Goal: Task Accomplishment & Management: Use online tool/utility

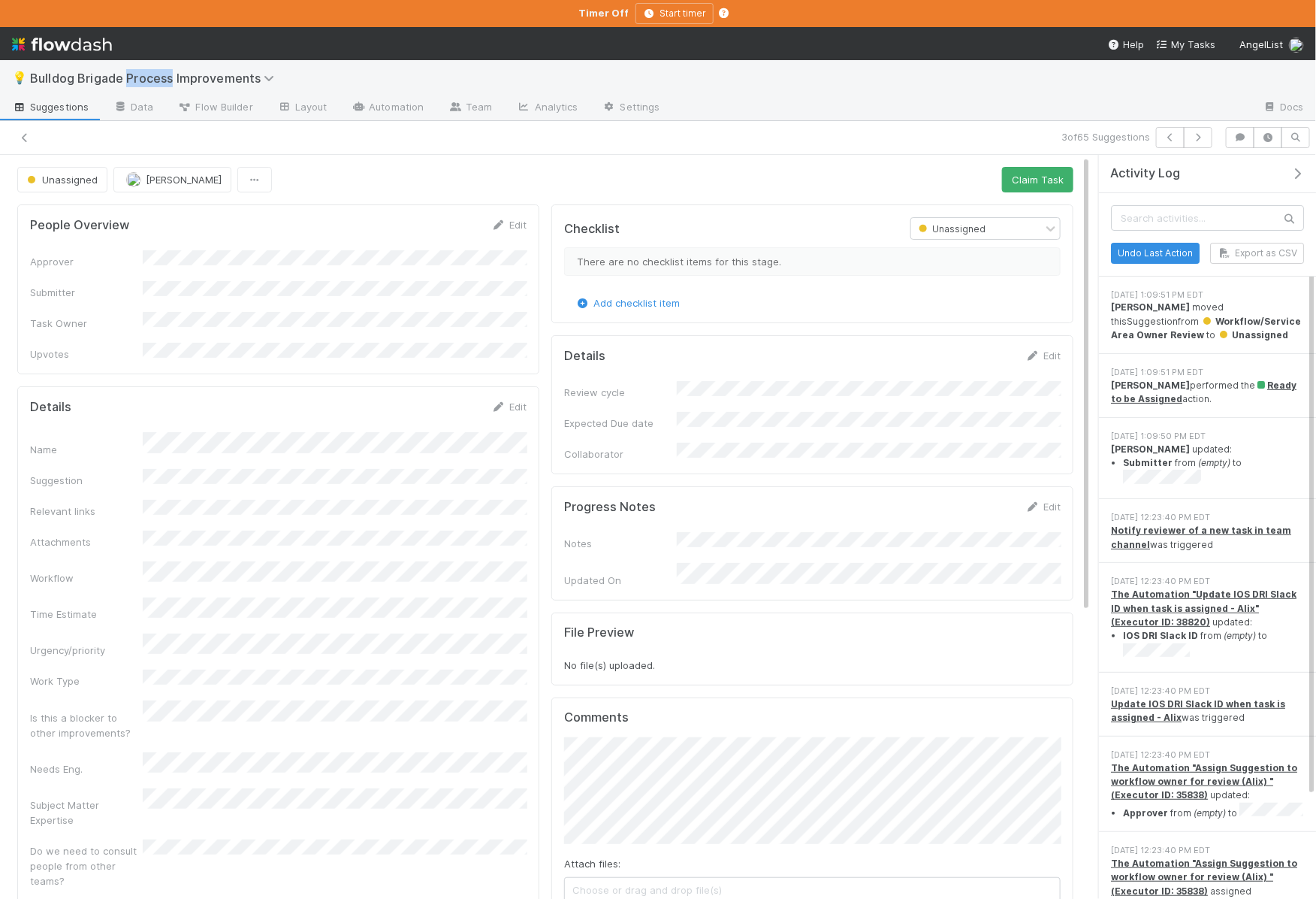
click at [142, 76] on span "Bulldog Brigade Process Improvements" at bounding box center [155, 78] width 252 height 15
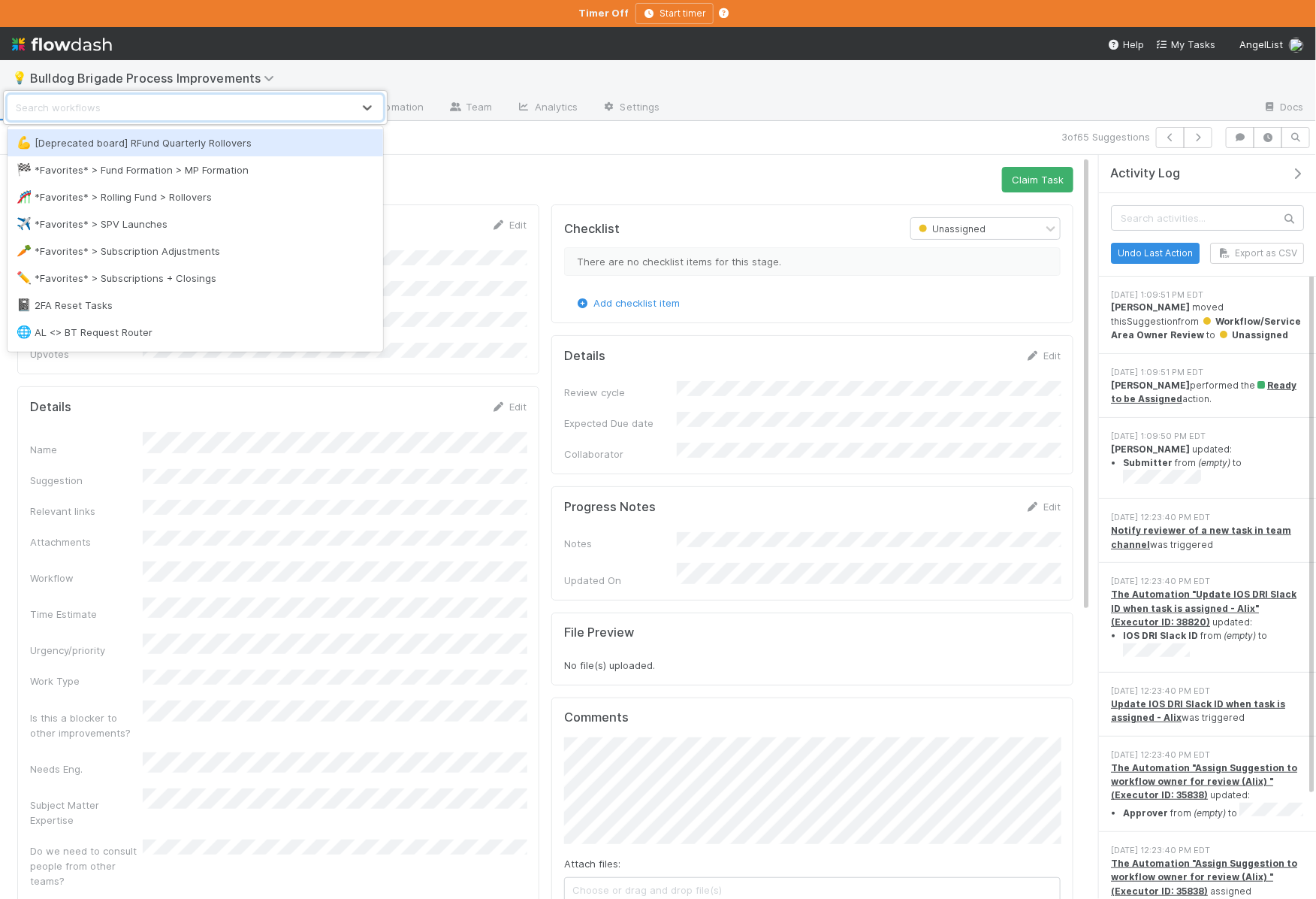
click at [141, 76] on div "option [Deprecated board] RFund Quarterly Rollovers focused, 1 of 83. 83 result…" at bounding box center [658, 450] width 1316 height 899
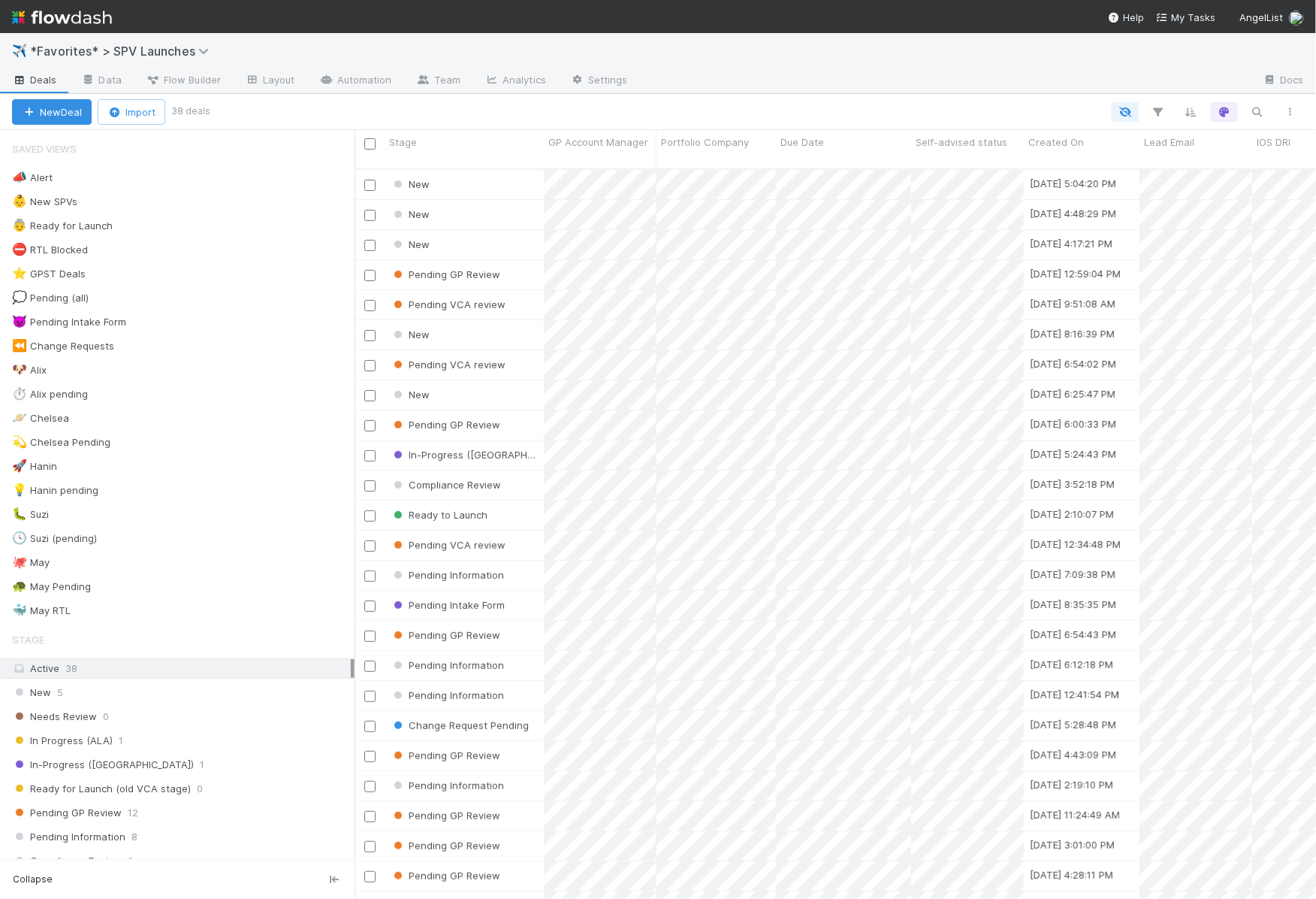
scroll to position [0, 1]
click at [193, 361] on div "🐶 Alix 4" at bounding box center [183, 370] width 342 height 19
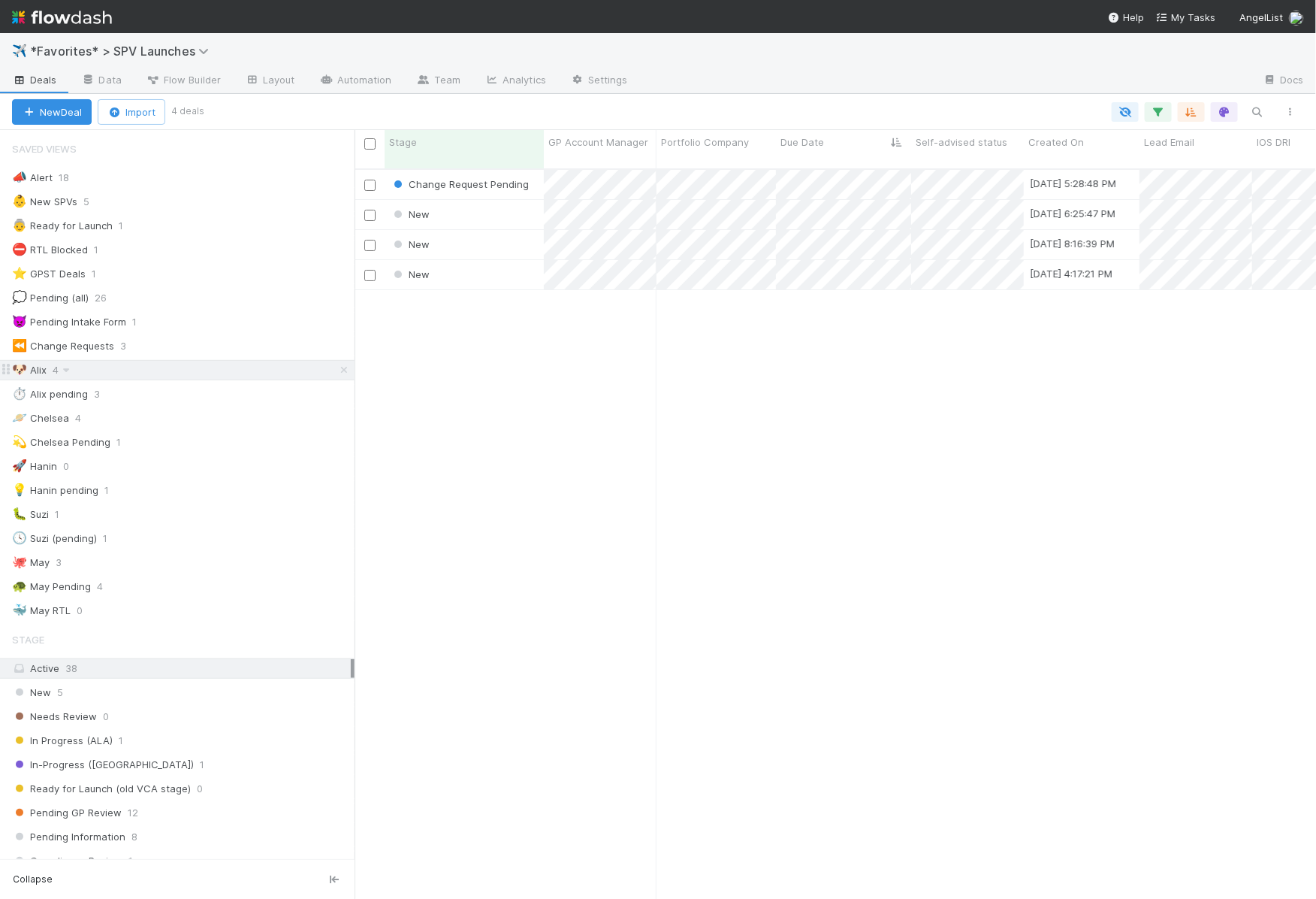
scroll to position [742, 962]
click at [501, 202] on div "New" at bounding box center [464, 214] width 159 height 29
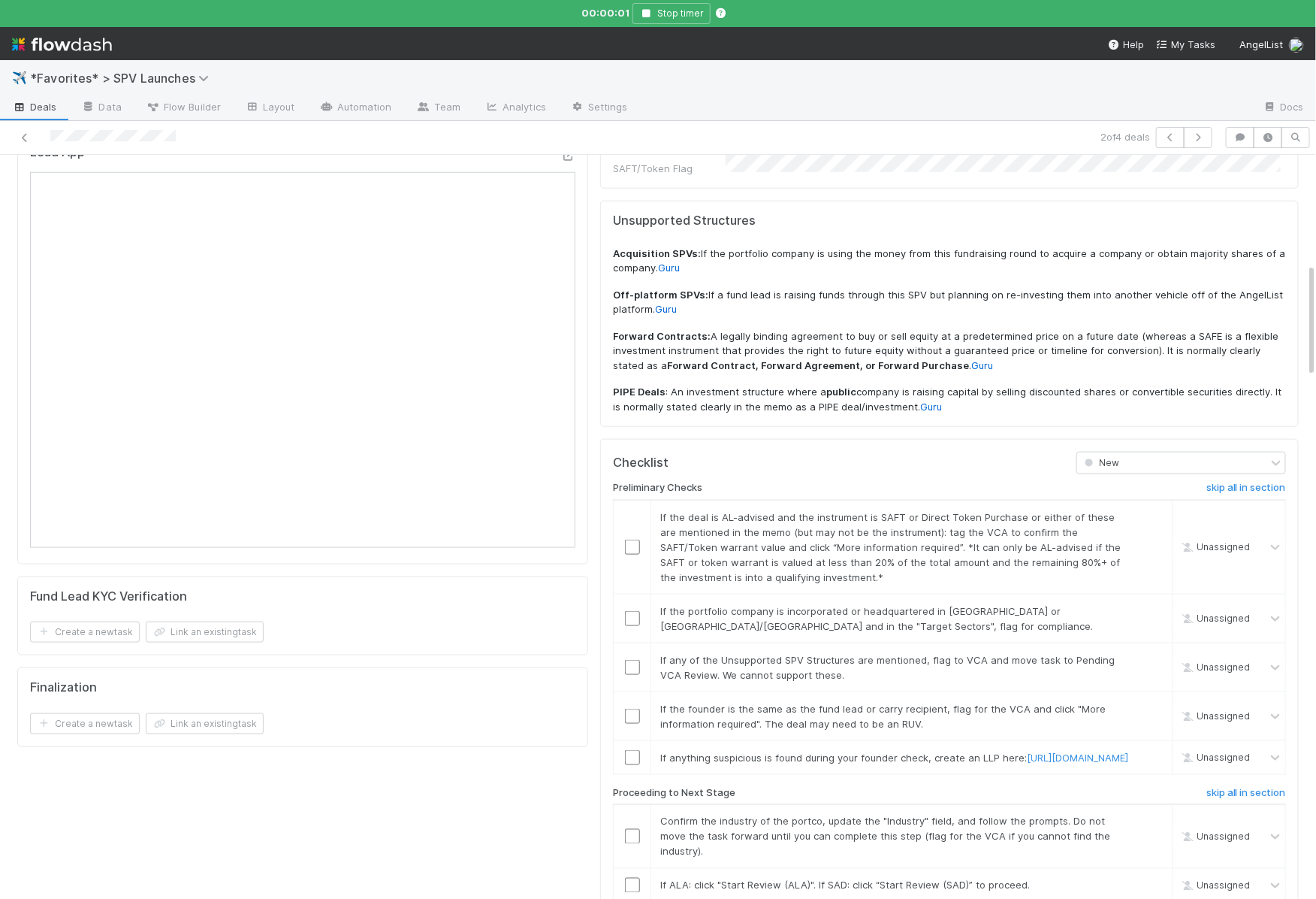
scroll to position [761, 0]
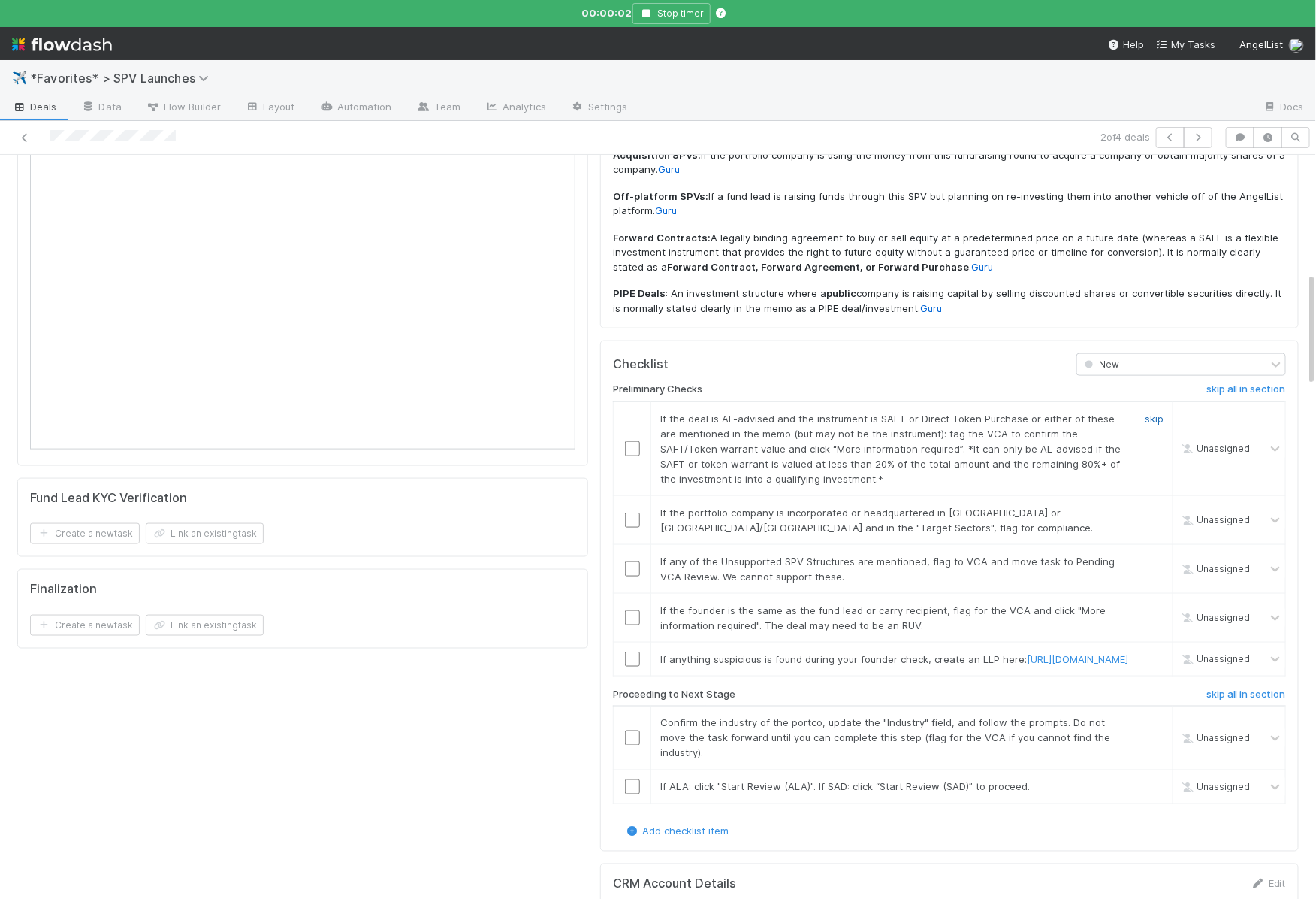
click at [1161, 413] on link "skip" at bounding box center [1154, 419] width 19 height 12
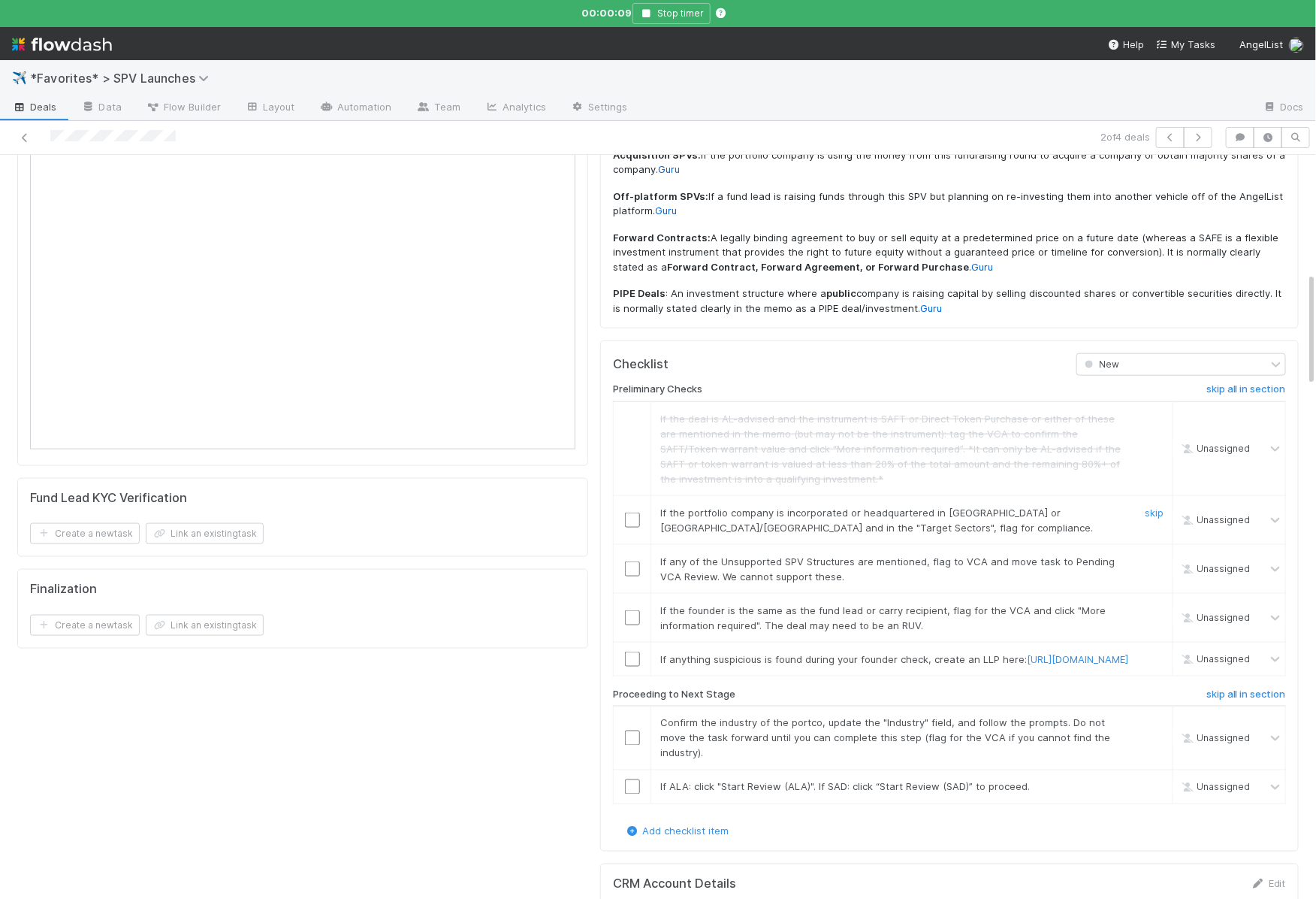
click at [1152, 505] on div "skip" at bounding box center [1152, 519] width 45 height 30
click at [1152, 506] on link "skip" at bounding box center [1154, 512] width 19 height 12
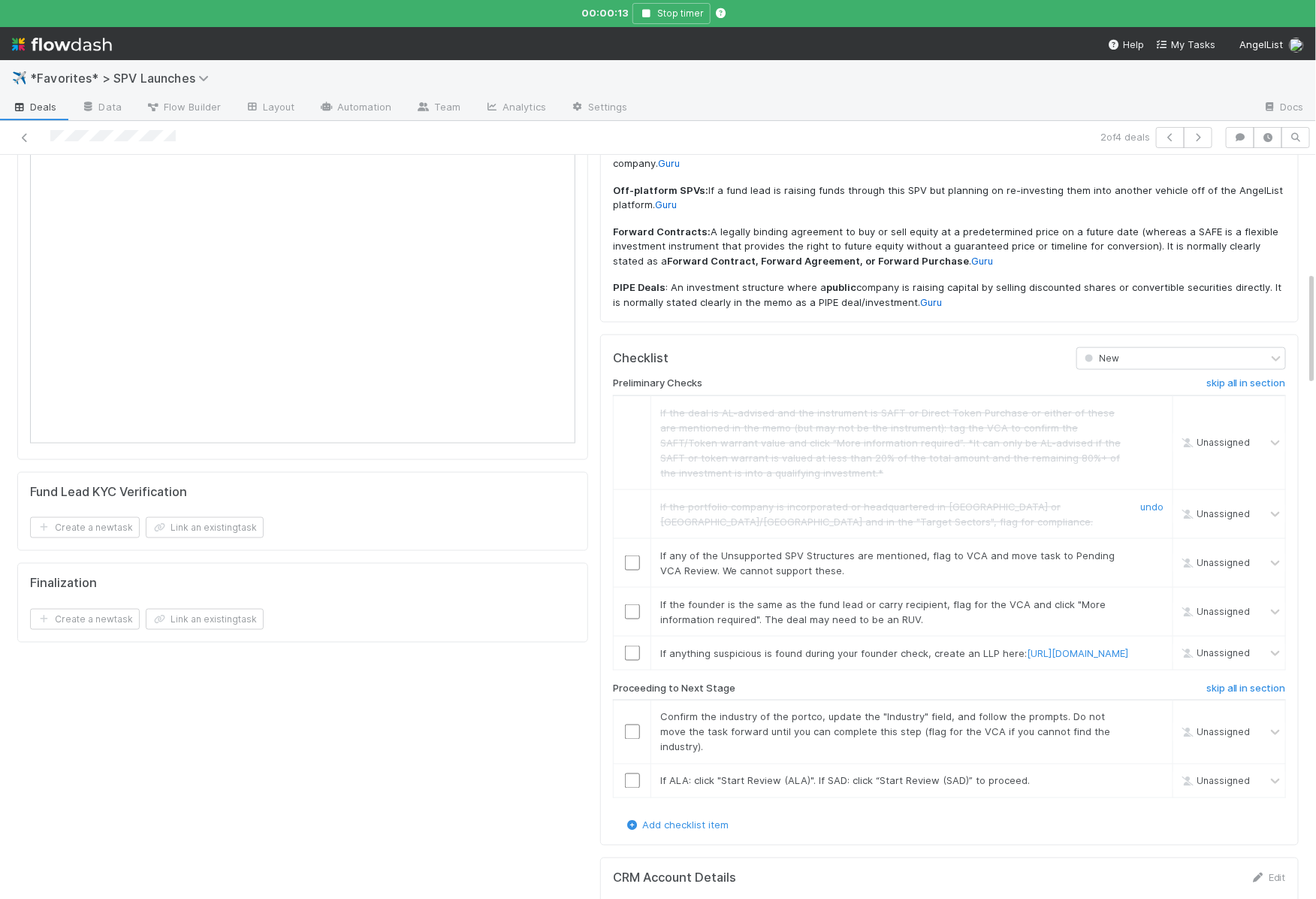
scroll to position [769, 0]
click at [1150, 548] on link "skip" at bounding box center [1154, 554] width 19 height 12
click at [1153, 597] on link "skip" at bounding box center [1154, 603] width 19 height 12
click at [1152, 646] on link "skip" at bounding box center [1154, 652] width 19 height 12
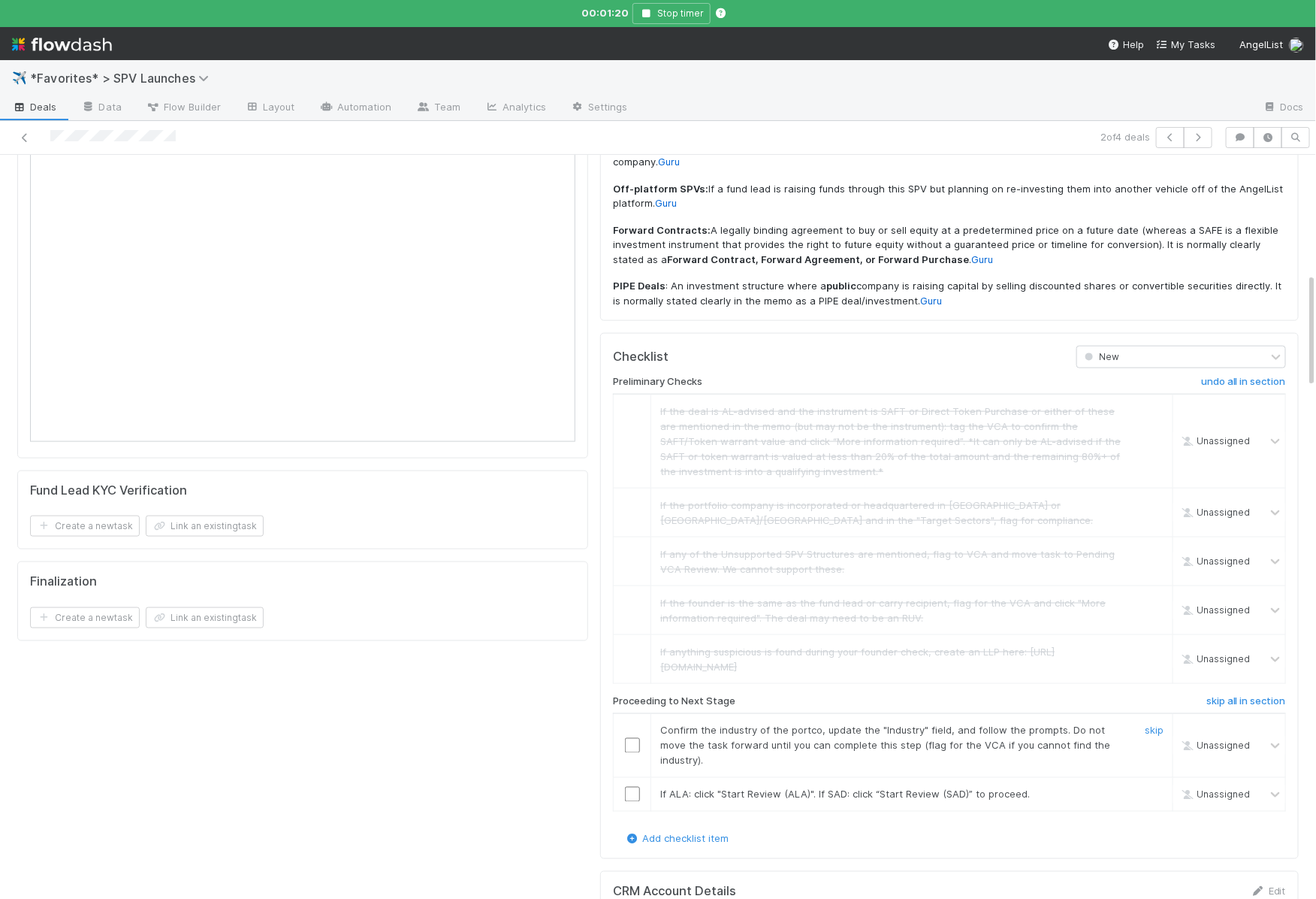
click at [633, 738] on input "checkbox" at bounding box center [632, 746] width 15 height 15
click at [633, 786] on input "checkbox" at bounding box center [632, 794] width 15 height 15
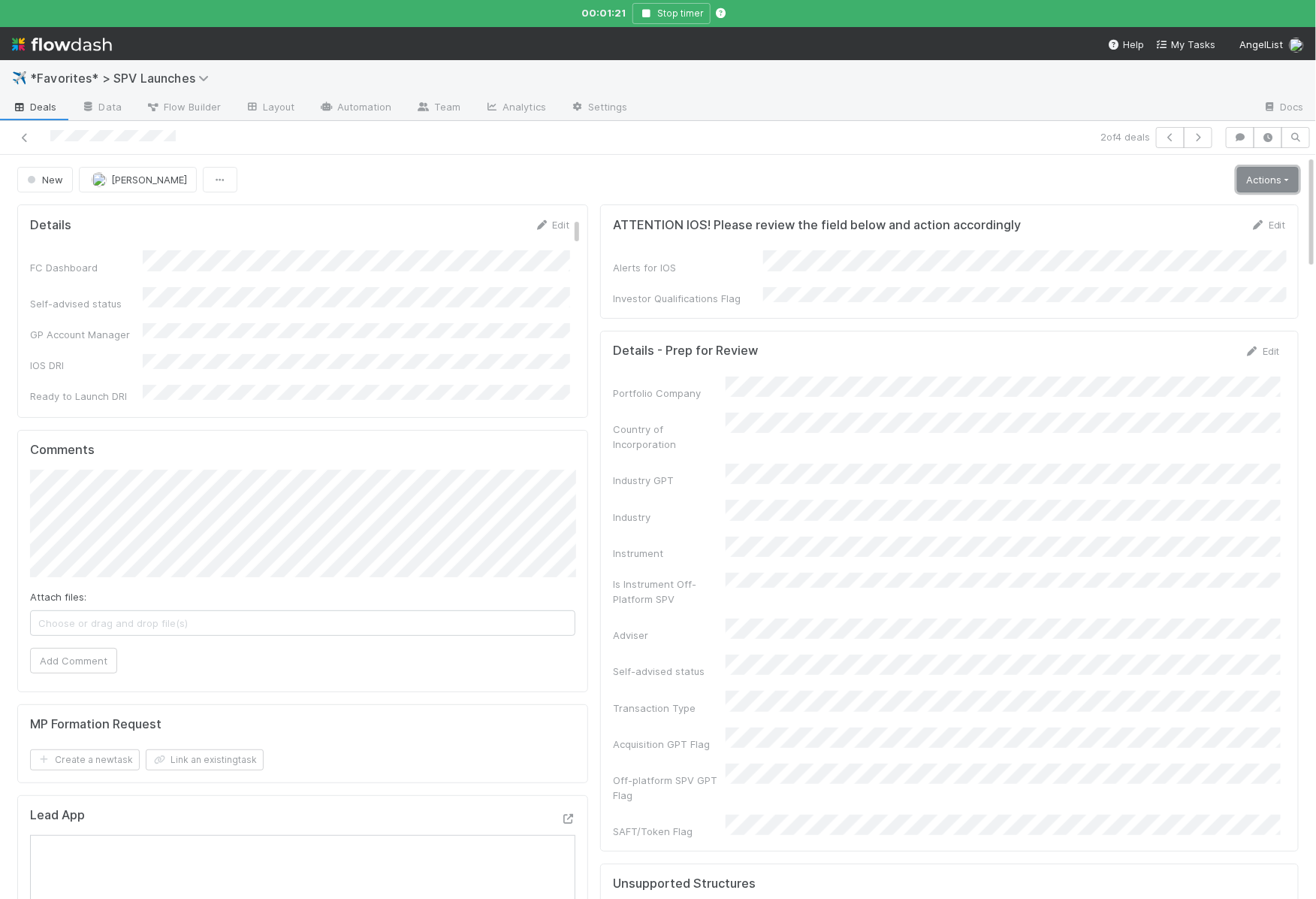
click at [1245, 172] on link "Actions" at bounding box center [1268, 179] width 61 height 25
click at [1152, 194] on div "Start Review (ALA) Move to Ice Box Needs to be Archived AL India Deal RUV More …" at bounding box center [1236, 294] width 207 height 203
click at [1235, 183] on div "Actions Start Review (ALA) Move to Ice Box Needs to be Archived AL India Deal R…" at bounding box center [1265, 179] width 67 height 25
click at [1250, 181] on link "Actions" at bounding box center [1268, 179] width 61 height 25
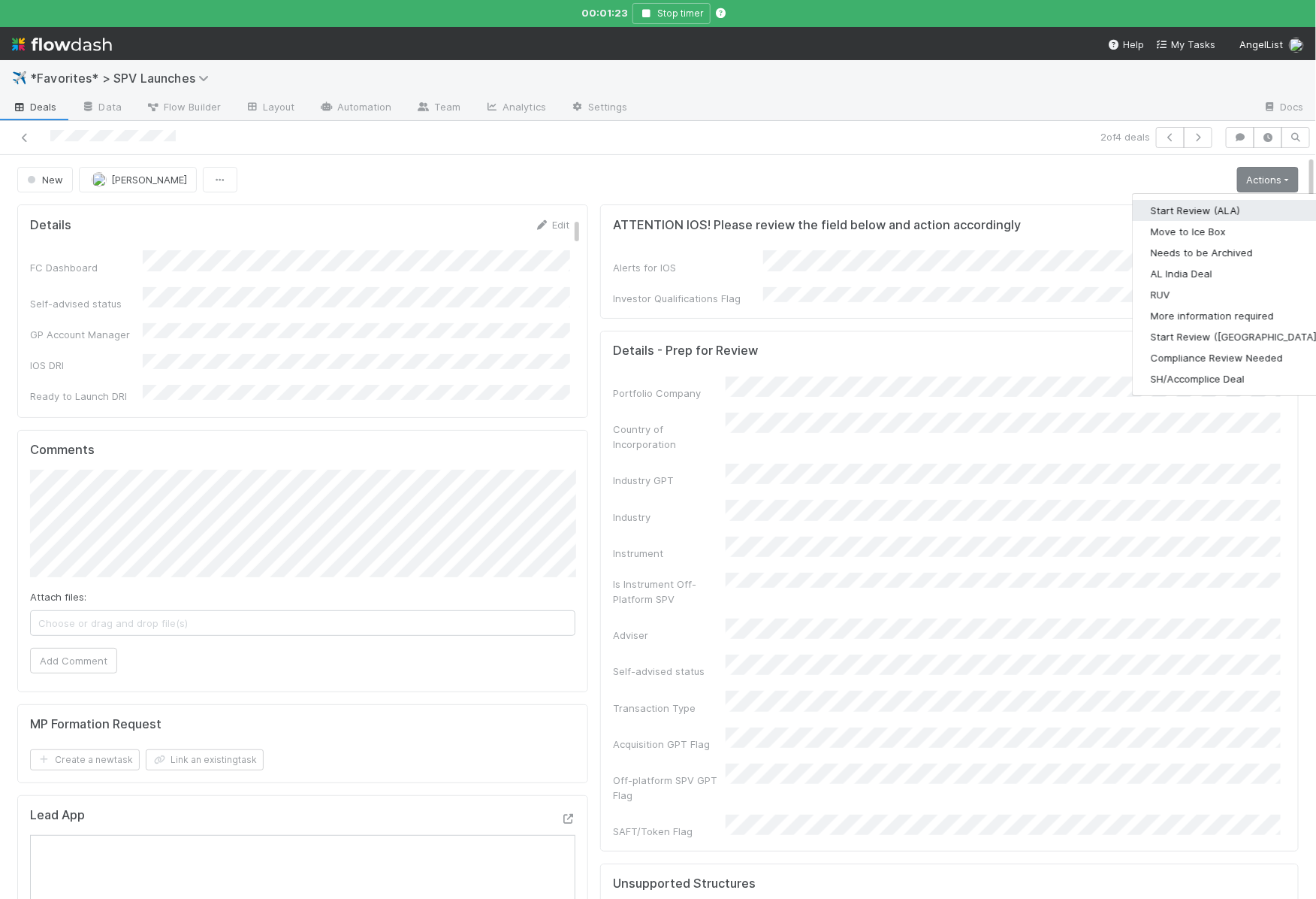
click at [1215, 202] on button "Start Review (ALA)" at bounding box center [1236, 210] width 205 height 21
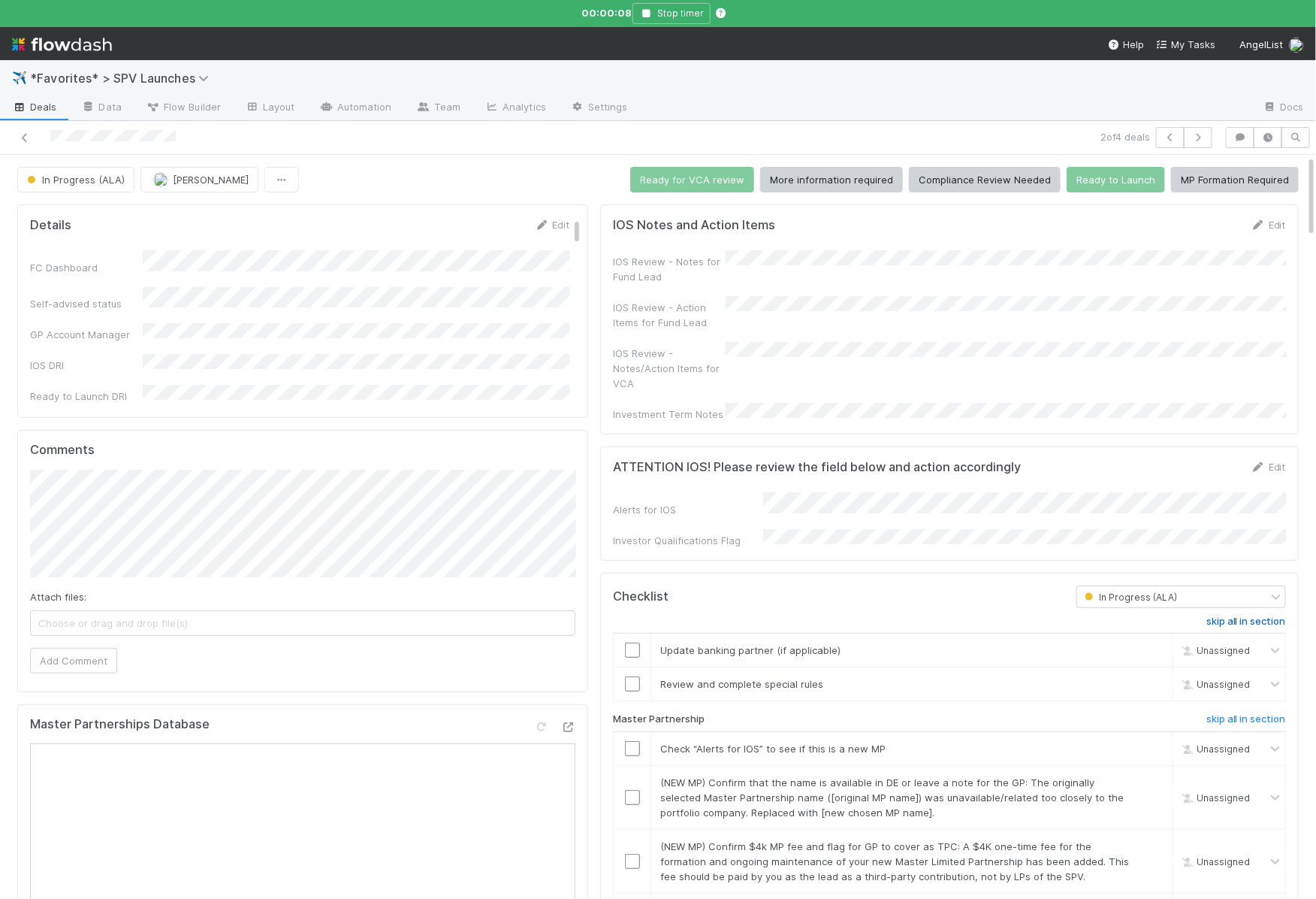
click at [1226, 616] on h6 "skip all in section" at bounding box center [1246, 622] width 80 height 12
click at [631, 740] on input "checkbox" at bounding box center [632, 748] width 15 height 15
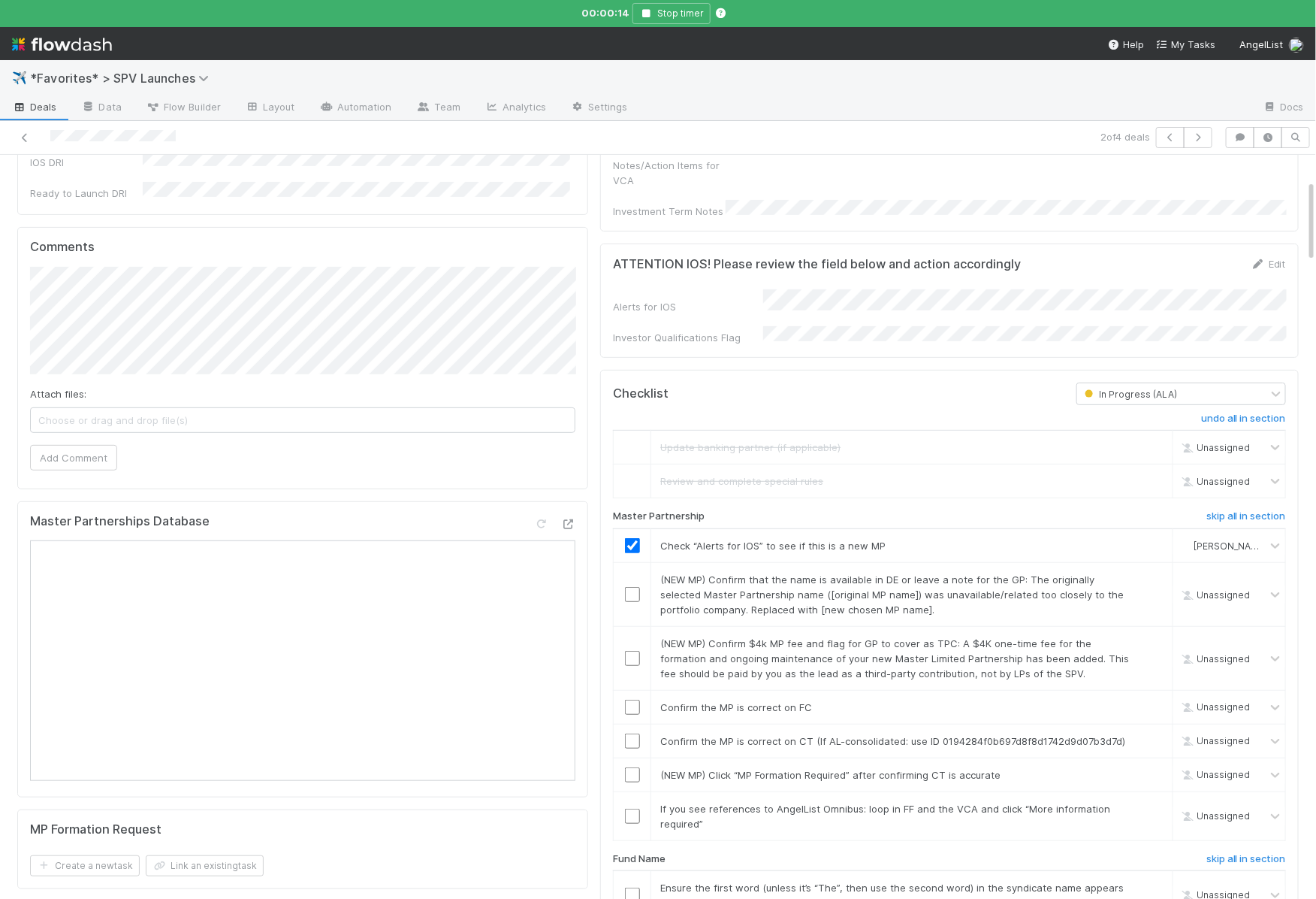
scroll to position [226, 0]
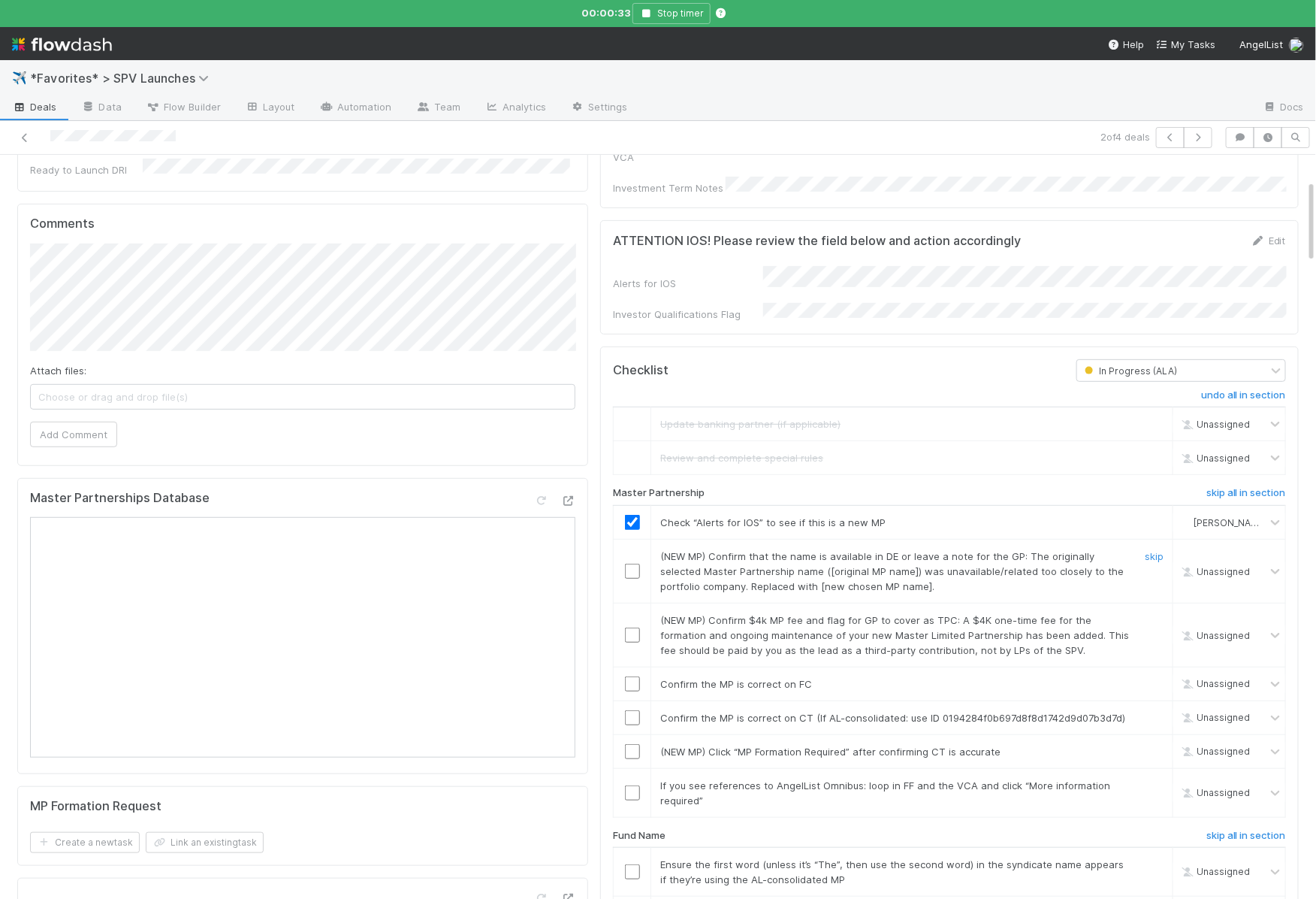
click at [632, 564] on input "checkbox" at bounding box center [632, 571] width 15 height 15
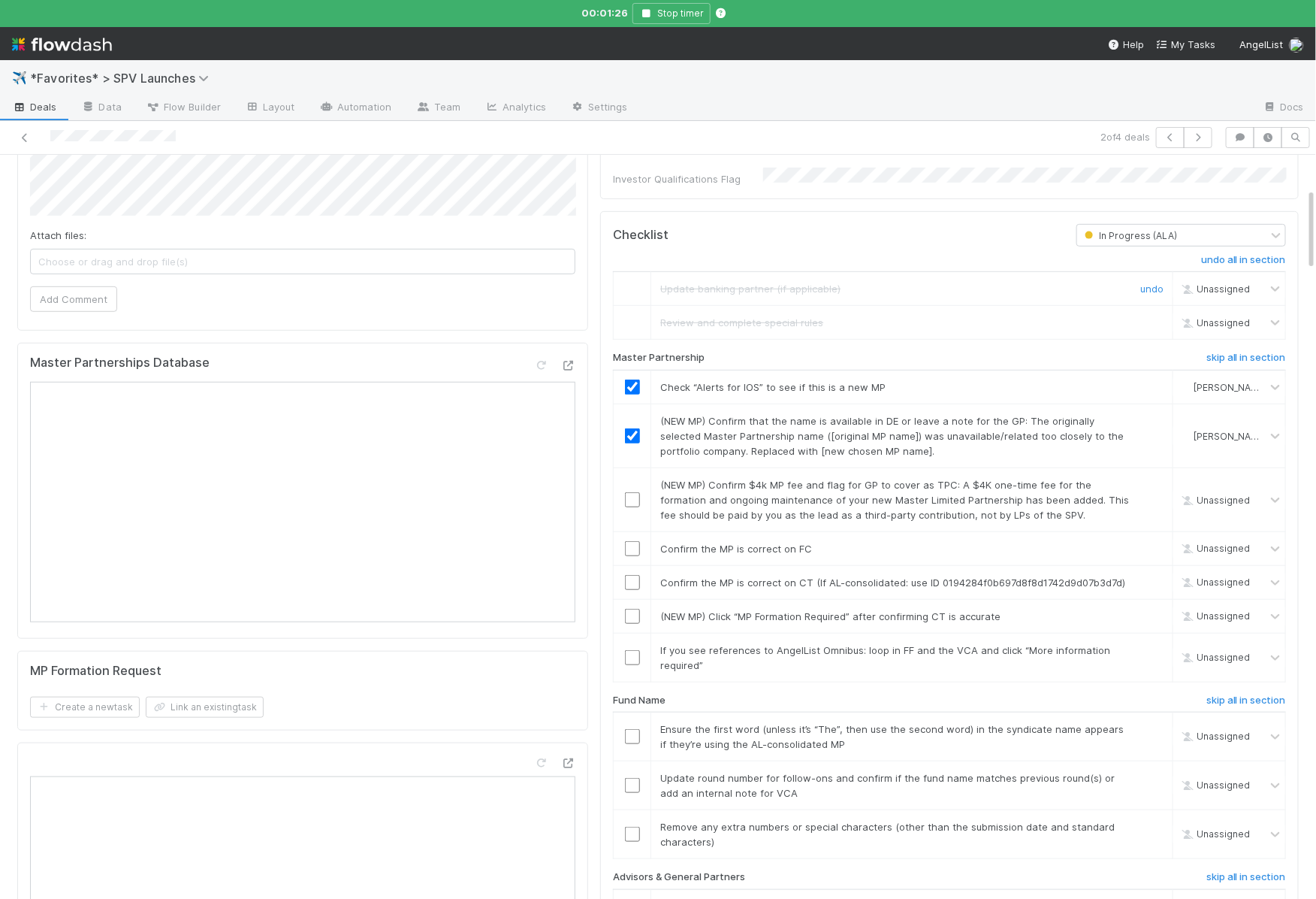
scroll to position [0, 0]
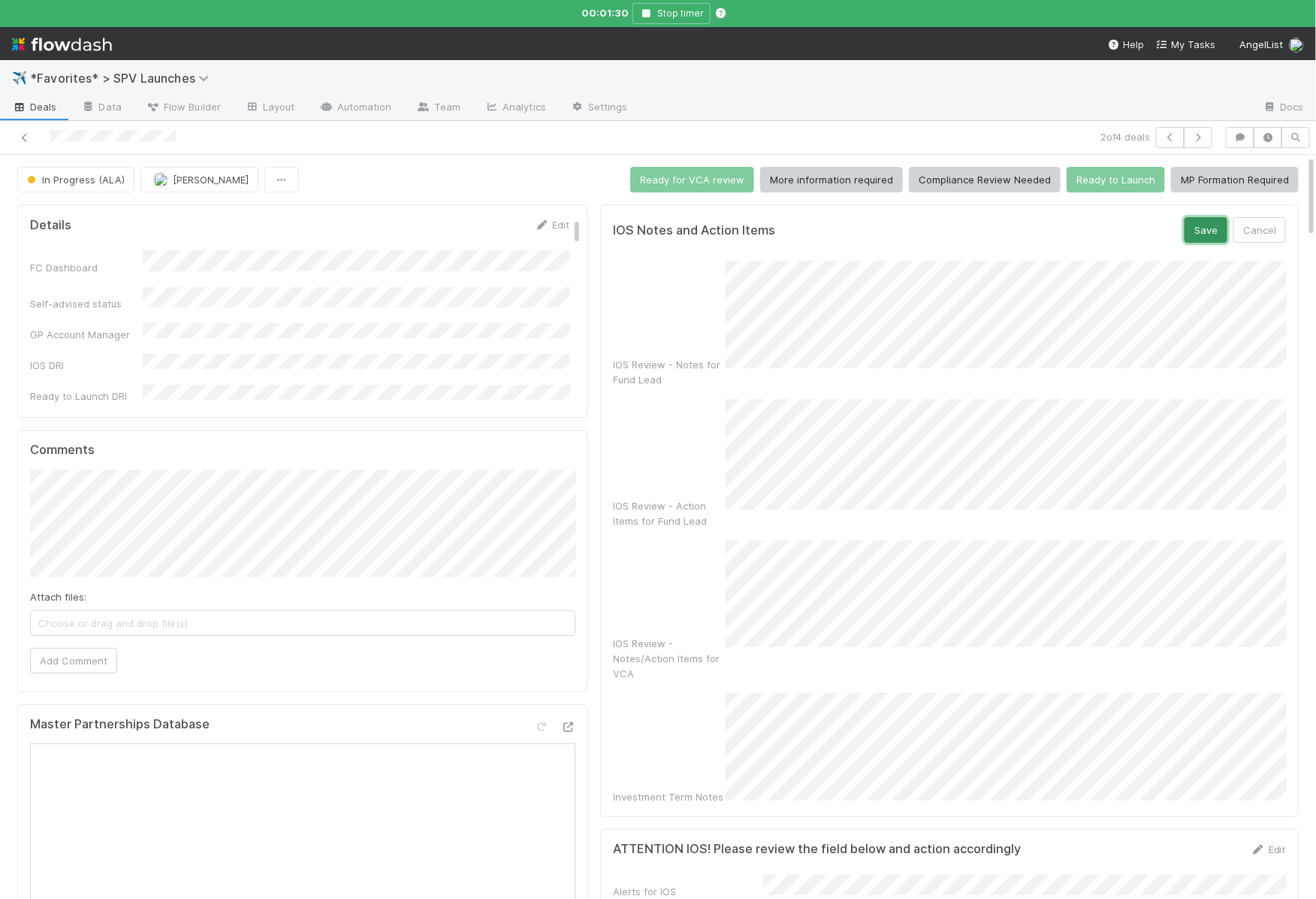
click at [1190, 229] on button "Save" at bounding box center [1206, 230] width 43 height 25
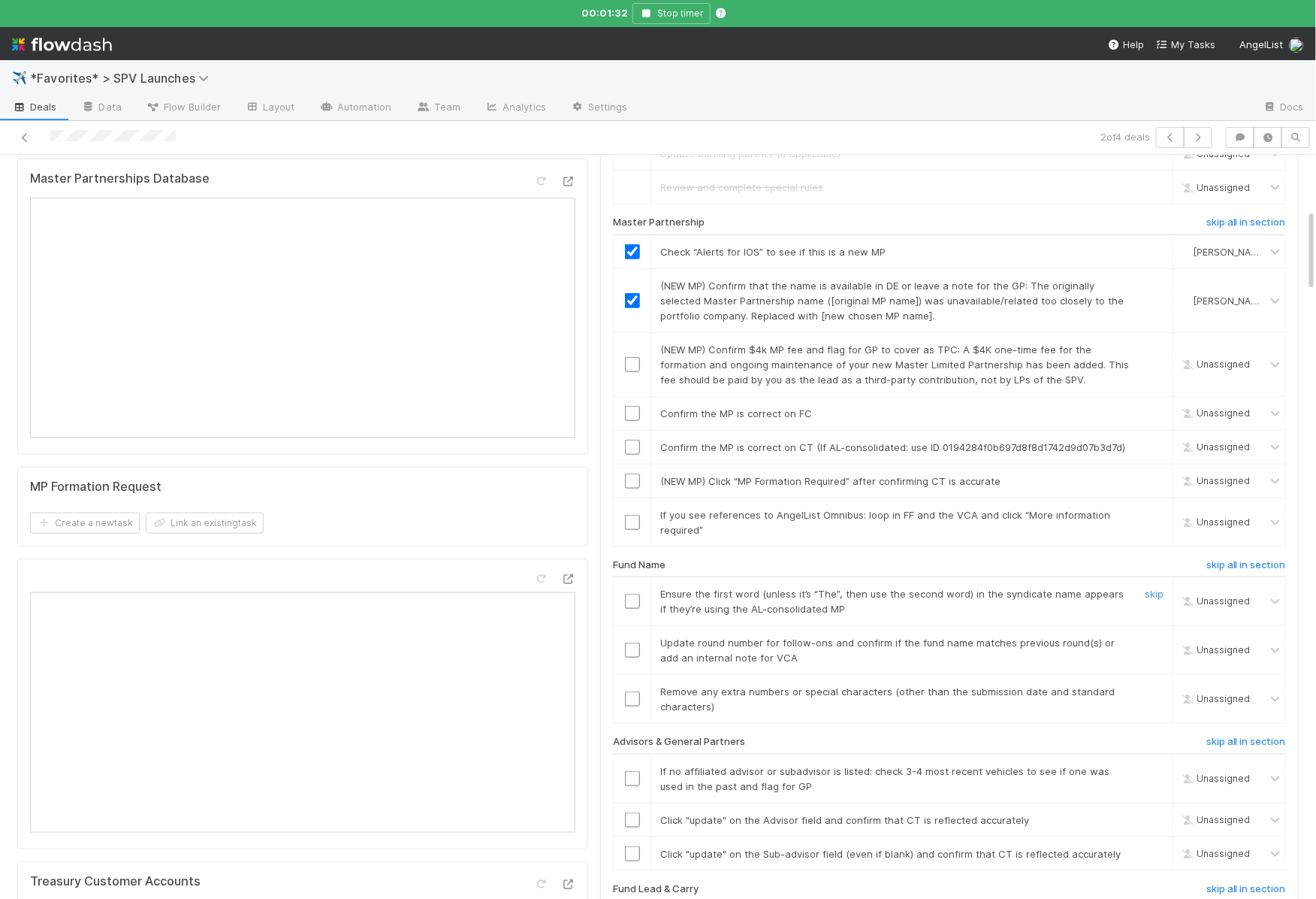
scroll to position [571, 0]
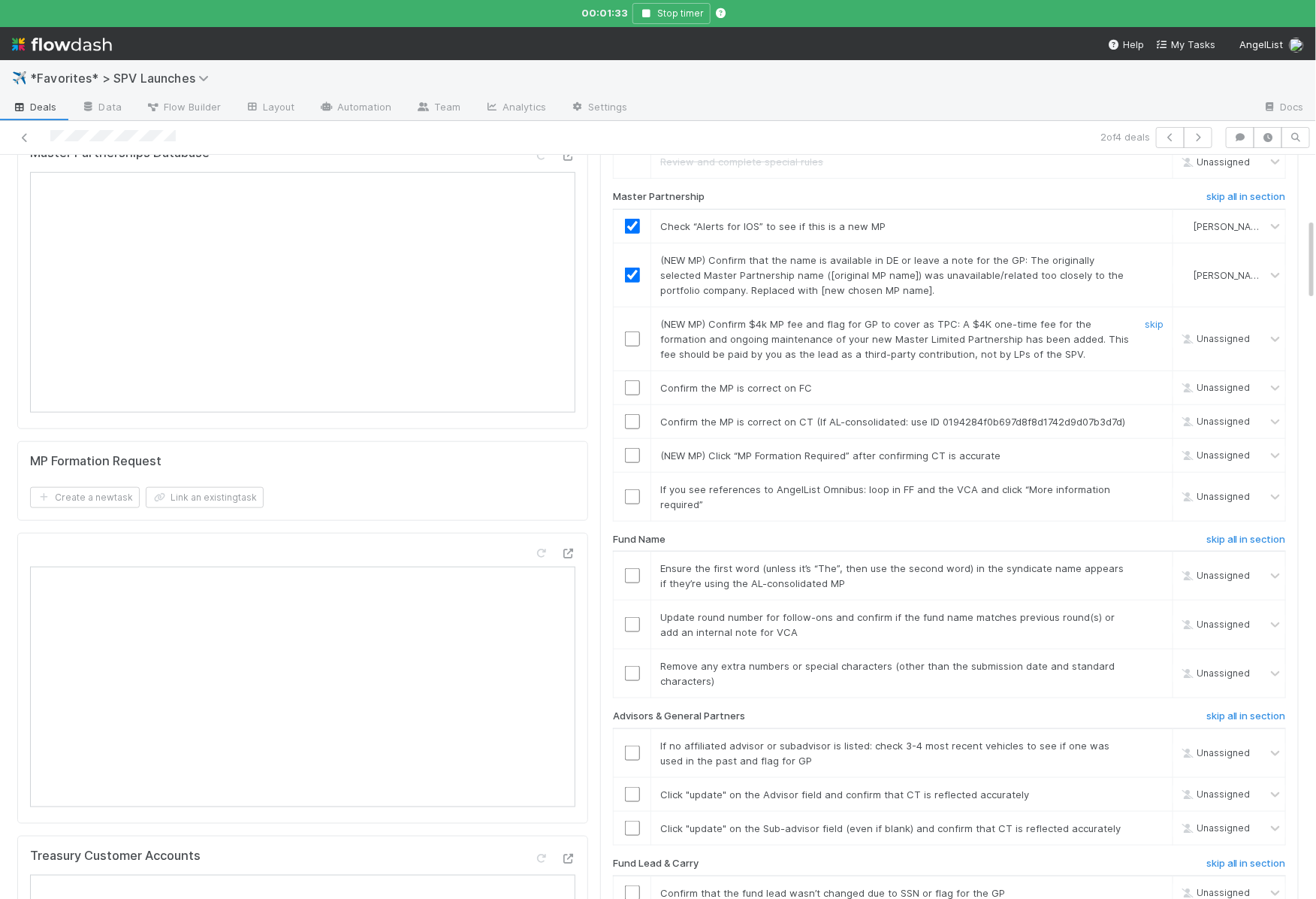
click at [632, 332] on input "checkbox" at bounding box center [632, 339] width 15 height 15
click at [630, 380] on input "checkbox" at bounding box center [632, 387] width 15 height 15
click at [641, 414] on div at bounding box center [632, 422] width 37 height 15
click at [634, 414] on input "checkbox" at bounding box center [632, 422] width 15 height 15
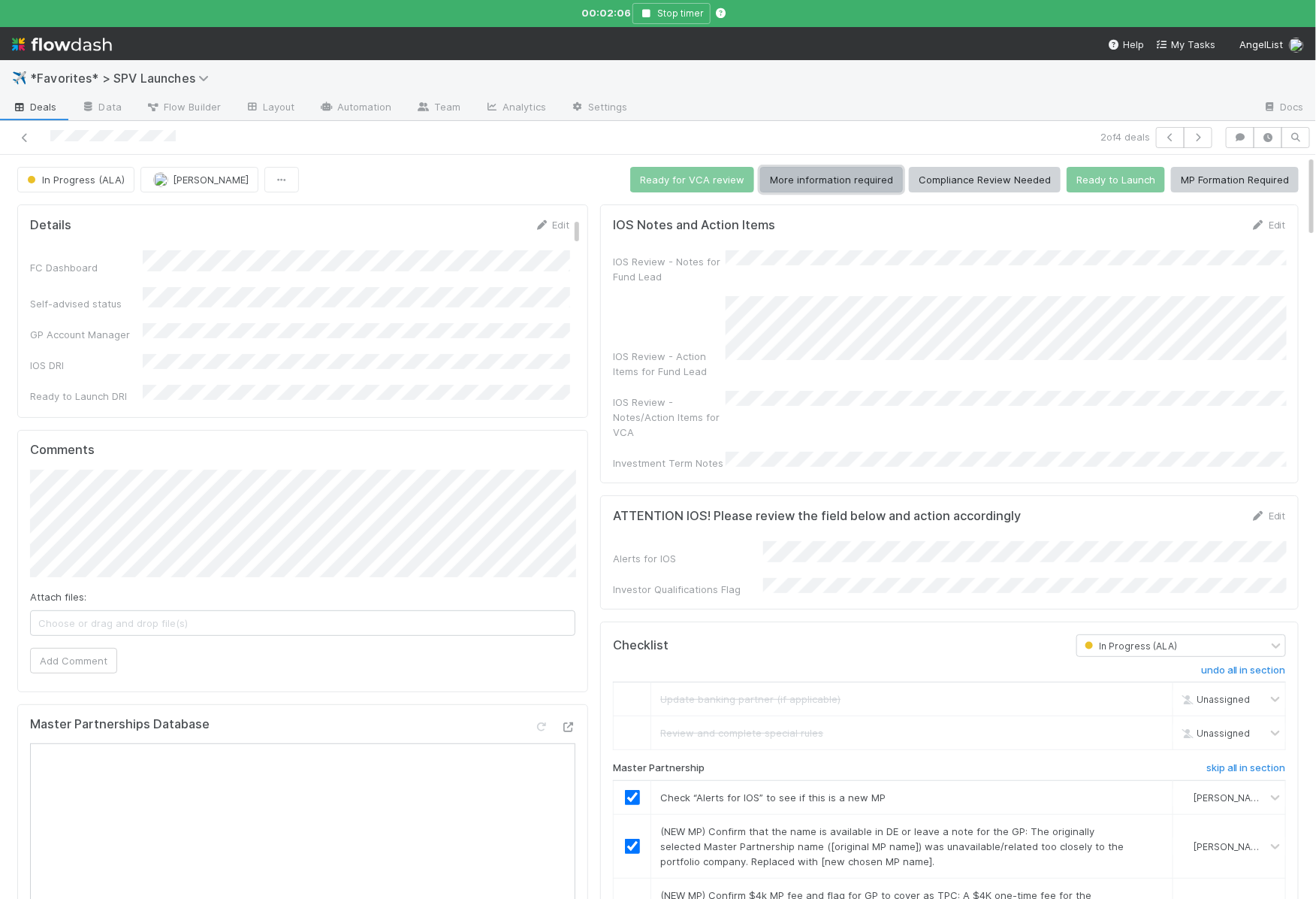
click at [827, 172] on button "More information required" at bounding box center [831, 179] width 142 height 25
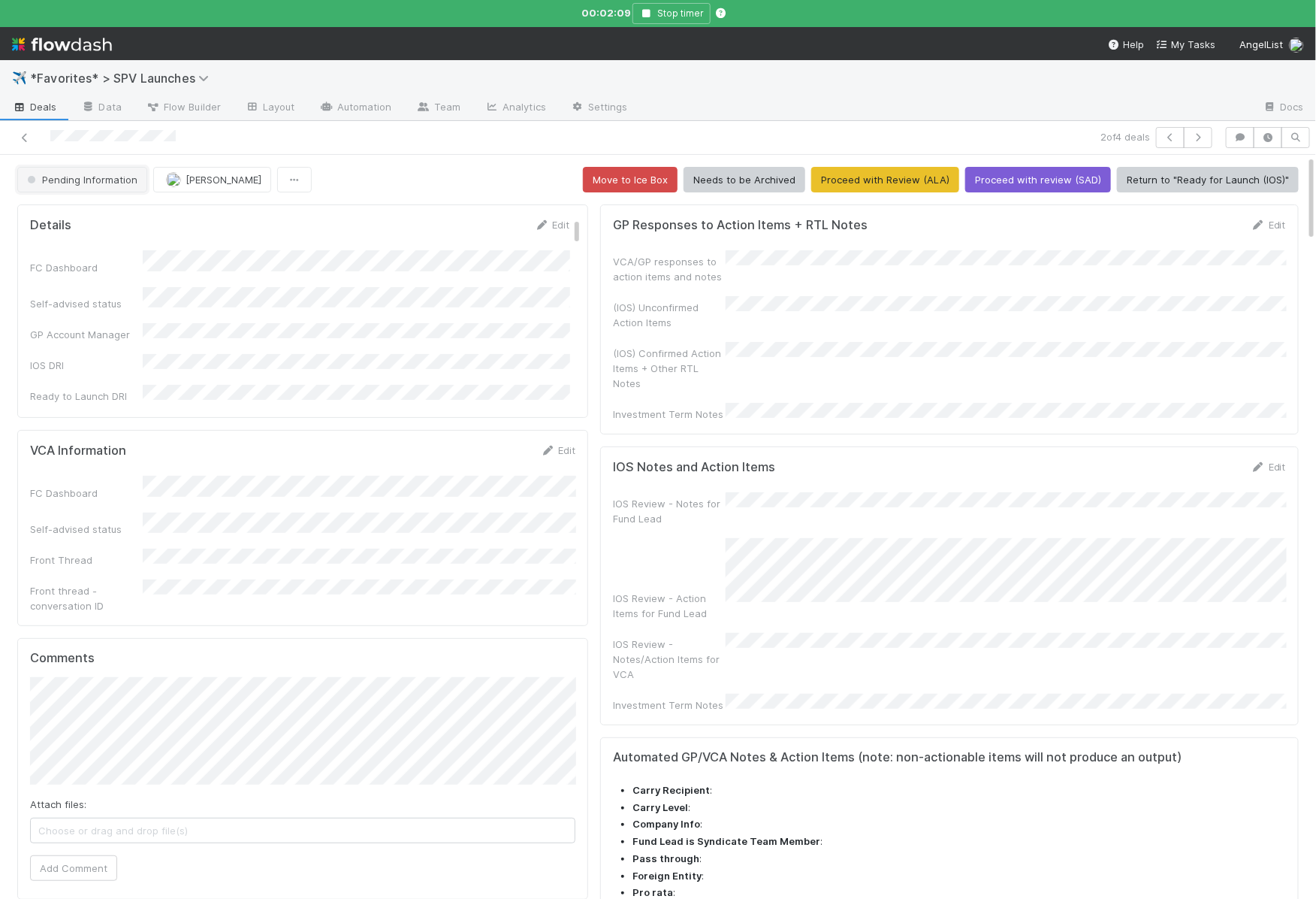
click at [79, 176] on span "Pending Information" at bounding box center [80, 180] width 113 height 12
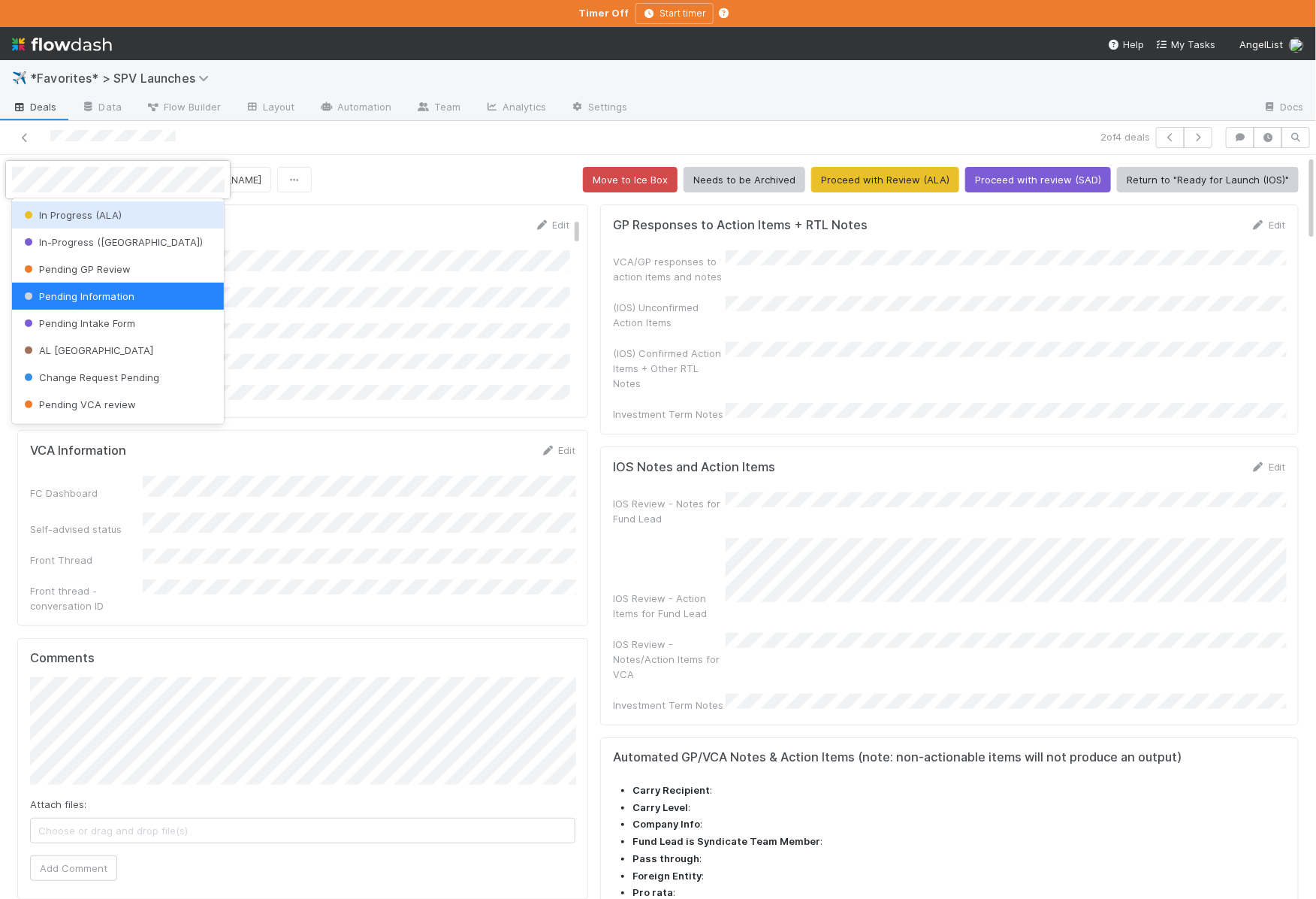
click at [133, 222] on div "In Progress (ALA)" at bounding box center [119, 214] width 213 height 27
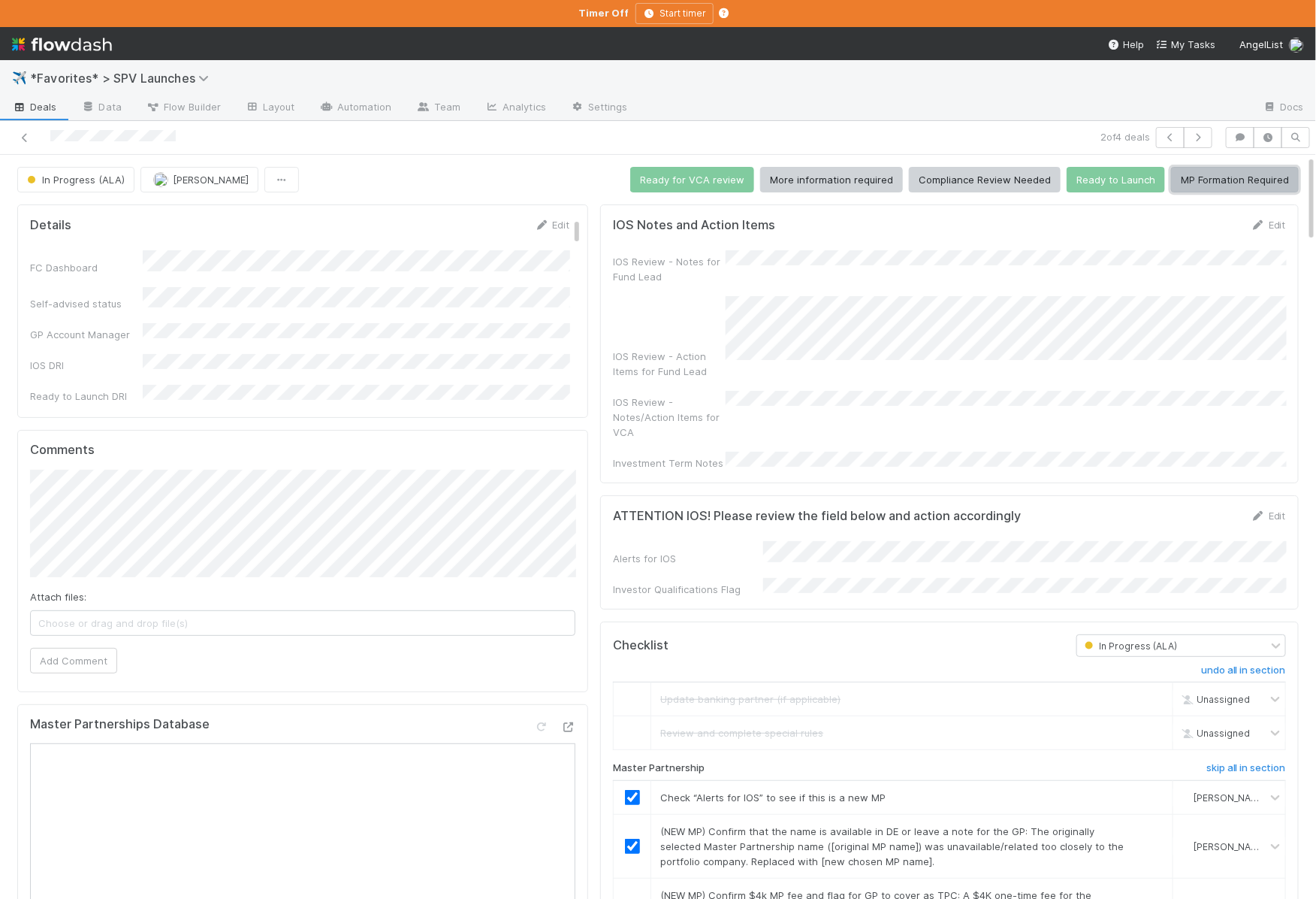
click at [1264, 175] on button "MP Formation Required" at bounding box center [1235, 179] width 128 height 25
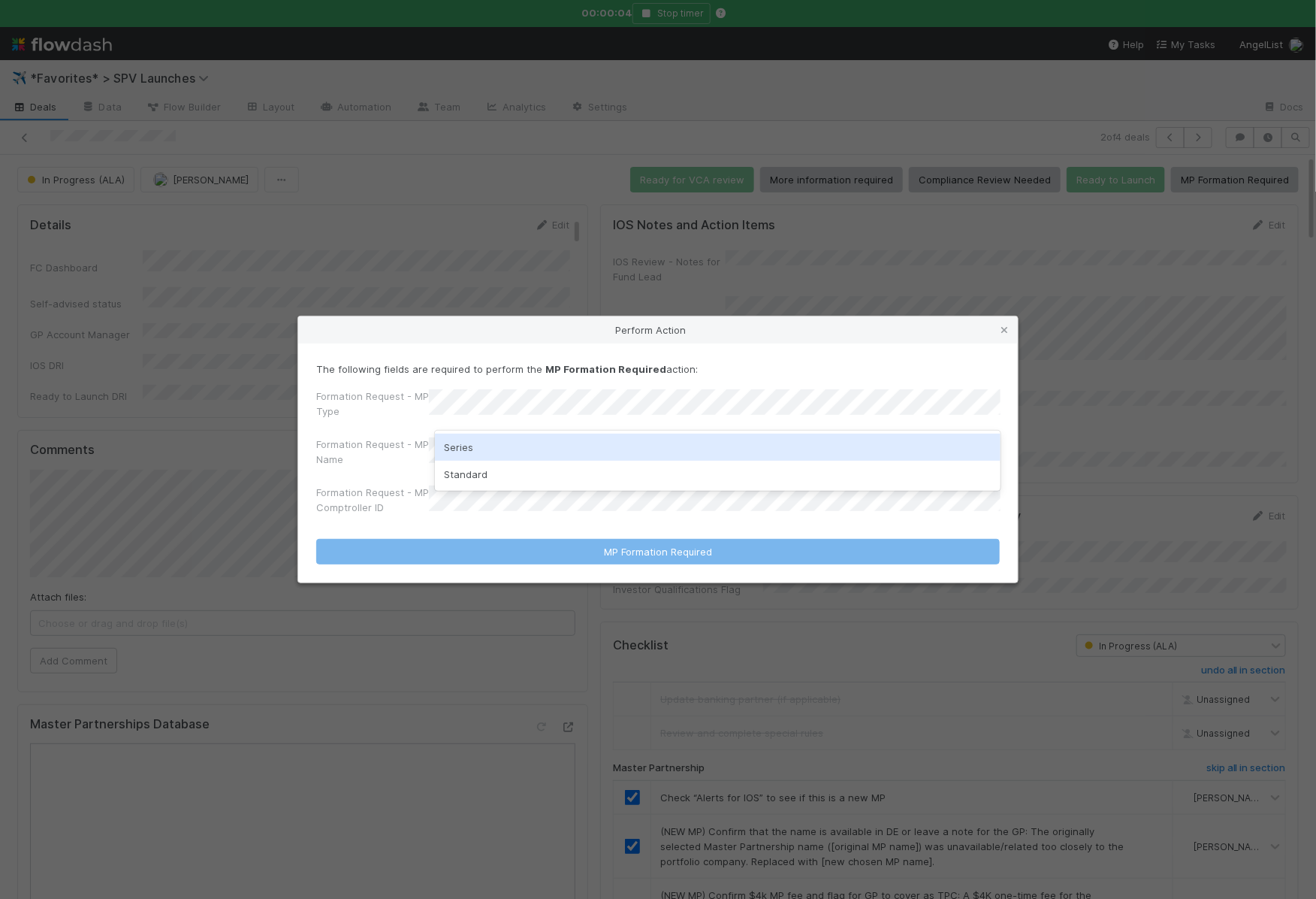
click at [507, 444] on div "Series" at bounding box center [717, 446] width 566 height 27
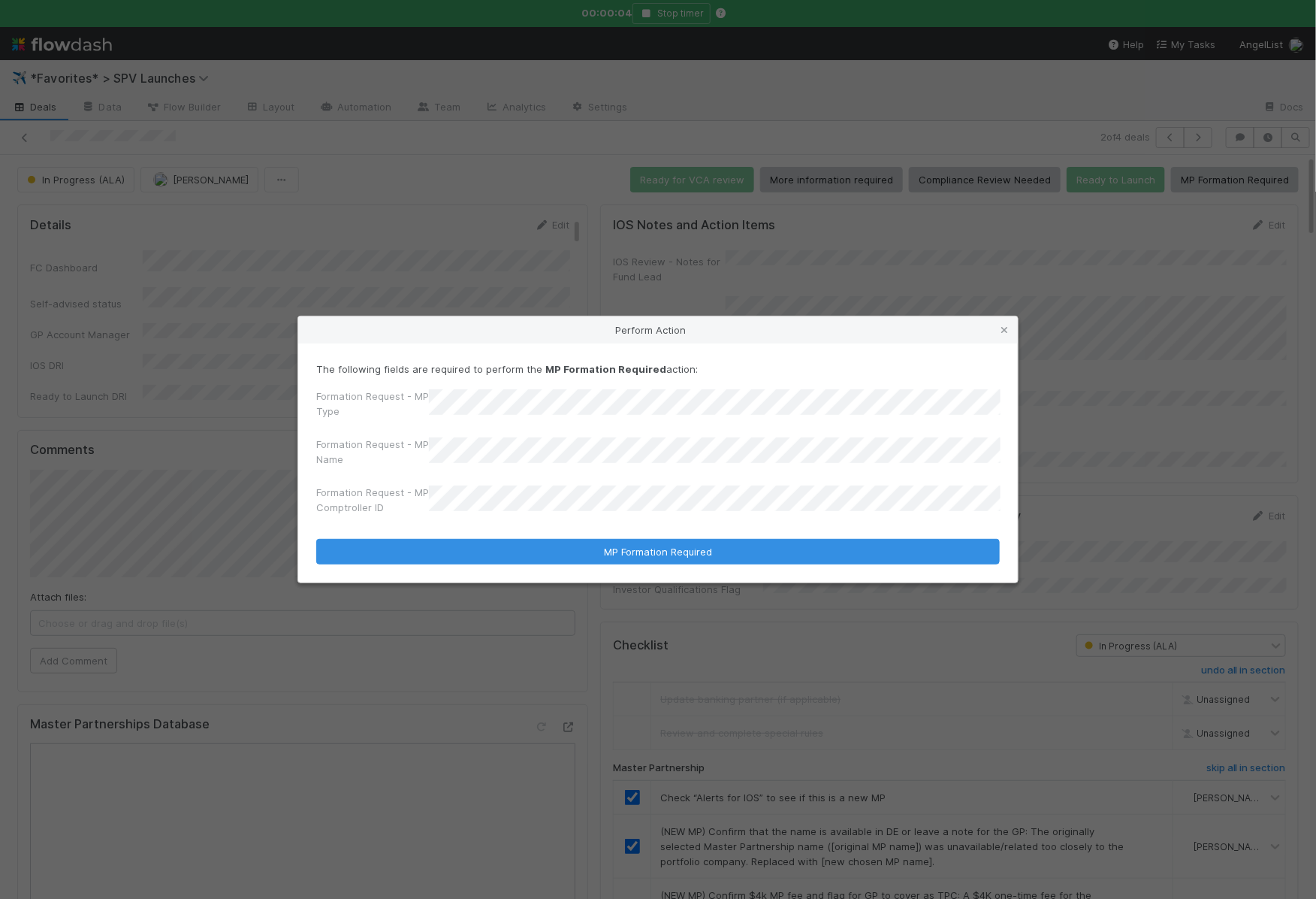
click at [506, 444] on div "Formation Request - MP Name" at bounding box center [658, 454] width 684 height 36
click at [505, 492] on div "Formation Request - MP Comptroller ID" at bounding box center [658, 502] width 684 height 36
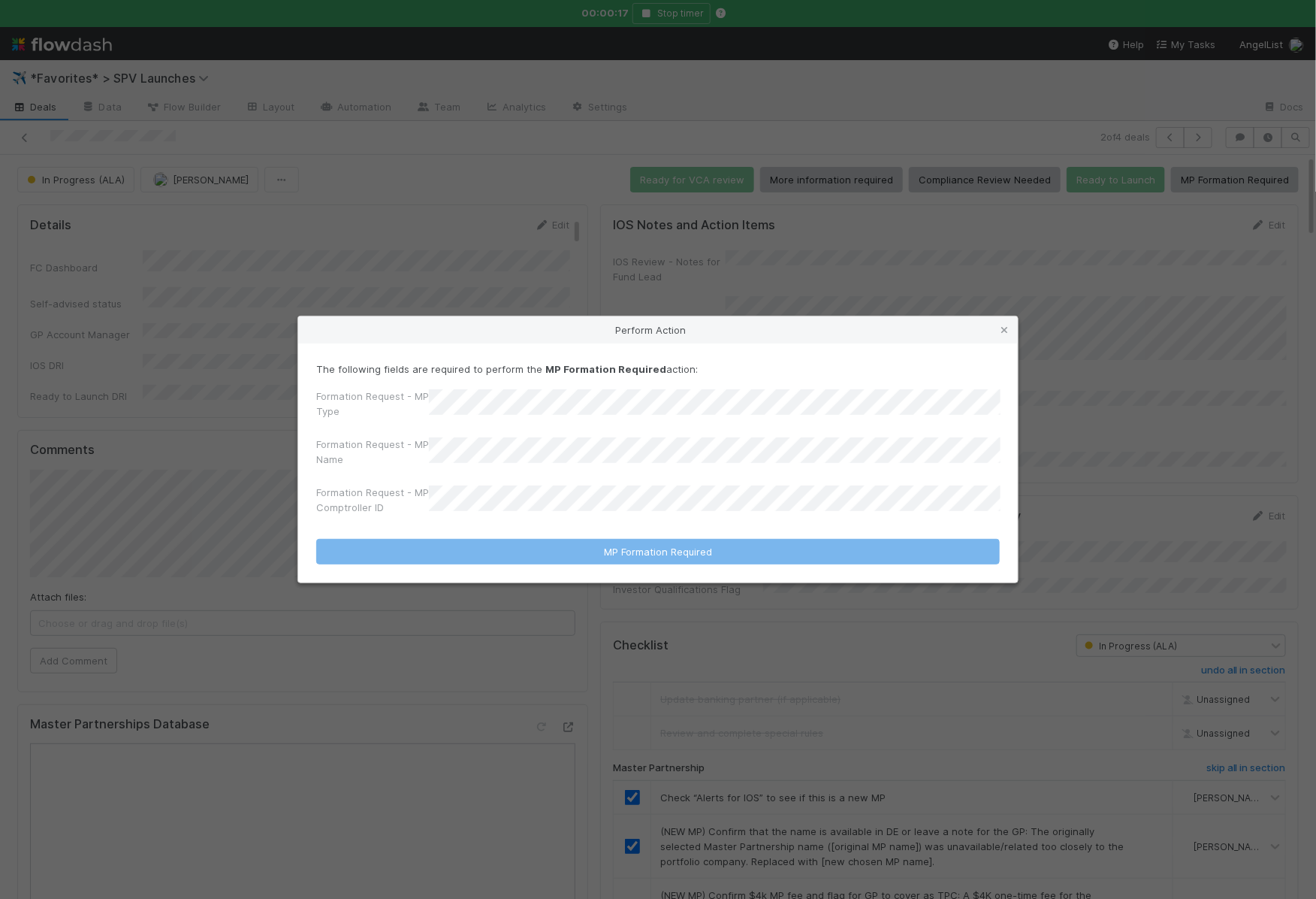
click at [731, 522] on form "The following fields are required to perform the MP Formation Required action: …" at bounding box center [658, 463] width 684 height 203
click at [685, 525] on form "The following fields are required to perform the MP Formation Required action: …" at bounding box center [658, 463] width 684 height 203
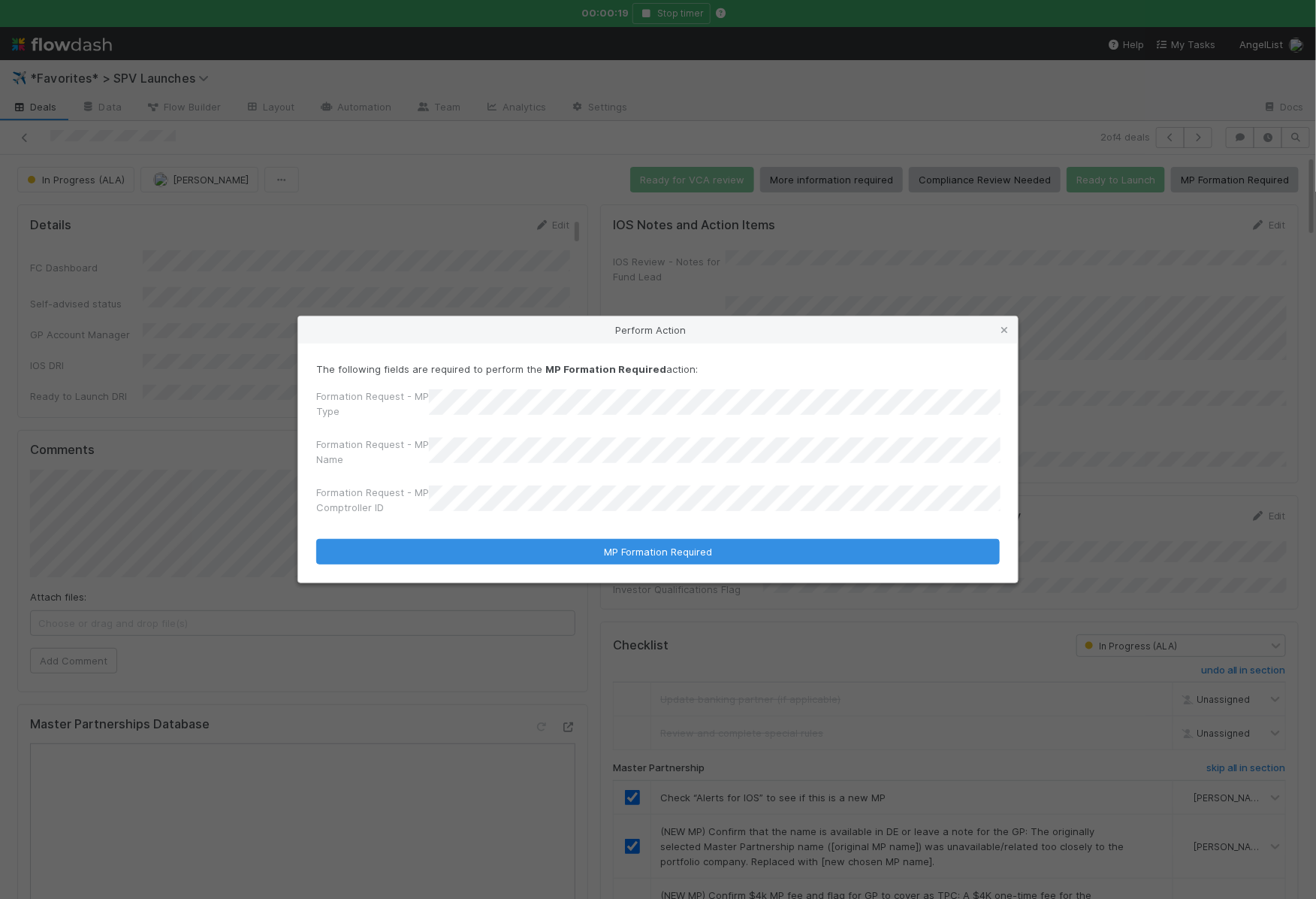
click at [637, 474] on div "Formation Request - MP Type Formation Request - MP Name Formation Request - MP …" at bounding box center [658, 454] width 684 height 132
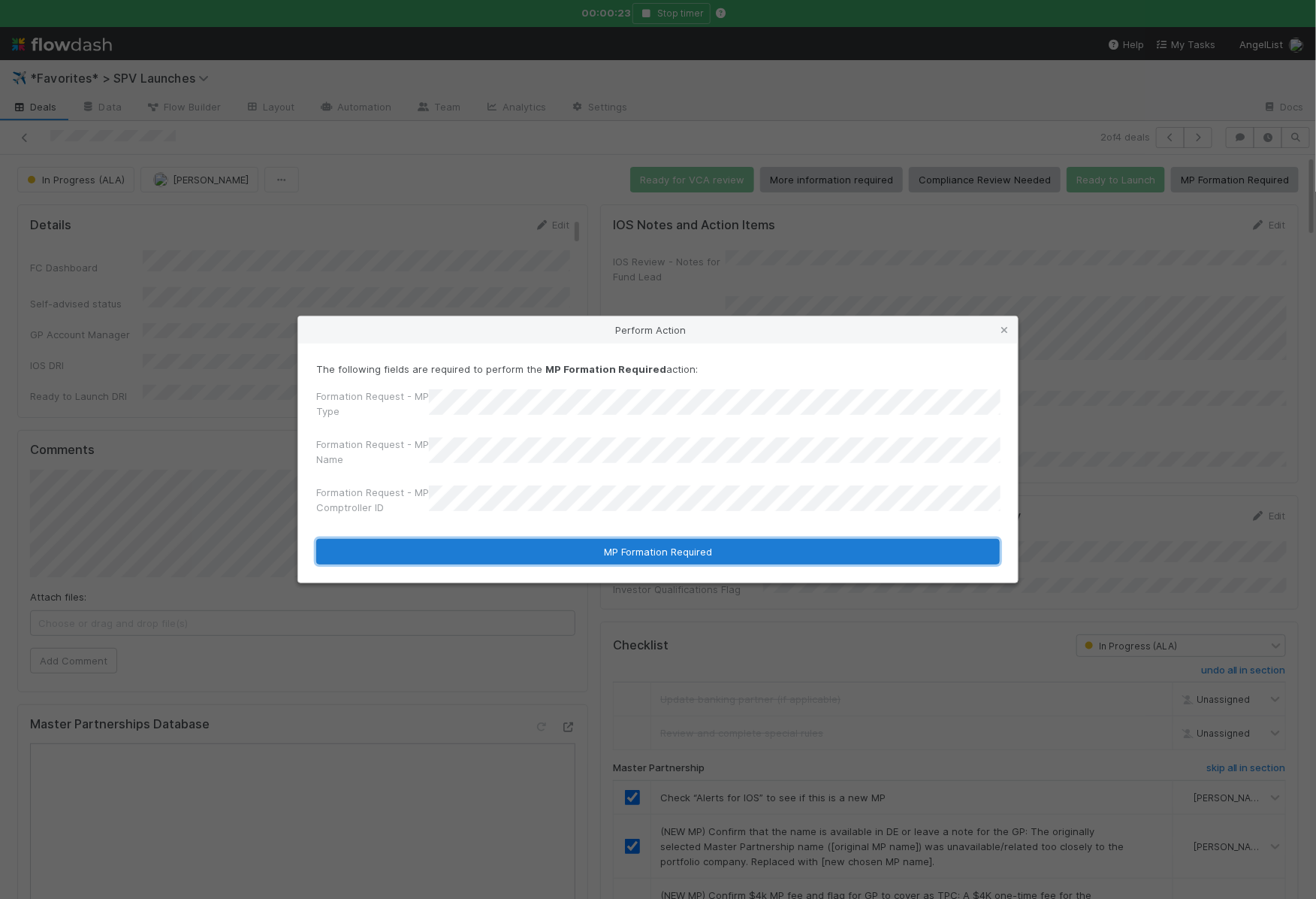
click at [654, 557] on button "MP Formation Required" at bounding box center [658, 551] width 684 height 25
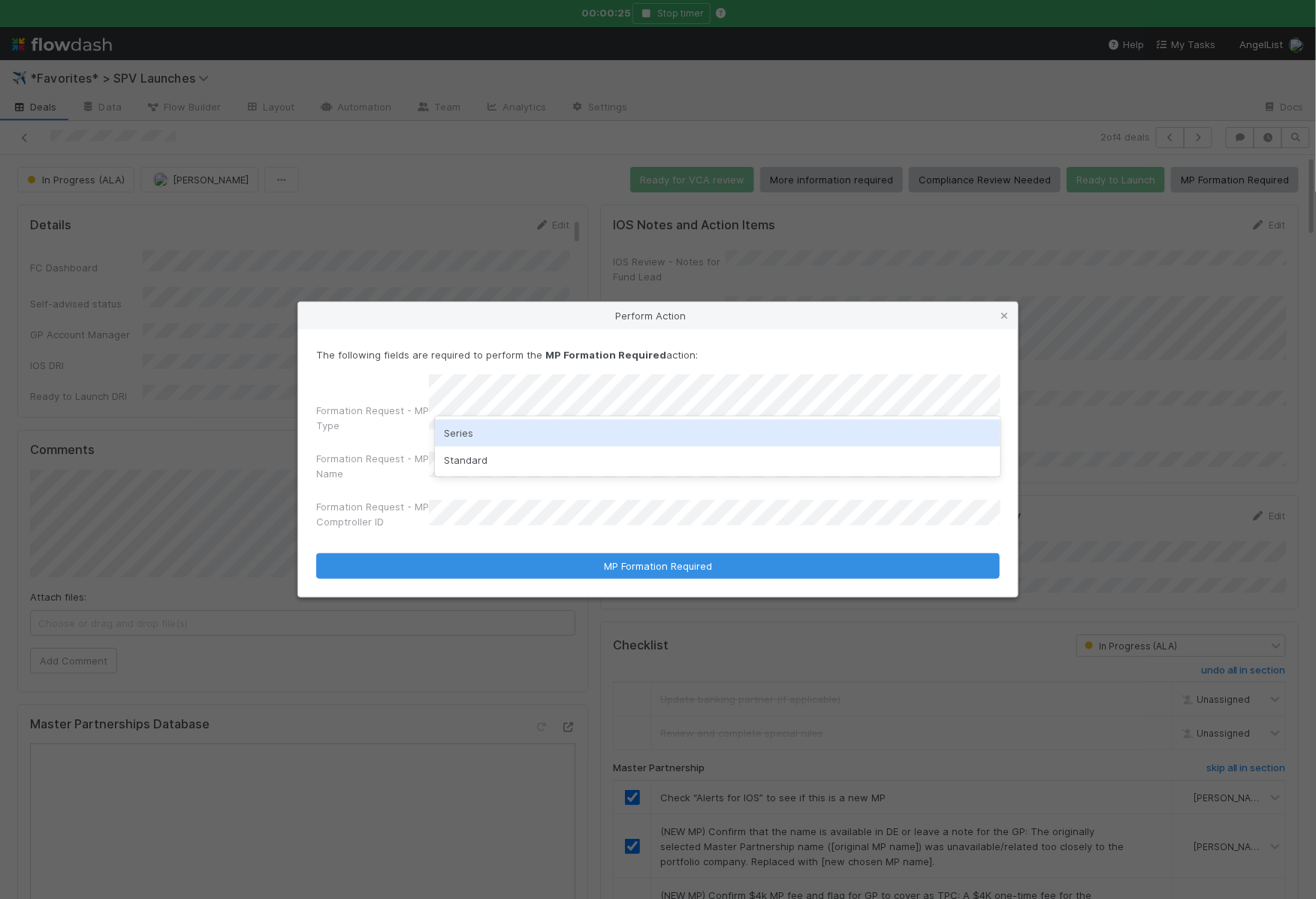
click at [537, 420] on div "Series" at bounding box center [717, 433] width 566 height 27
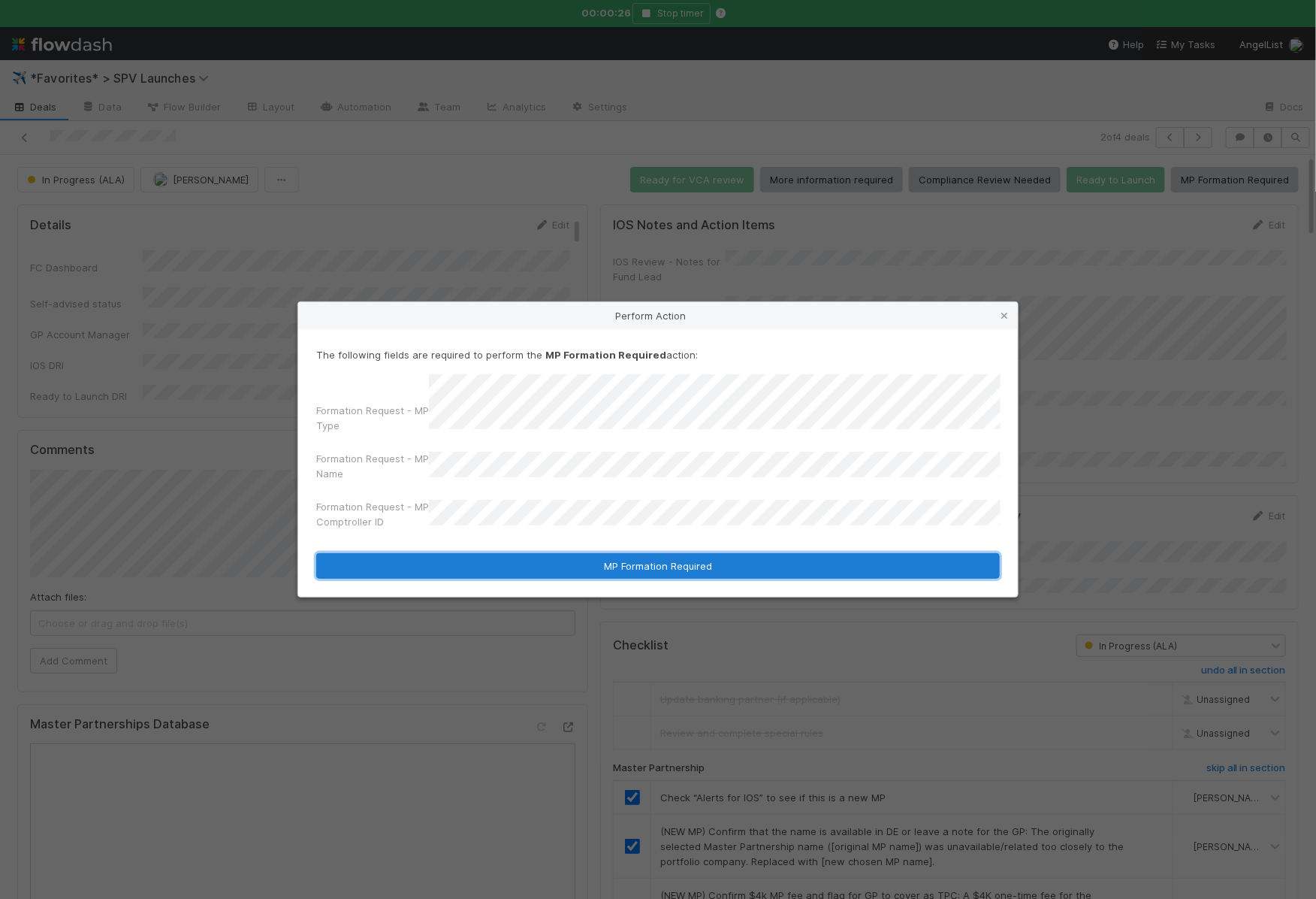
click at [539, 564] on button "MP Formation Required" at bounding box center [658, 565] width 684 height 25
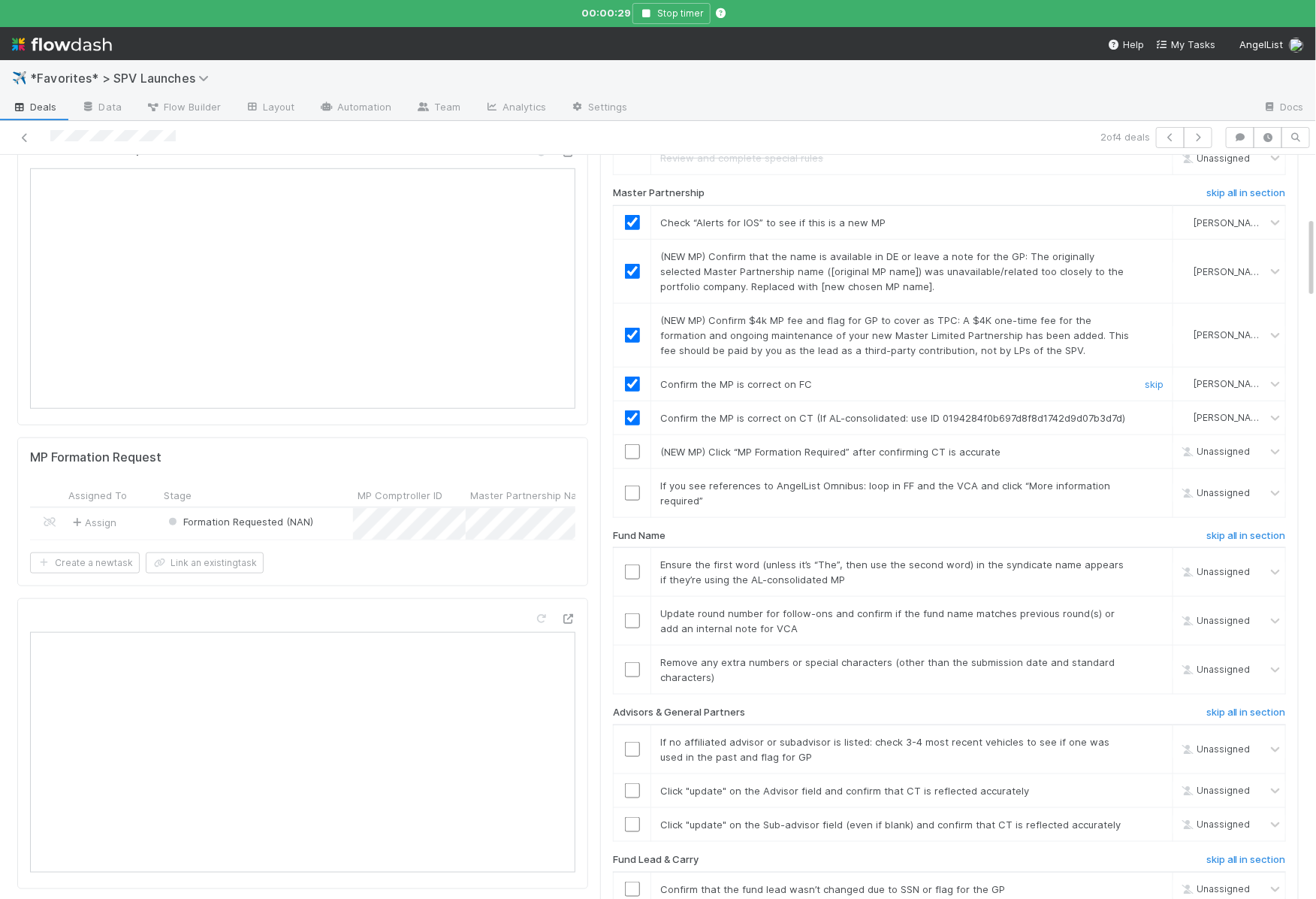
scroll to position [651, 0]
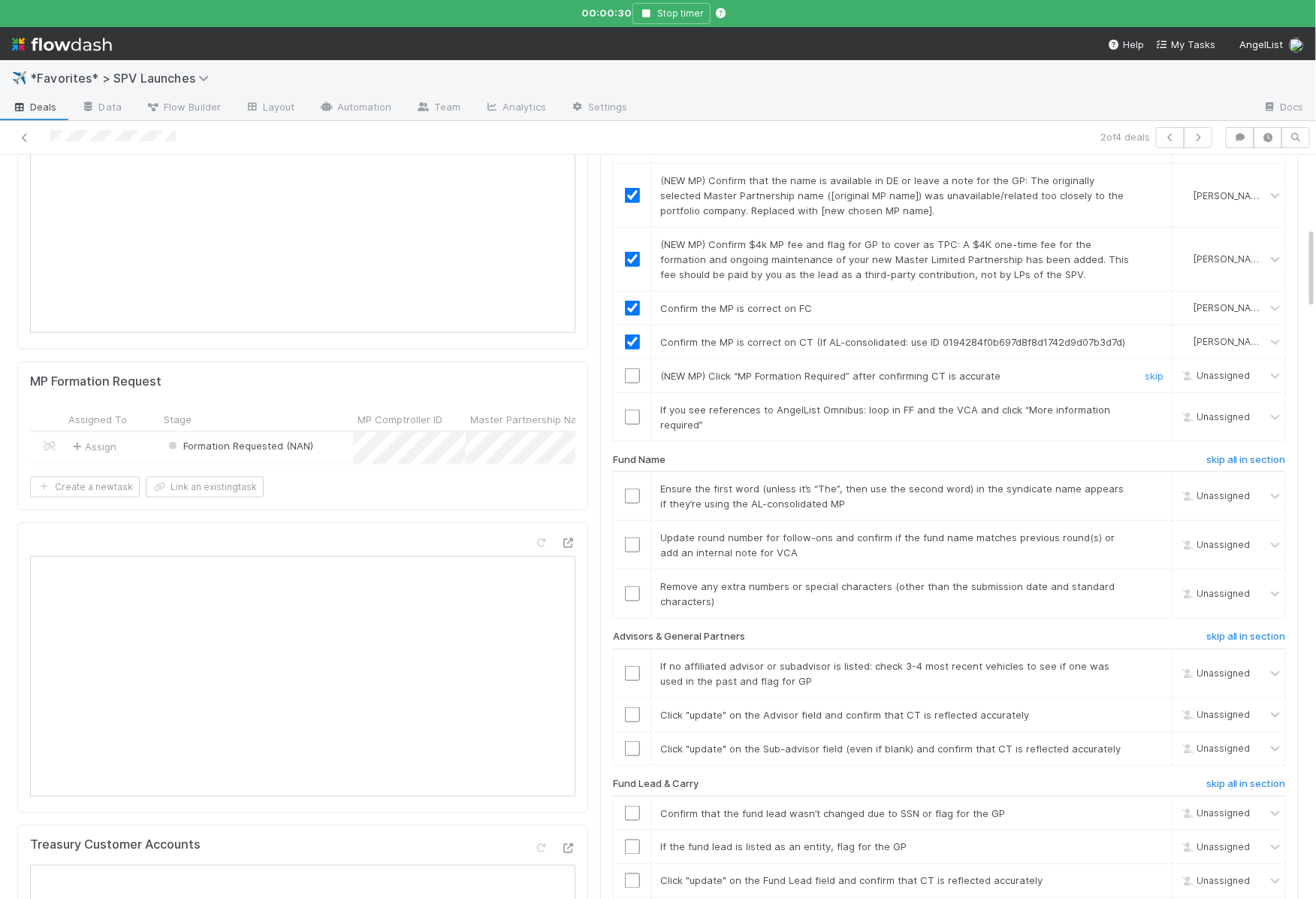
click at [633, 368] on input "checkbox" at bounding box center [632, 376] width 15 height 15
click at [1151, 404] on link "skip" at bounding box center [1154, 410] width 19 height 12
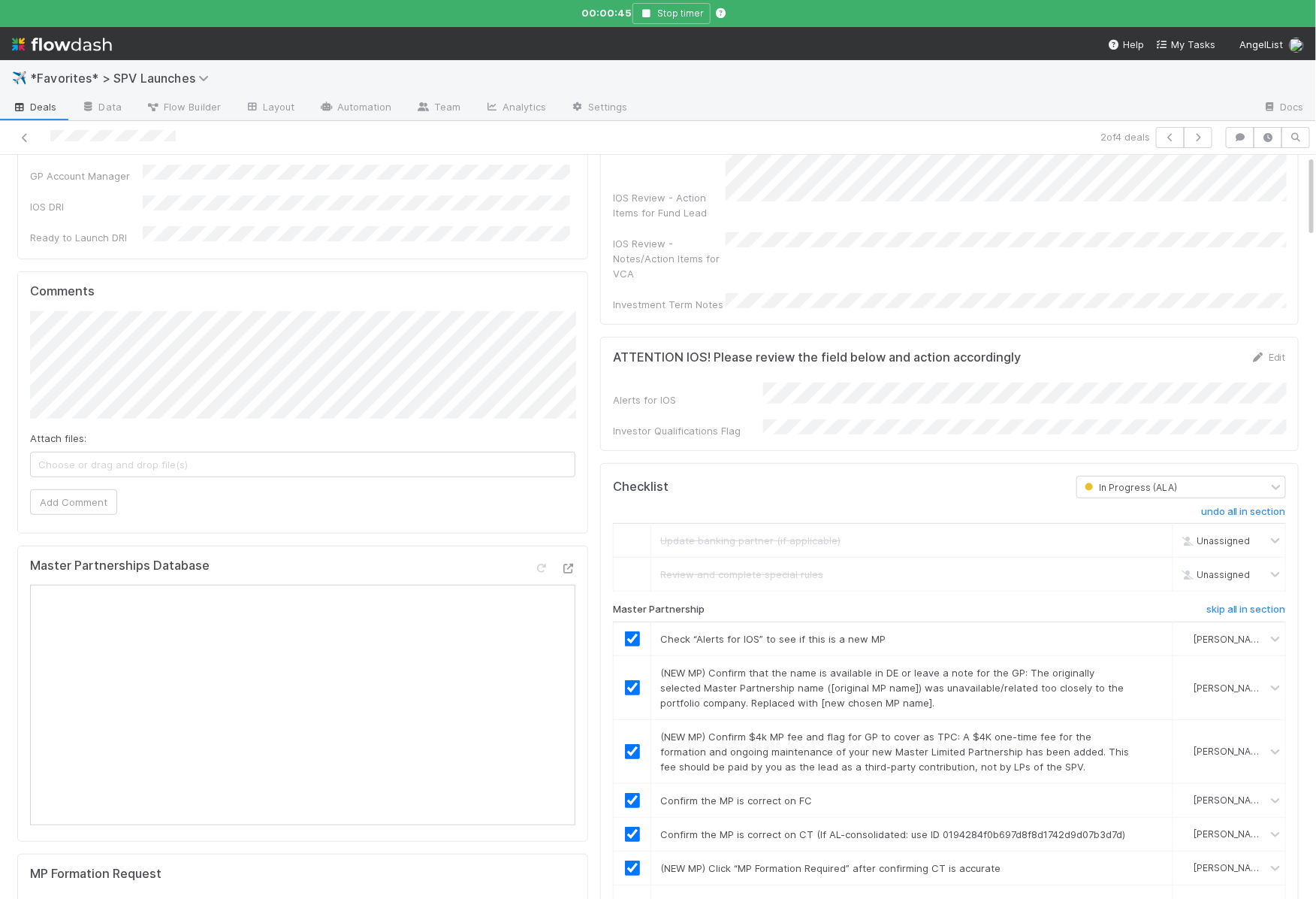
scroll to position [0, 0]
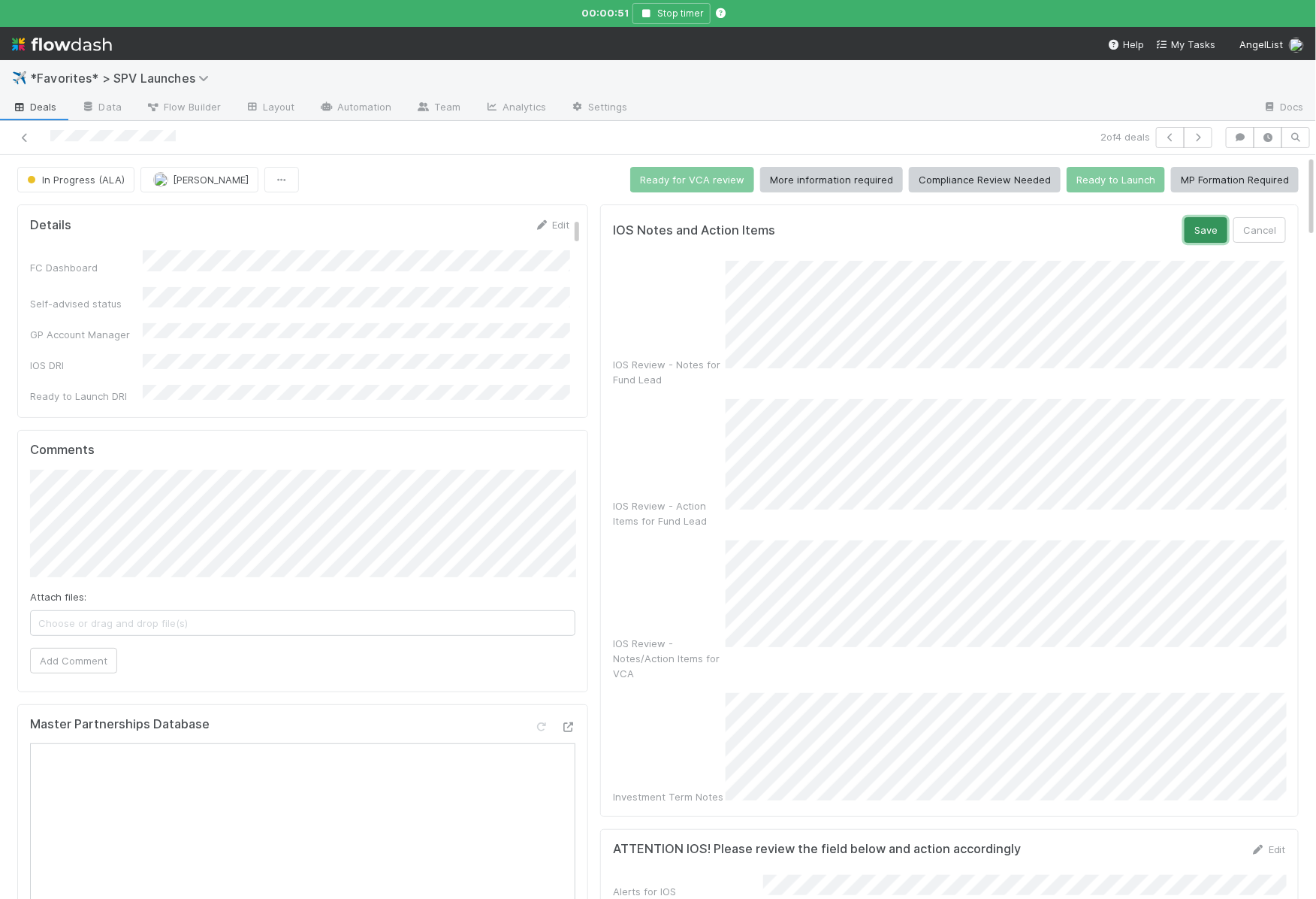
click at [1211, 230] on button "Save" at bounding box center [1206, 230] width 43 height 25
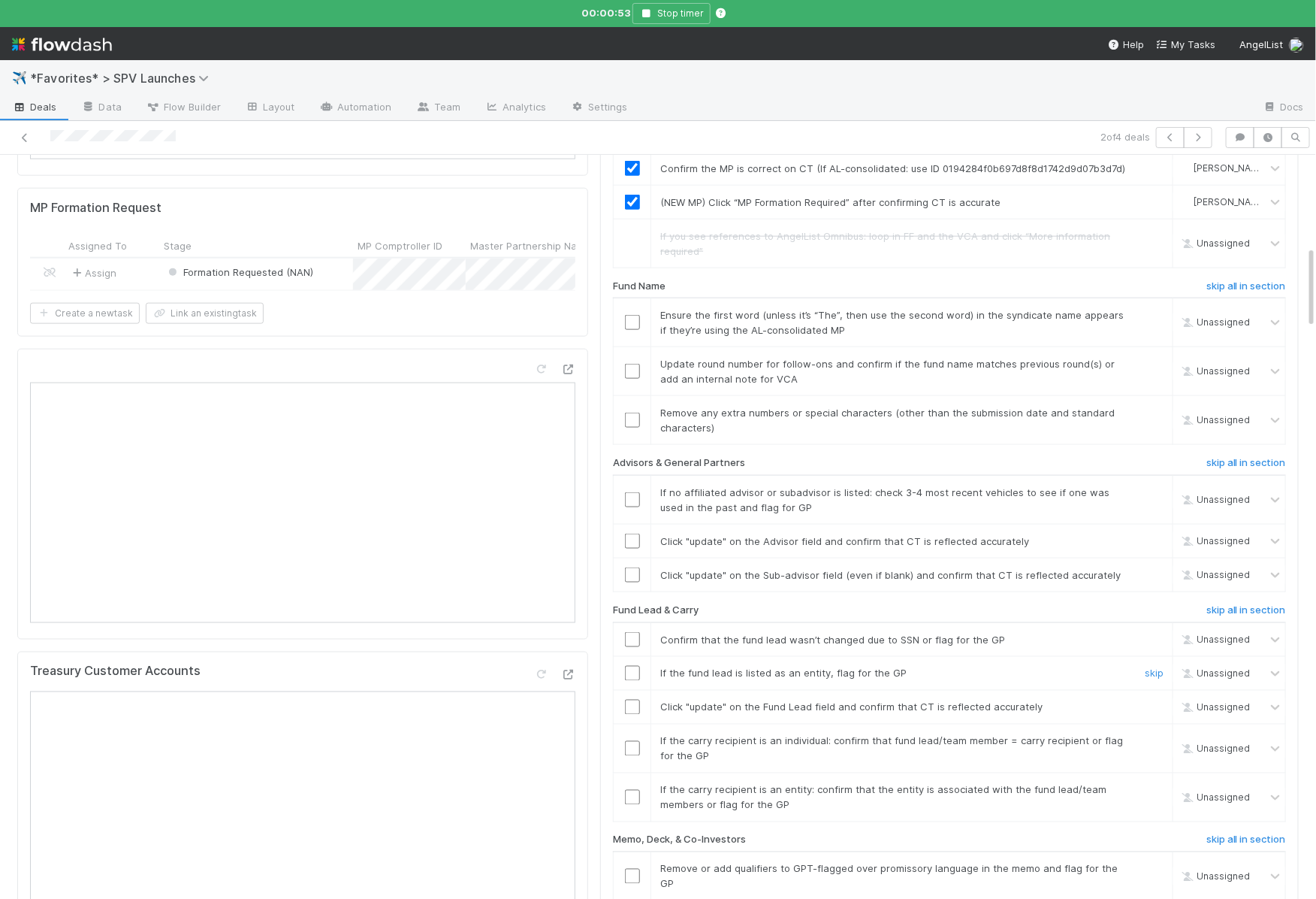
scroll to position [810, 0]
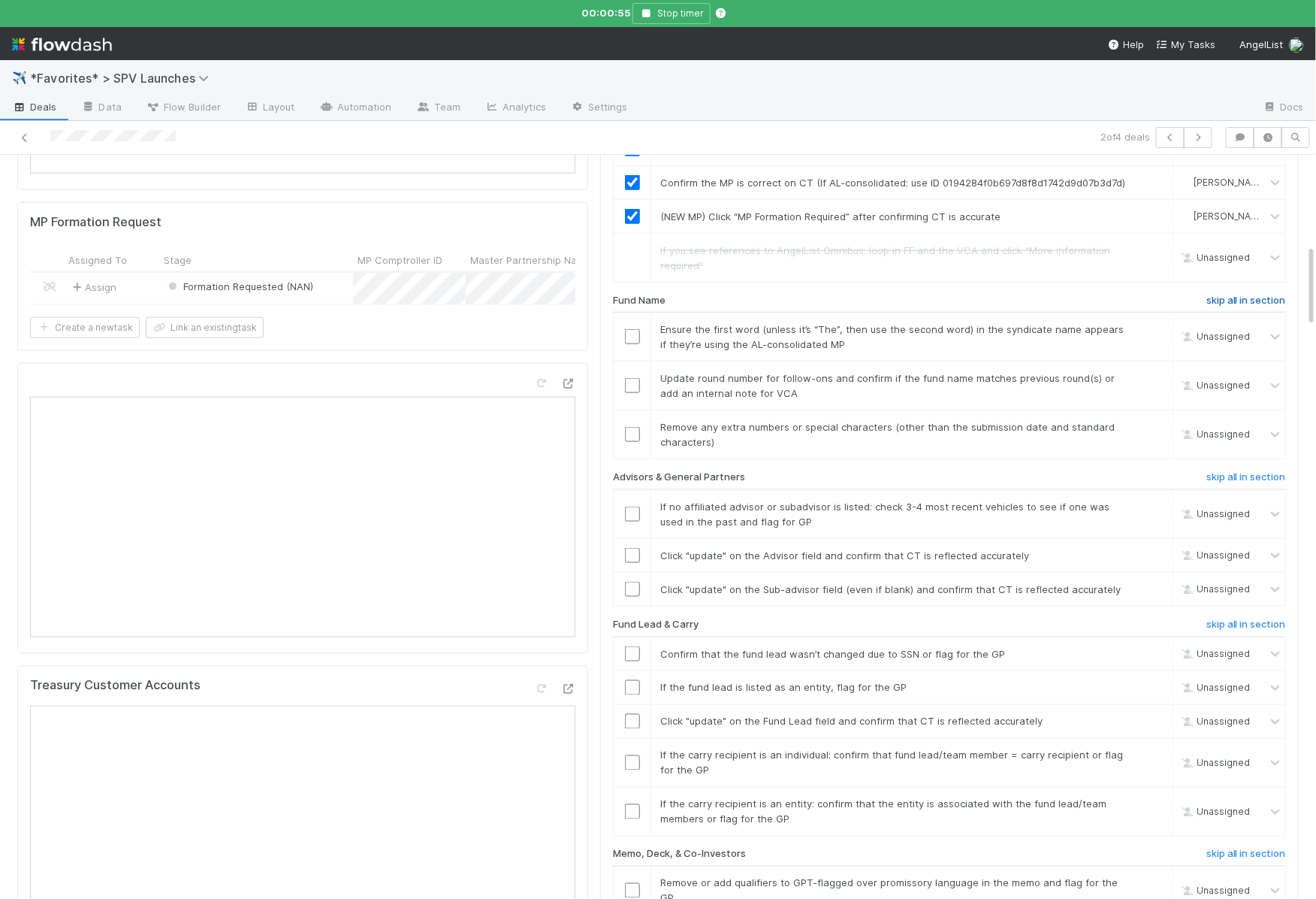
click at [1222, 295] on h6 "skip all in section" at bounding box center [1246, 301] width 80 height 12
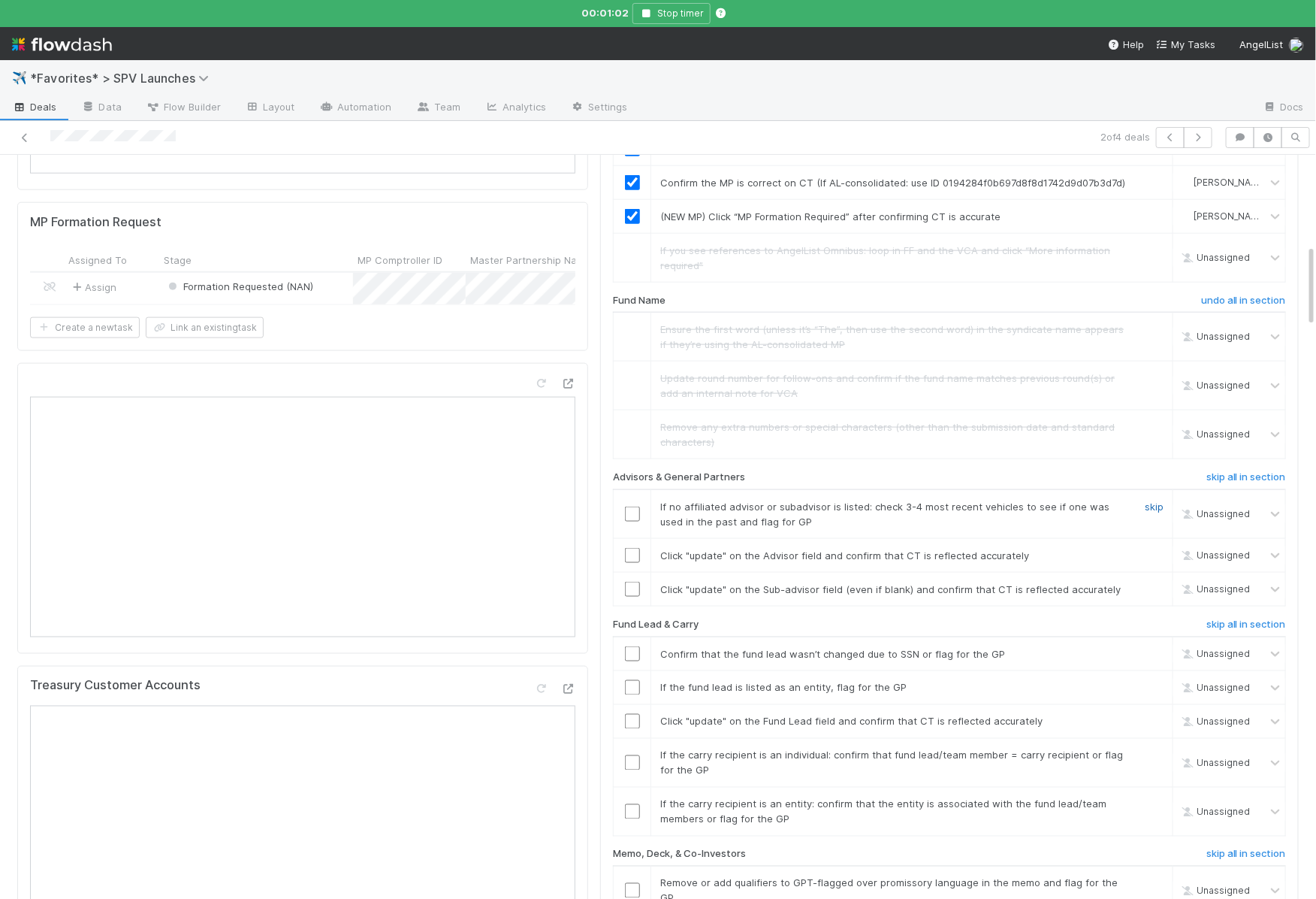
click at [1148, 500] on link "skip" at bounding box center [1154, 506] width 19 height 12
click at [634, 548] on input "checkbox" at bounding box center [632, 555] width 15 height 15
click at [634, 581] on input "checkbox" at bounding box center [632, 589] width 15 height 15
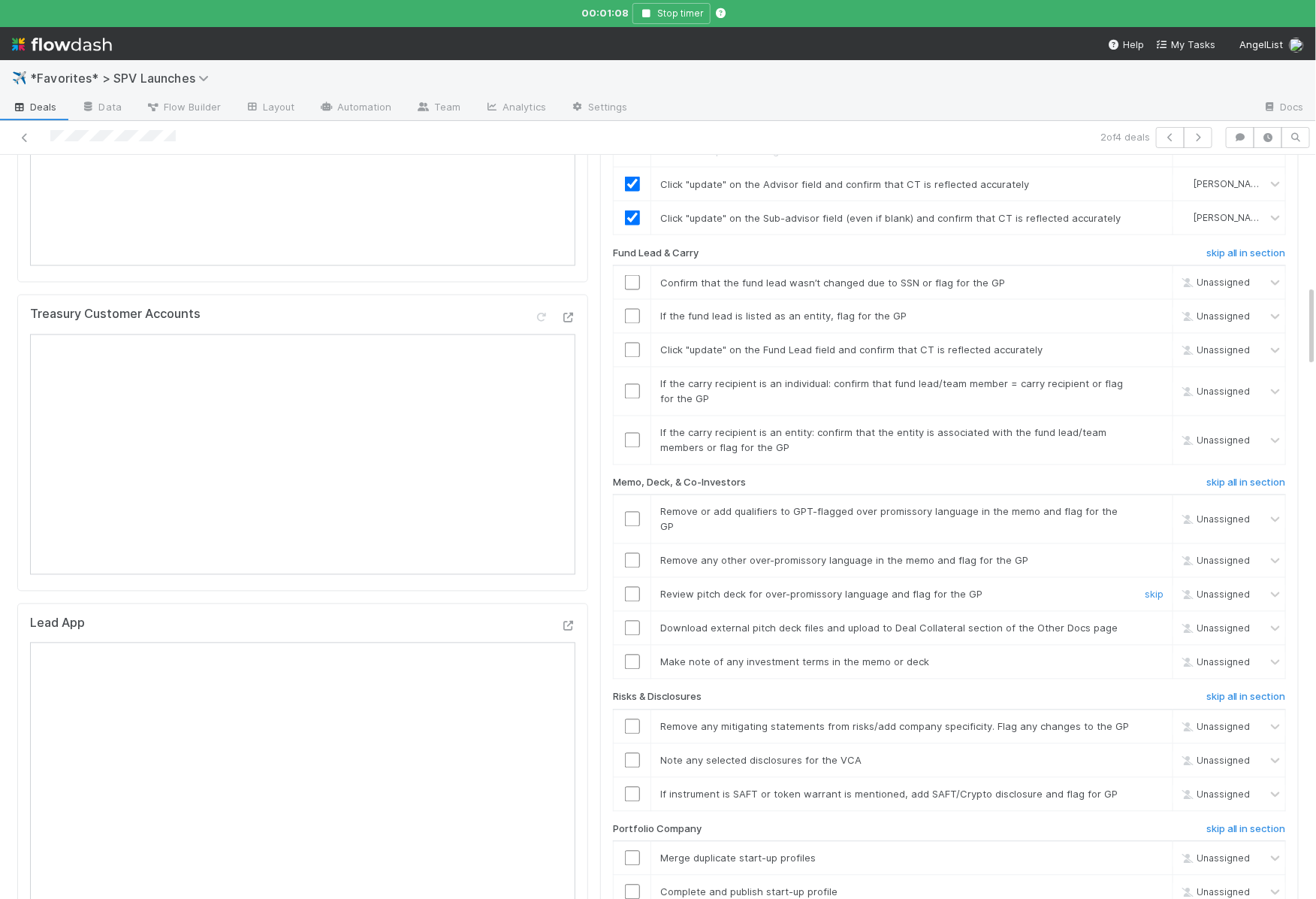
scroll to position [1200, 0]
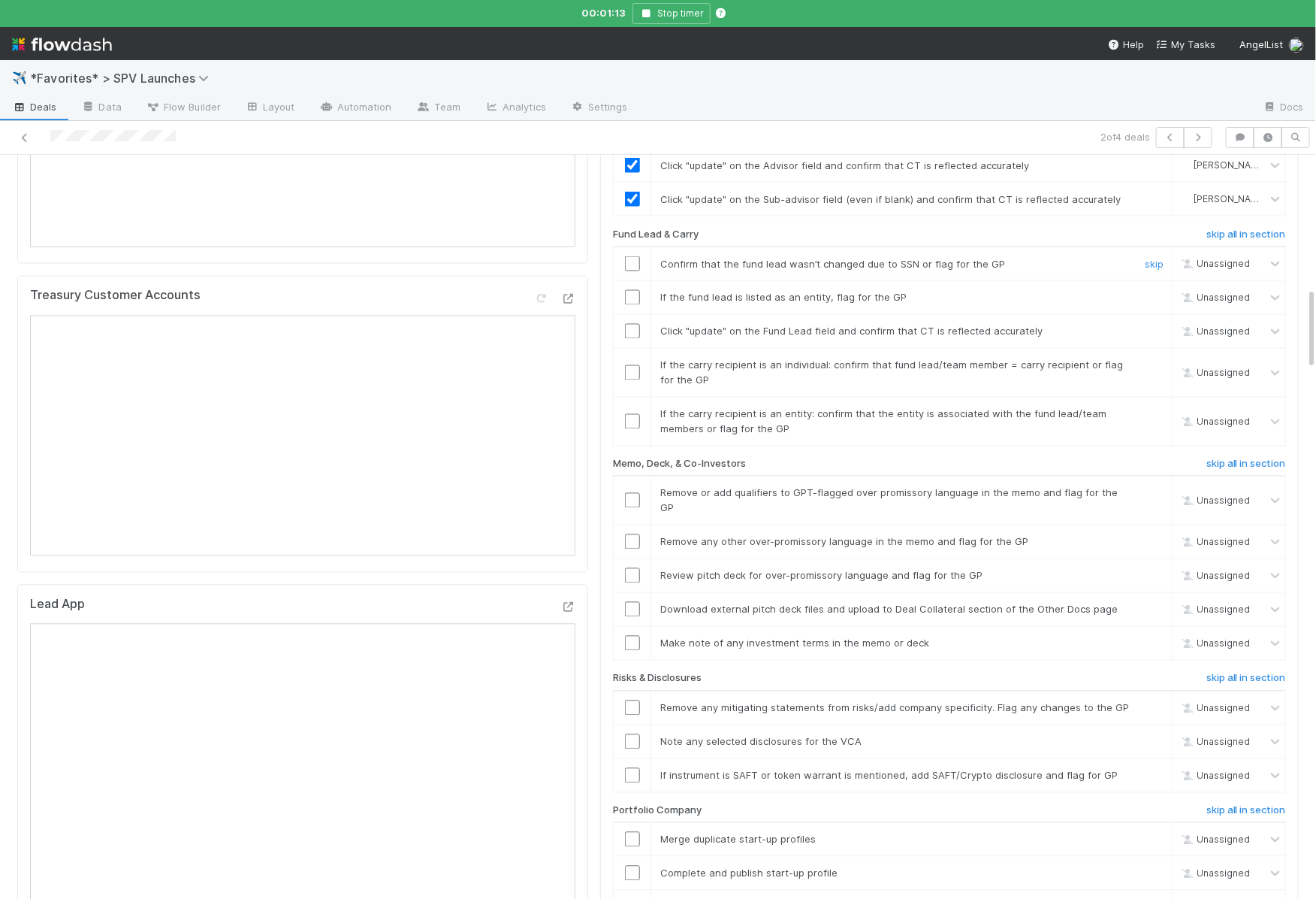
click at [635, 257] on input "checkbox" at bounding box center [632, 264] width 15 height 15
click at [1157, 292] on link "skip" at bounding box center [1154, 298] width 19 height 12
click at [630, 324] on input "checkbox" at bounding box center [632, 332] width 15 height 15
click at [1154, 359] on link "skip" at bounding box center [1154, 365] width 19 height 12
click at [636, 414] on input "checkbox" at bounding box center [632, 422] width 15 height 15
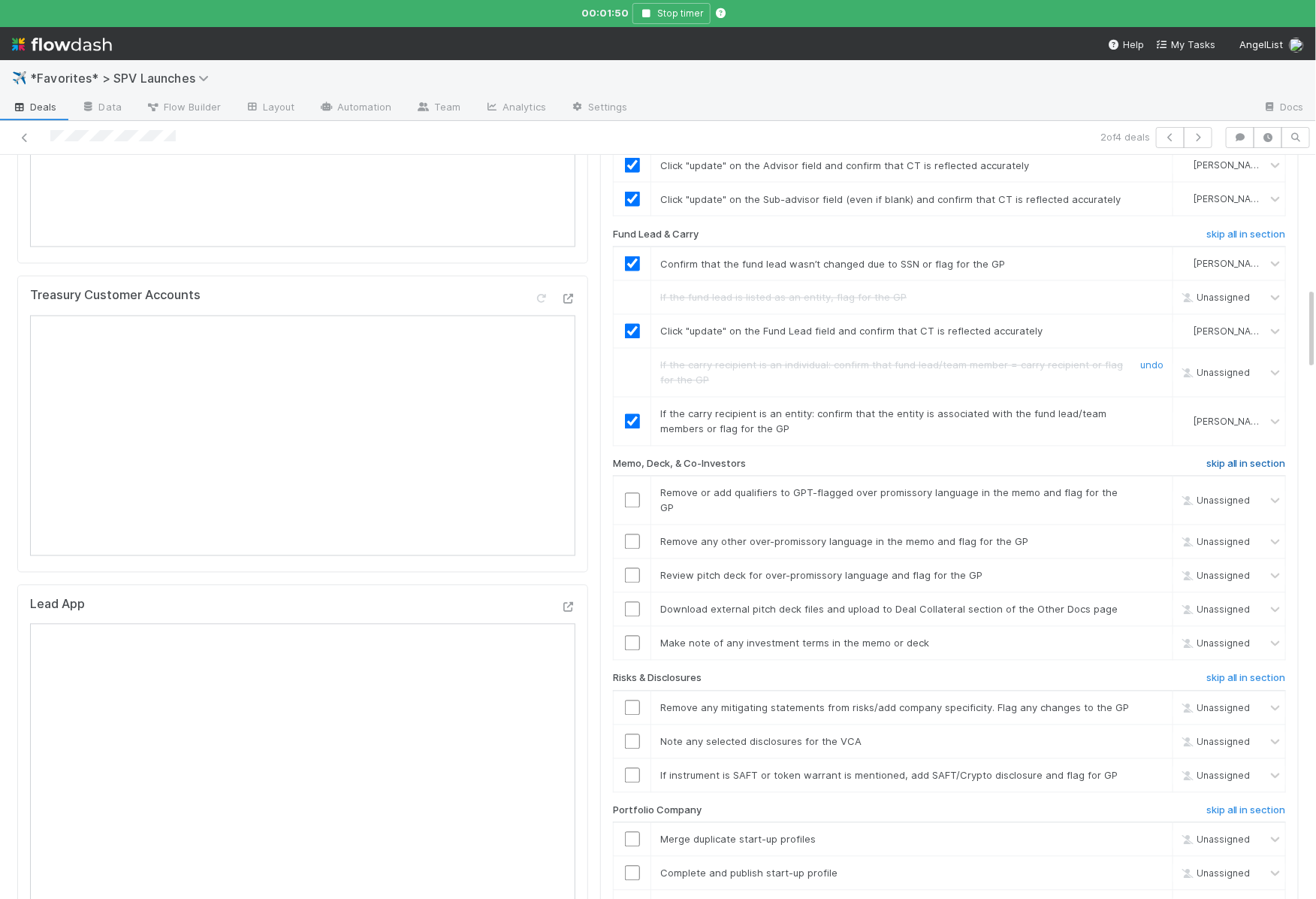
click at [1221, 459] on h6 "skip all in section" at bounding box center [1246, 465] width 80 height 12
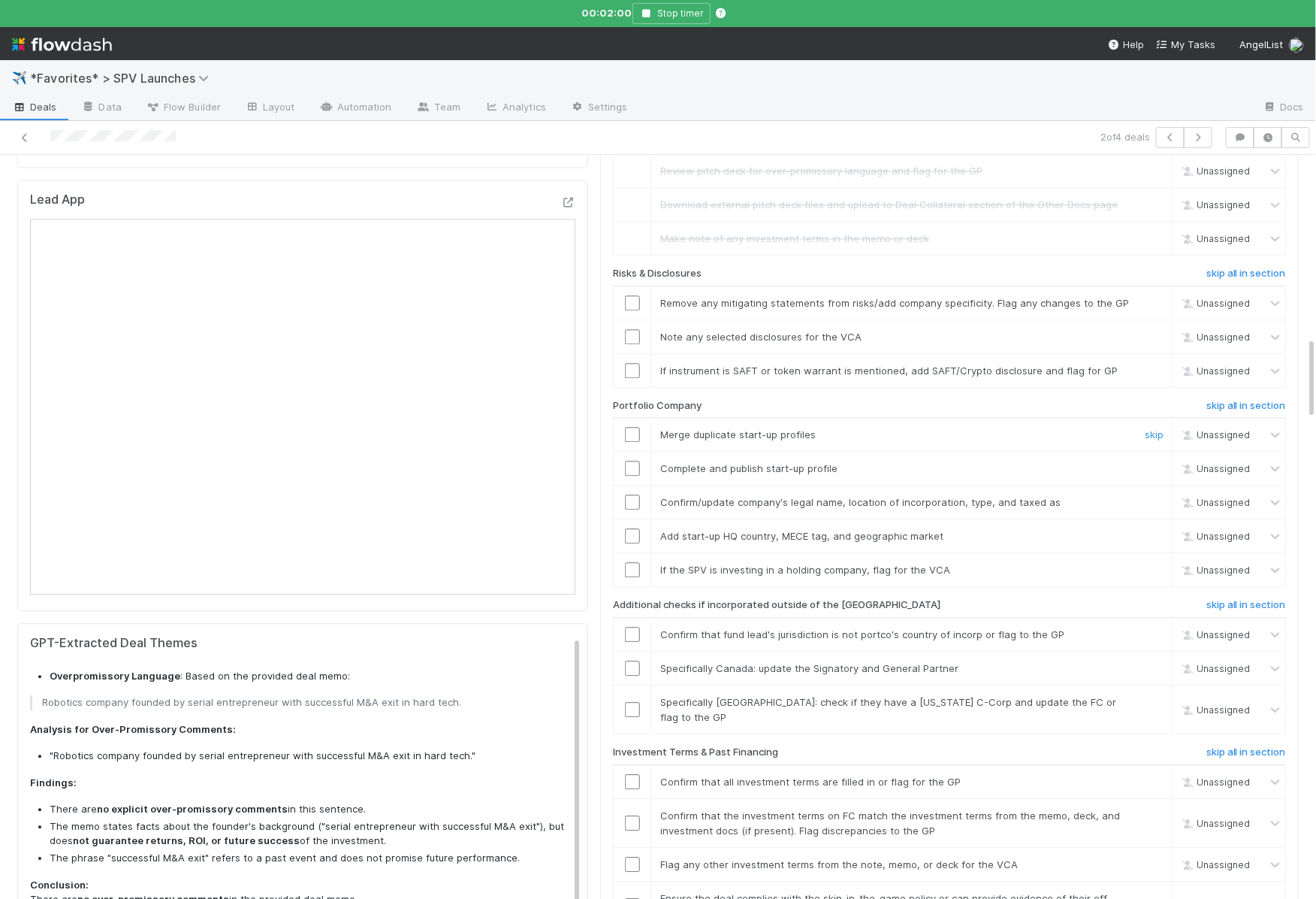
scroll to position [1597, 0]
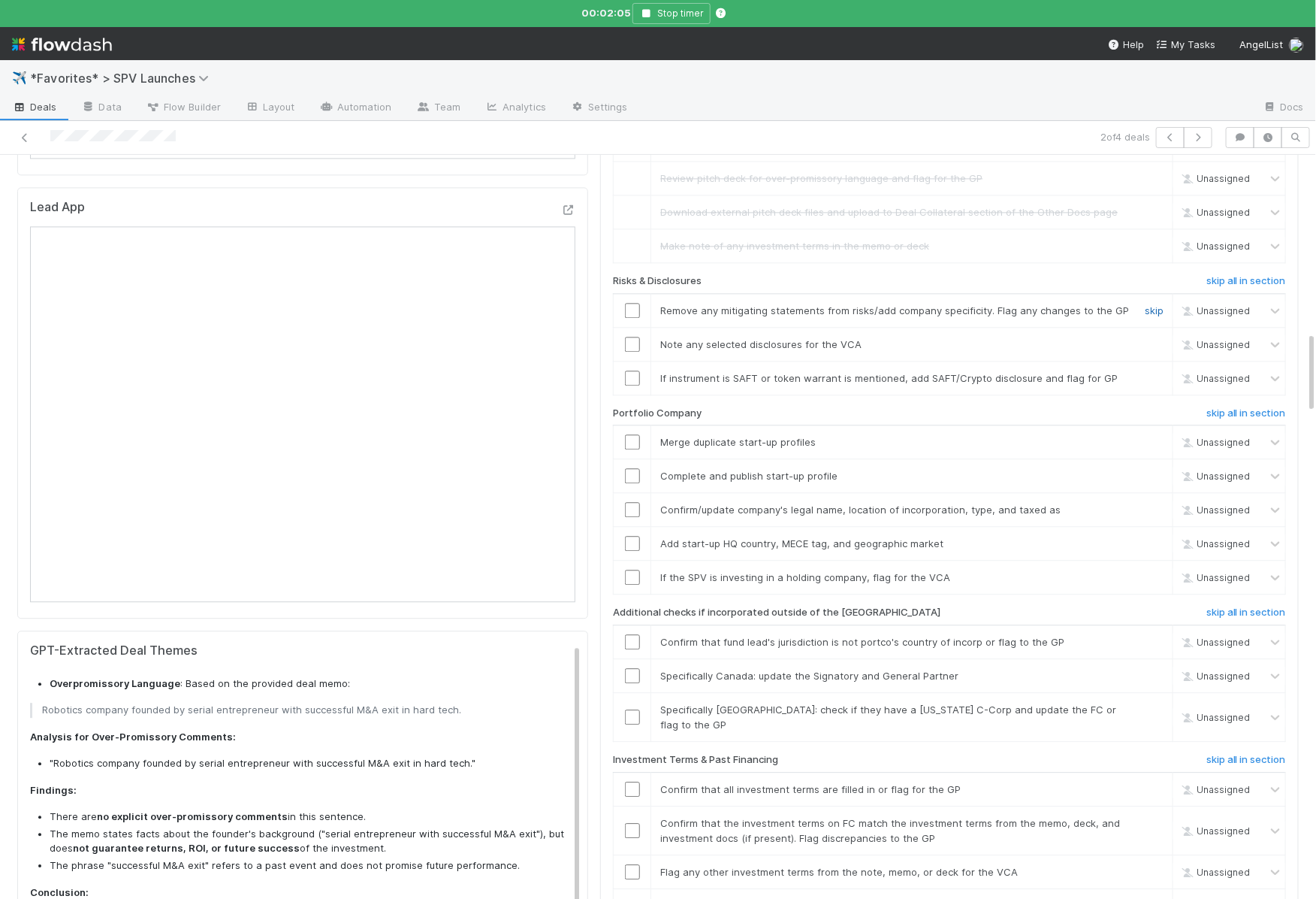
click at [1160, 304] on link "skip" at bounding box center [1154, 310] width 19 height 12
click at [628, 337] on input "checkbox" at bounding box center [632, 345] width 15 height 15
click at [1162, 372] on link "skip" at bounding box center [1154, 378] width 19 height 12
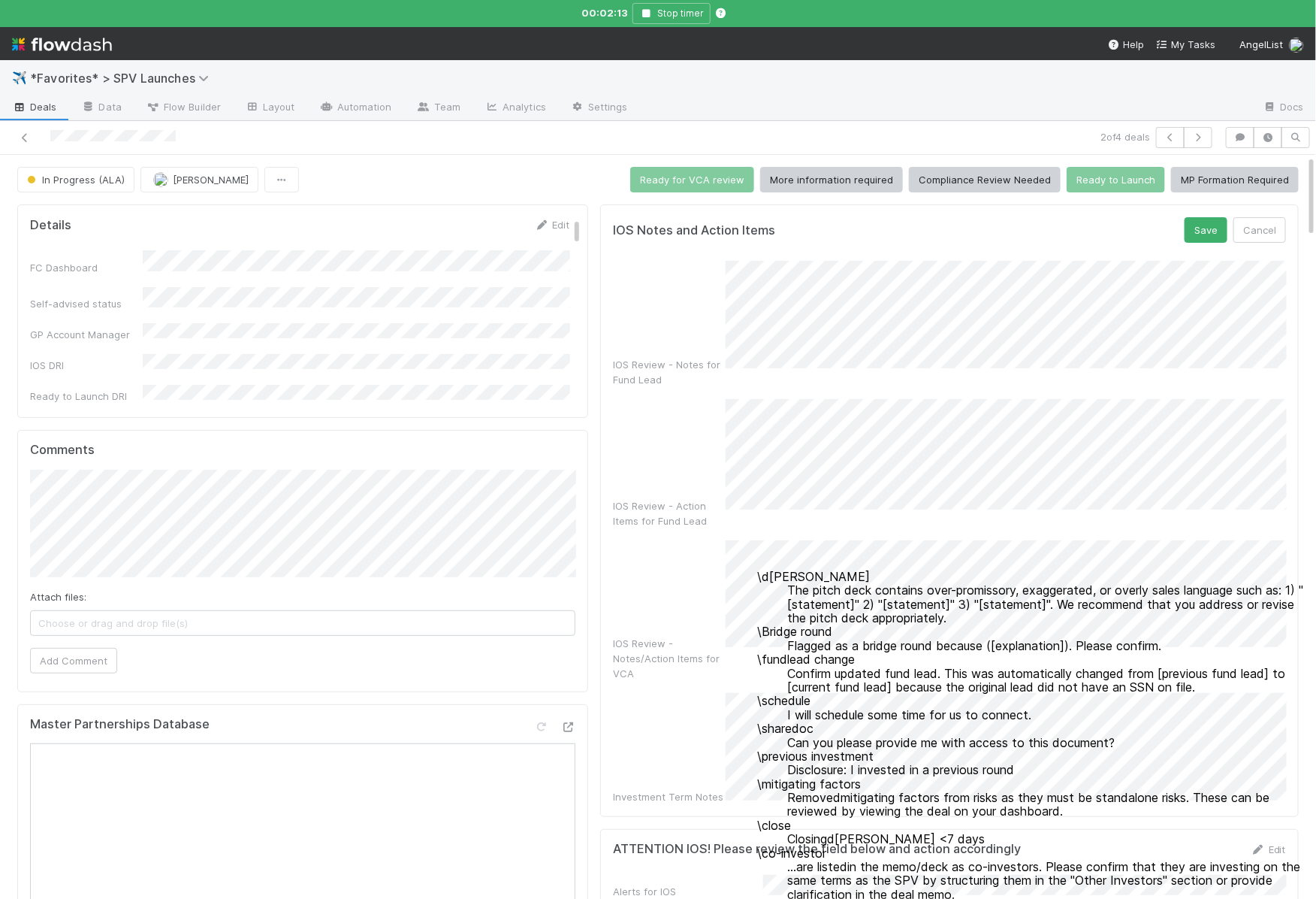
scroll to position [0, 0]
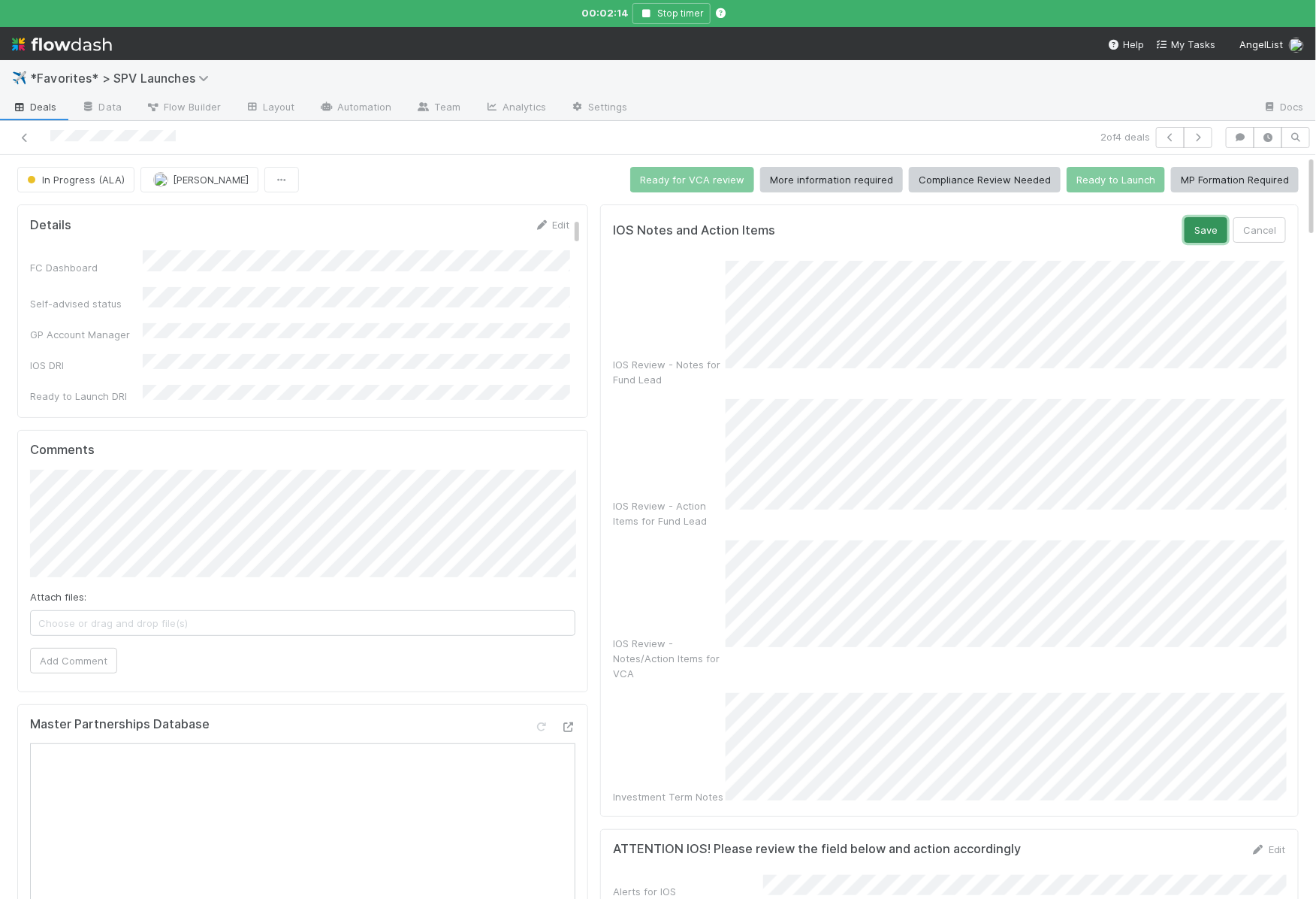
click at [1207, 231] on button "Save" at bounding box center [1206, 230] width 43 height 25
click at [1213, 225] on button "Save" at bounding box center [1206, 230] width 43 height 25
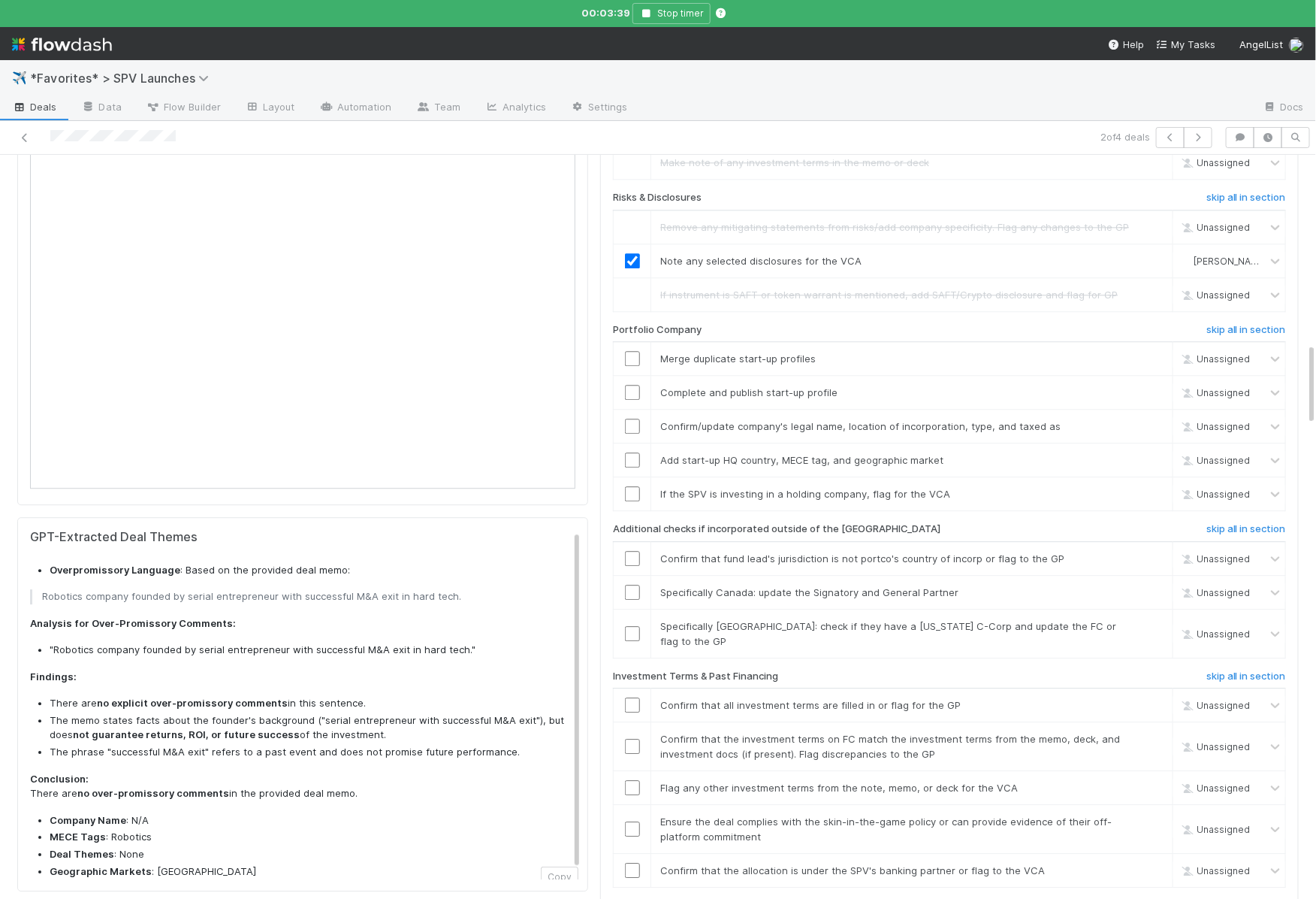
scroll to position [1718, 0]
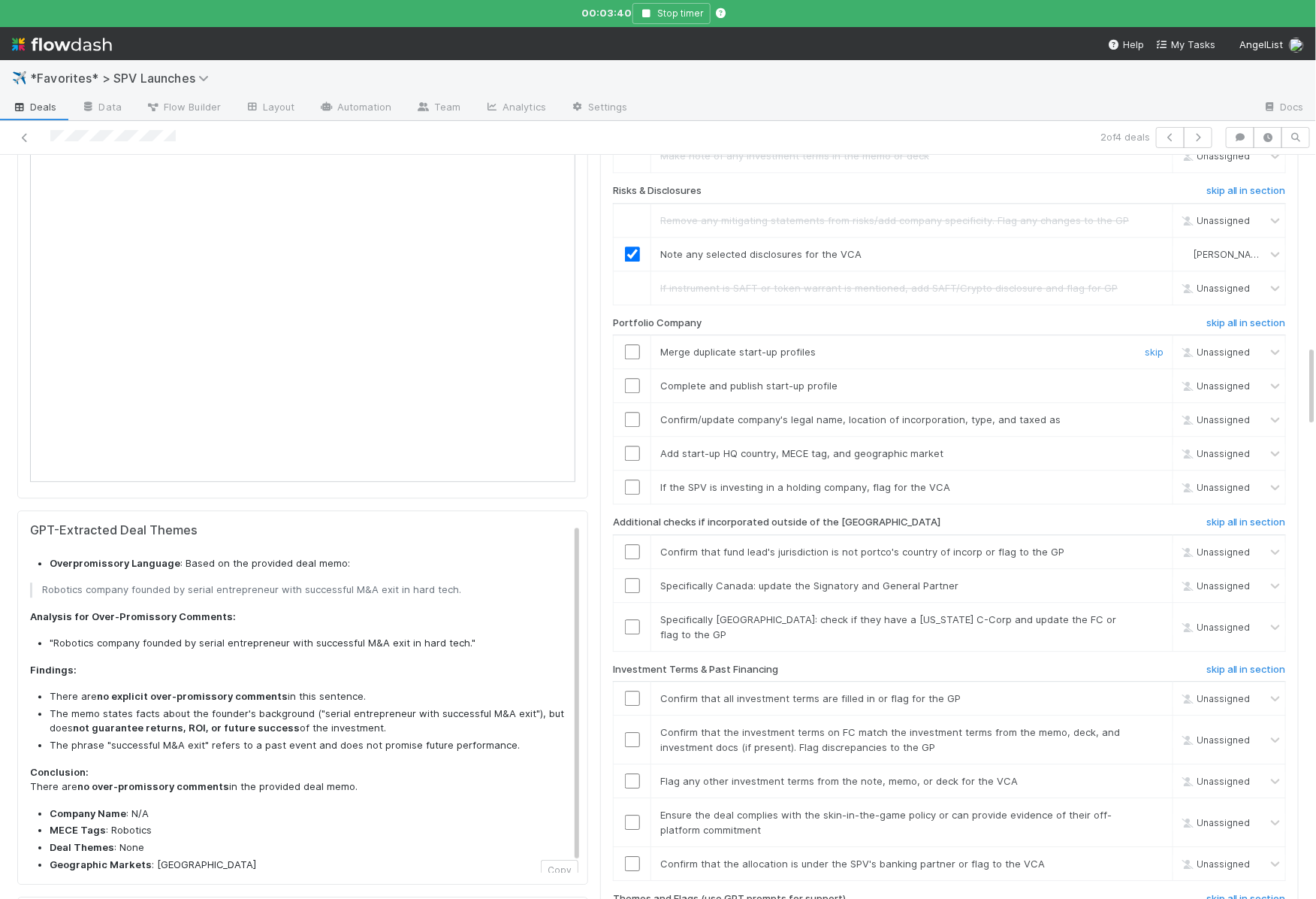
click at [627, 344] on input "checkbox" at bounding box center [632, 351] width 15 height 15
click at [1150, 380] on link "skip" at bounding box center [1154, 386] width 19 height 12
click at [633, 412] on input "checkbox" at bounding box center [632, 420] width 15 height 15
click at [630, 446] on input "checkbox" at bounding box center [632, 453] width 15 height 15
click at [1153, 481] on link "skip" at bounding box center [1154, 487] width 19 height 12
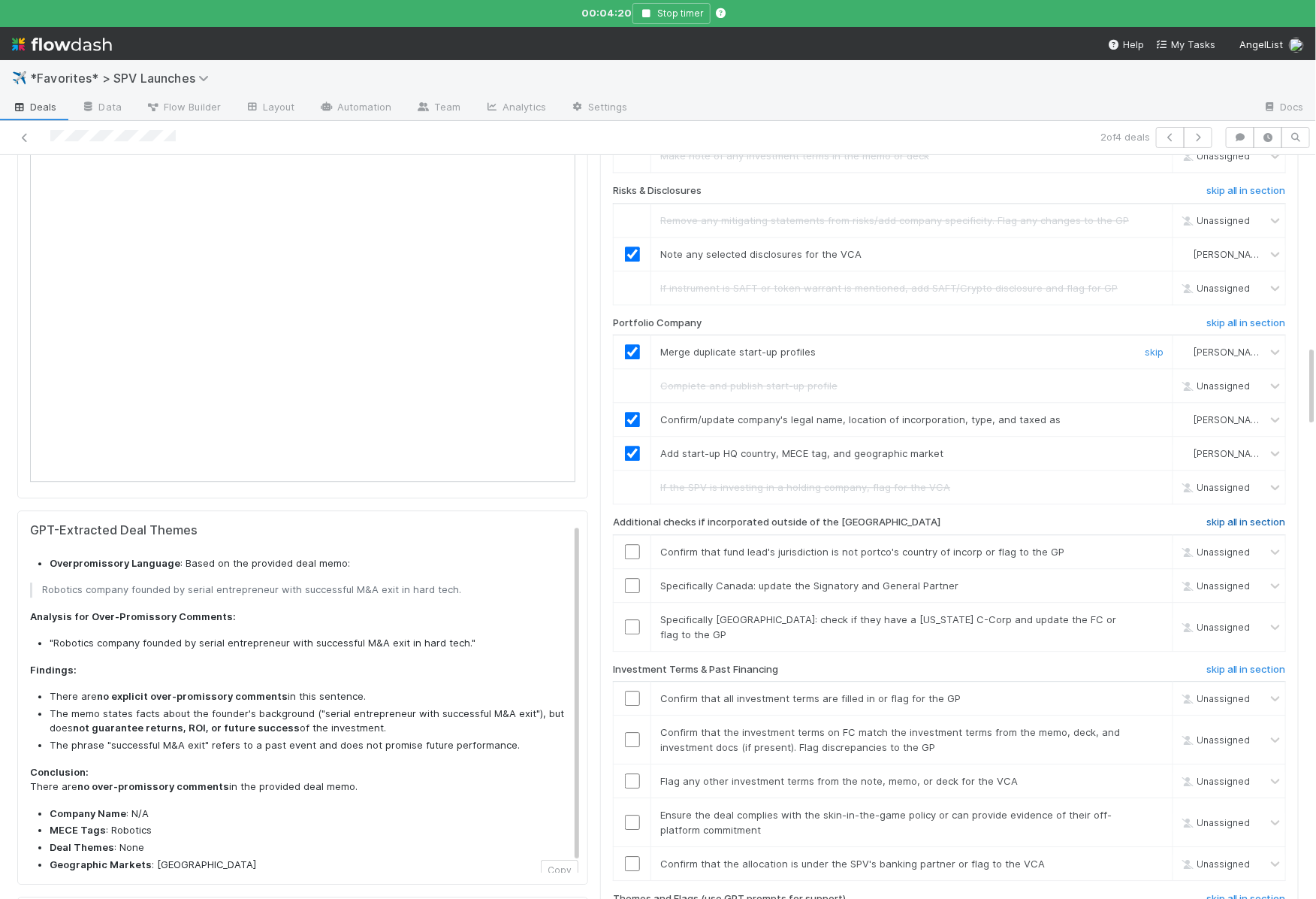
click at [1219, 516] on h6 "skip all in section" at bounding box center [1246, 522] width 80 height 12
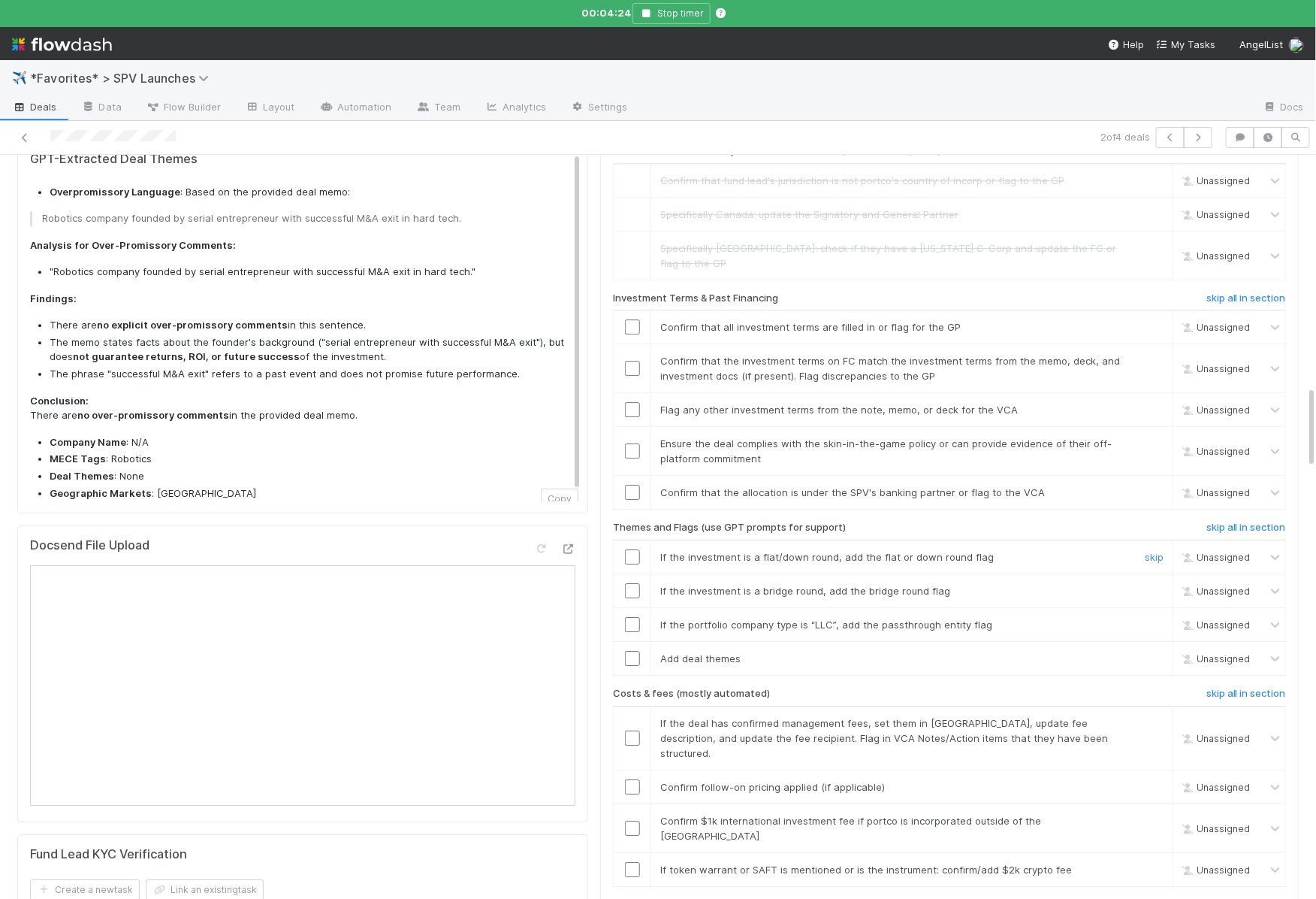
scroll to position [2090, 0]
click at [634, 319] on input "checkbox" at bounding box center [632, 326] width 15 height 15
click at [1159, 354] on link "skip" at bounding box center [1154, 360] width 19 height 12
click at [1157, 403] on link "skip" at bounding box center [1154, 409] width 19 height 12
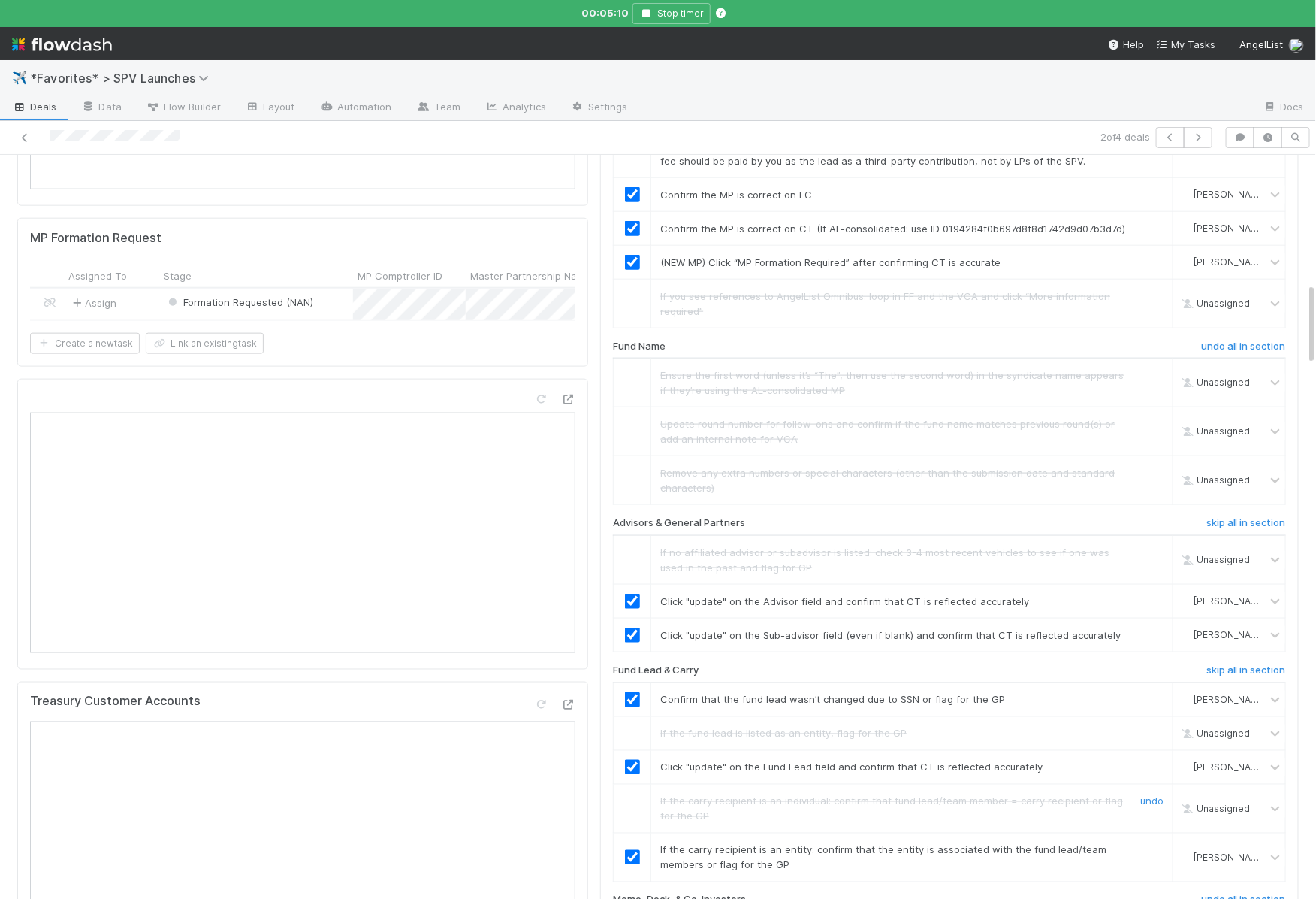
scroll to position [0, 0]
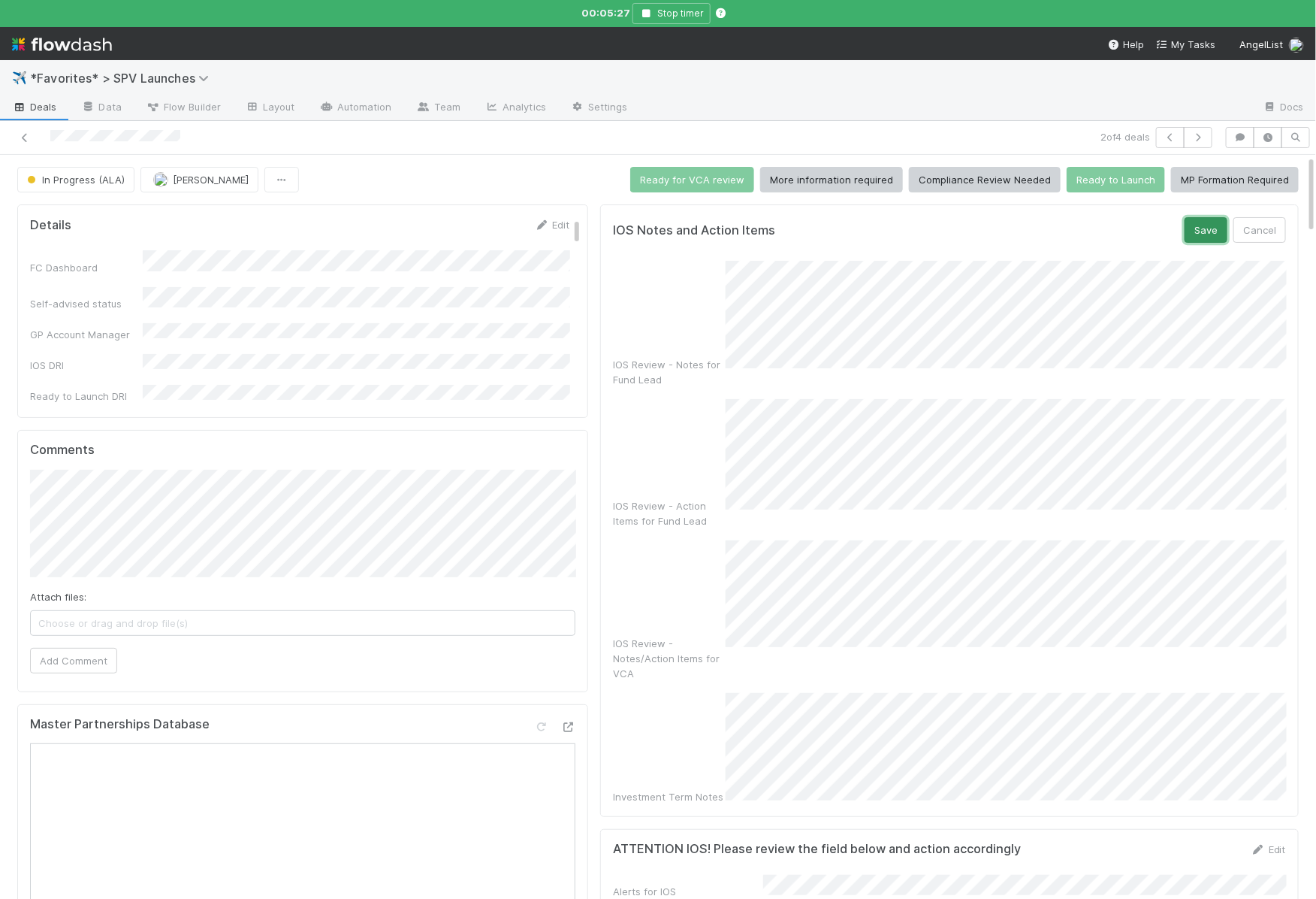
click at [1219, 222] on button "Save" at bounding box center [1206, 230] width 43 height 25
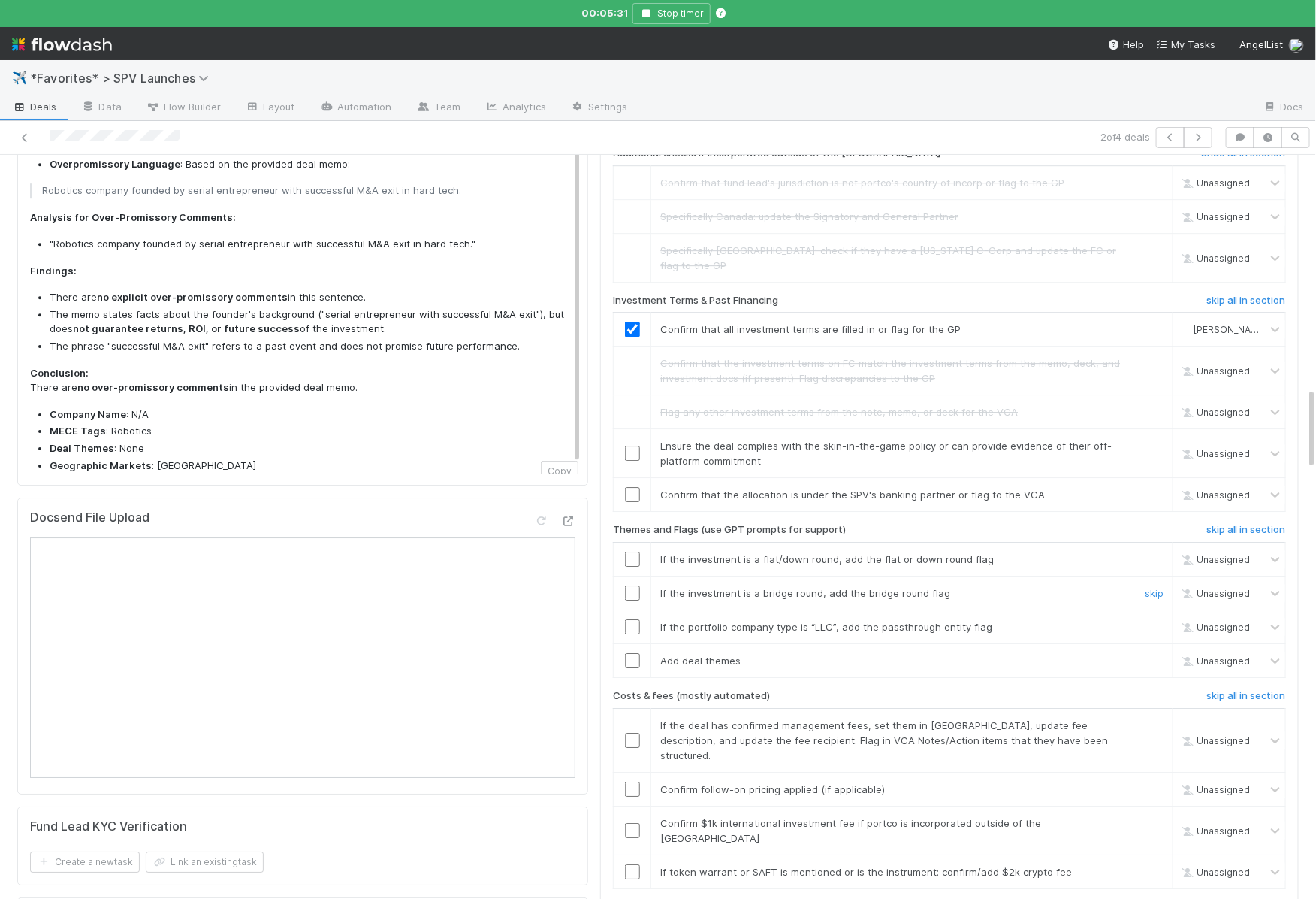
scroll to position [2119, 0]
click at [632, 485] on input "checkbox" at bounding box center [632, 492] width 15 height 15
click at [634, 443] on input "checkbox" at bounding box center [632, 451] width 15 height 15
click at [1154, 551] on link "skip" at bounding box center [1154, 557] width 19 height 12
click at [1154, 584] on link "skip" at bounding box center [1154, 590] width 19 height 12
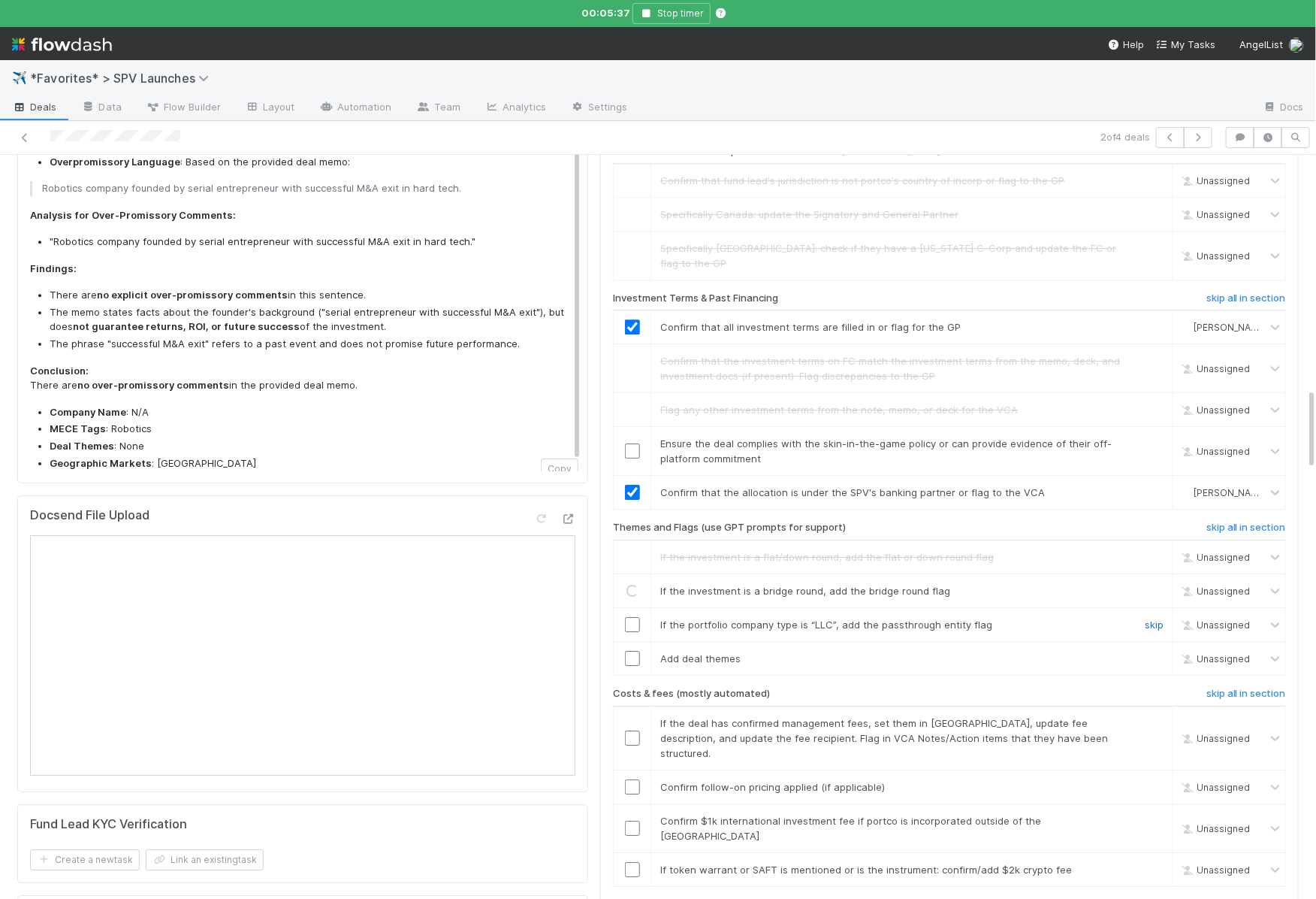
click at [1153, 619] on link "skip" at bounding box center [1154, 625] width 19 height 12
click at [632, 651] on input "checkbox" at bounding box center [632, 659] width 15 height 15
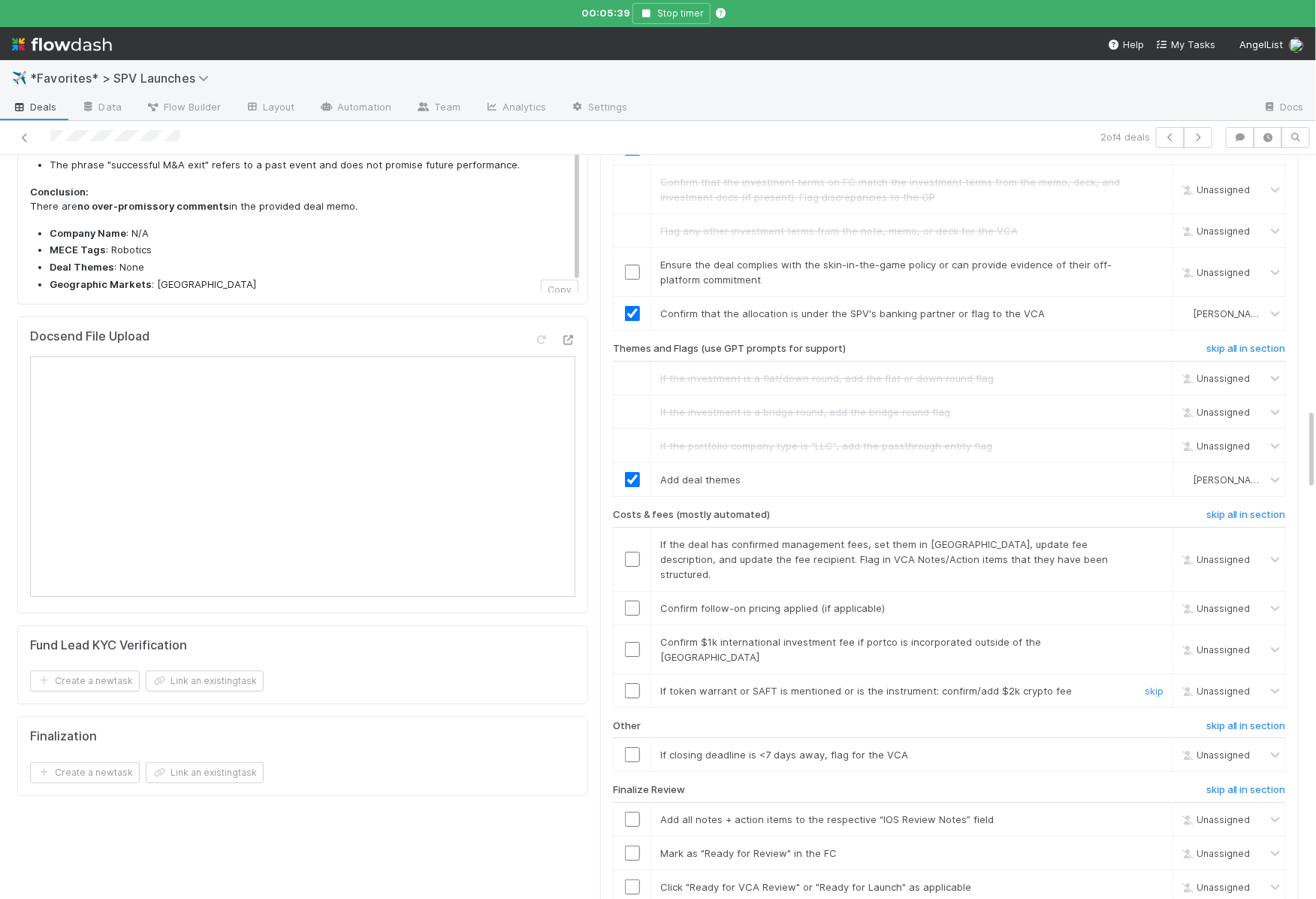
scroll to position [2306, 0]
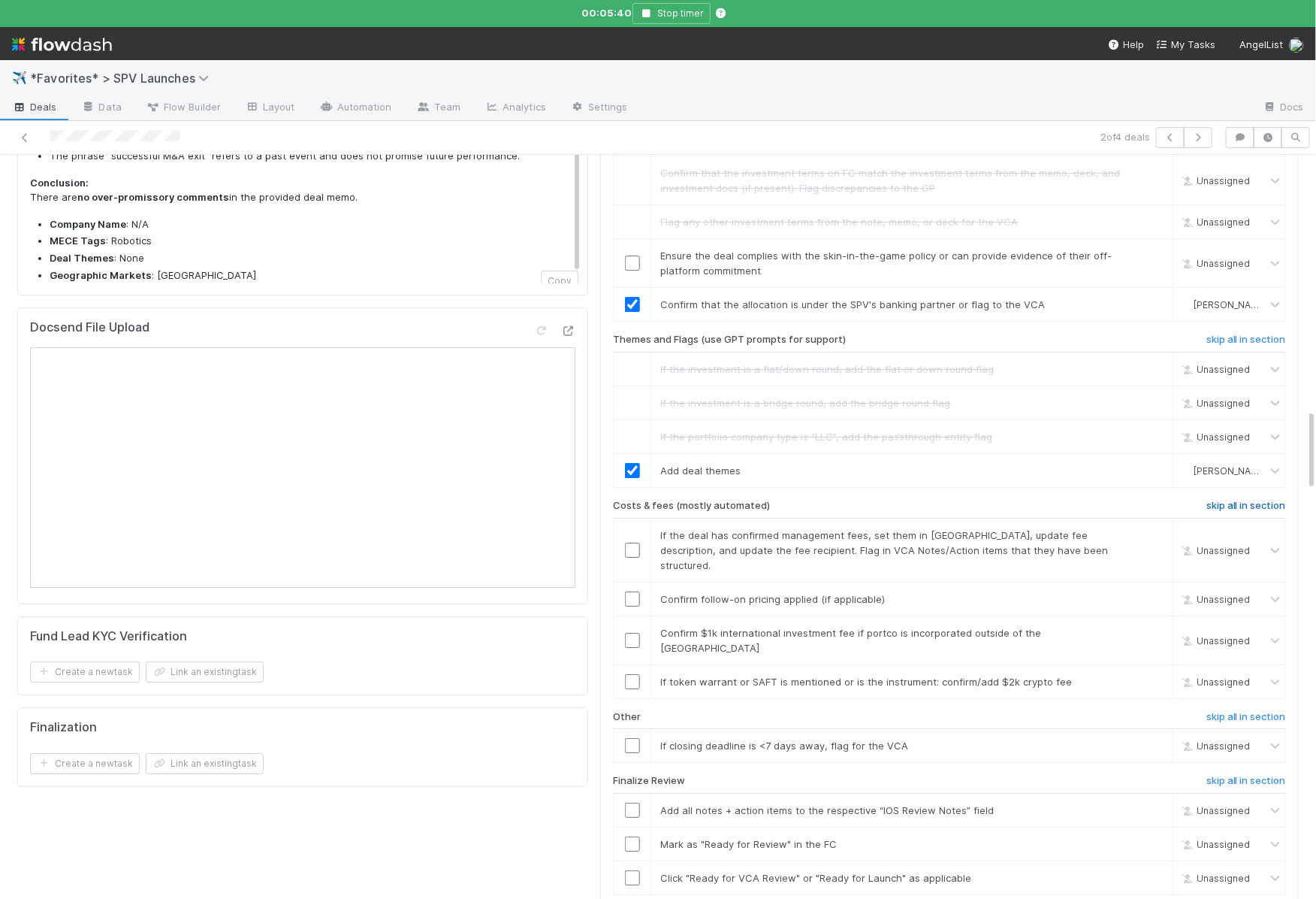
click at [1213, 499] on h6 "skip all in section" at bounding box center [1246, 505] width 80 height 12
checkbox input "true"
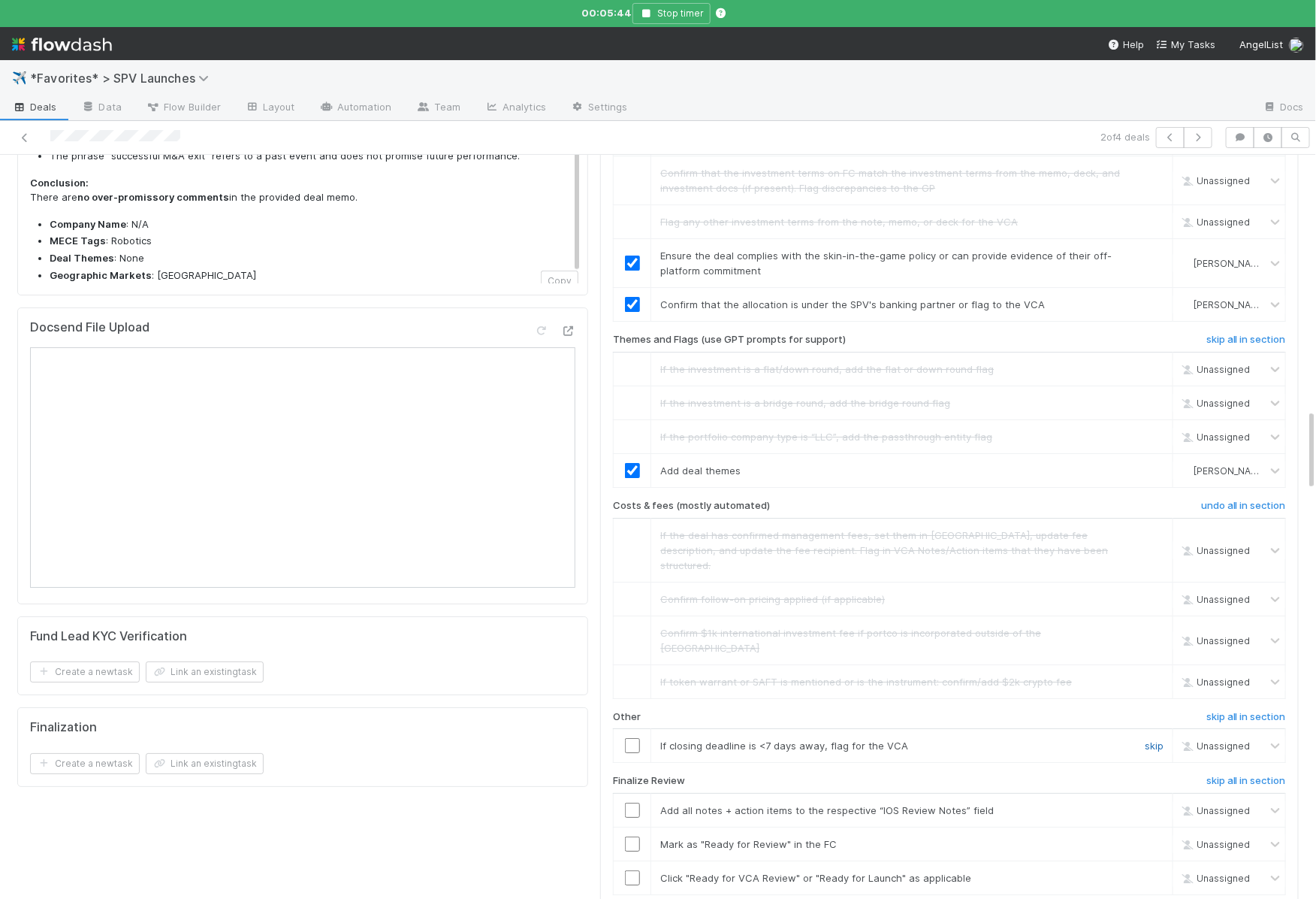
click at [1161, 740] on link "skip" at bounding box center [1154, 746] width 19 height 12
click at [635, 803] on input "checkbox" at bounding box center [632, 810] width 15 height 15
click at [634, 836] on input "checkbox" at bounding box center [632, 844] width 15 height 15
click at [633, 870] on input "checkbox" at bounding box center [632, 878] width 15 height 15
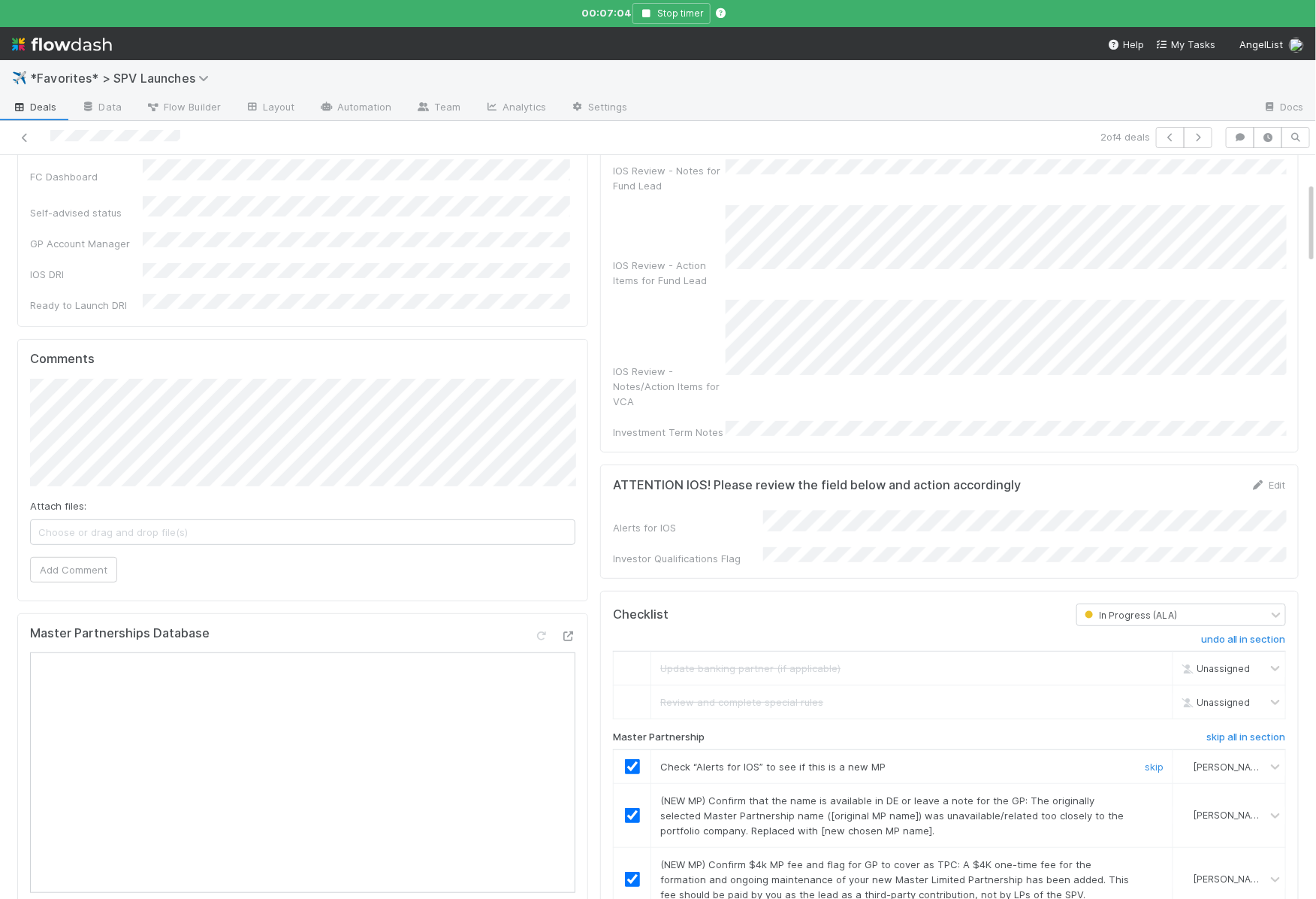
scroll to position [0, 0]
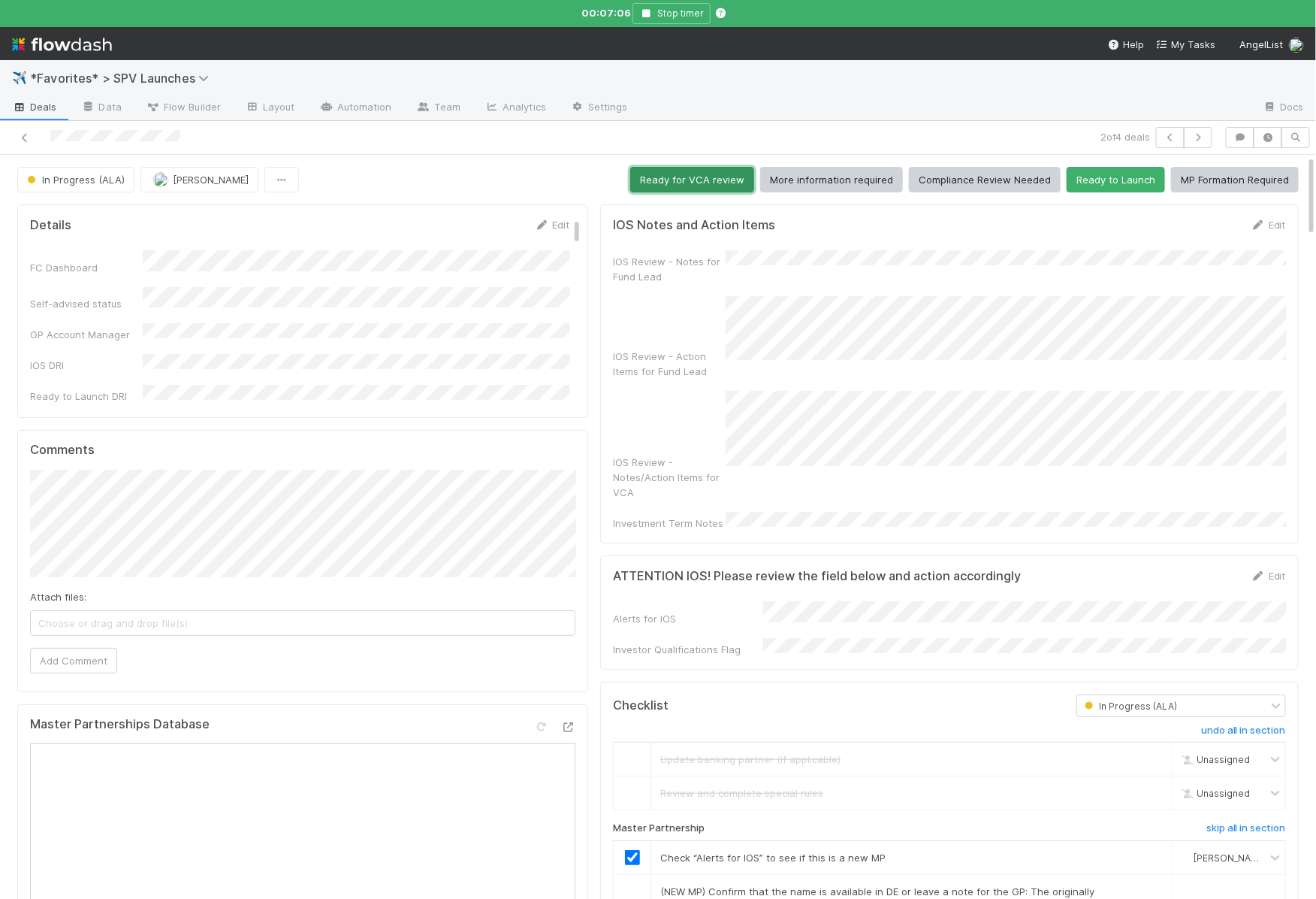
click at [709, 186] on button "Ready for VCA review" at bounding box center [692, 179] width 124 height 25
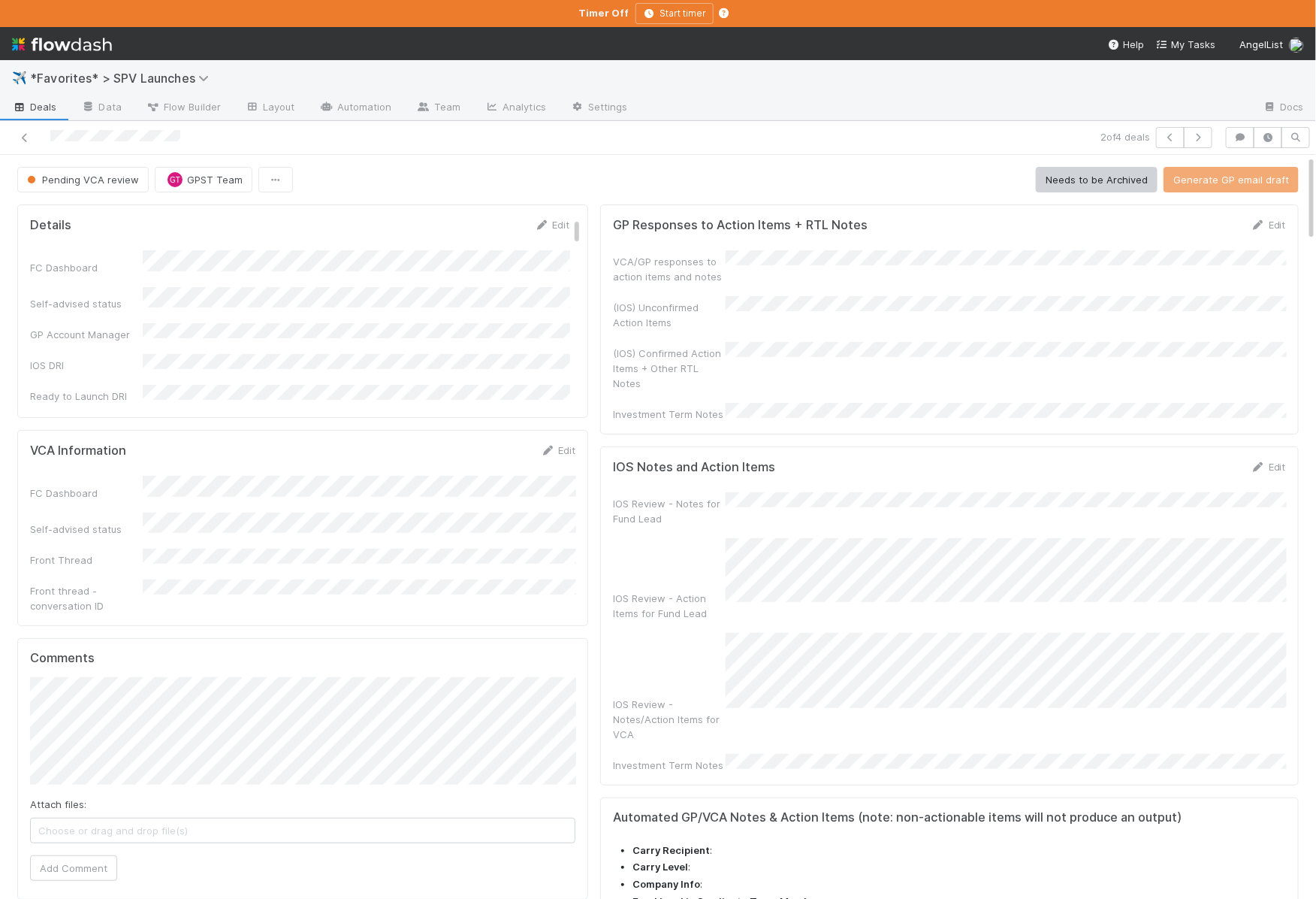
click at [34, 103] on span "Deals" at bounding box center [34, 107] width 45 height 15
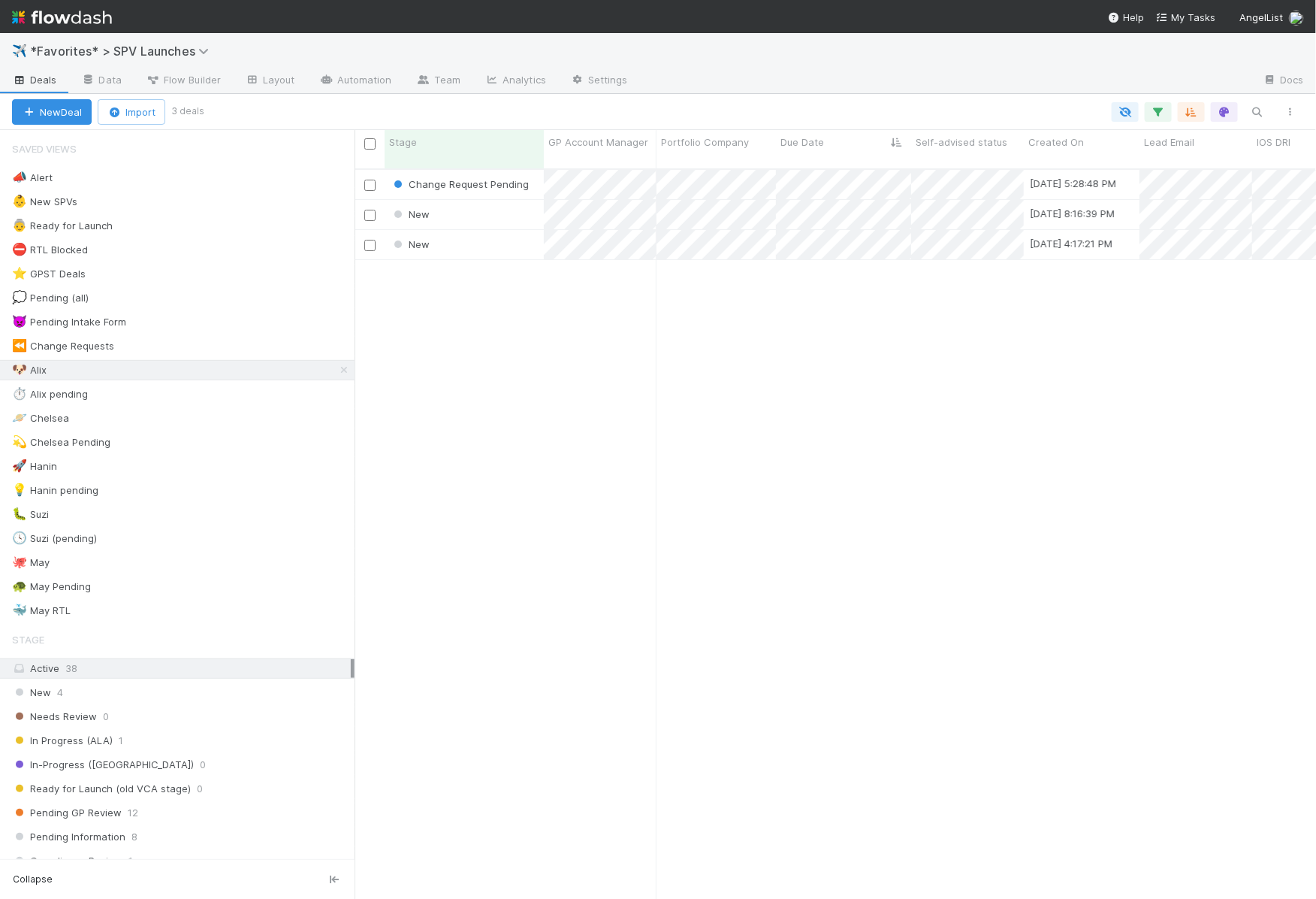
scroll to position [742, 962]
click at [502, 201] on div "New" at bounding box center [464, 214] width 159 height 29
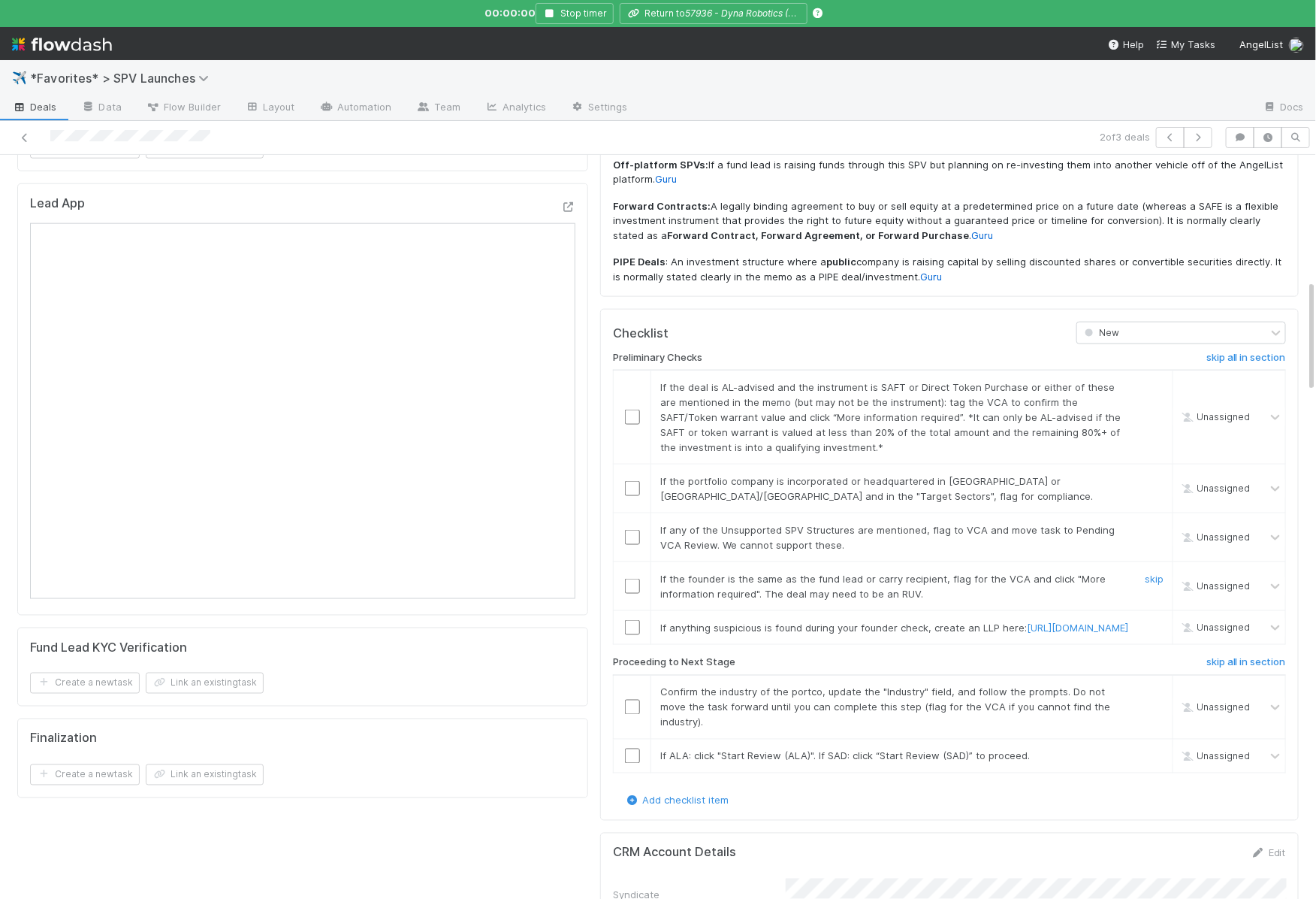
scroll to position [835, 0]
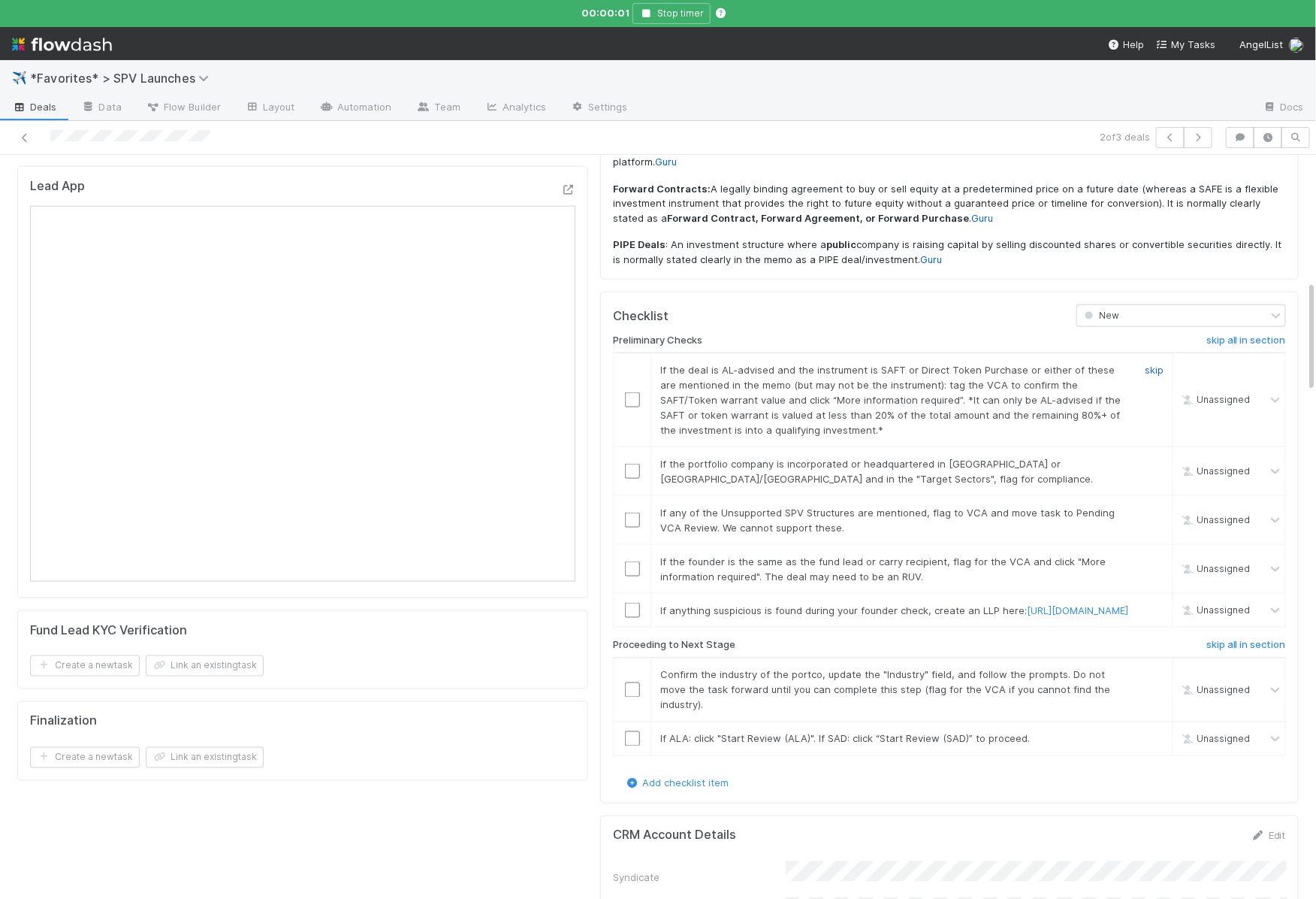
click at [1154, 364] on link "skip" at bounding box center [1154, 370] width 19 height 12
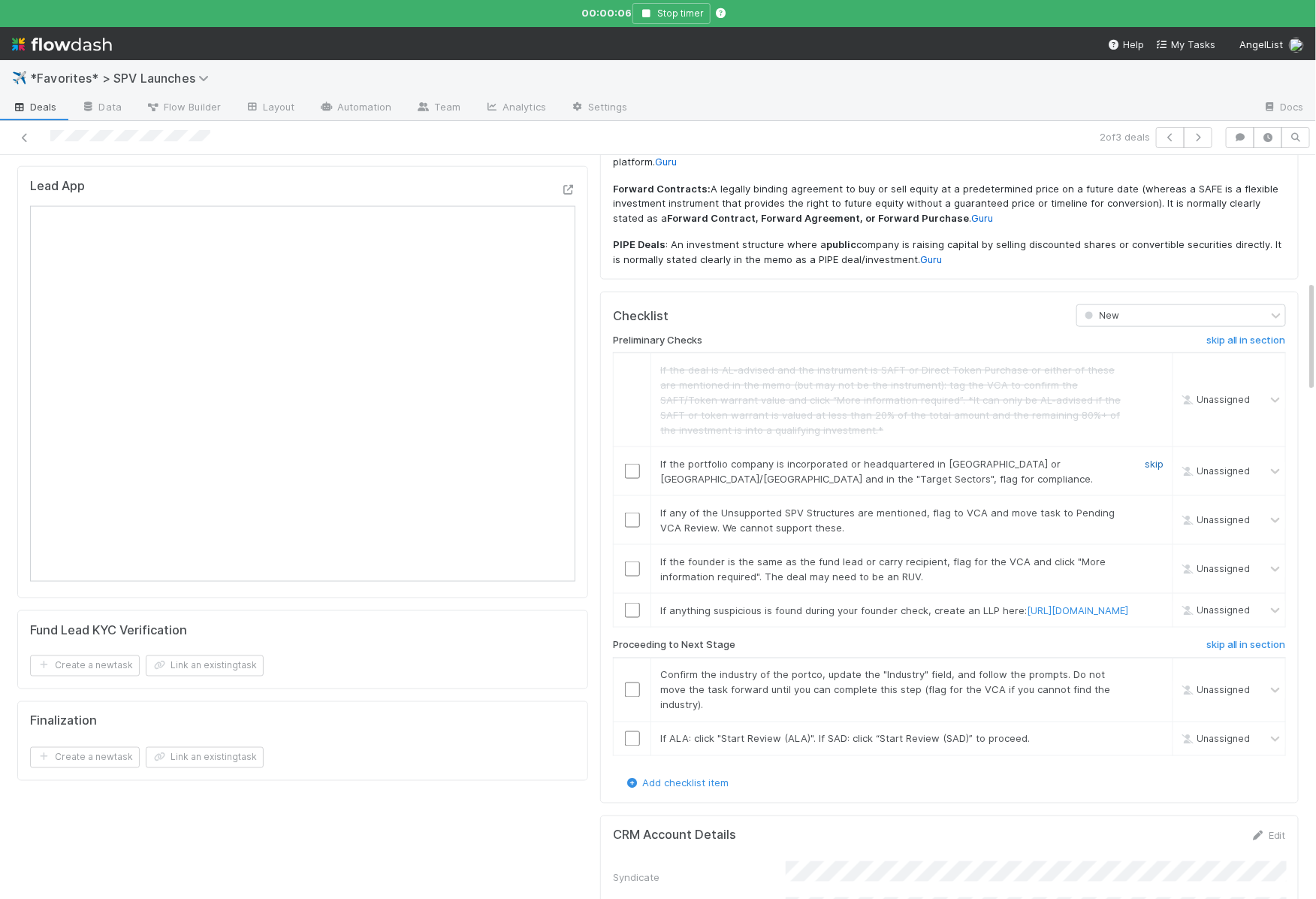
click at [1154, 458] on link "skip" at bounding box center [1154, 464] width 19 height 12
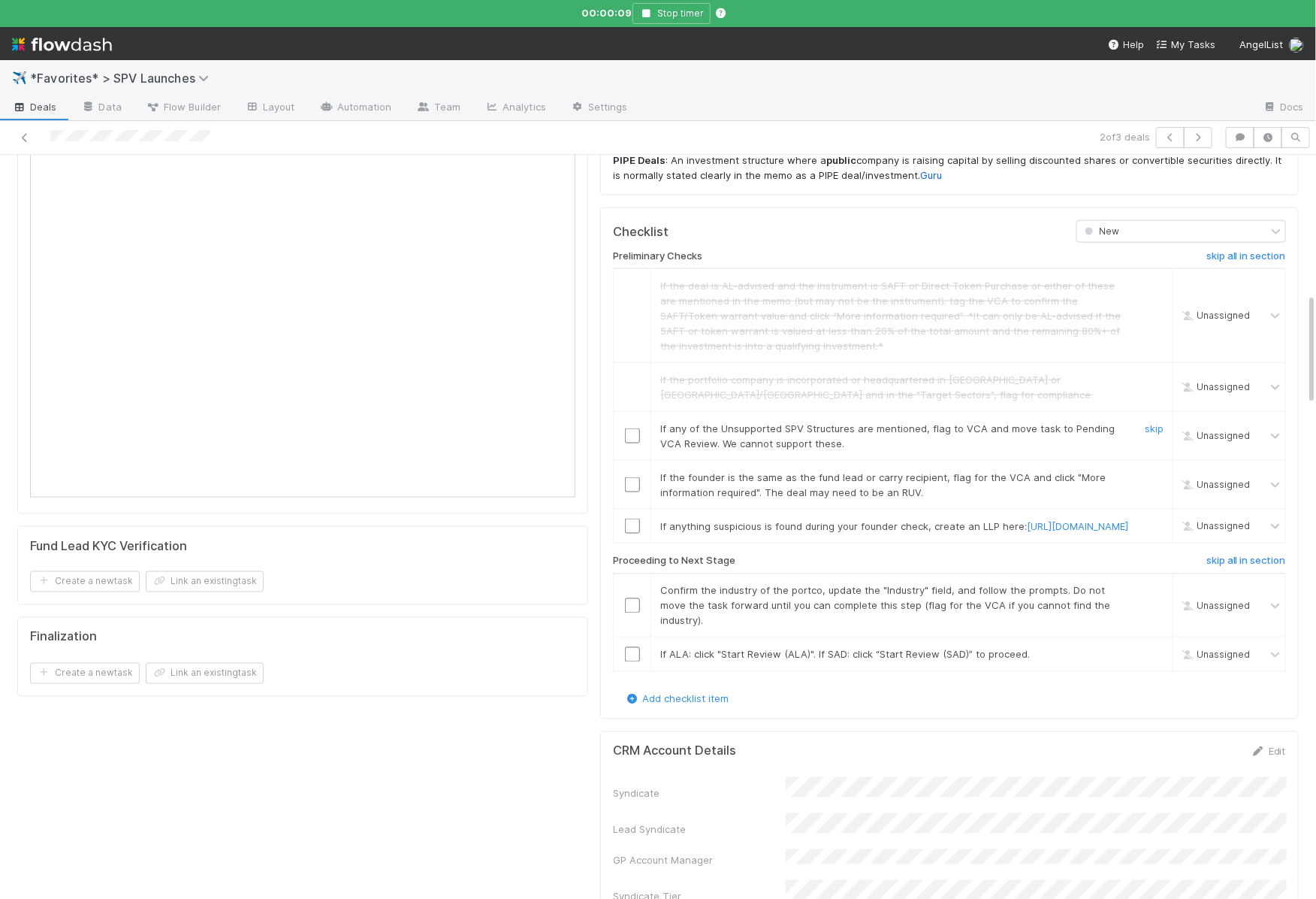
scroll to position [973, 0]
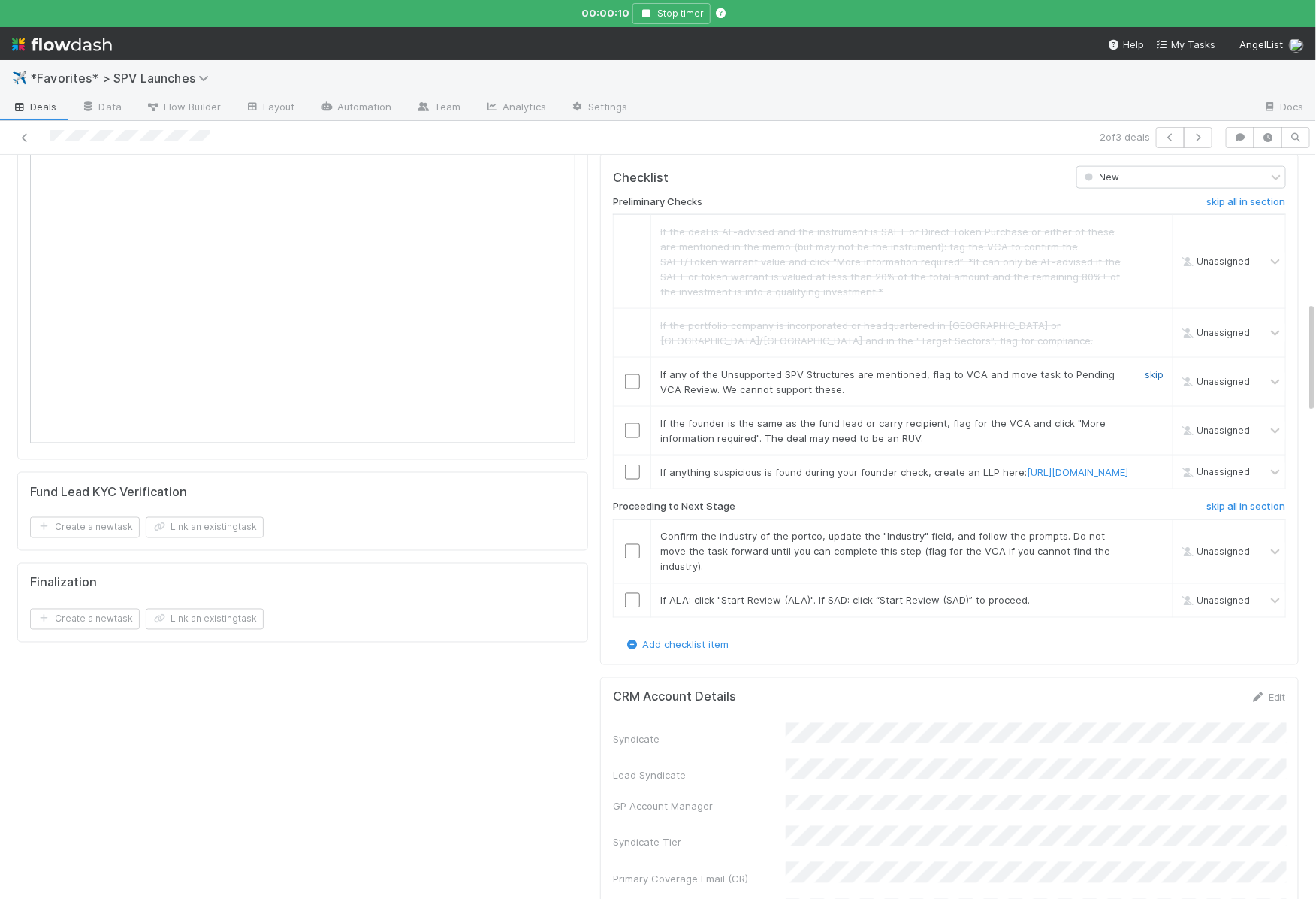
click at [1149, 368] on link "skip" at bounding box center [1154, 374] width 19 height 12
click at [1154, 417] on link "skip" at bounding box center [1154, 423] width 19 height 12
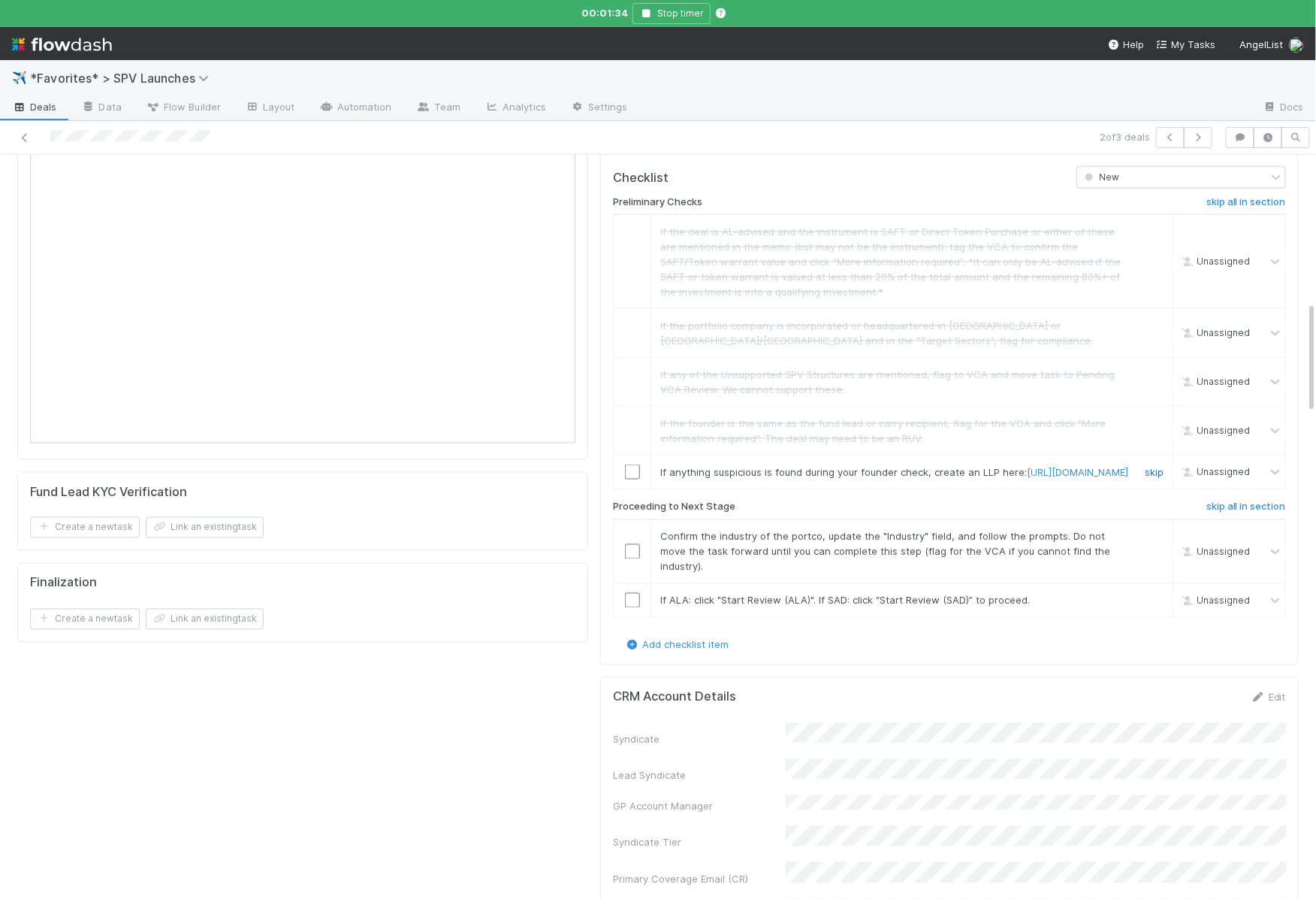
click at [1155, 466] on link "skip" at bounding box center [1154, 472] width 19 height 12
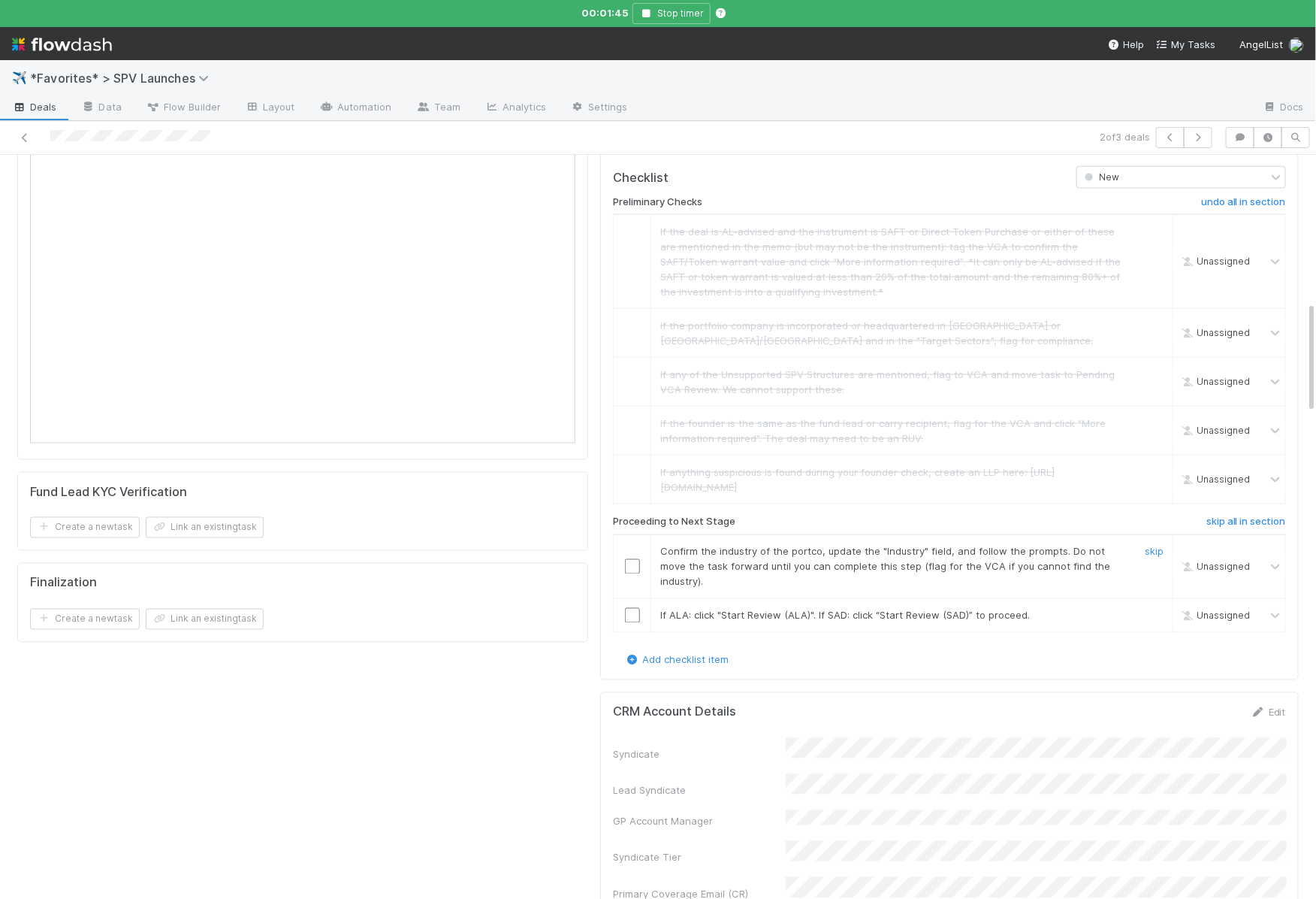
click at [626, 559] on input "checkbox" at bounding box center [632, 567] width 15 height 15
click at [627, 608] on input "checkbox" at bounding box center [632, 616] width 15 height 15
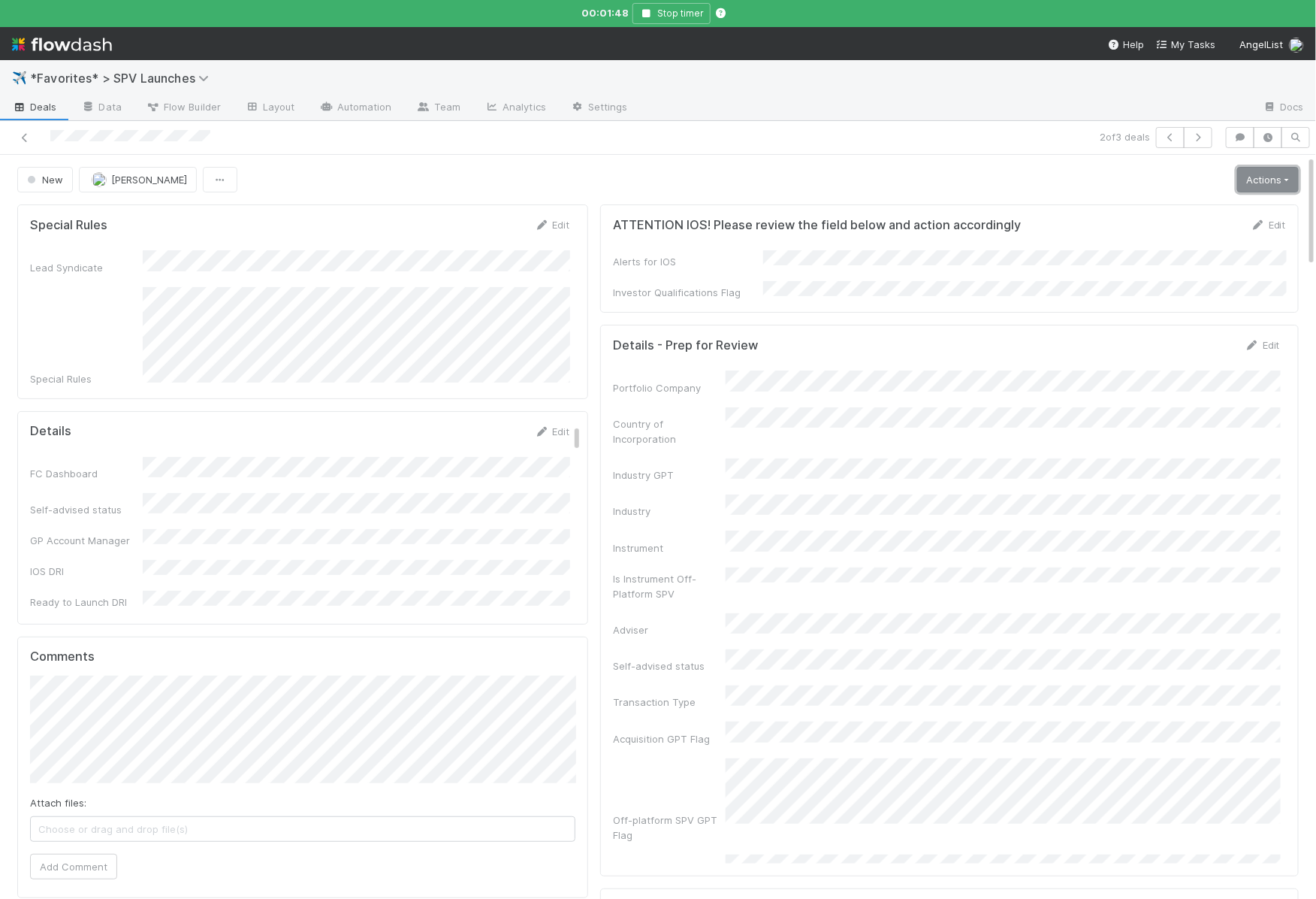
click at [1254, 179] on link "Actions" at bounding box center [1268, 179] width 61 height 25
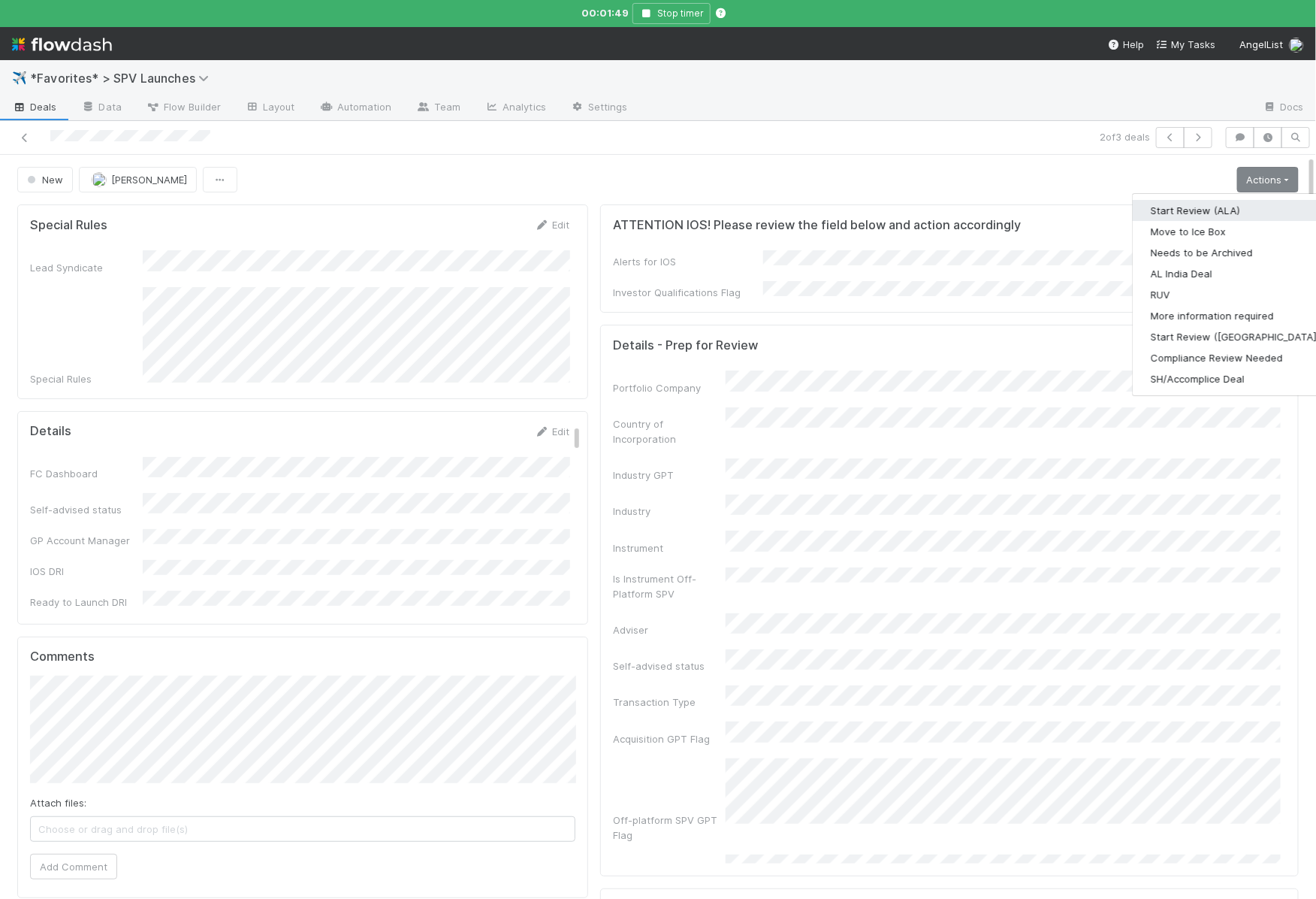
click at [1195, 206] on button "Start Review (ALA)" at bounding box center [1236, 210] width 205 height 21
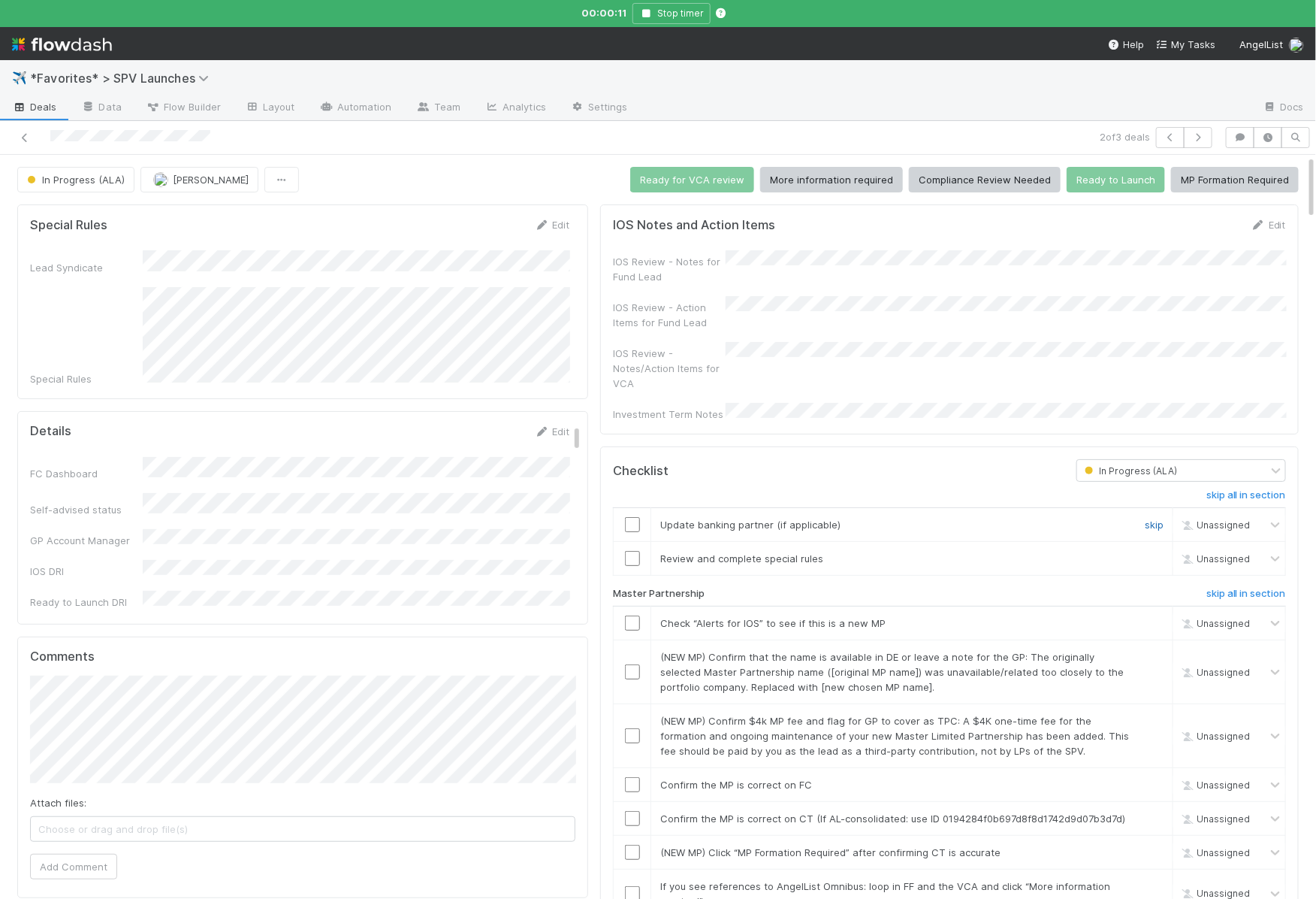
click at [1161, 518] on link "skip" at bounding box center [1154, 525] width 19 height 12
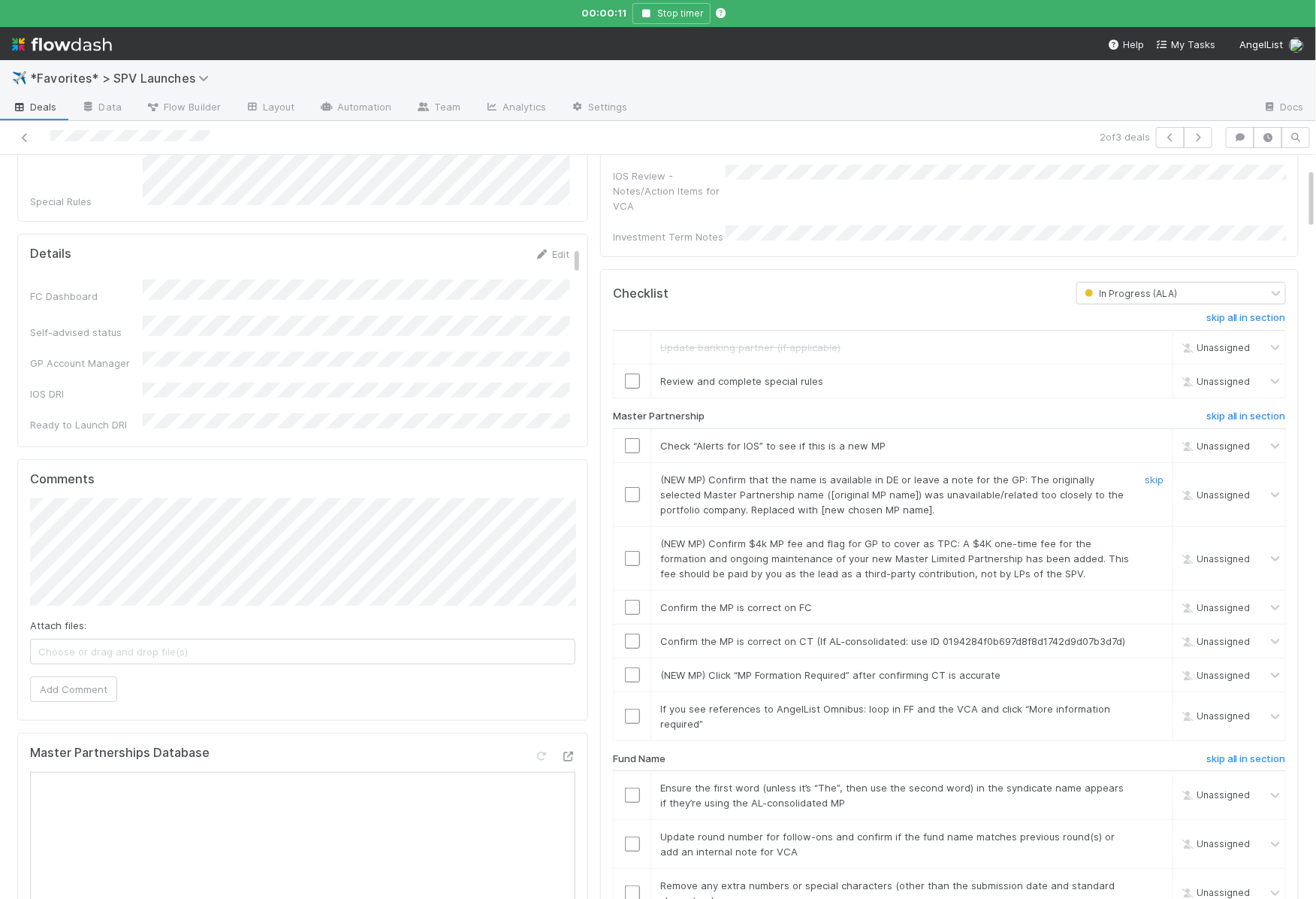
scroll to position [227, 0]
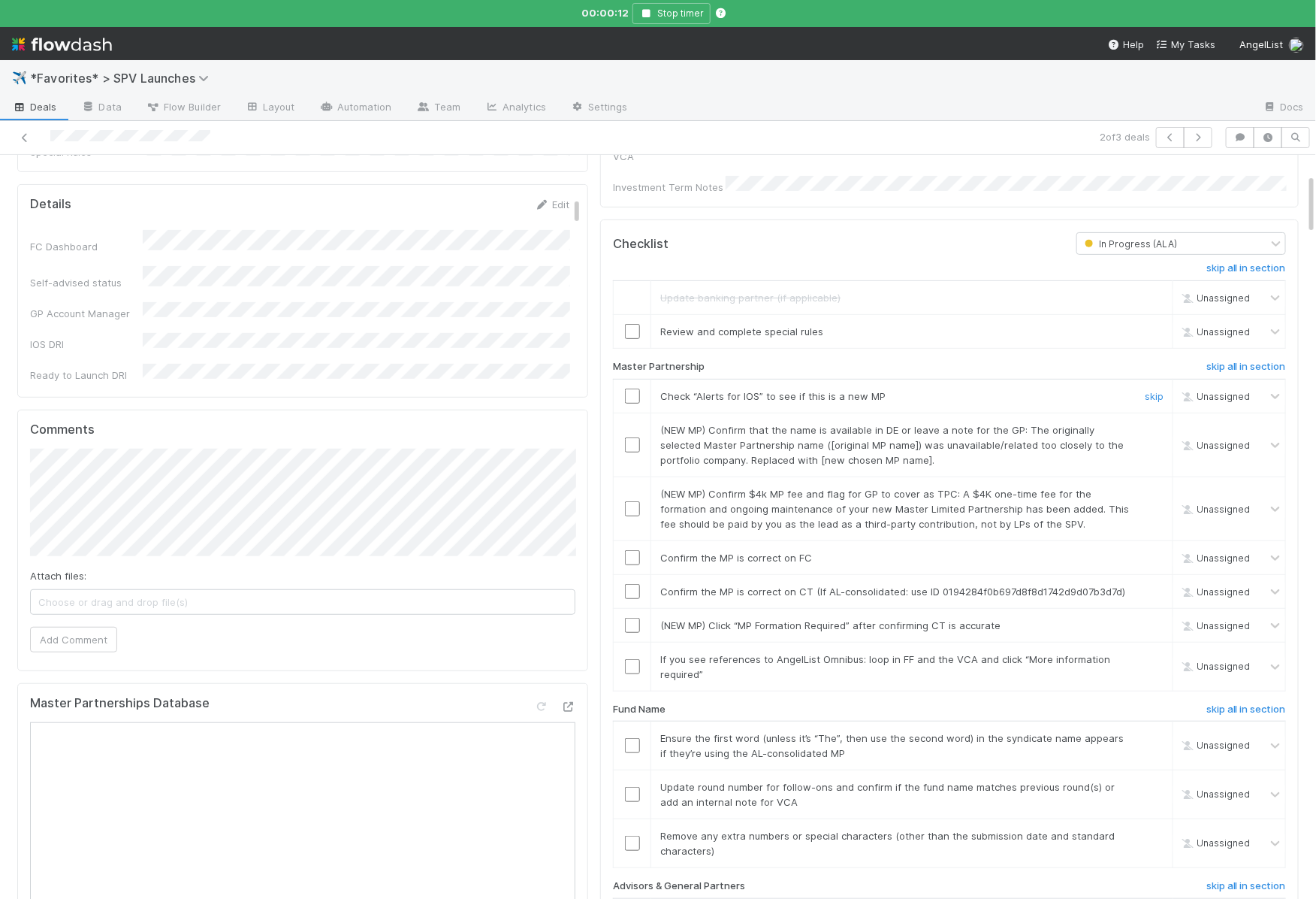
click at [636, 388] on input "checkbox" at bounding box center [632, 396] width 15 height 15
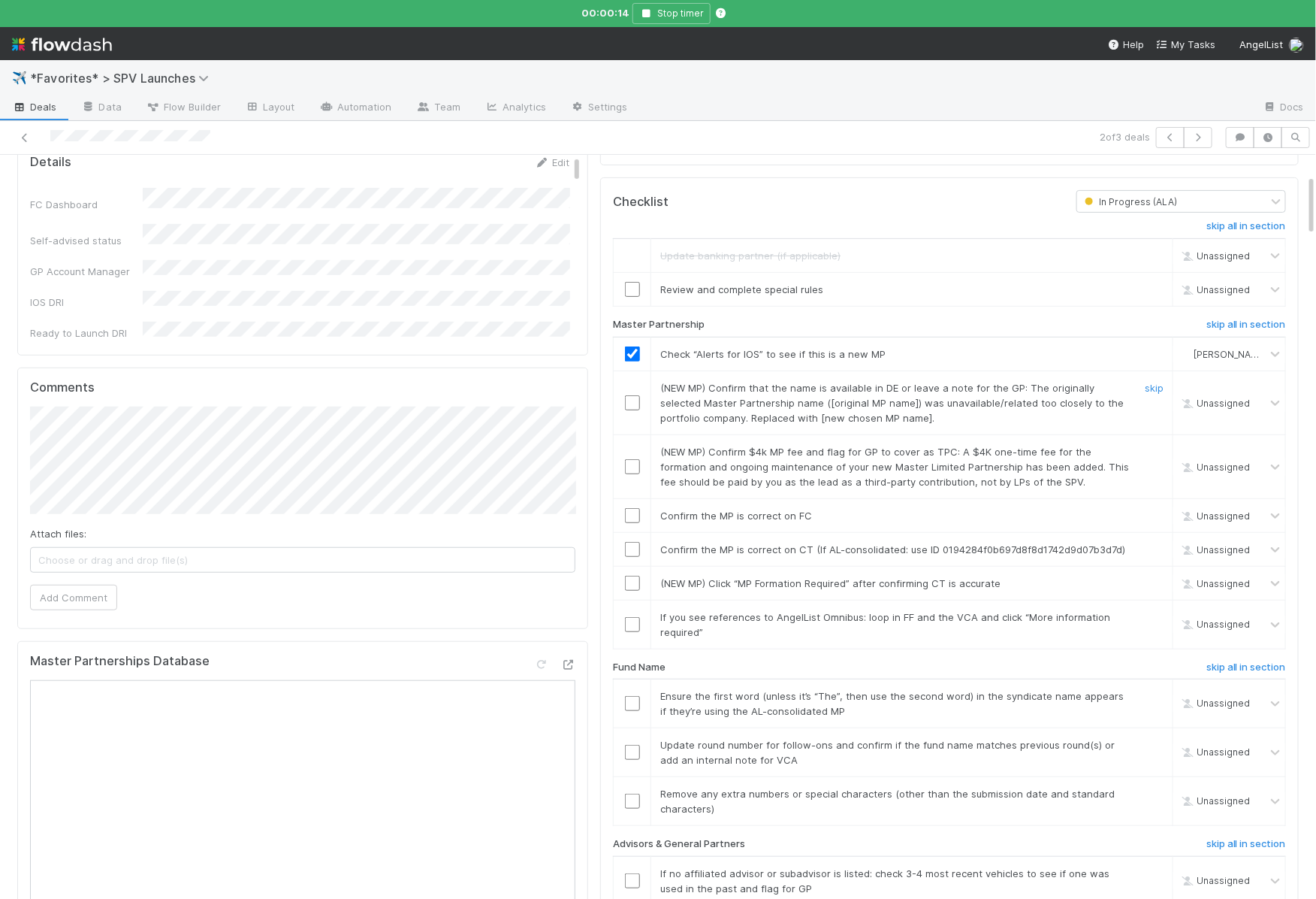
scroll to position [272, 0]
click at [1154, 379] on link "skip" at bounding box center [1154, 385] width 19 height 12
click at [1158, 443] on link "skip" at bounding box center [1154, 449] width 19 height 12
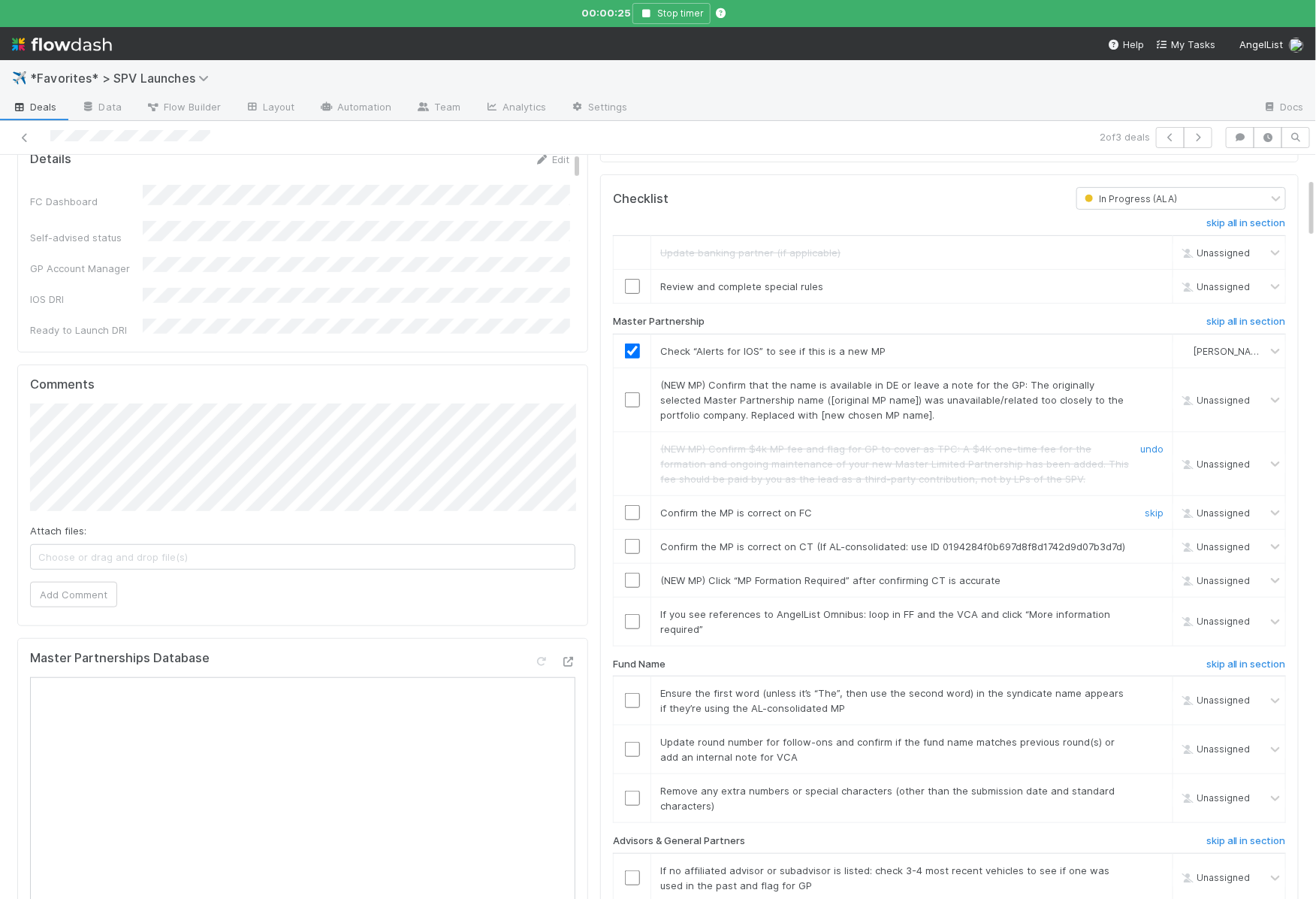
drag, startPoint x: 635, startPoint y: 491, endPoint x: 635, endPoint y: 503, distance: 12.0
click at [635, 505] on input "checkbox" at bounding box center [632, 512] width 15 height 15
click at [635, 539] on input "checkbox" at bounding box center [632, 547] width 15 height 15
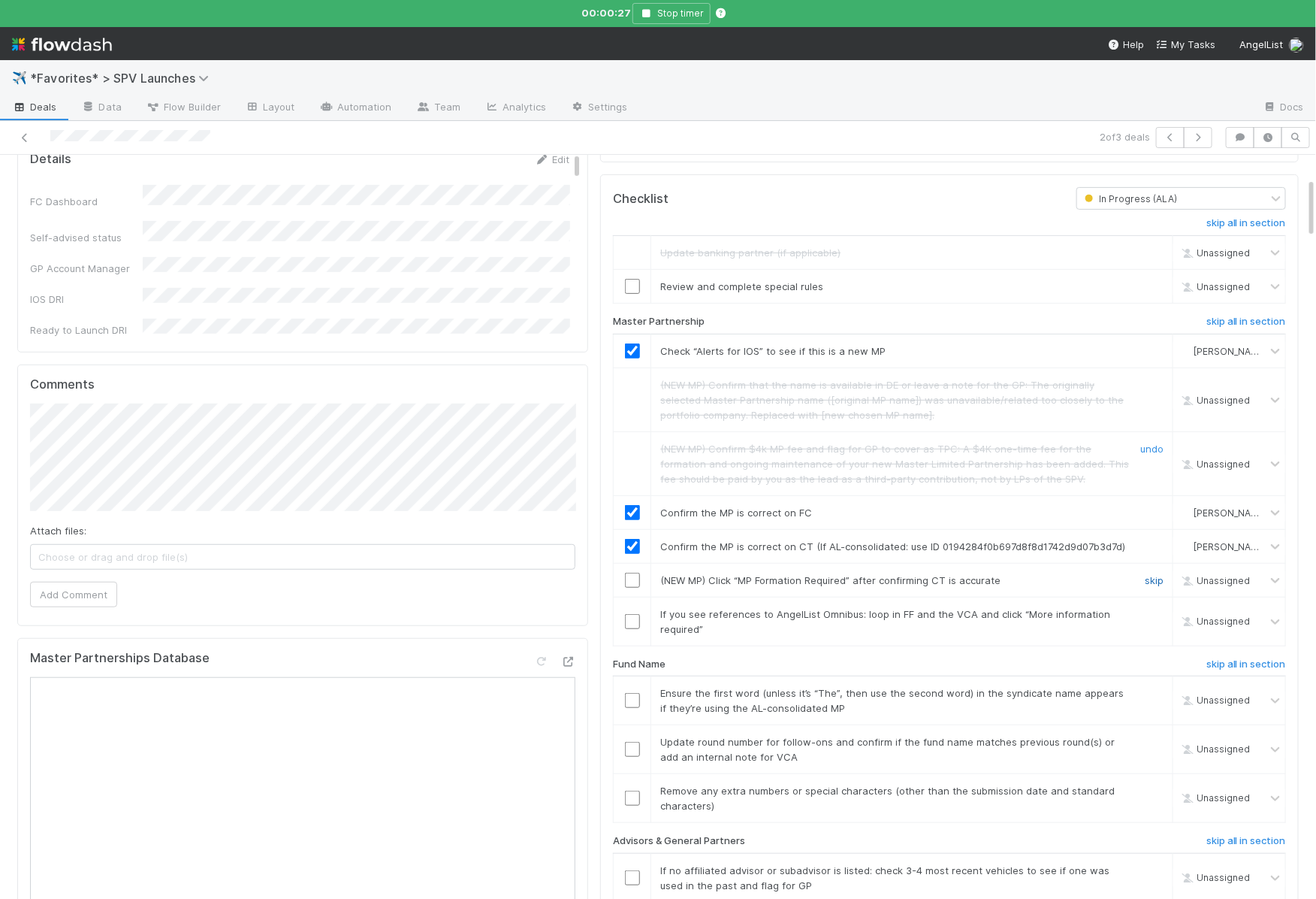
click at [1154, 574] on link "skip" at bounding box center [1154, 580] width 19 height 12
click at [1154, 608] on link "skip" at bounding box center [1154, 614] width 19 height 12
click at [1158, 687] on link "skip" at bounding box center [1154, 693] width 19 height 12
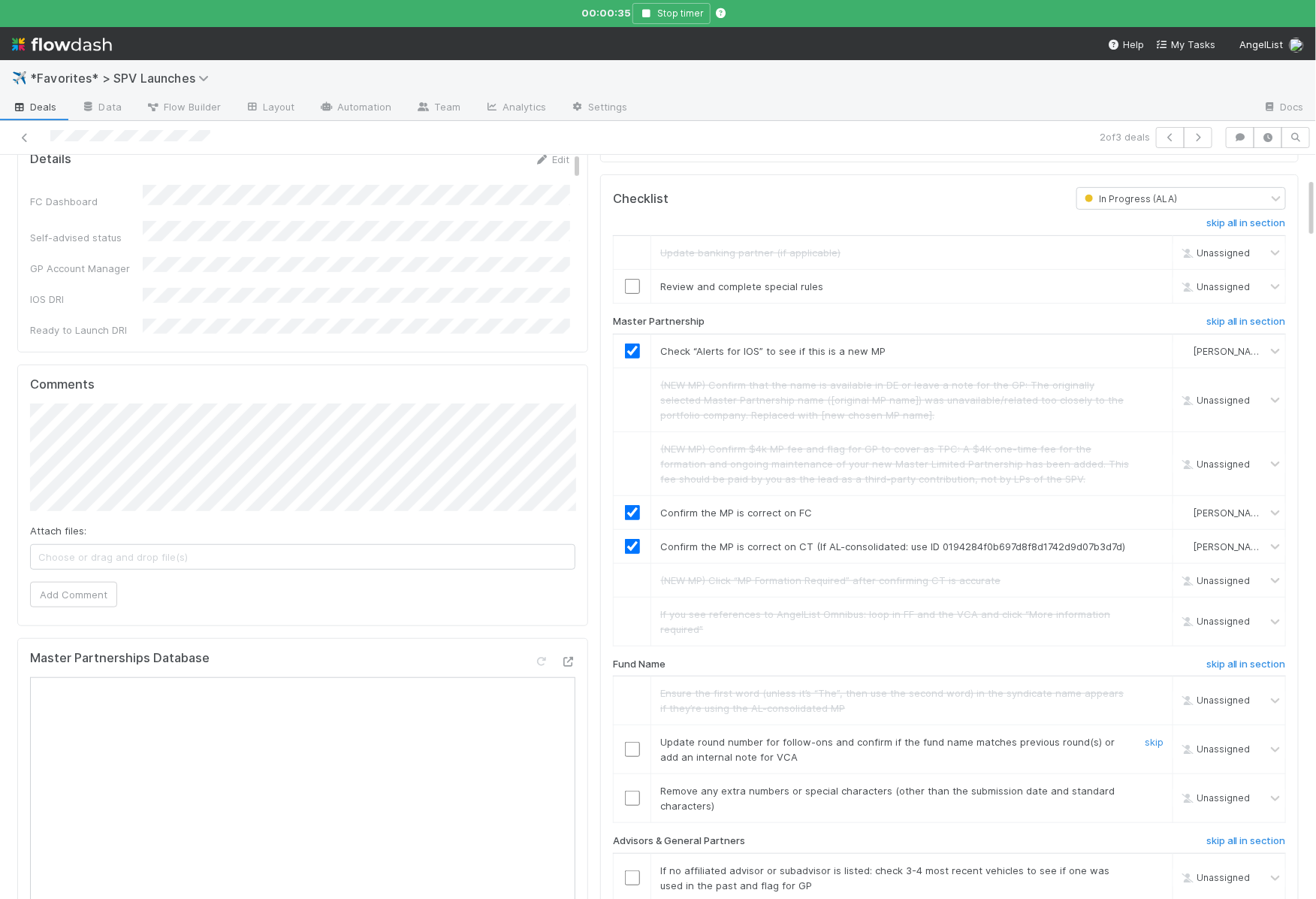
click at [626, 741] on input "checkbox" at bounding box center [632, 749] width 15 height 15
click at [1160, 784] on link "skip" at bounding box center [1154, 790] width 19 height 12
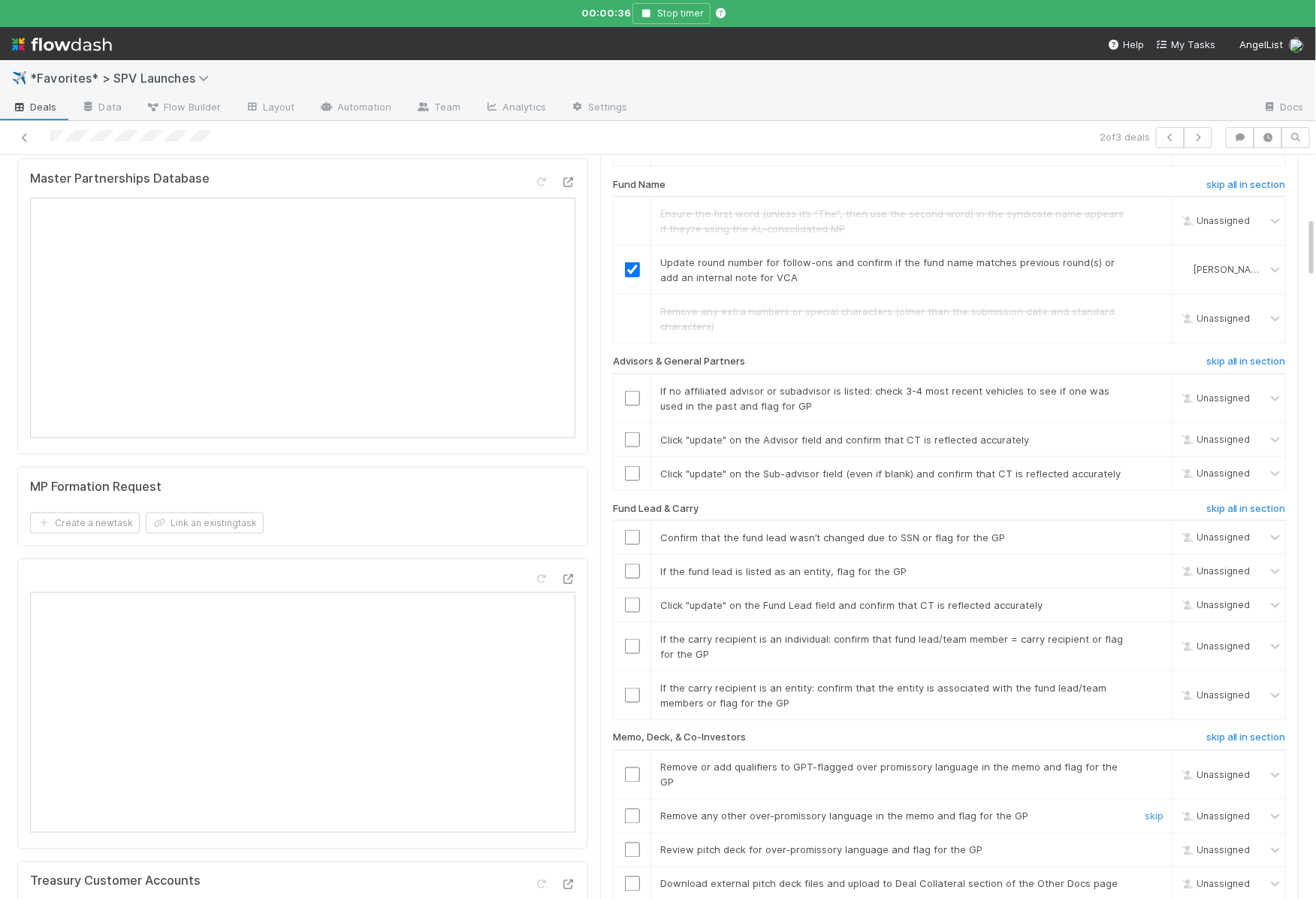
scroll to position [752, 0]
click at [1155, 384] on link "skip" at bounding box center [1154, 390] width 19 height 12
click at [635, 431] on input "checkbox" at bounding box center [632, 439] width 15 height 15
click at [632, 465] on input "checkbox" at bounding box center [632, 472] width 15 height 15
click at [630, 529] on input "checkbox" at bounding box center [632, 537] width 15 height 15
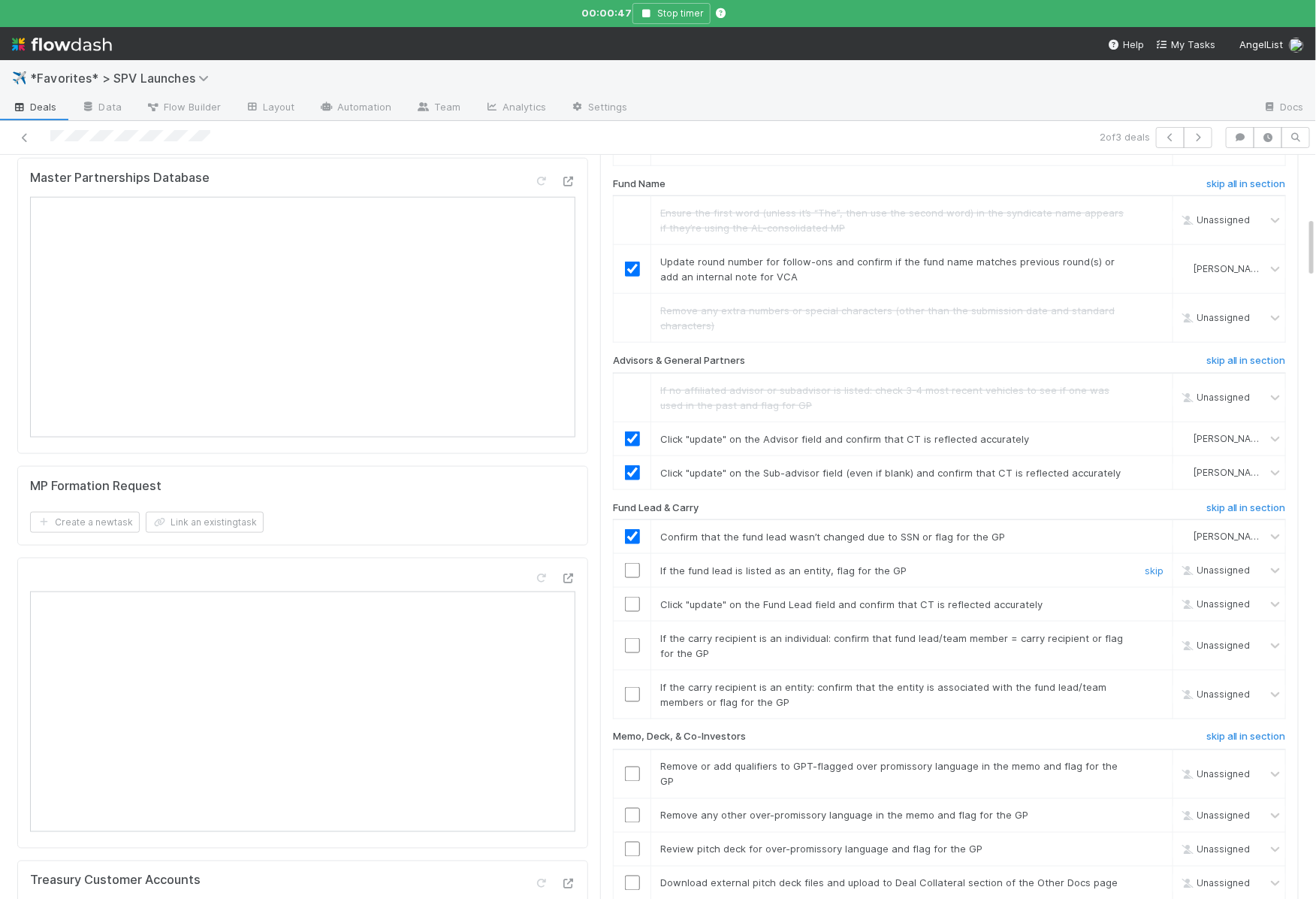
click at [1158, 564] on link "skip" at bounding box center [1154, 570] width 19 height 12
click at [634, 597] on input "checkbox" at bounding box center [632, 604] width 15 height 15
click at [636, 638] on input "checkbox" at bounding box center [632, 646] width 15 height 15
click at [1154, 681] on link "skip" at bounding box center [1154, 687] width 19 height 12
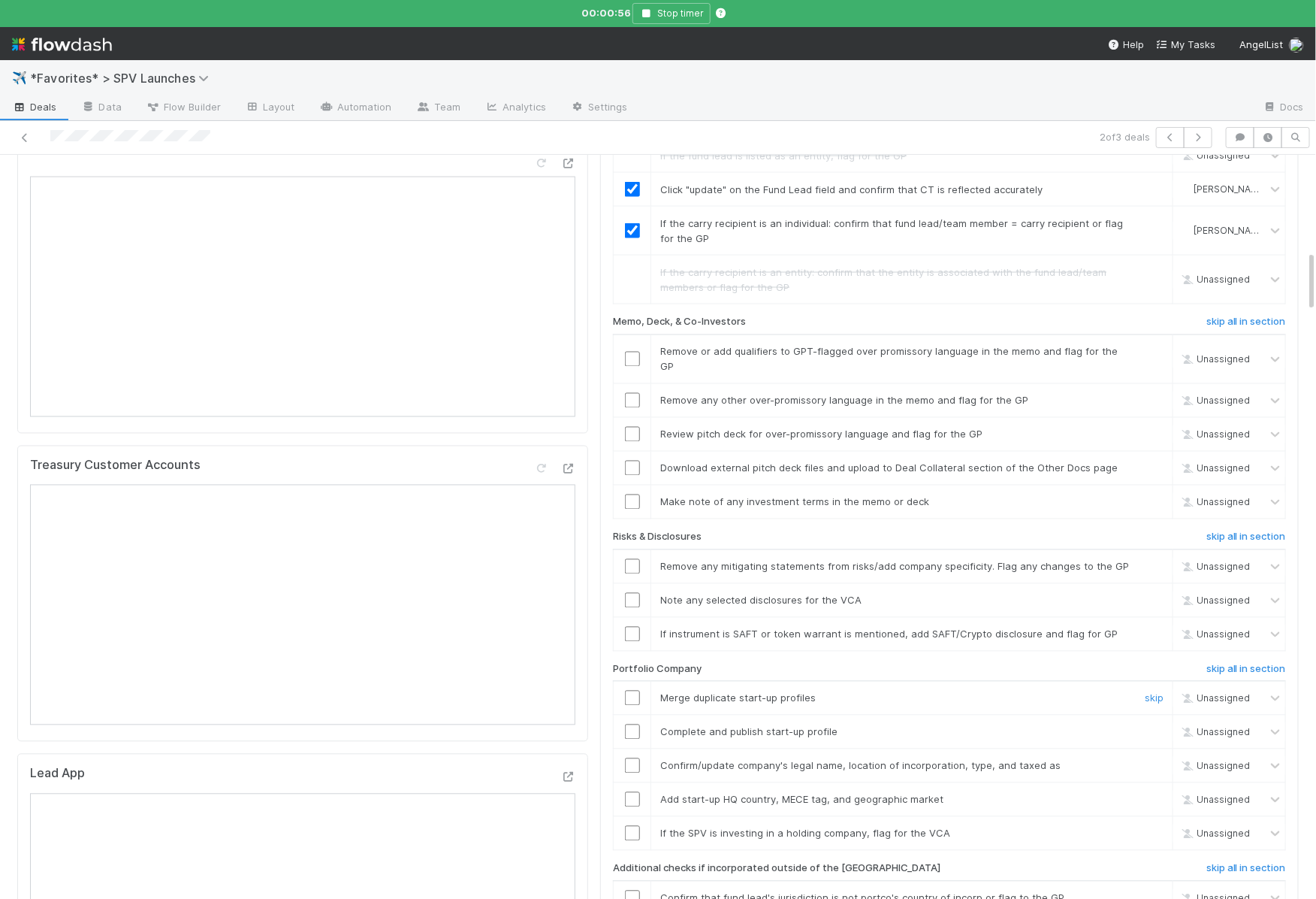
scroll to position [1170, 0]
click at [681, 20] on button "Stop timer" at bounding box center [671, 13] width 78 height 21
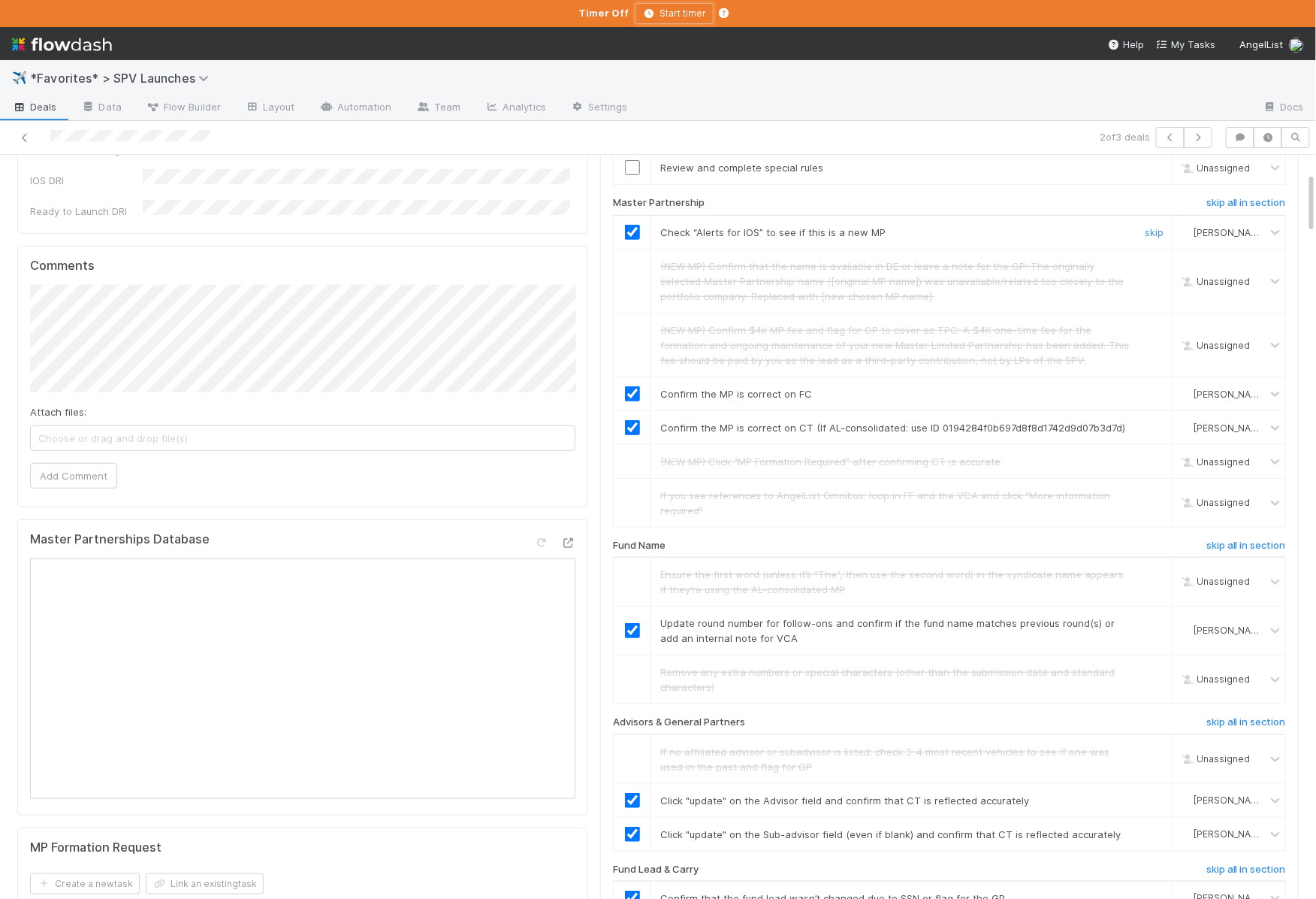
scroll to position [0, 0]
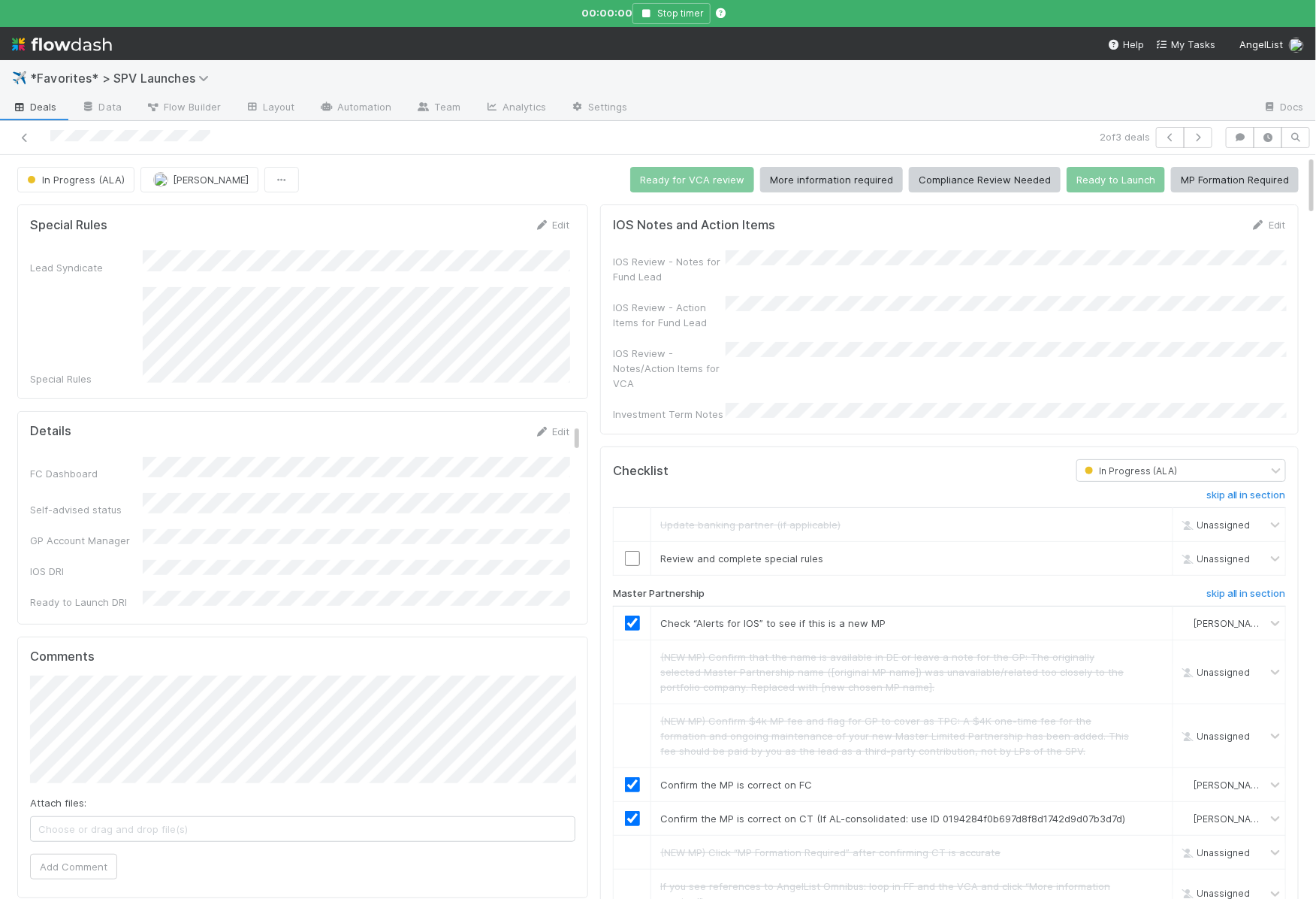
click at [659, 372] on div "IOS Review - Notes/Action Items for VCA" at bounding box center [669, 368] width 113 height 45
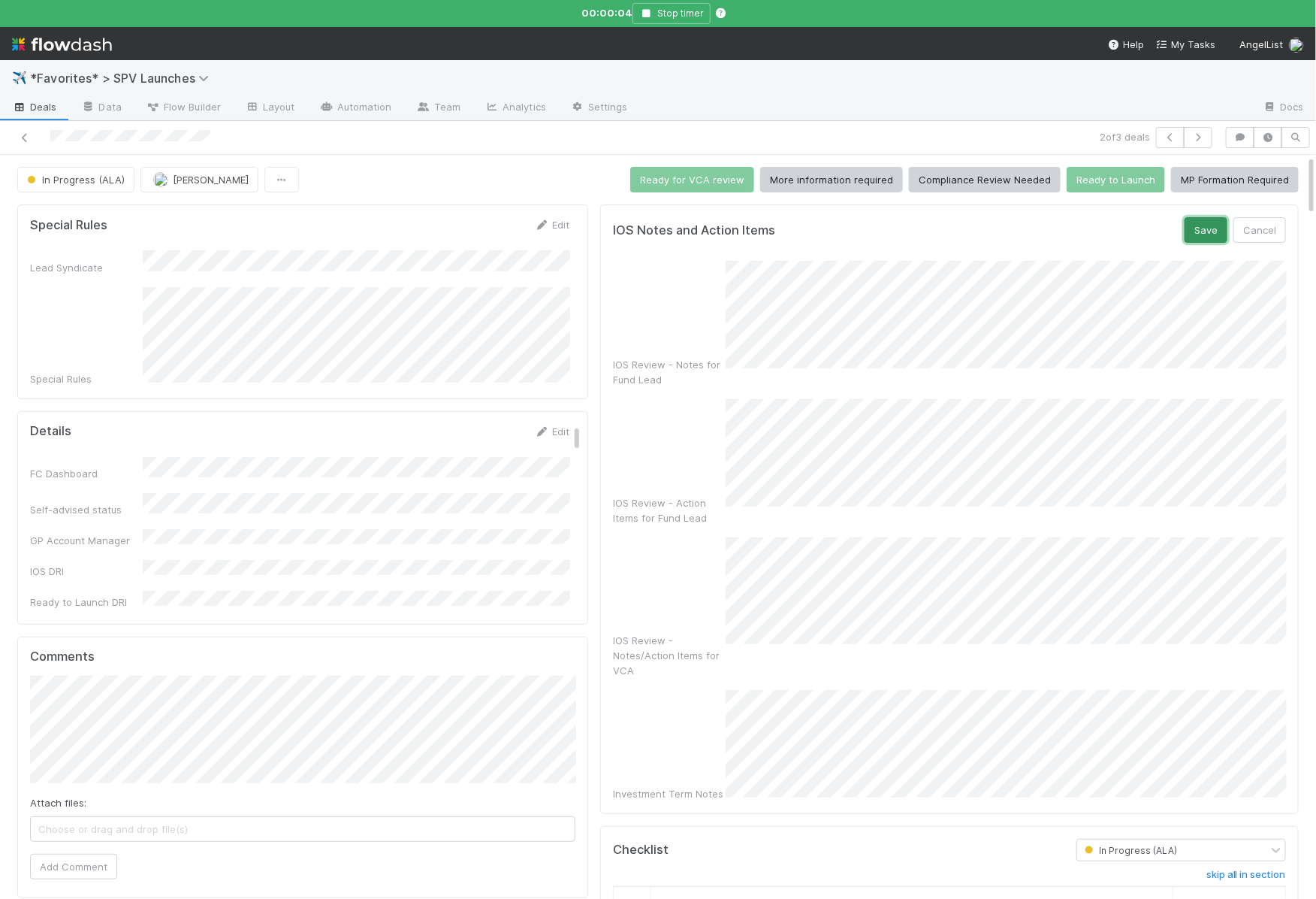
click at [1192, 228] on button "Save" at bounding box center [1206, 230] width 43 height 25
click at [1212, 218] on button "Save" at bounding box center [1206, 230] width 43 height 25
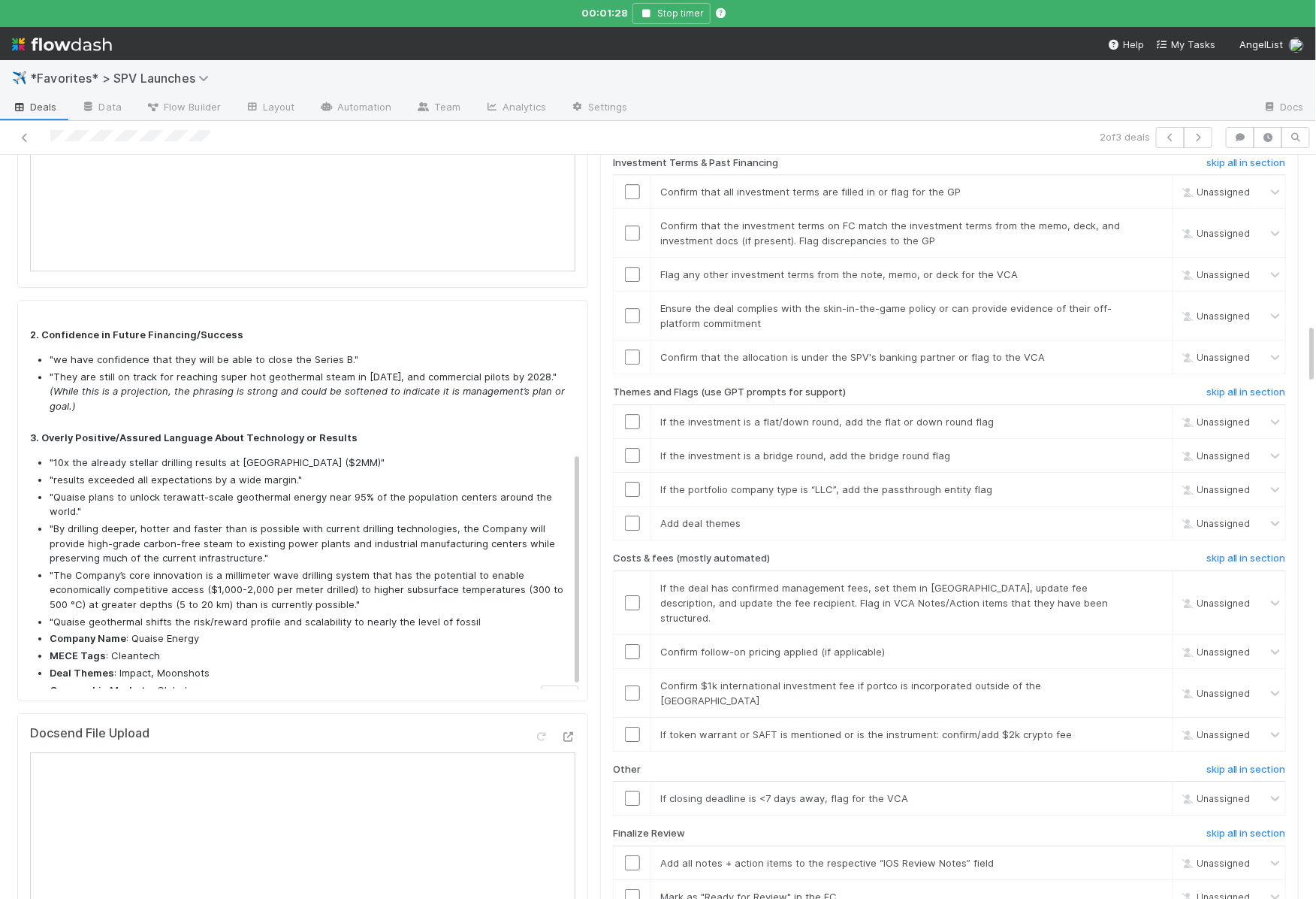
scroll to position [224, 0]
click at [214, 487] on li ""Quaise plans to unlock terawatt-scale geothermal energy near 95% of the popula…" at bounding box center [309, 502] width 520 height 29
click at [200, 518] on li ""By drilling deeper, hotter and faster than is possible with current drilling t…" at bounding box center [309, 541] width 520 height 44
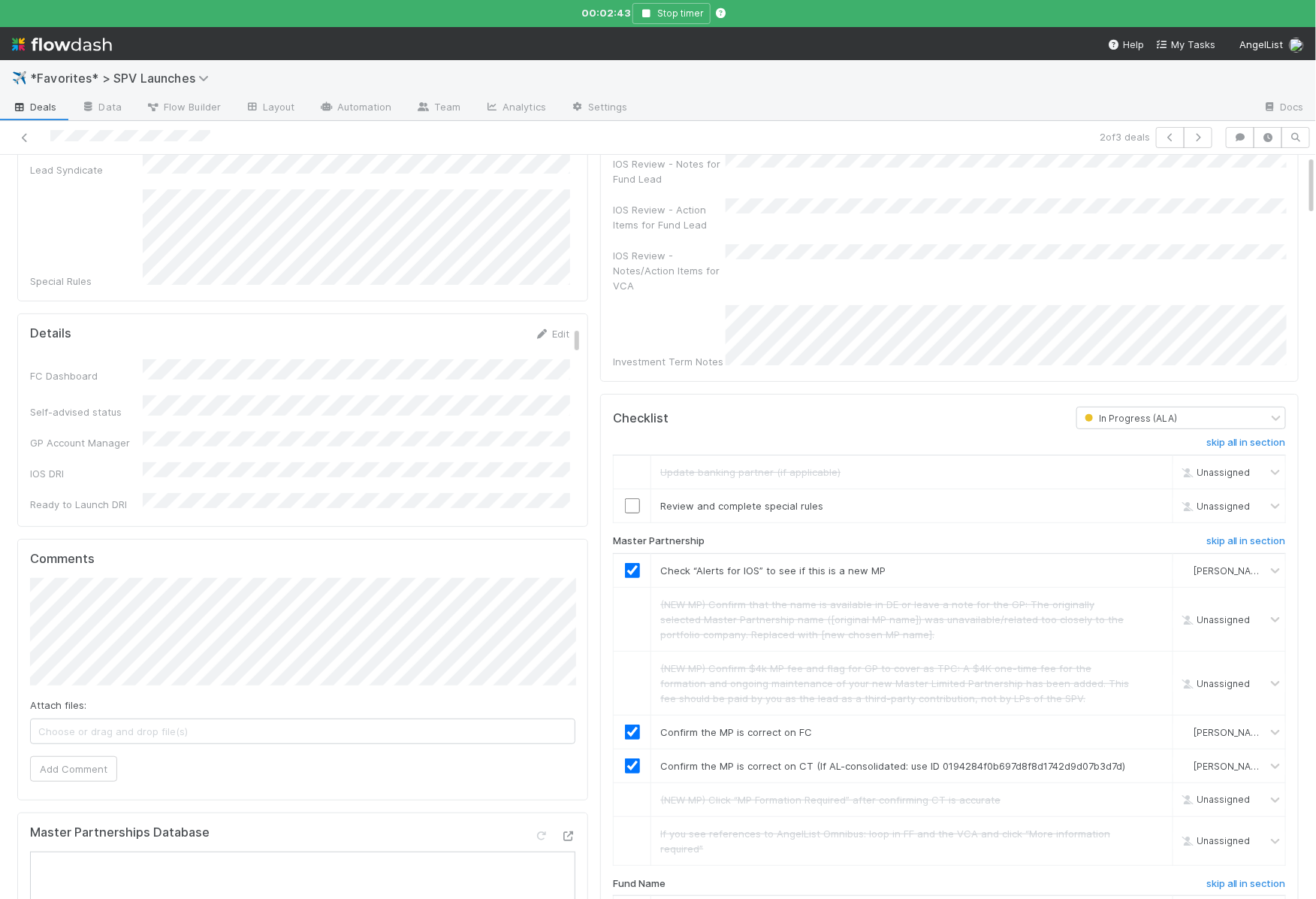
scroll to position [0, 0]
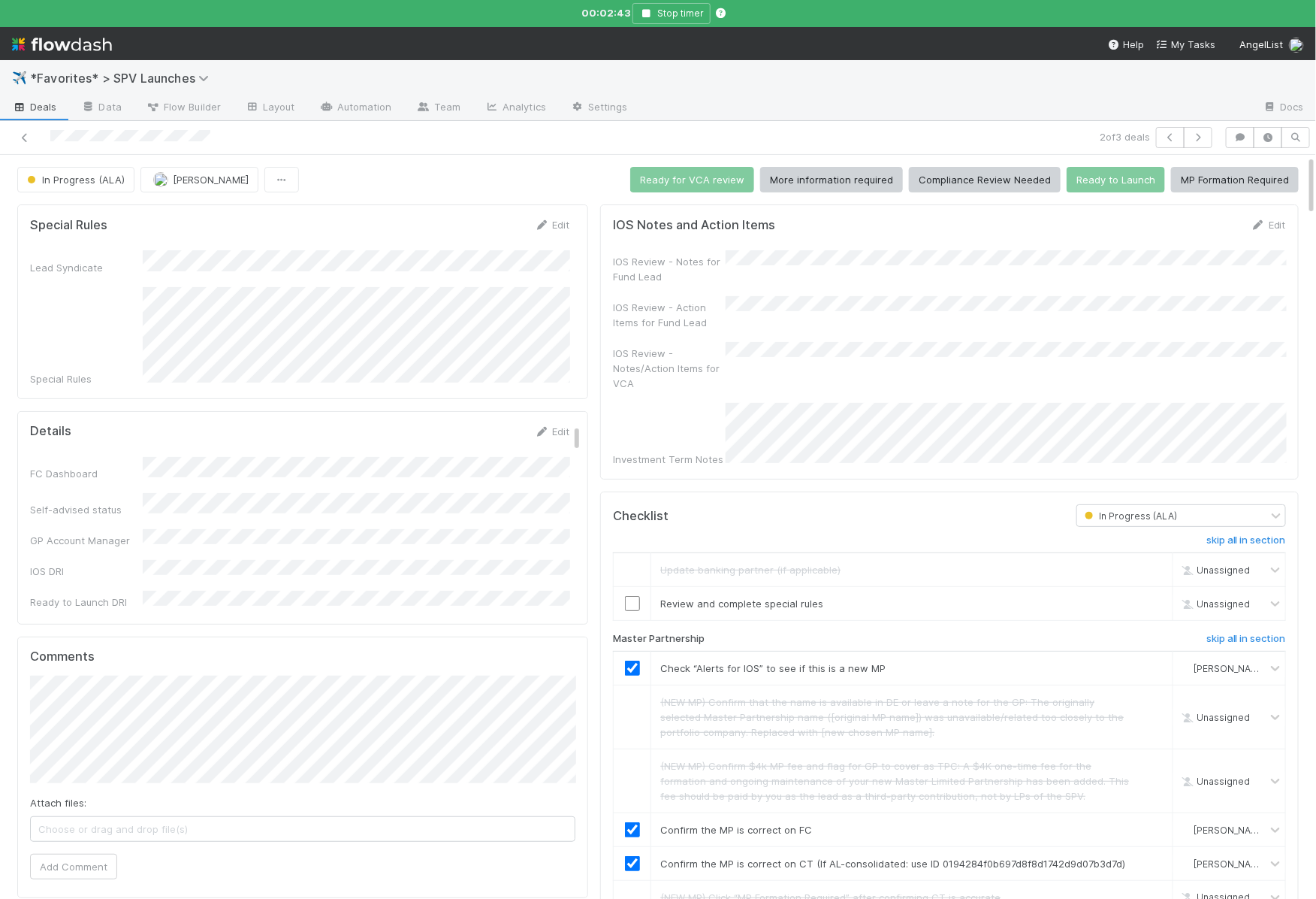
click at [752, 331] on div "IOS Review - Notes for Fund Lead IOS Review - Action Items for Fund Lead IOS Re…" at bounding box center [949, 358] width 673 height 217
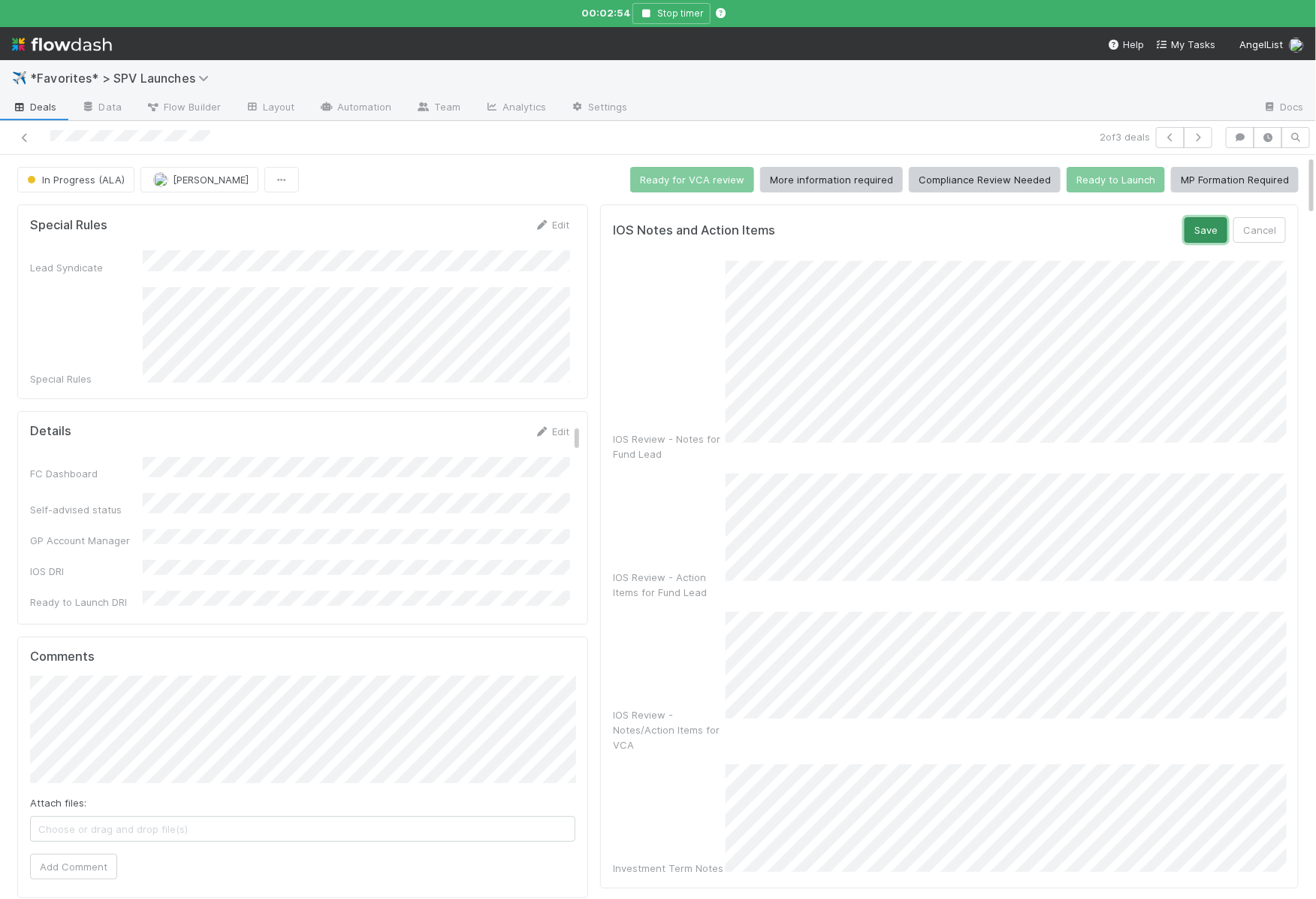
click at [1189, 226] on button "Save" at bounding box center [1206, 230] width 43 height 25
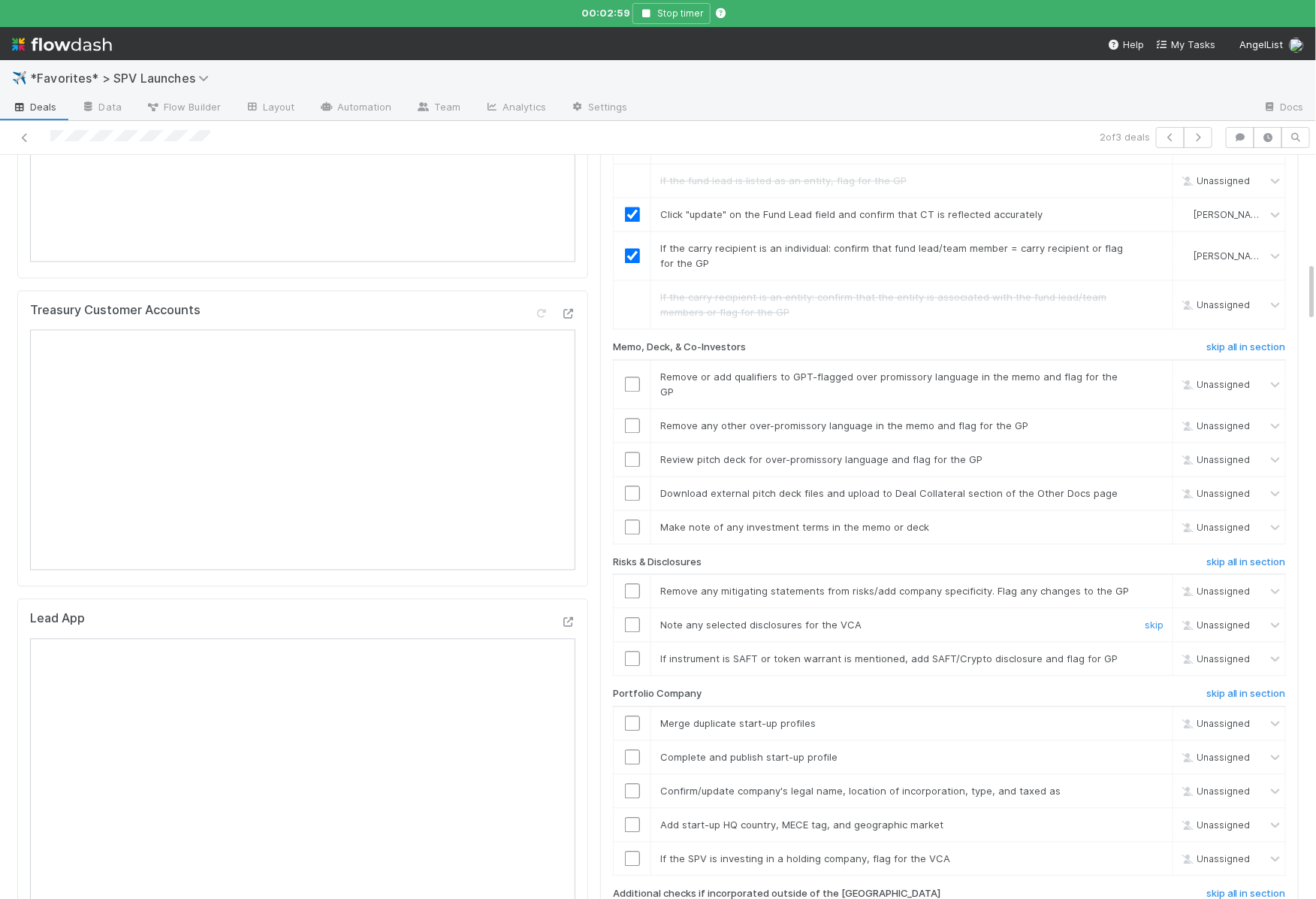
scroll to position [1332, 0]
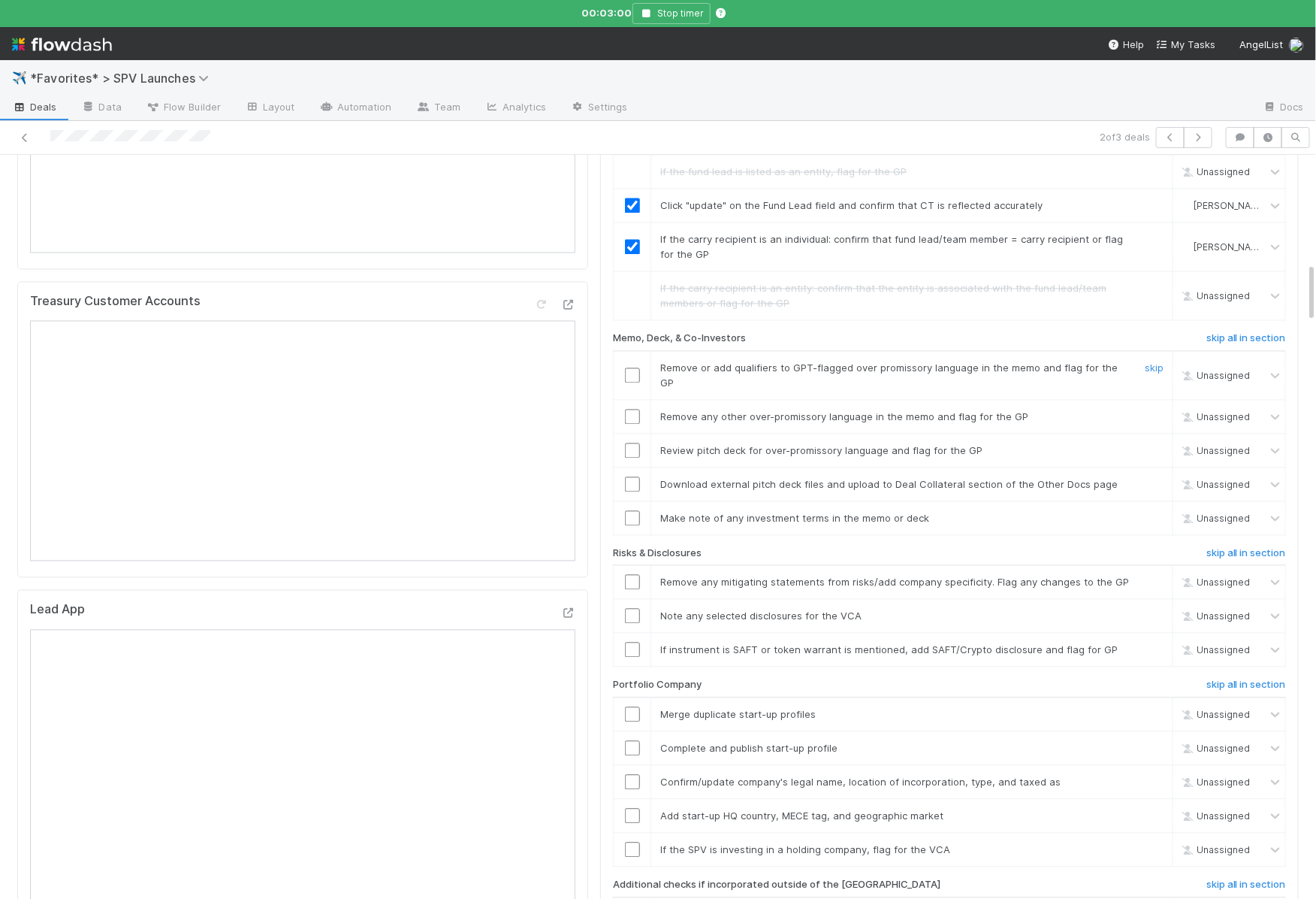
drag, startPoint x: 634, startPoint y: 325, endPoint x: 634, endPoint y: 342, distance: 17.0
click at [634, 368] on input "checkbox" at bounding box center [632, 375] width 15 height 15
click at [634, 409] on input "checkbox" at bounding box center [632, 417] width 15 height 15
click at [1159, 444] on link "skip" at bounding box center [1154, 450] width 19 height 12
click at [1159, 466] on td "Download external pitch deck files and upload to Deal Collateral section of the…" at bounding box center [913, 483] width 522 height 34
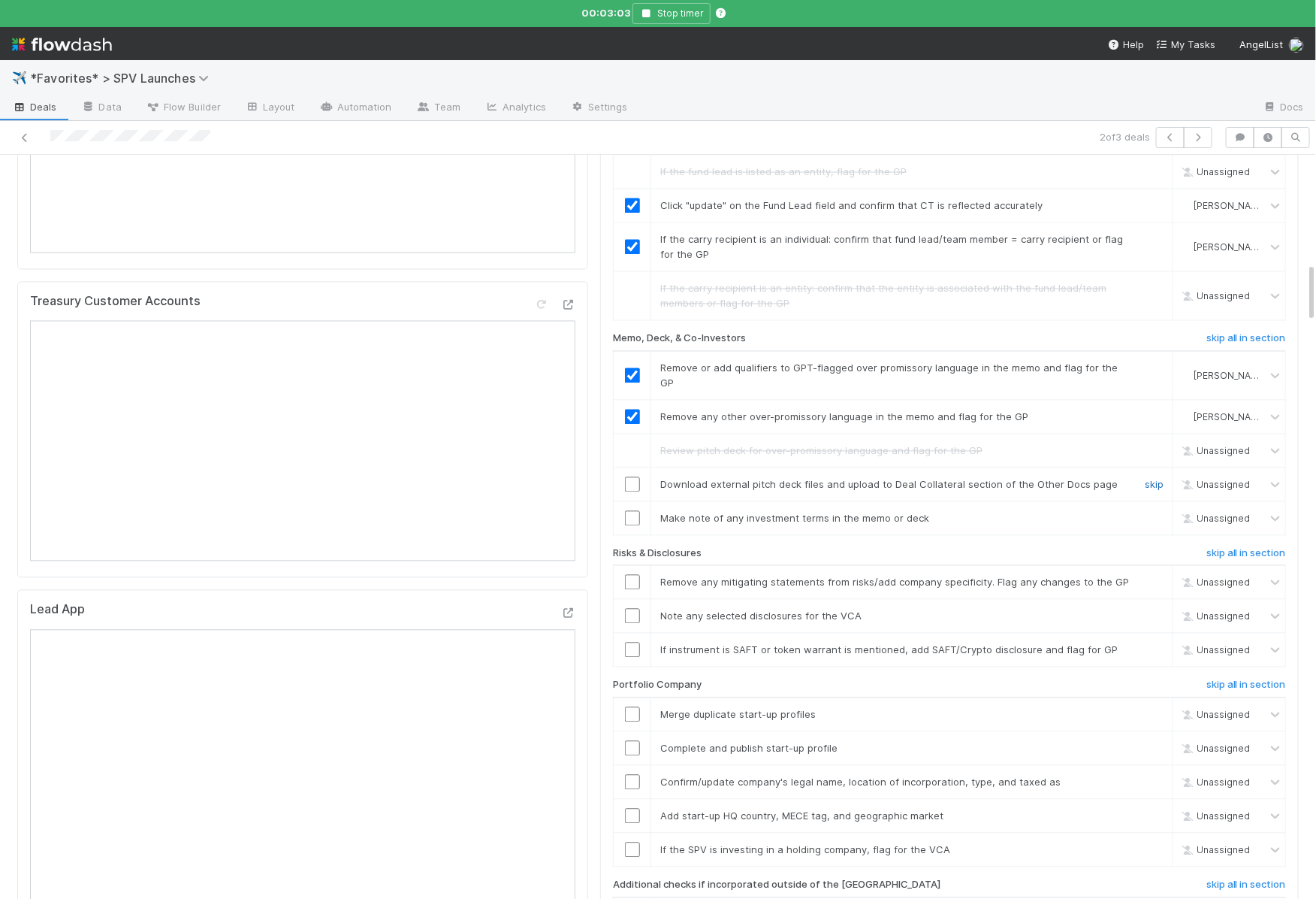
click at [1146, 478] on link "skip" at bounding box center [1154, 484] width 19 height 12
click at [630, 510] on input "checkbox" at bounding box center [632, 518] width 15 height 15
click at [635, 574] on input "checkbox" at bounding box center [632, 582] width 15 height 15
click at [635, 608] on input "checkbox" at bounding box center [632, 616] width 15 height 15
click at [1154, 643] on link "skip" at bounding box center [1154, 649] width 19 height 12
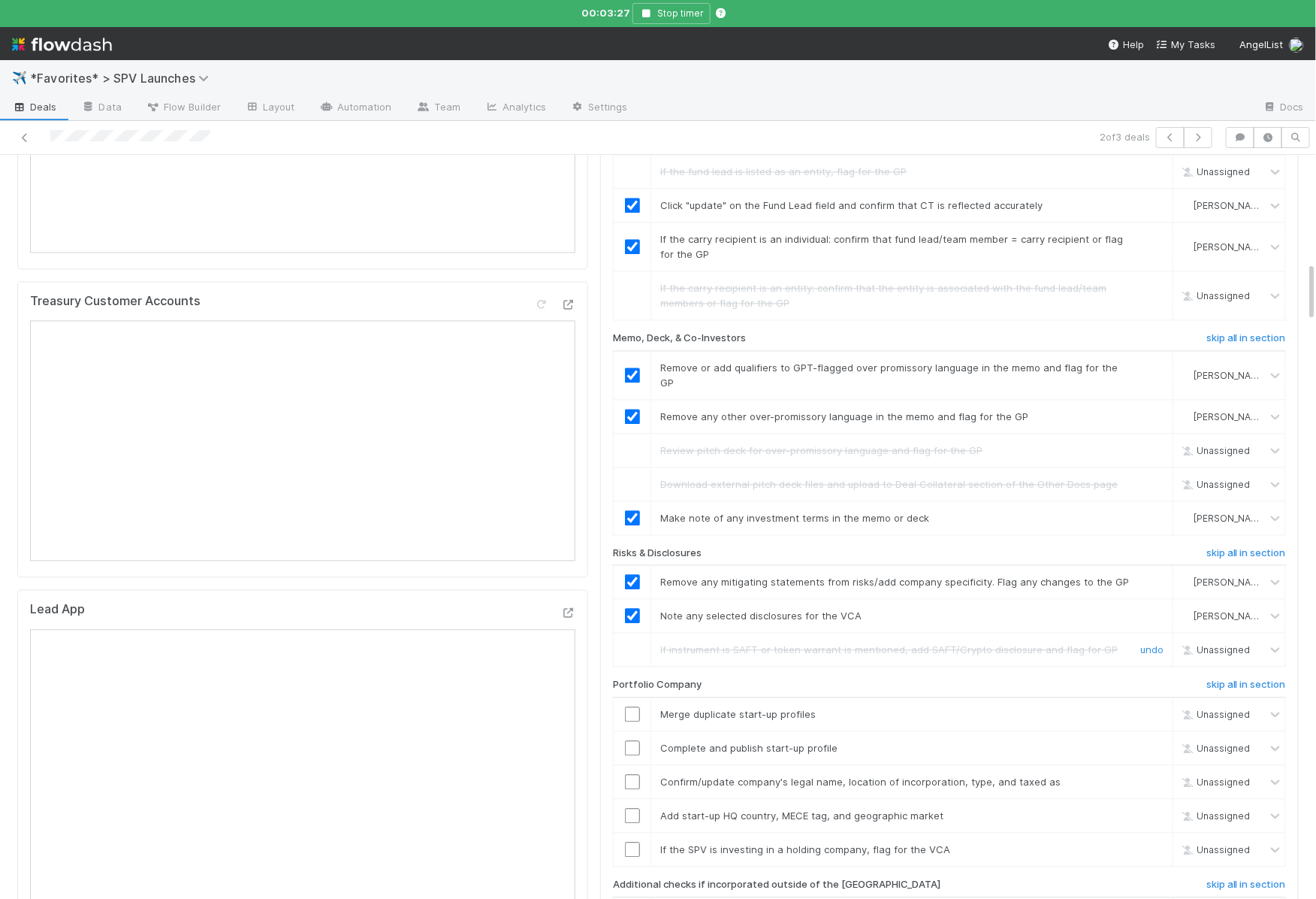
scroll to position [0, 0]
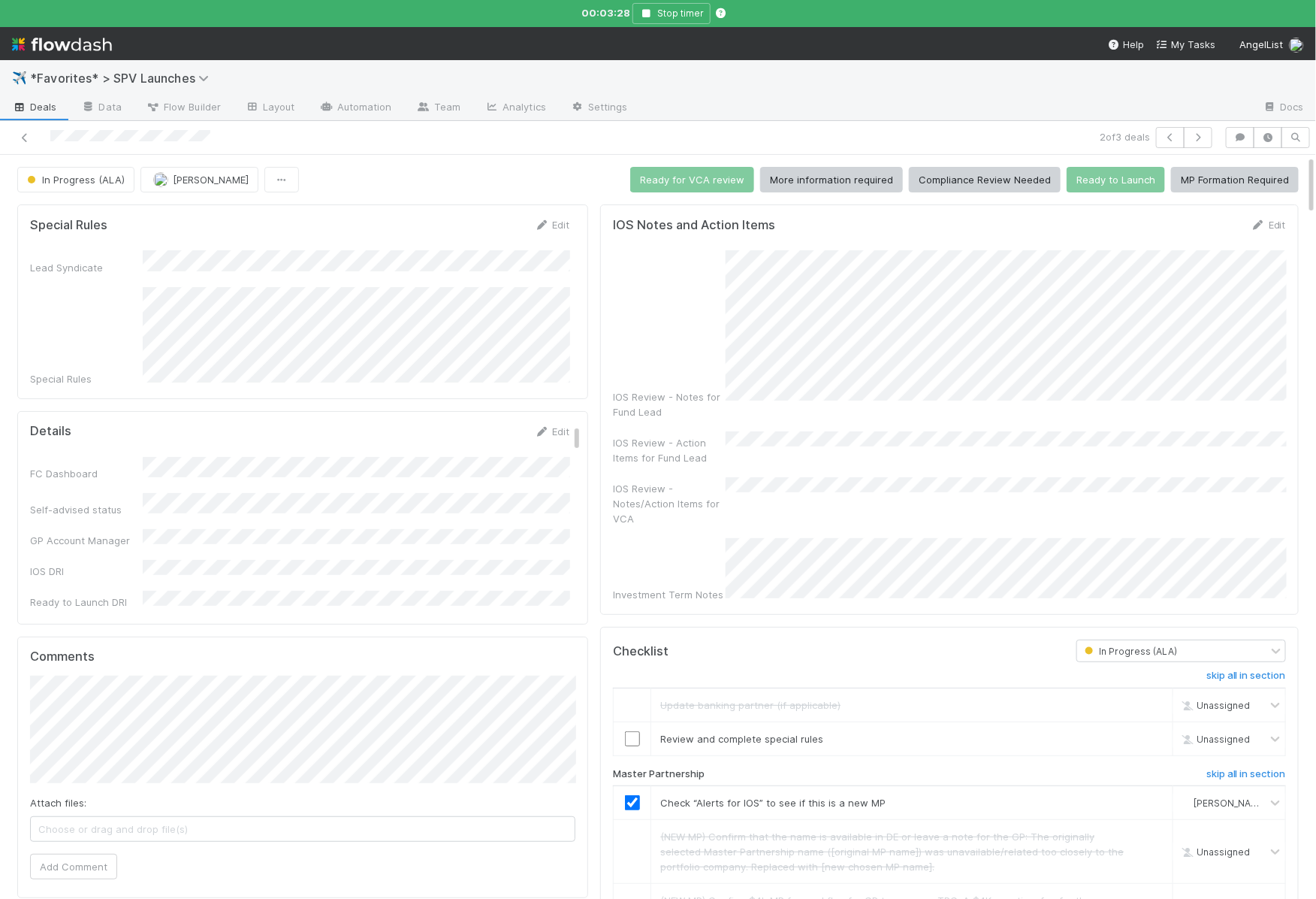
click at [1034, 433] on div "IOS Review - Action Items for Fund Lead" at bounding box center [949, 448] width 673 height 34
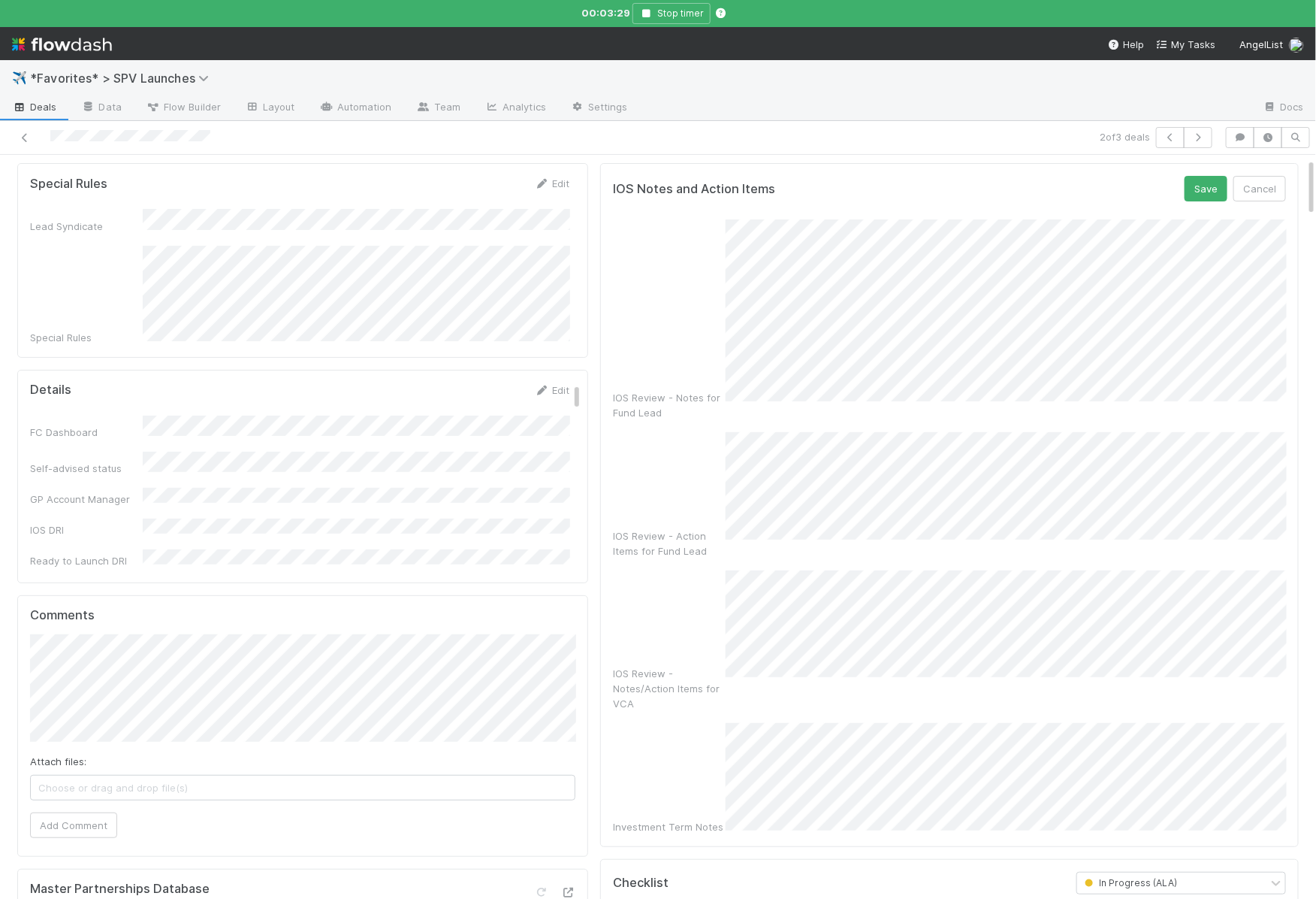
scroll to position [43, 0]
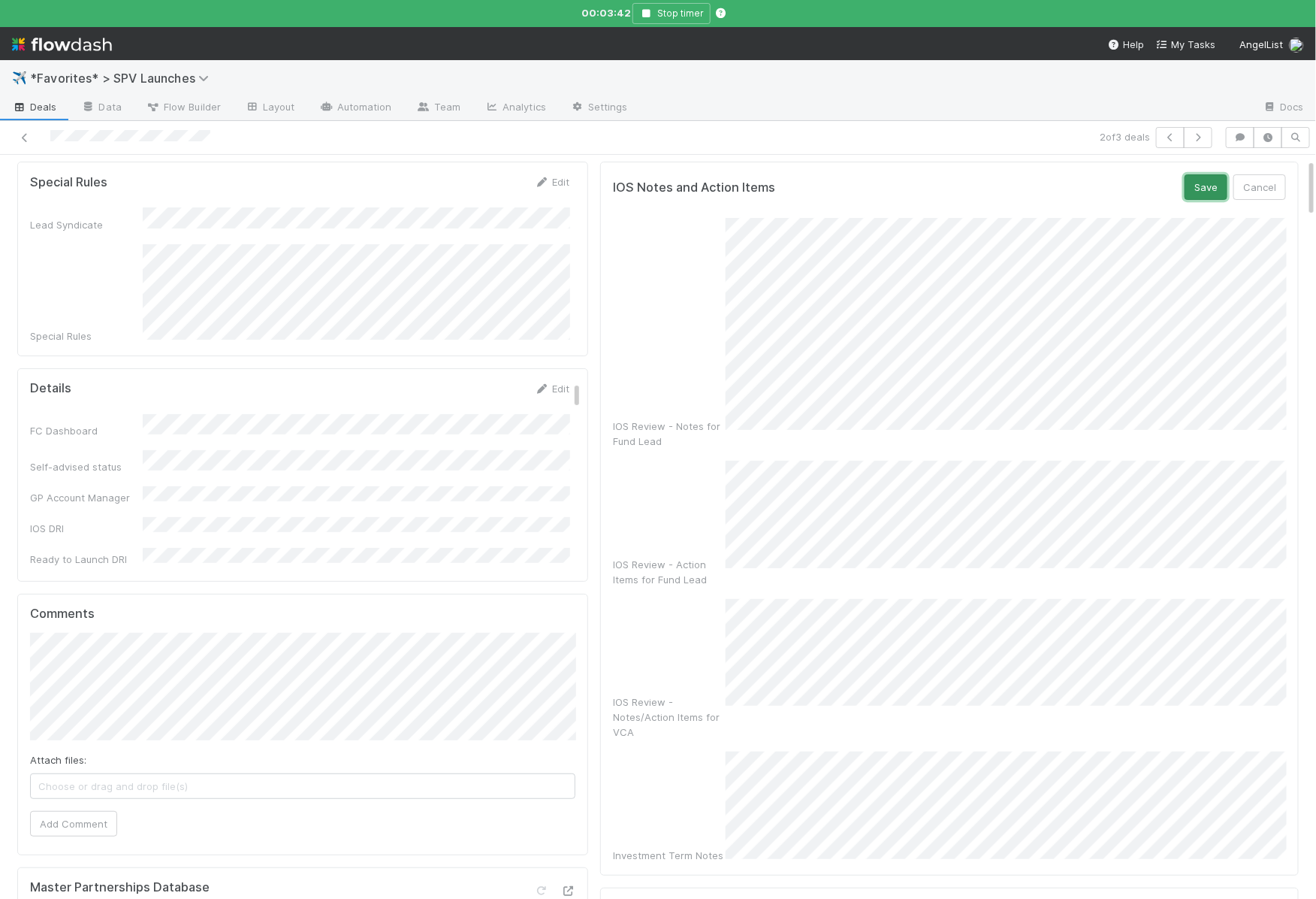
click at [1214, 188] on button "Save" at bounding box center [1206, 187] width 43 height 25
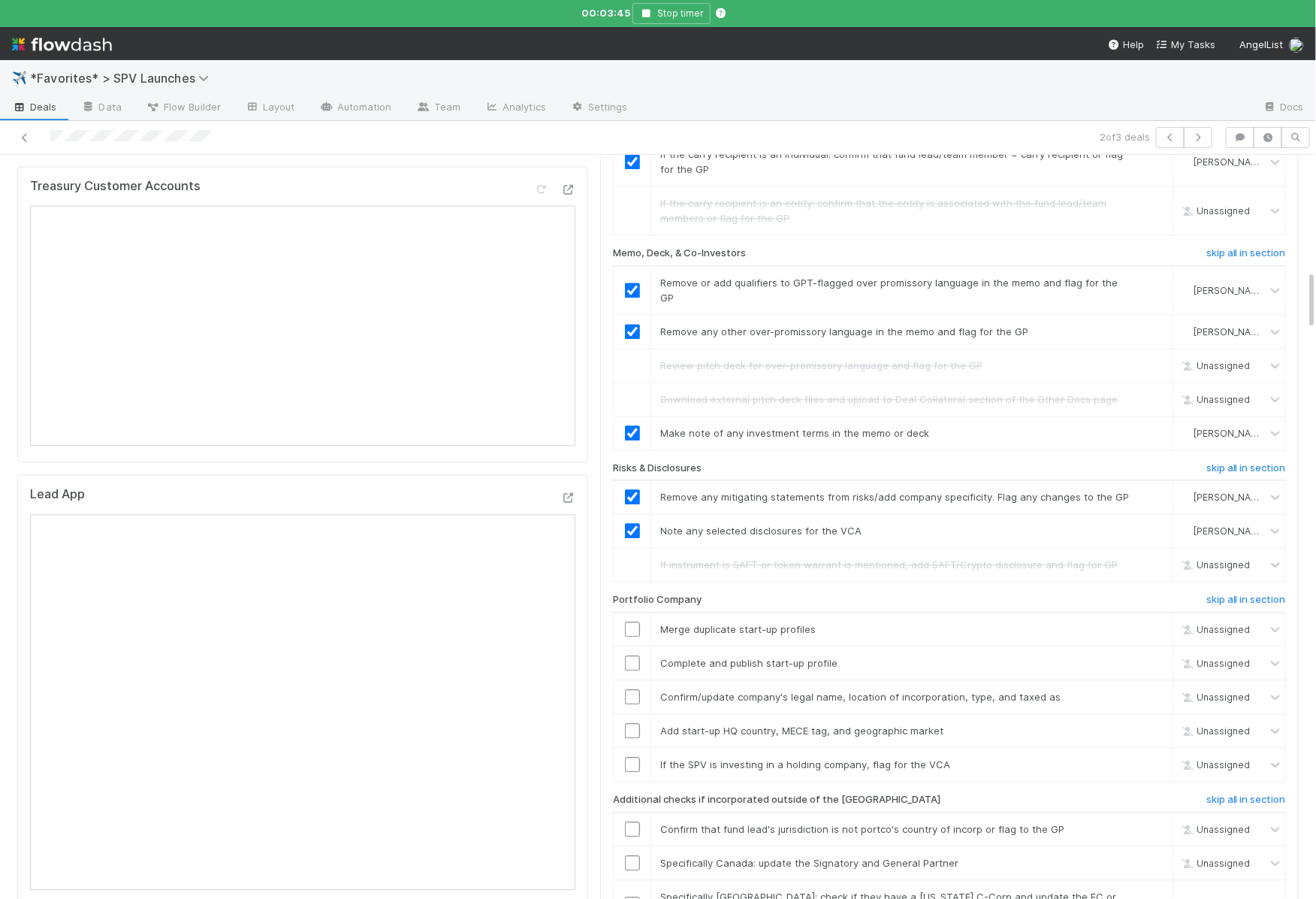
scroll to position [1483, 0]
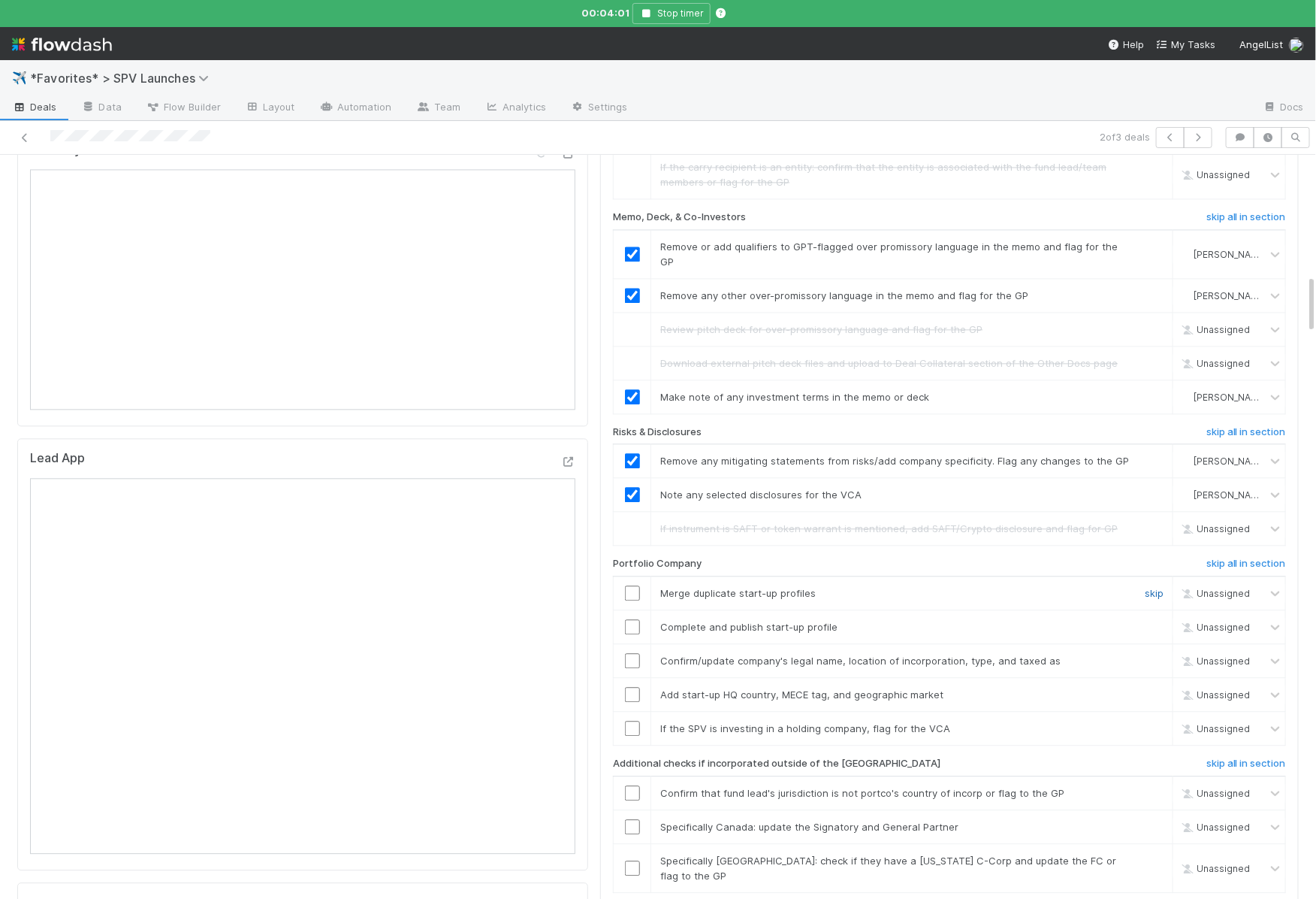
click at [1149, 587] on link "skip" at bounding box center [1154, 593] width 19 height 12
click at [1149, 620] on link "skip" at bounding box center [1154, 626] width 19 height 12
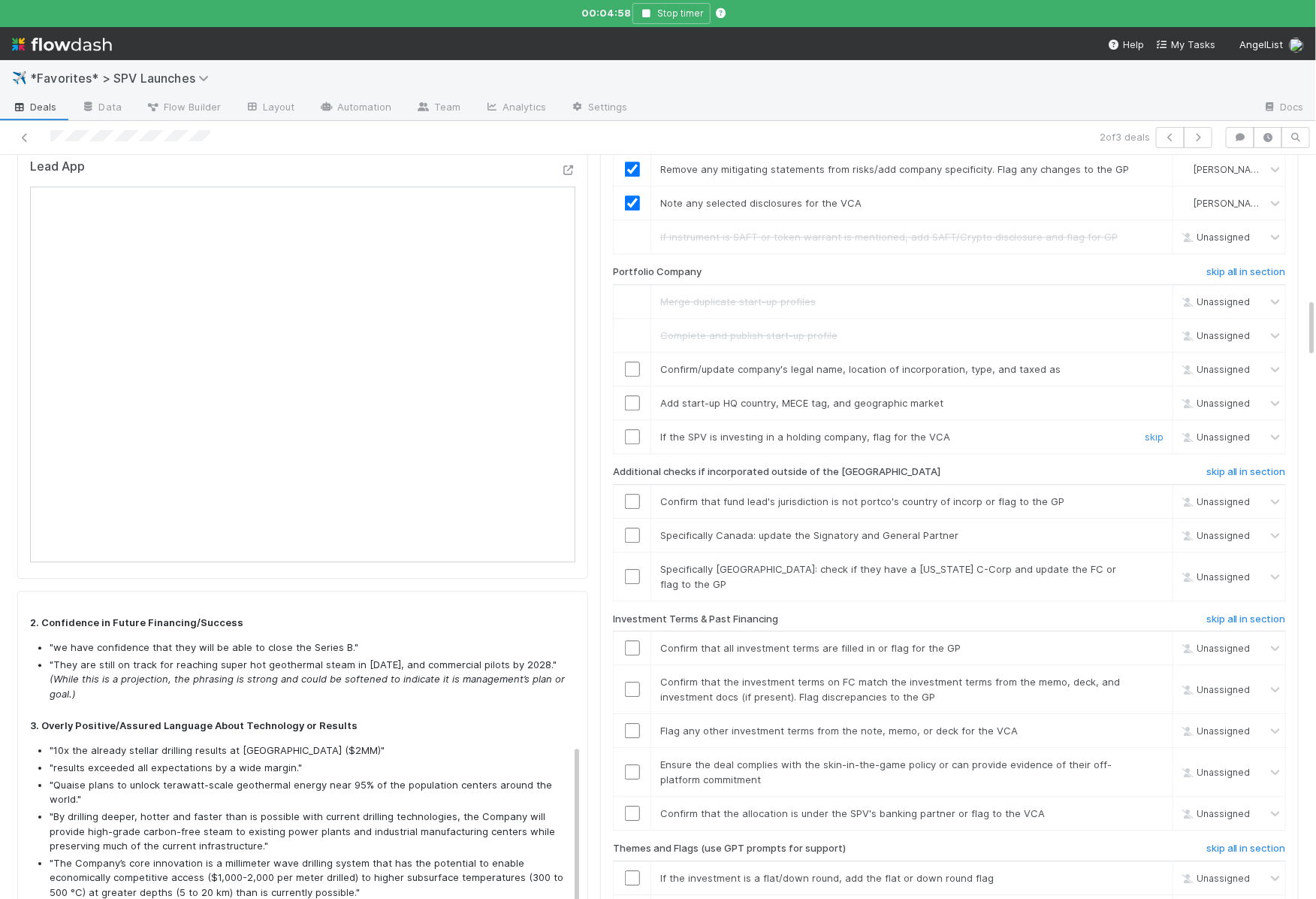
scroll to position [1767, 0]
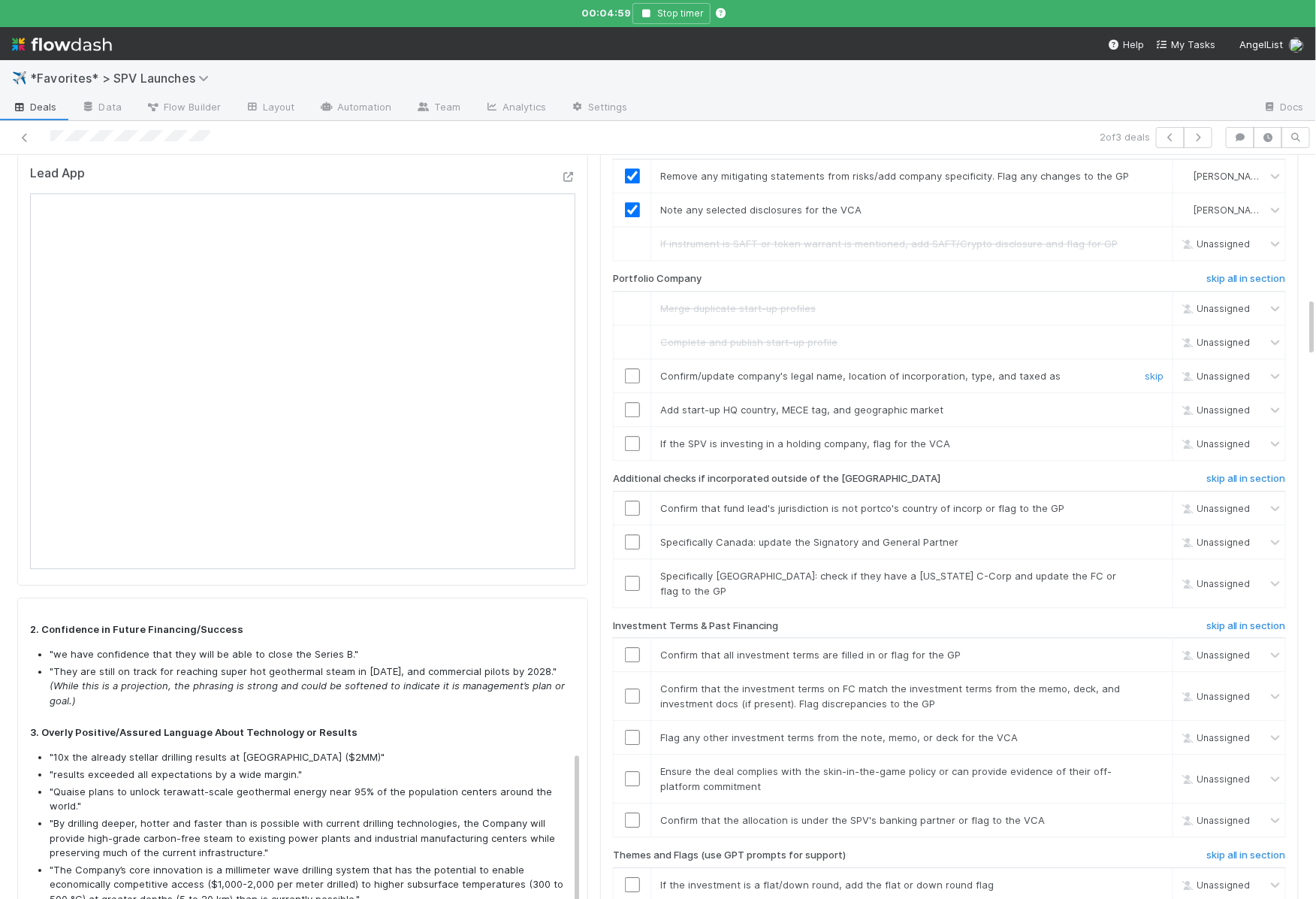
click at [625, 368] on input "checkbox" at bounding box center [632, 376] width 15 height 15
click at [630, 402] on input "checkbox" at bounding box center [632, 410] width 15 height 15
click at [1149, 437] on link "skip" at bounding box center [1154, 443] width 19 height 12
click at [1214, 472] on h6 "skip all in section" at bounding box center [1246, 479] width 80 height 12
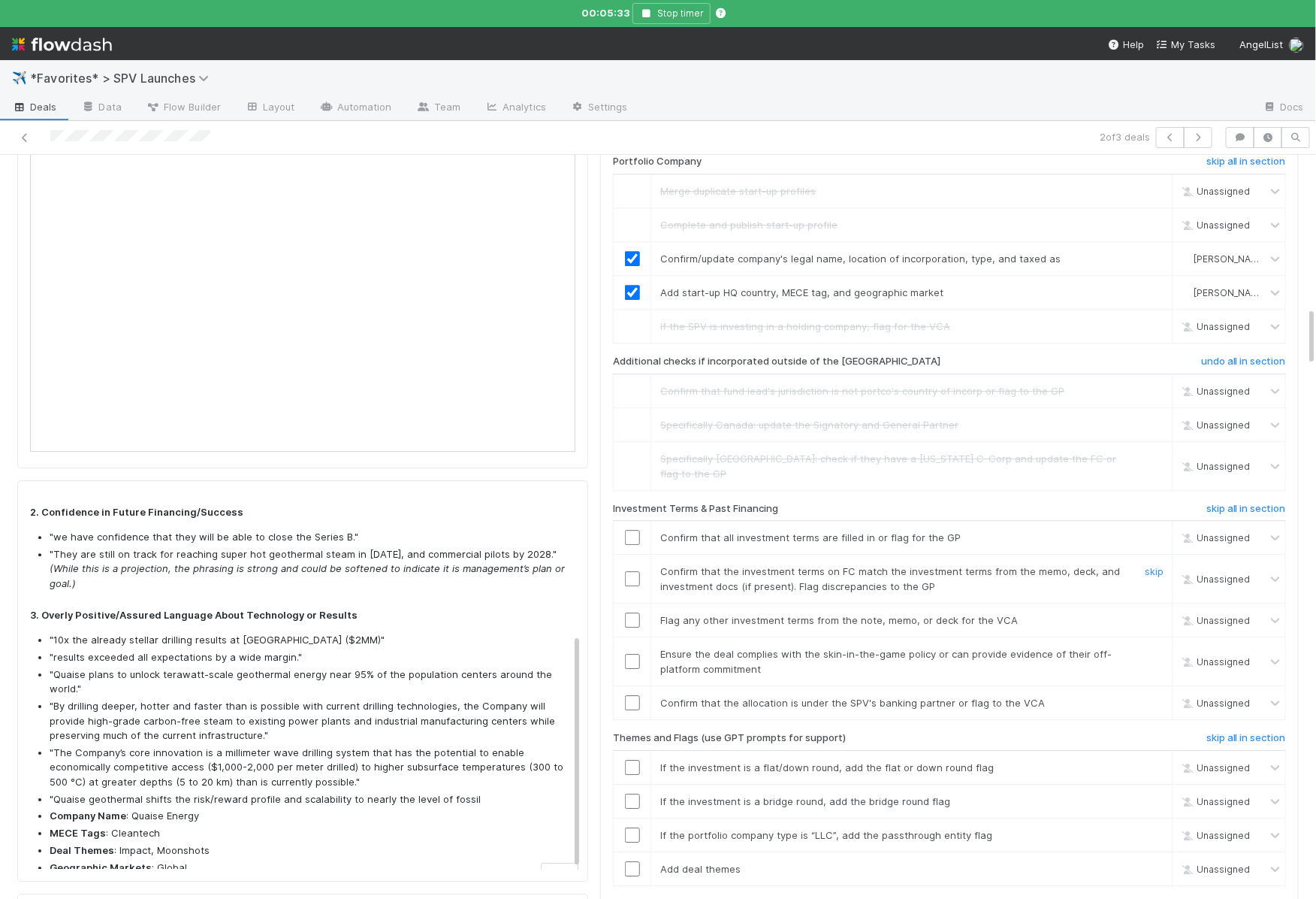
scroll to position [1886, 0]
click at [636, 528] on input "checkbox" at bounding box center [632, 536] width 15 height 15
click at [634, 570] on input "checkbox" at bounding box center [632, 577] width 15 height 15
click at [1158, 611] on div "skip" at bounding box center [1152, 619] width 45 height 15
click at [1157, 613] on link "skip" at bounding box center [1154, 619] width 19 height 12
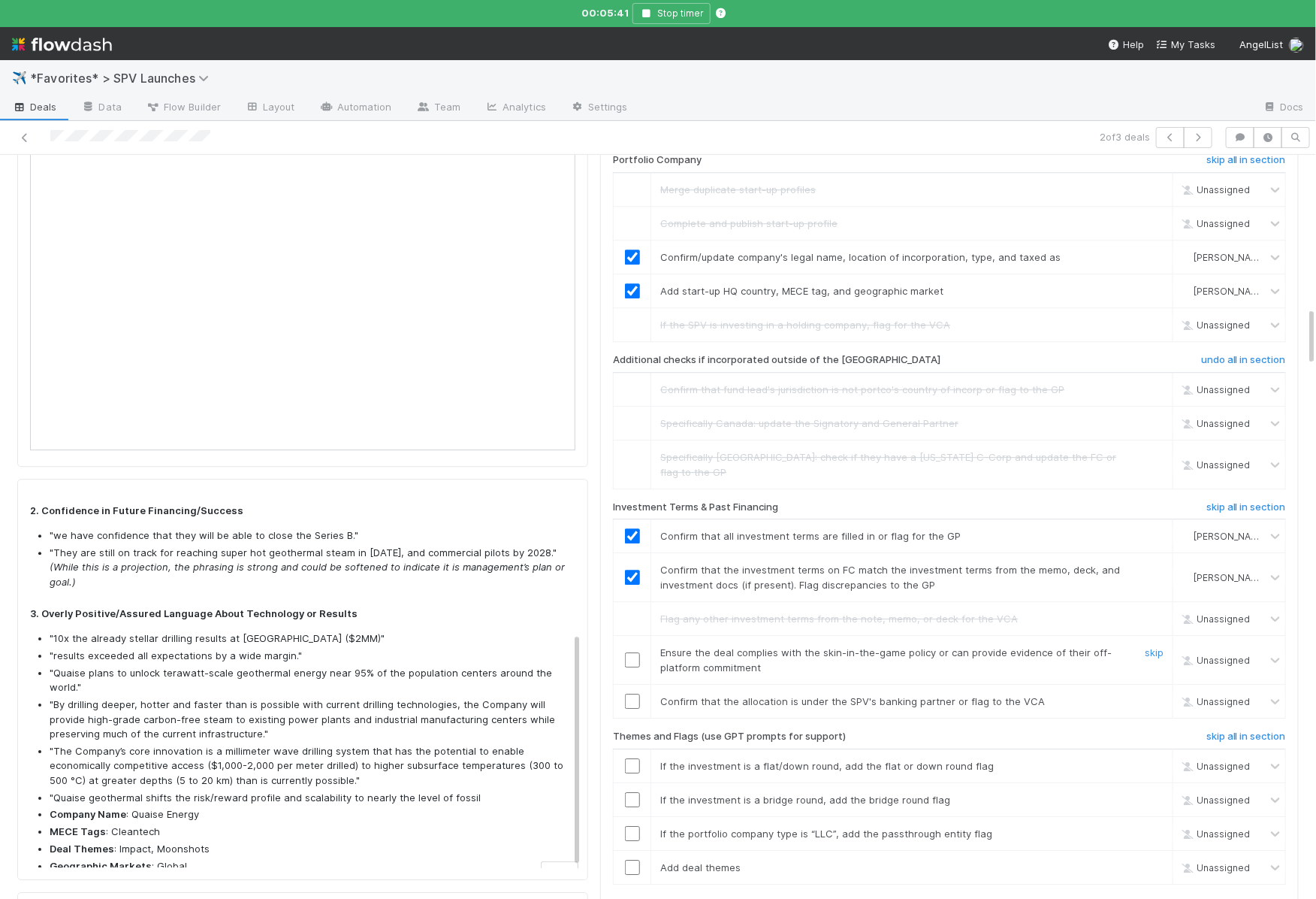
drag, startPoint x: 634, startPoint y: 580, endPoint x: 634, endPoint y: 599, distance: 19.0
click at [634, 652] on input "checkbox" at bounding box center [632, 660] width 15 height 15
click at [634, 694] on input "checkbox" at bounding box center [632, 701] width 15 height 15
click at [1150, 760] on link "skip" at bounding box center [1154, 766] width 19 height 12
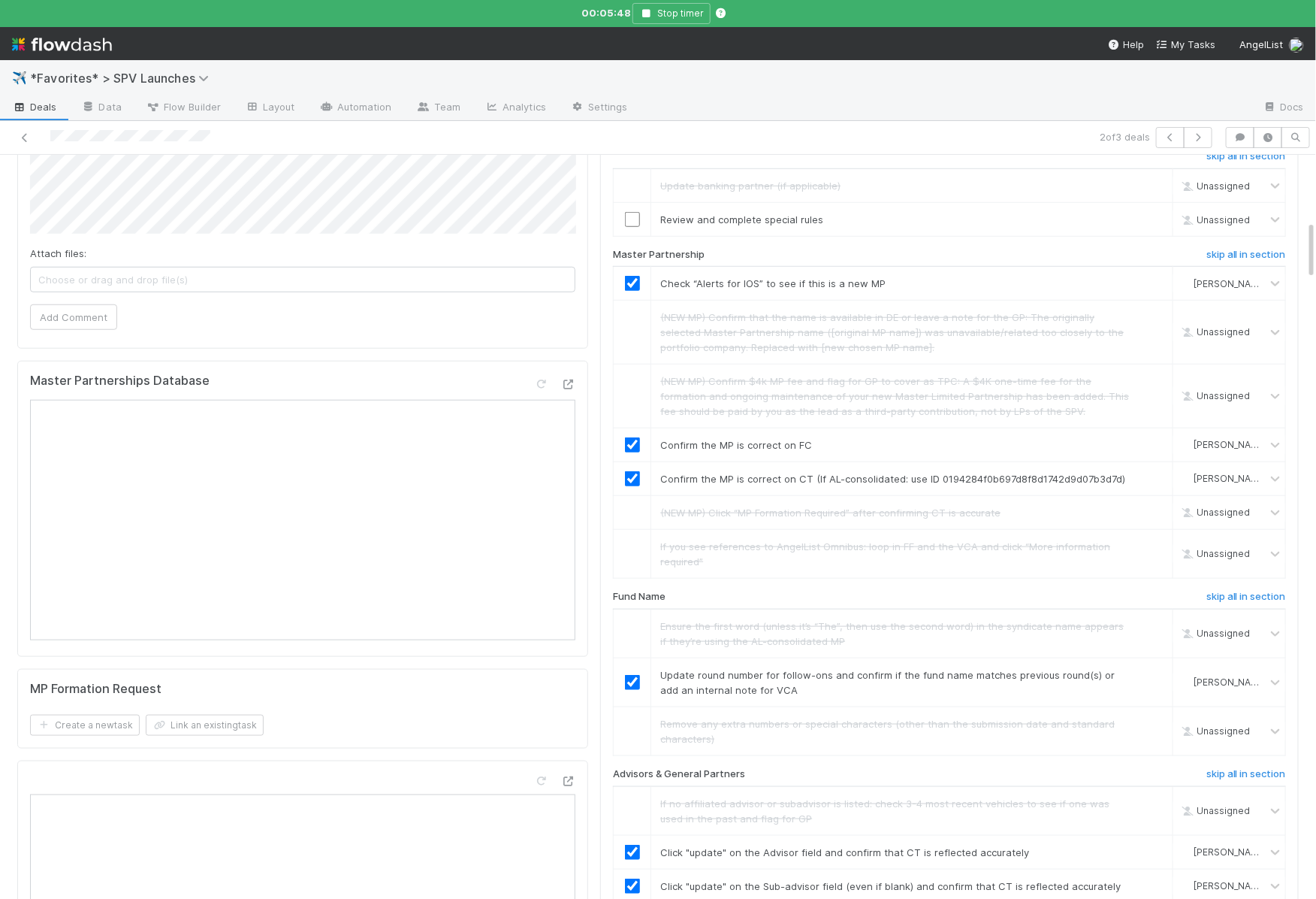
scroll to position [0, 0]
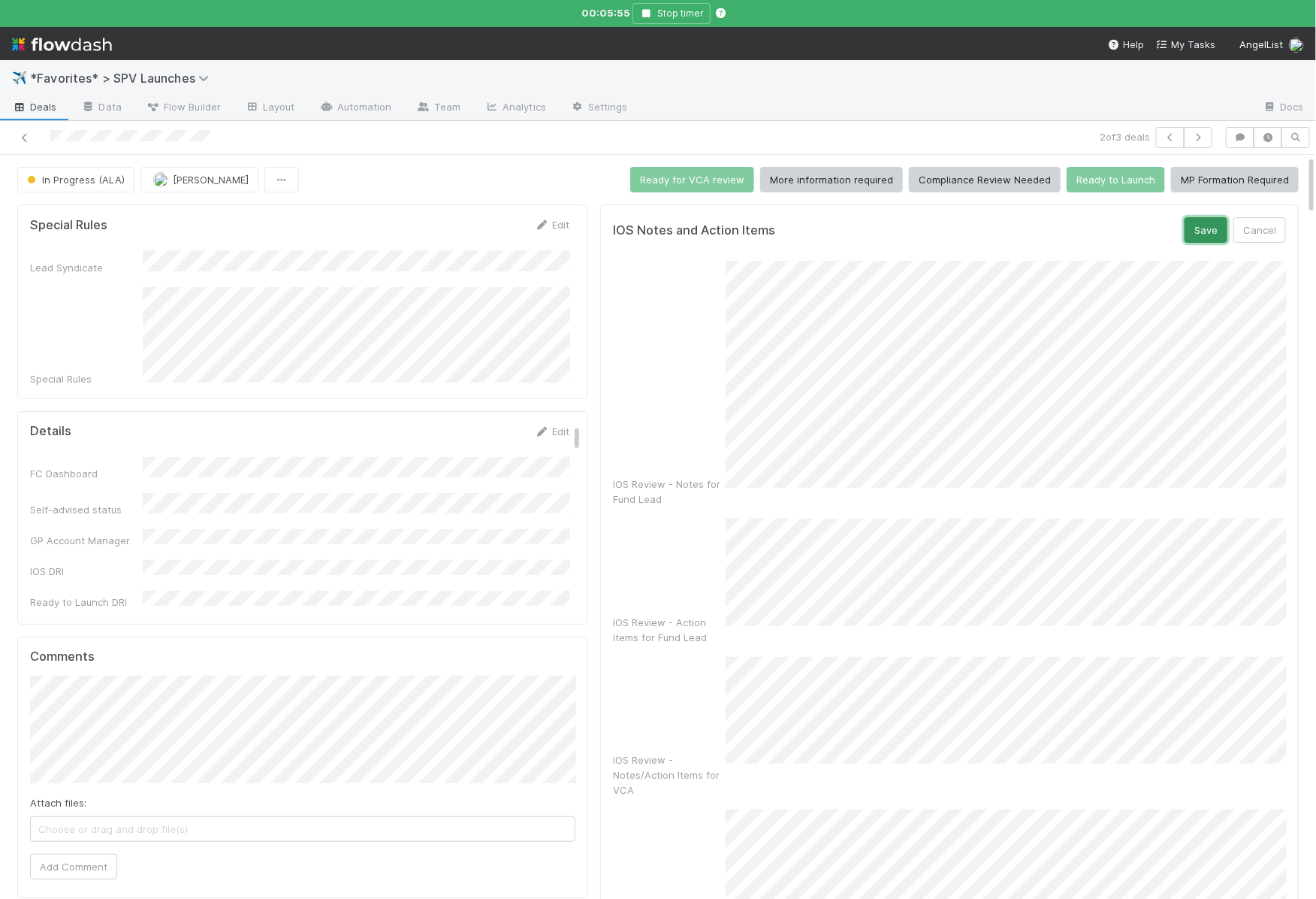
click at [1197, 234] on button "Save" at bounding box center [1206, 230] width 43 height 25
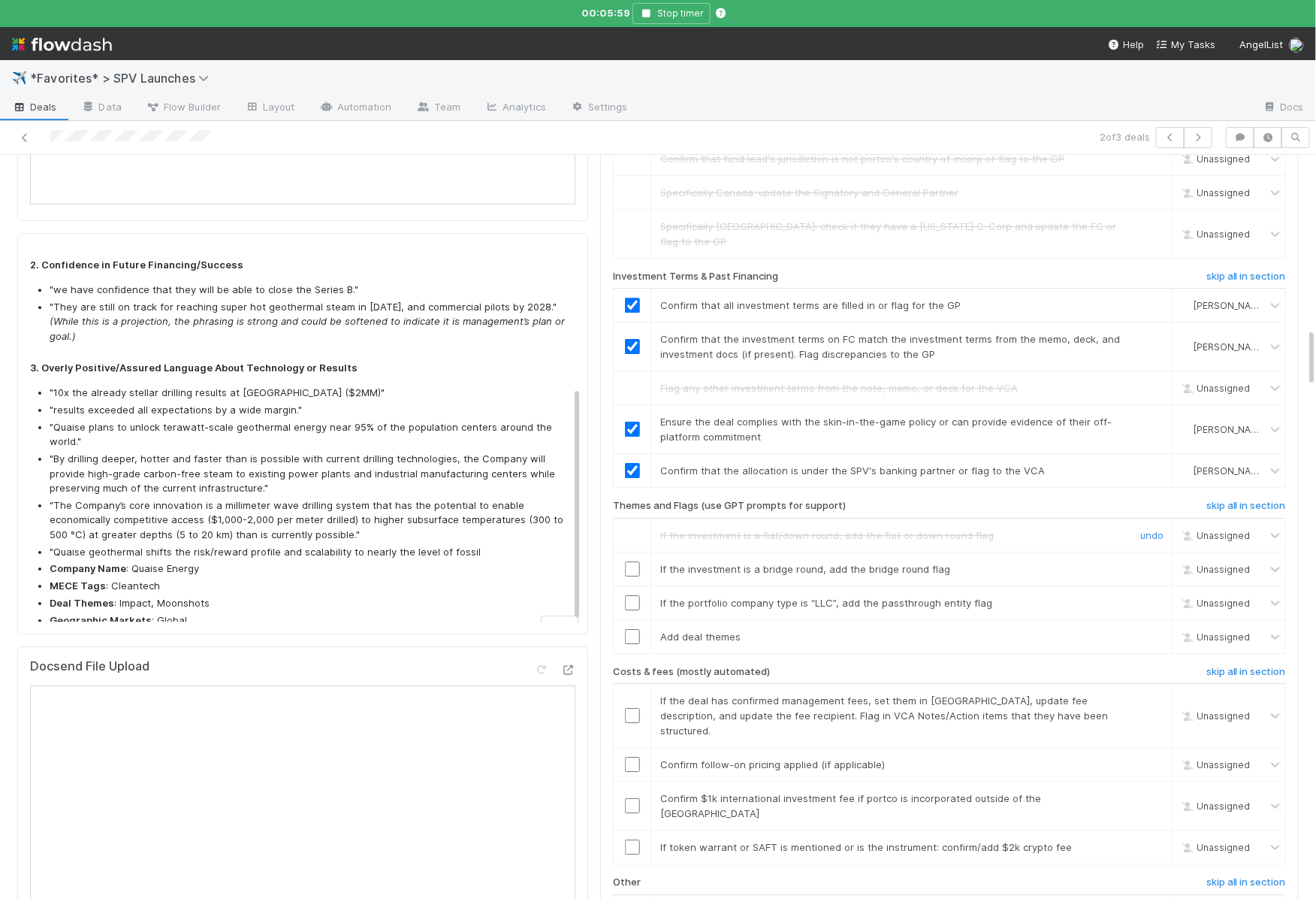
scroll to position [2156, 0]
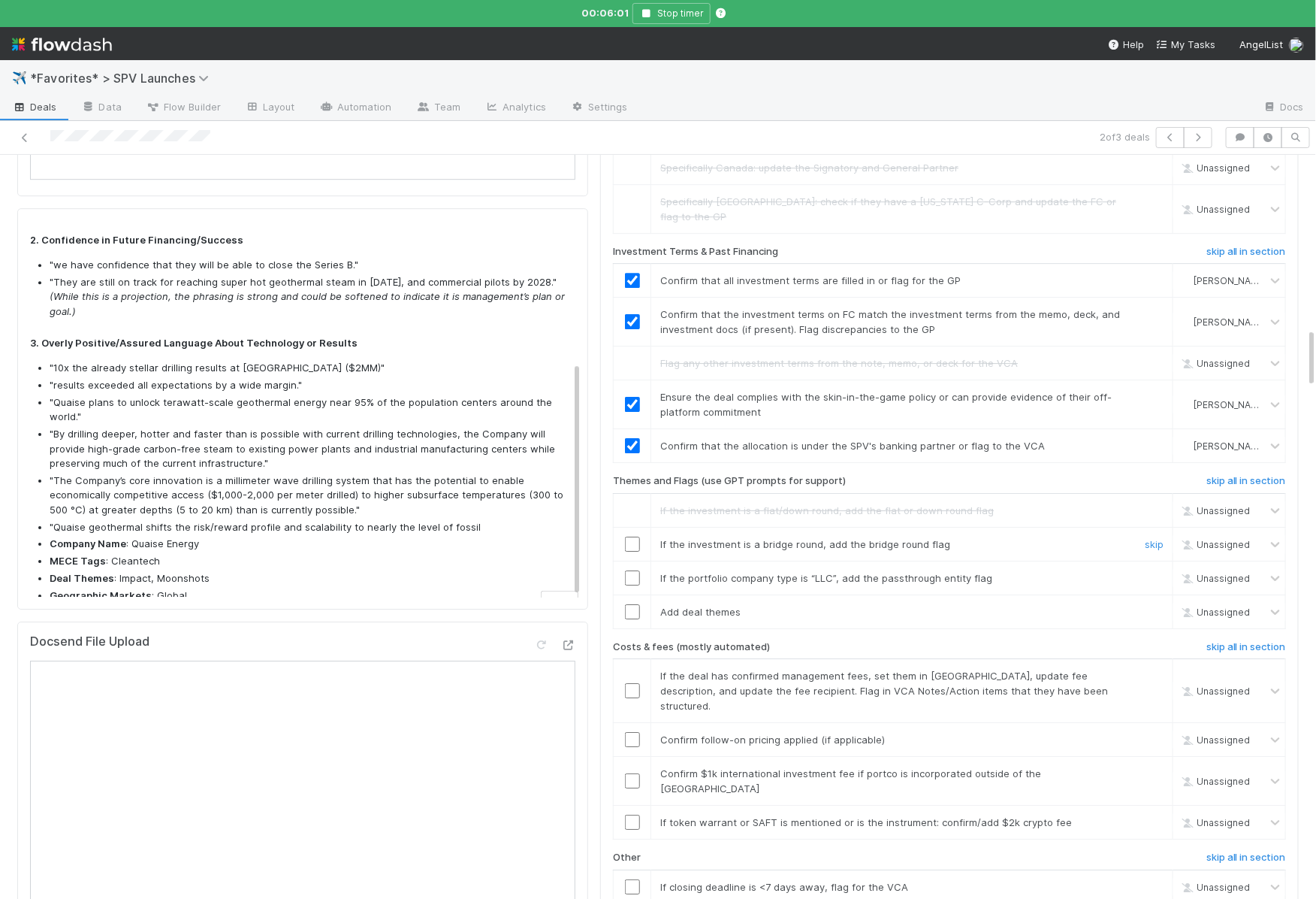
click at [638, 537] on div at bounding box center [632, 544] width 37 height 15
click at [1161, 572] on link "skip" at bounding box center [1154, 578] width 19 height 12
click at [637, 604] on input "checkbox" at bounding box center [632, 612] width 15 height 15
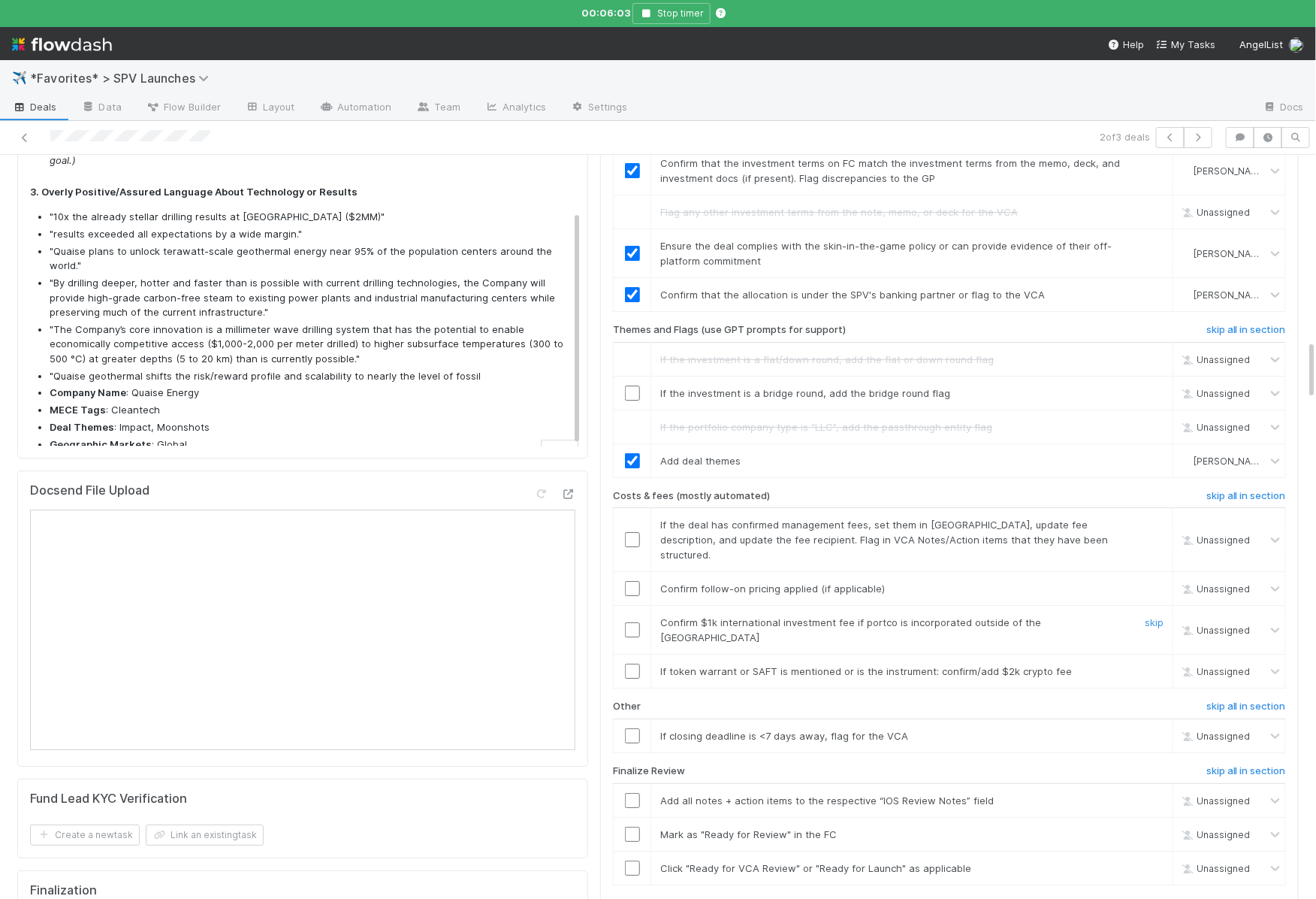
scroll to position [2338, 0]
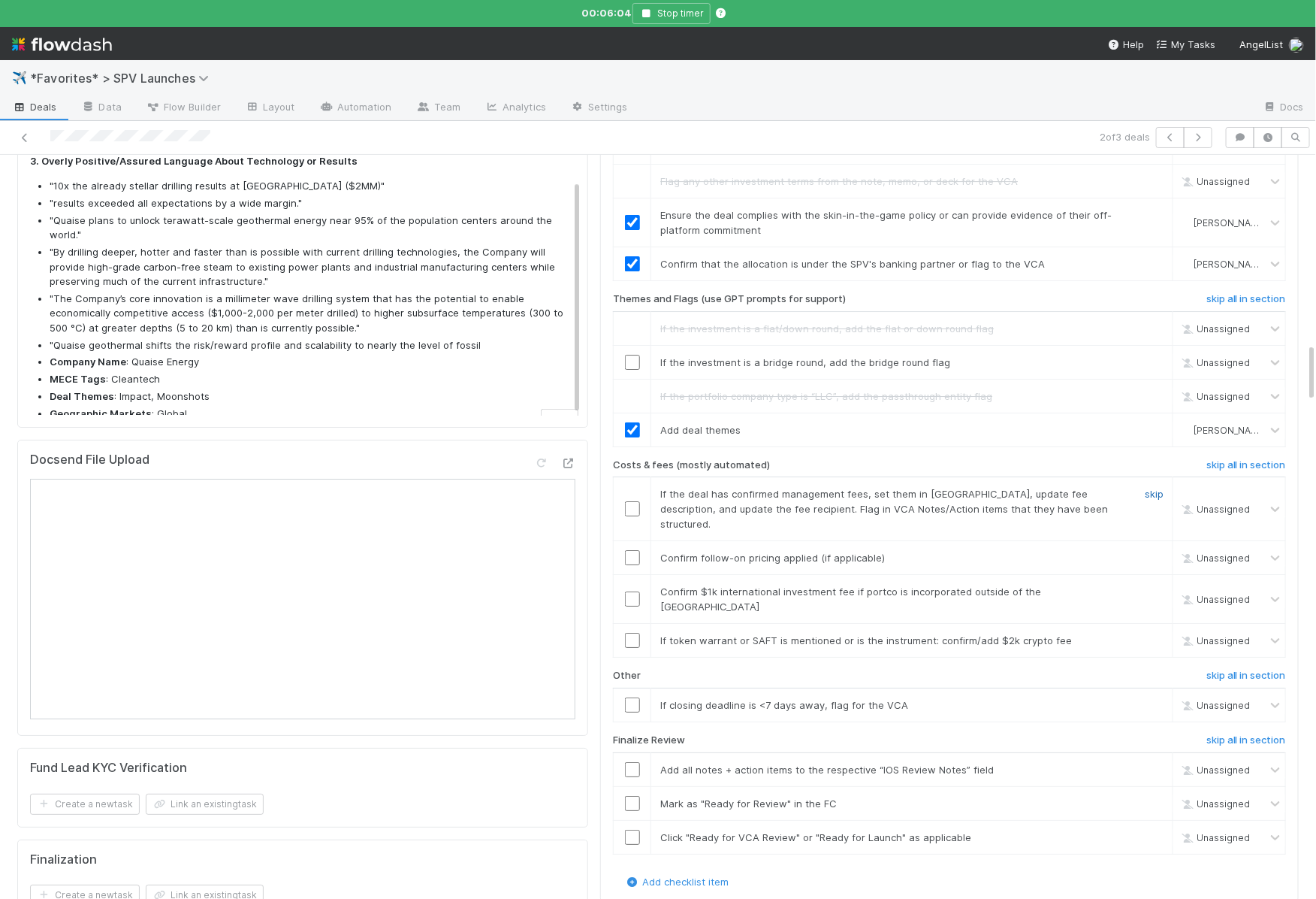
click at [1151, 488] on link "skip" at bounding box center [1154, 494] width 19 height 12
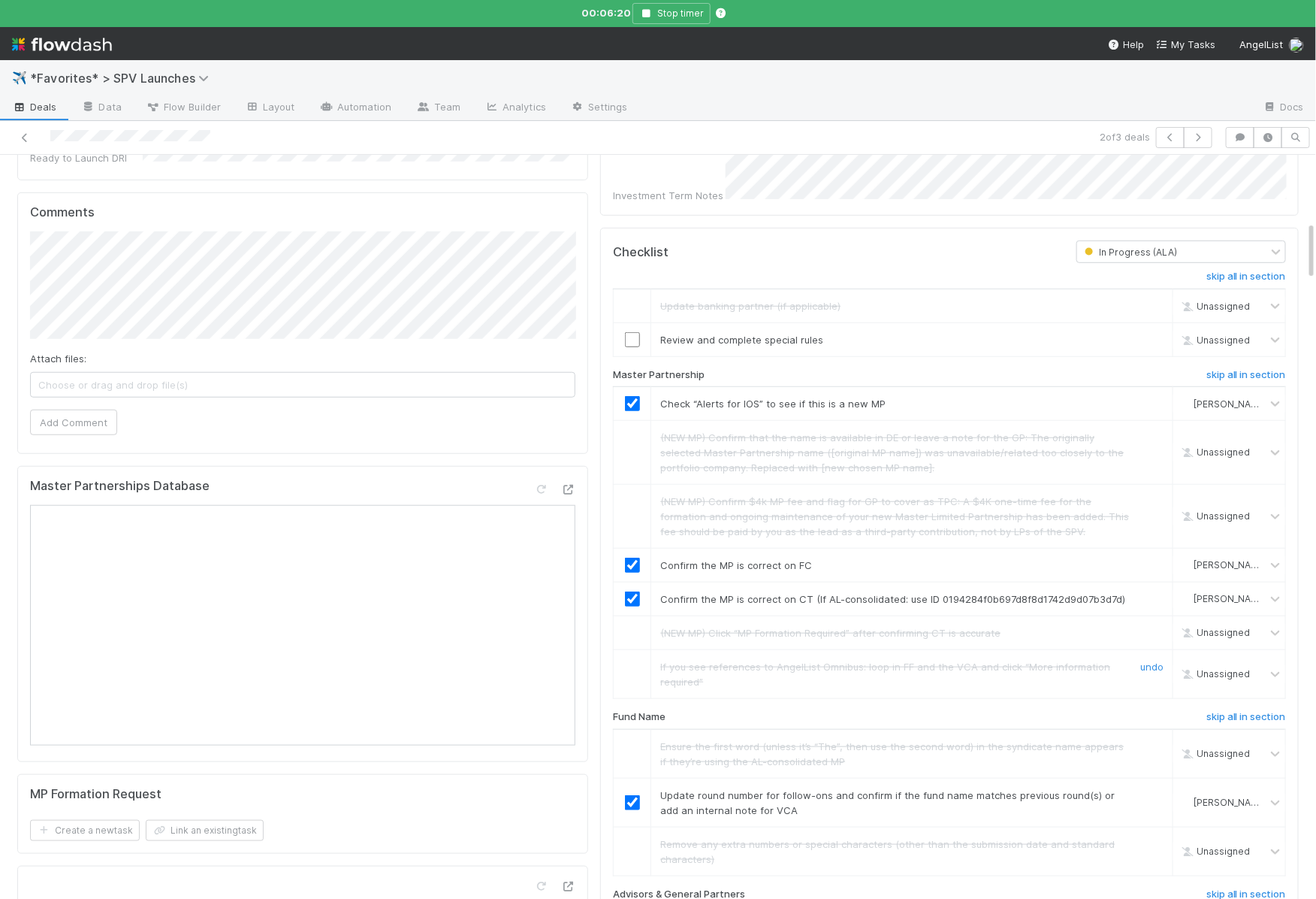
scroll to position [0, 0]
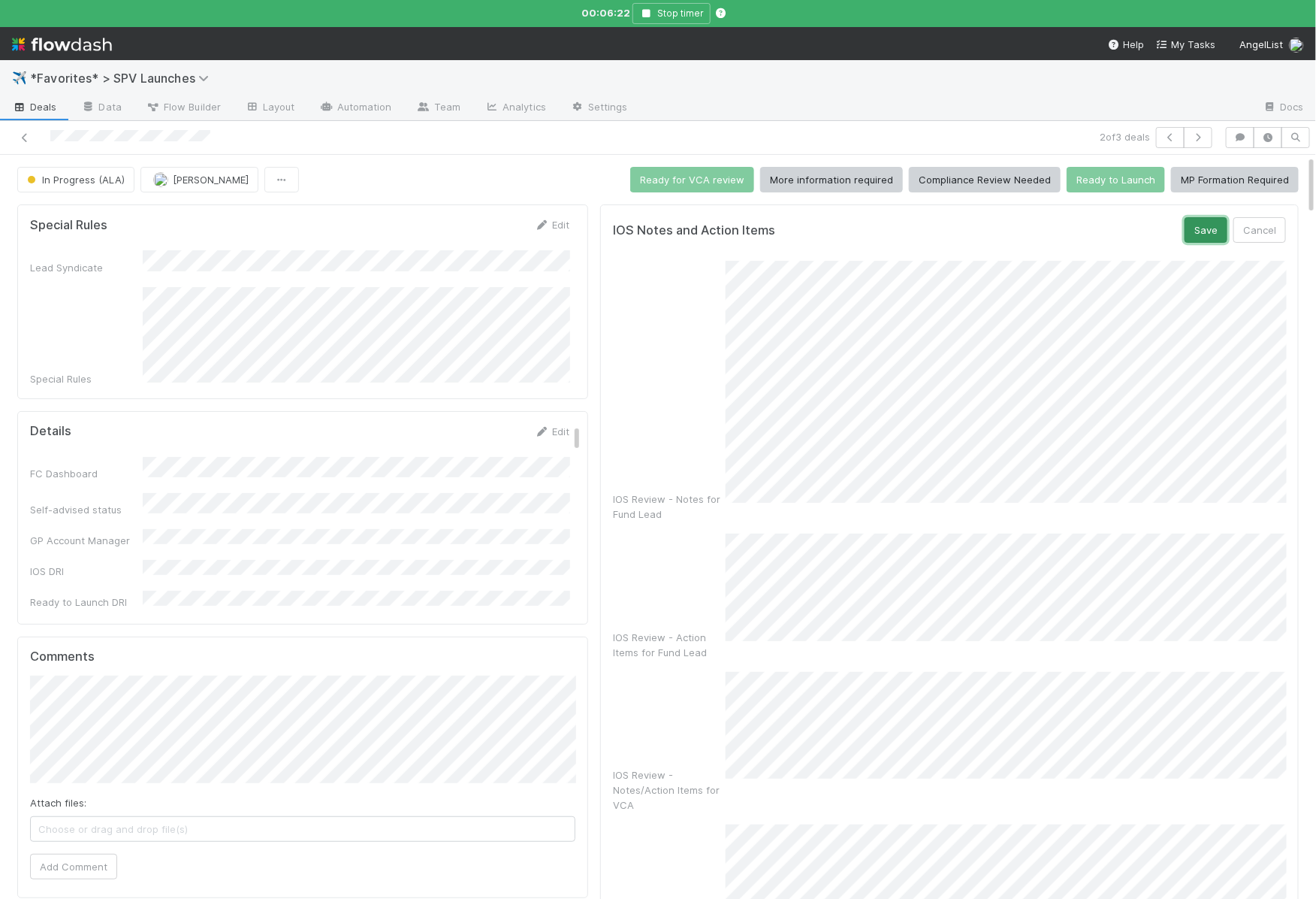
click at [1189, 227] on button "Save" at bounding box center [1206, 230] width 43 height 25
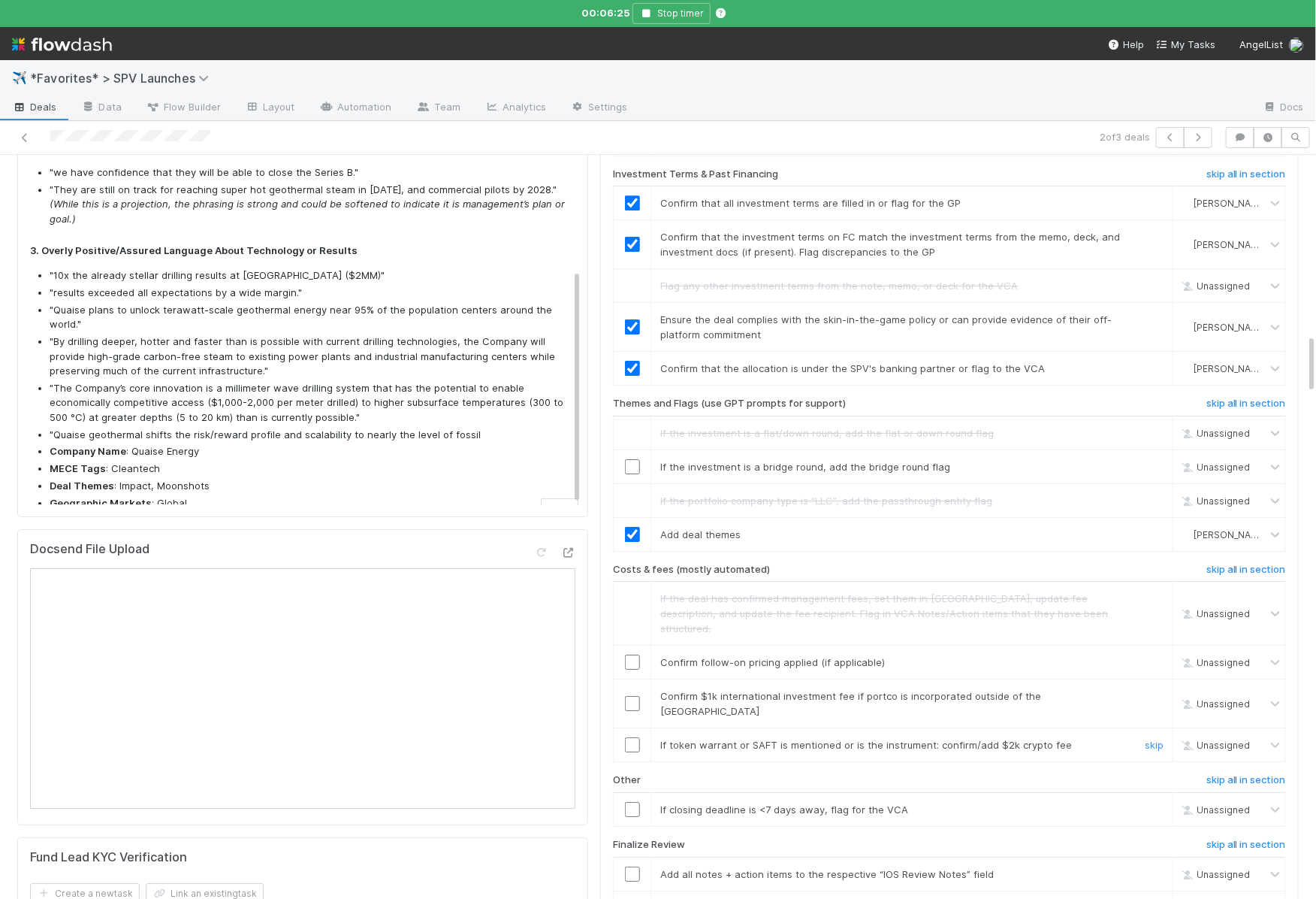
scroll to position [2264, 0]
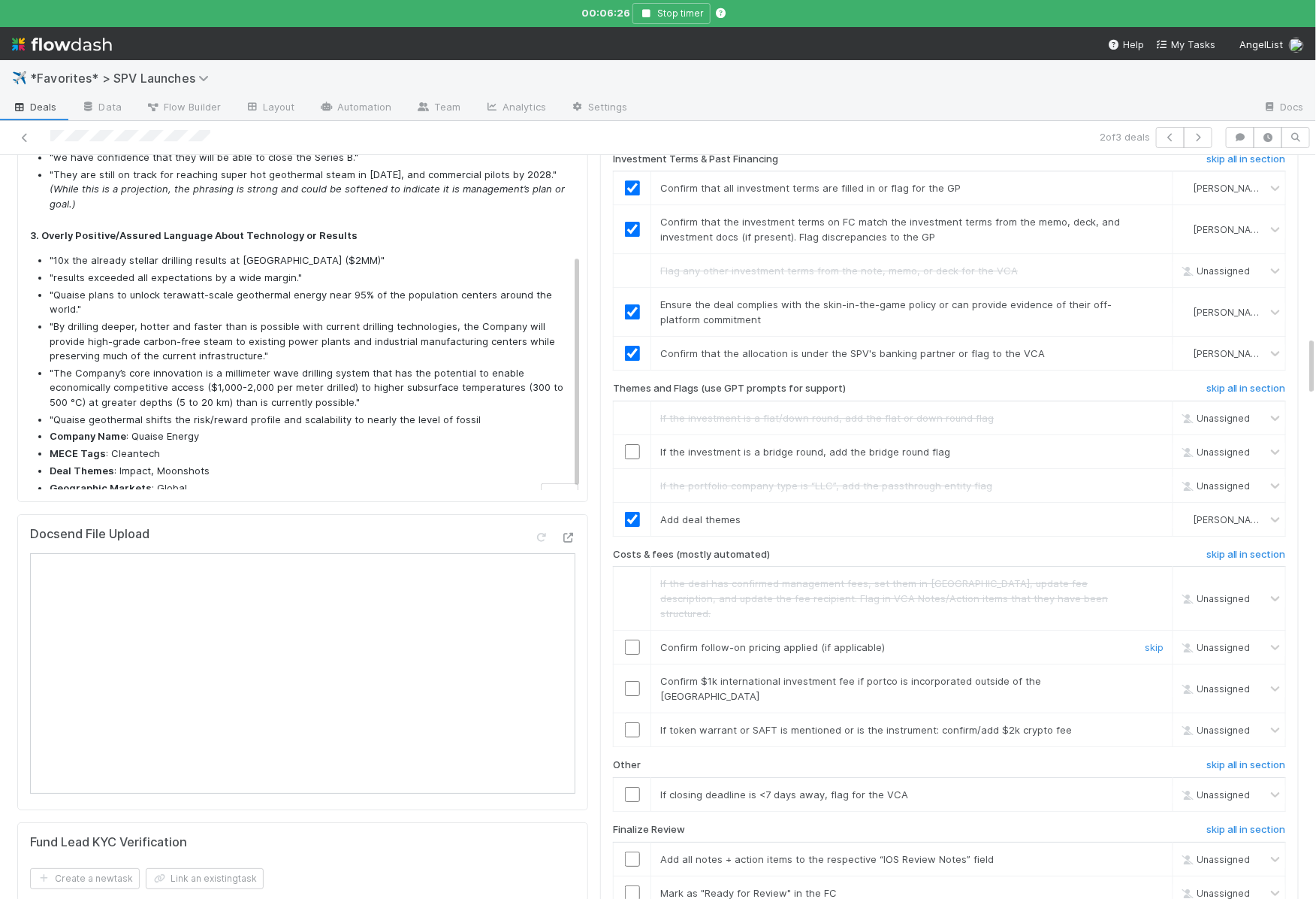
click at [635, 639] on input "checkbox" at bounding box center [632, 647] width 15 height 15
click at [1155, 675] on link "skip" at bounding box center [1154, 681] width 19 height 12
click at [1155, 724] on link "skip" at bounding box center [1154, 730] width 19 height 12
click at [637, 444] on input "checkbox" at bounding box center [632, 452] width 15 height 15
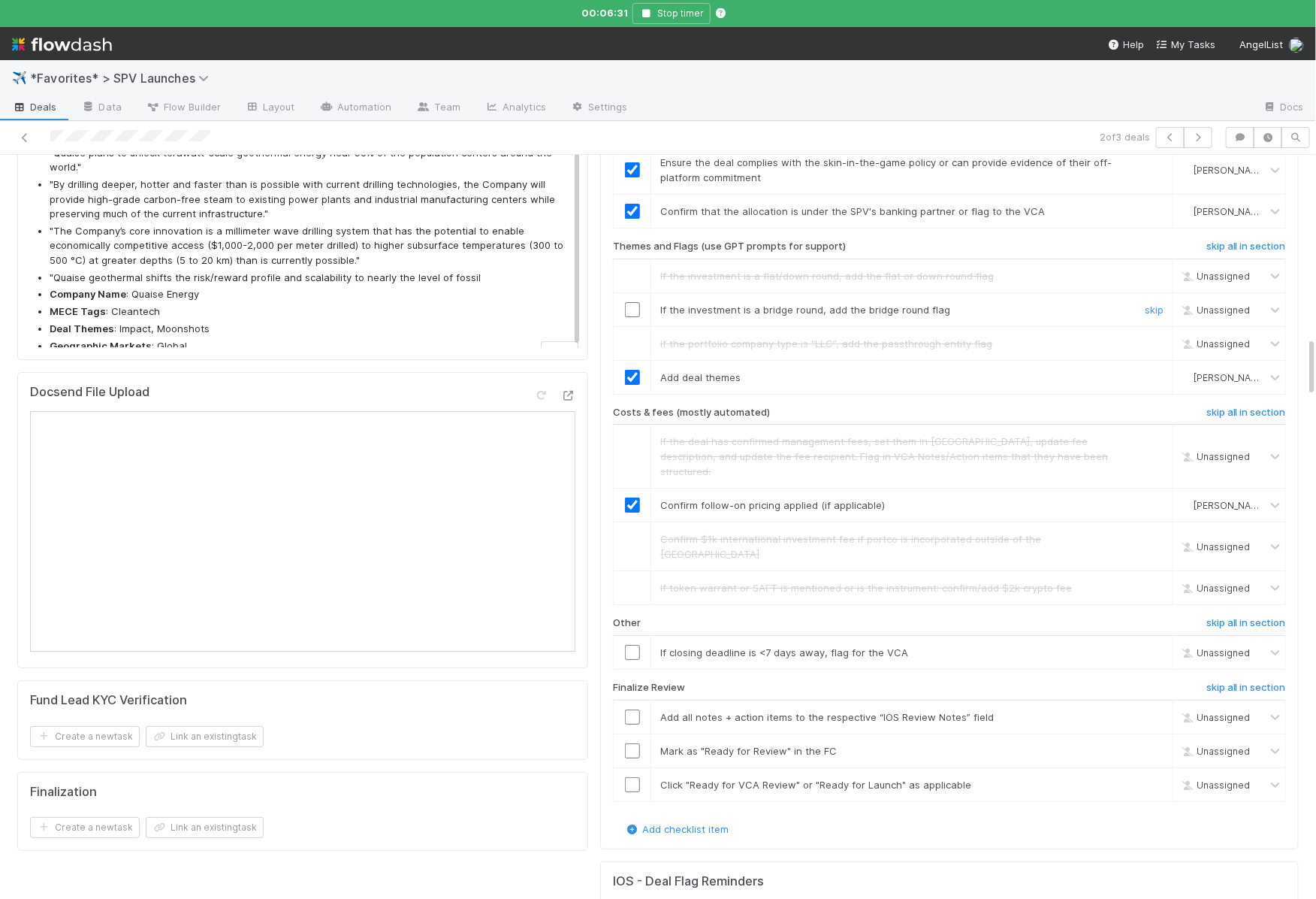
scroll to position [2416, 0]
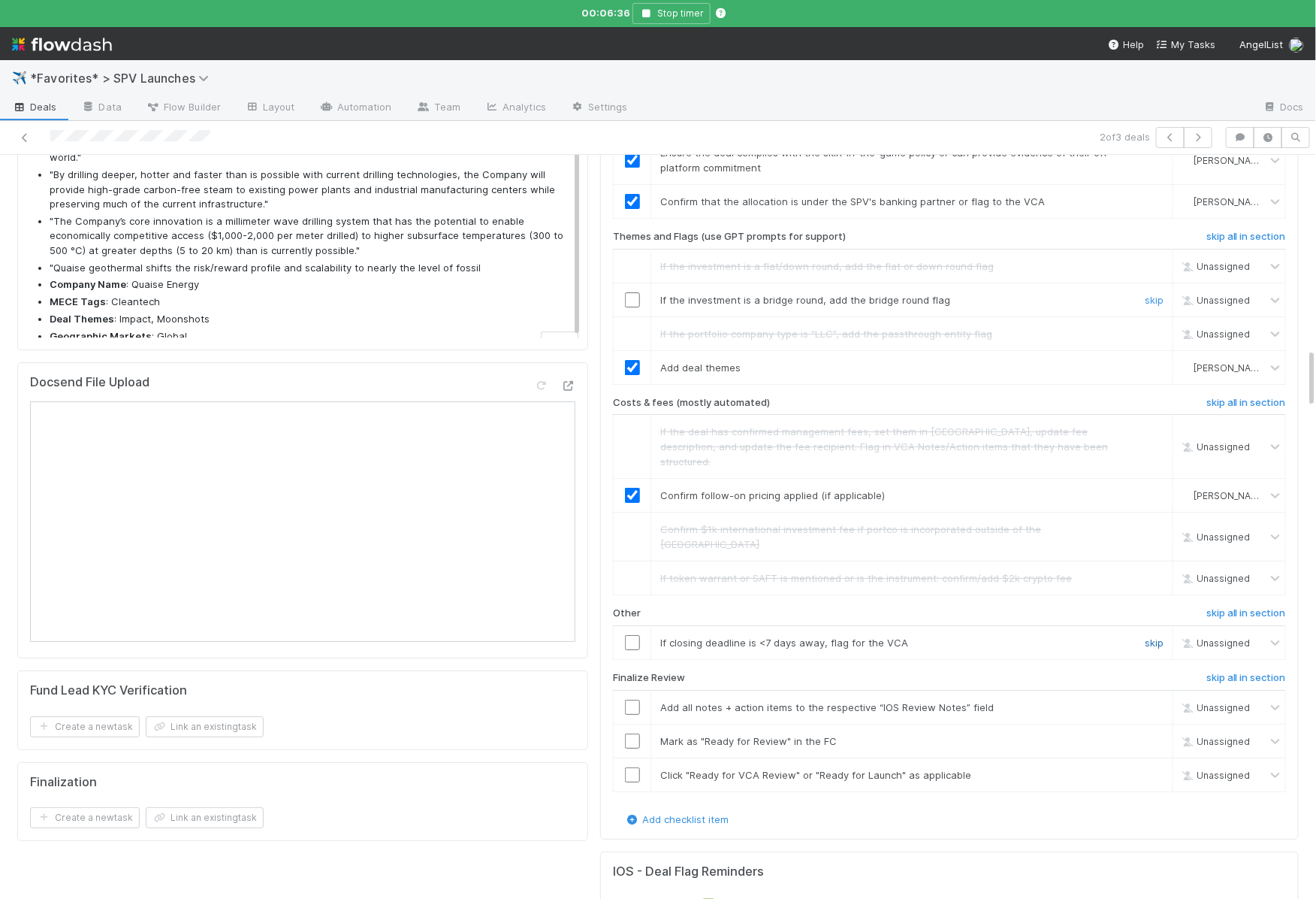
click at [1161, 636] on link "skip" at bounding box center [1154, 642] width 19 height 12
click at [635, 699] on input "checkbox" at bounding box center [632, 707] width 15 height 15
checkbox input "true"
click at [635, 734] on input "checkbox" at bounding box center [632, 741] width 15 height 15
click at [635, 767] on input "checkbox" at bounding box center [632, 775] width 15 height 15
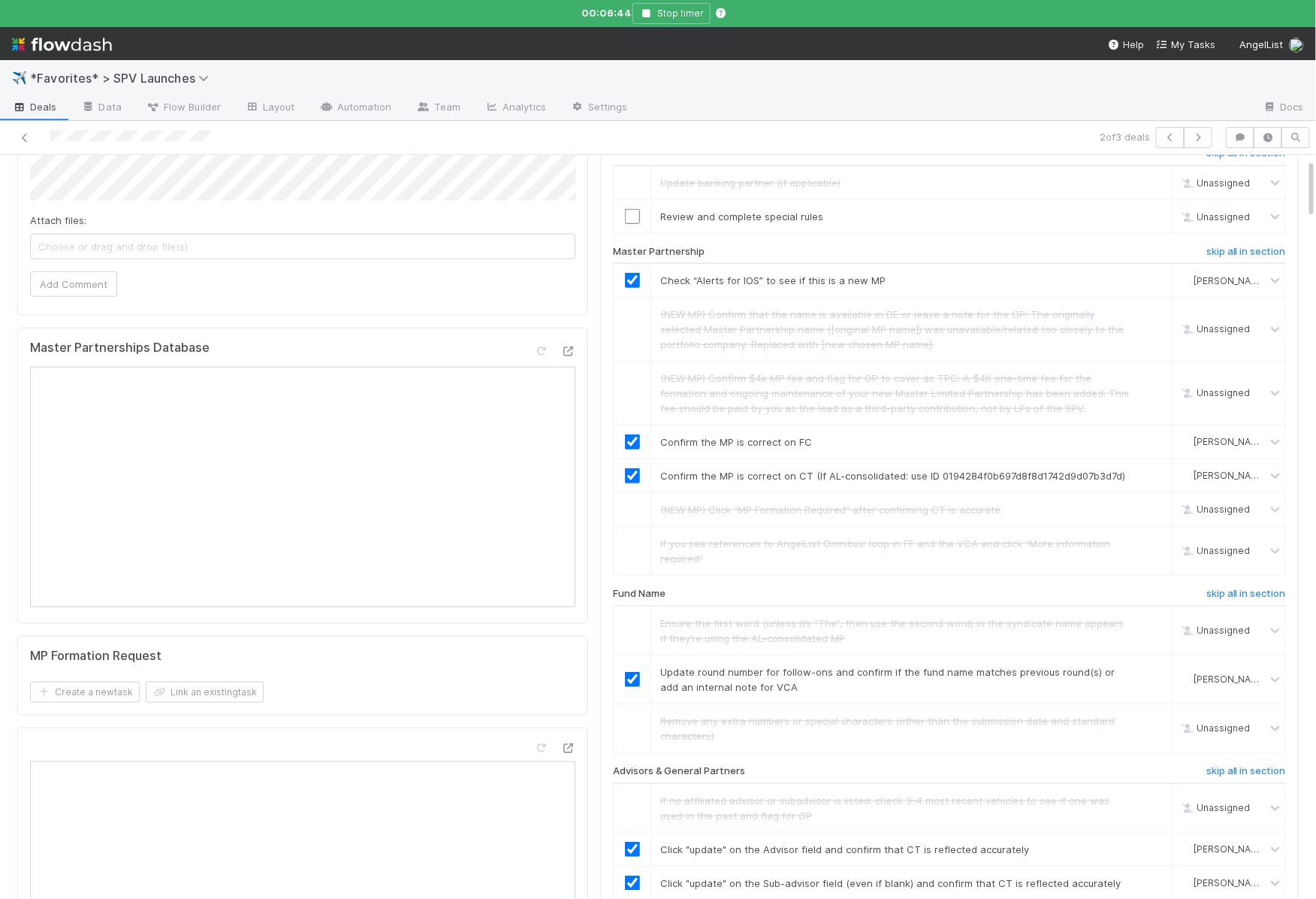
scroll to position [0, 0]
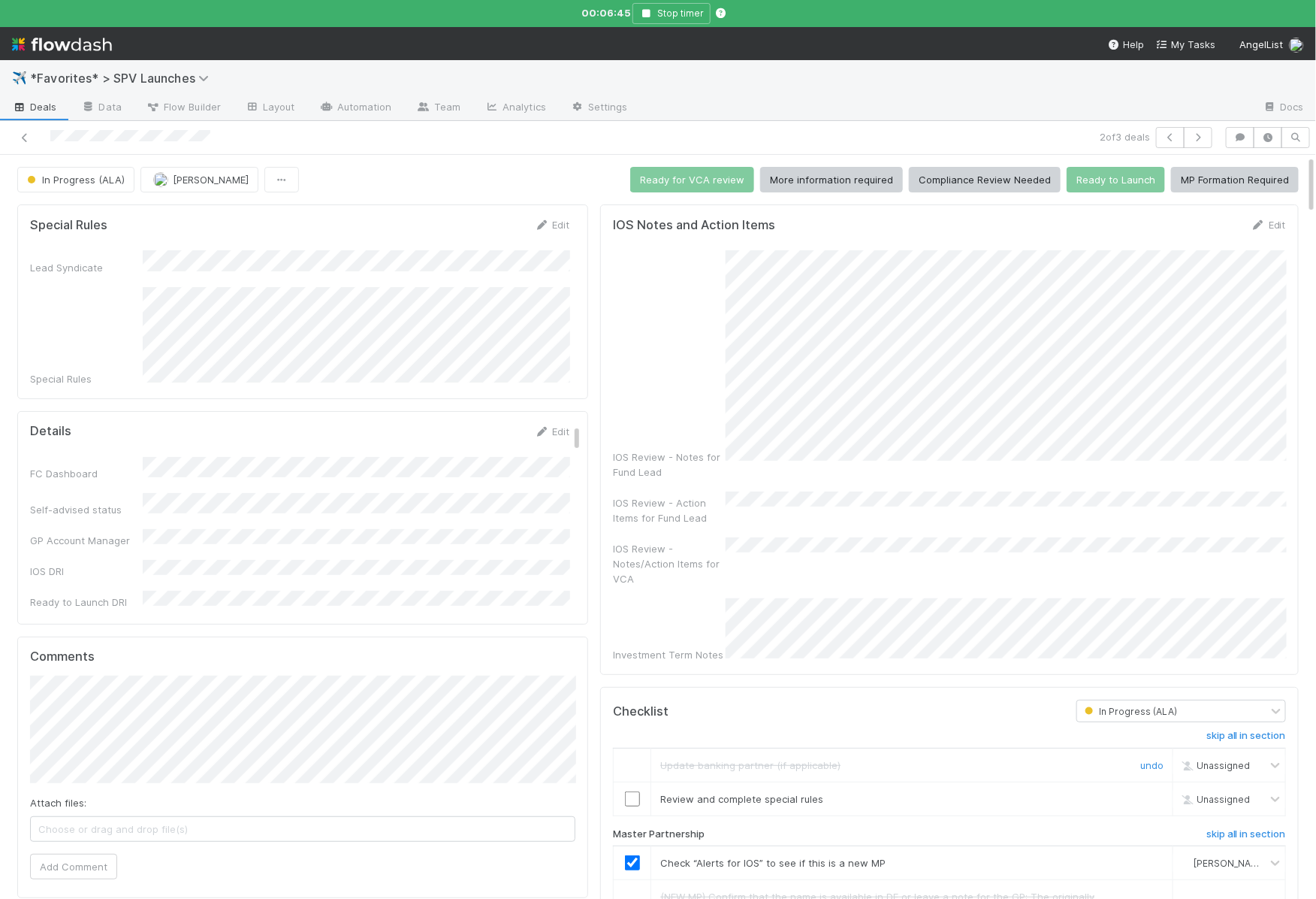
click at [636, 791] on input "checkbox" at bounding box center [632, 799] width 15 height 15
click at [730, 174] on button "Ready for VCA review" at bounding box center [692, 179] width 124 height 25
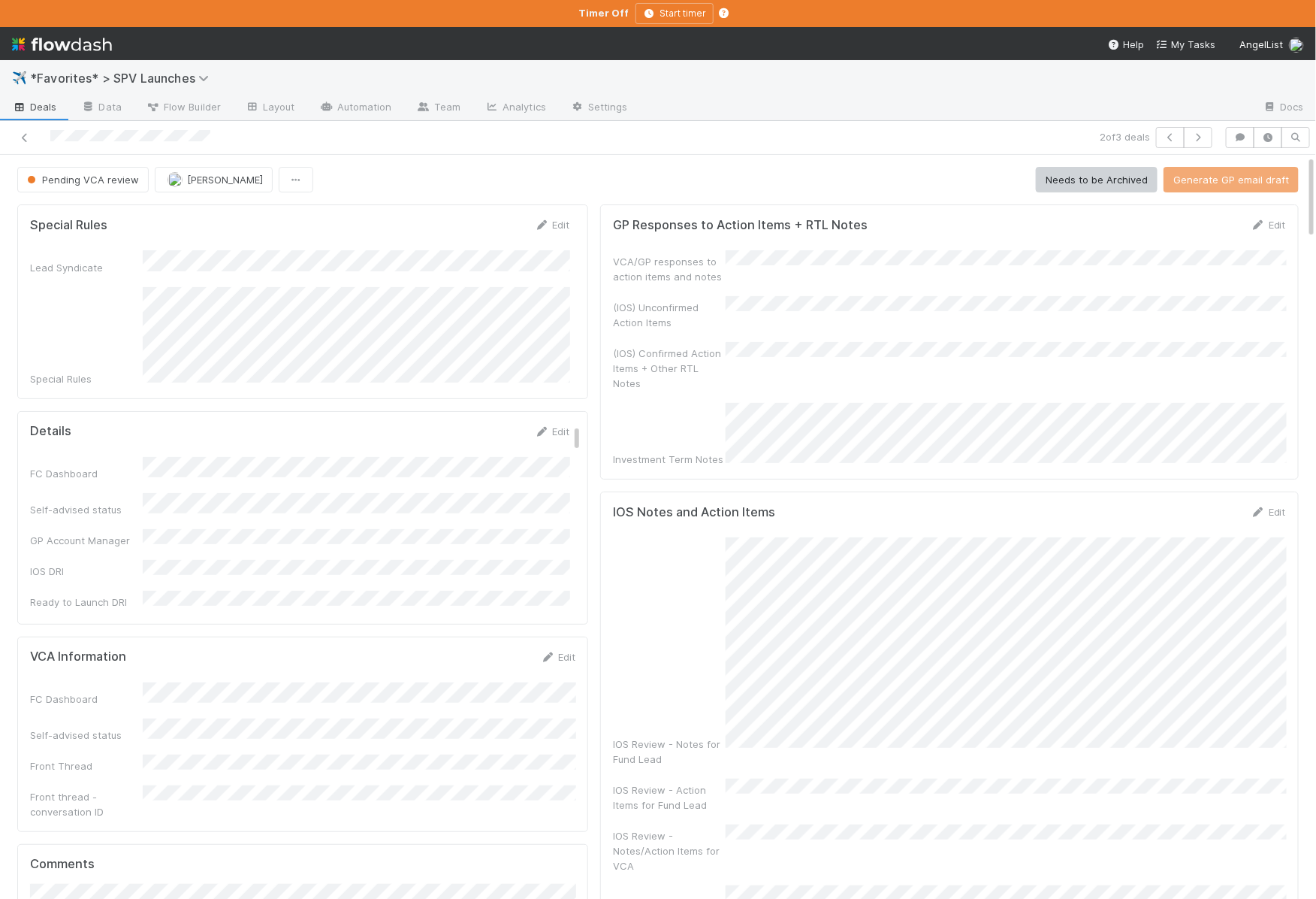
click at [58, 102] on link "Deals" at bounding box center [34, 108] width 69 height 24
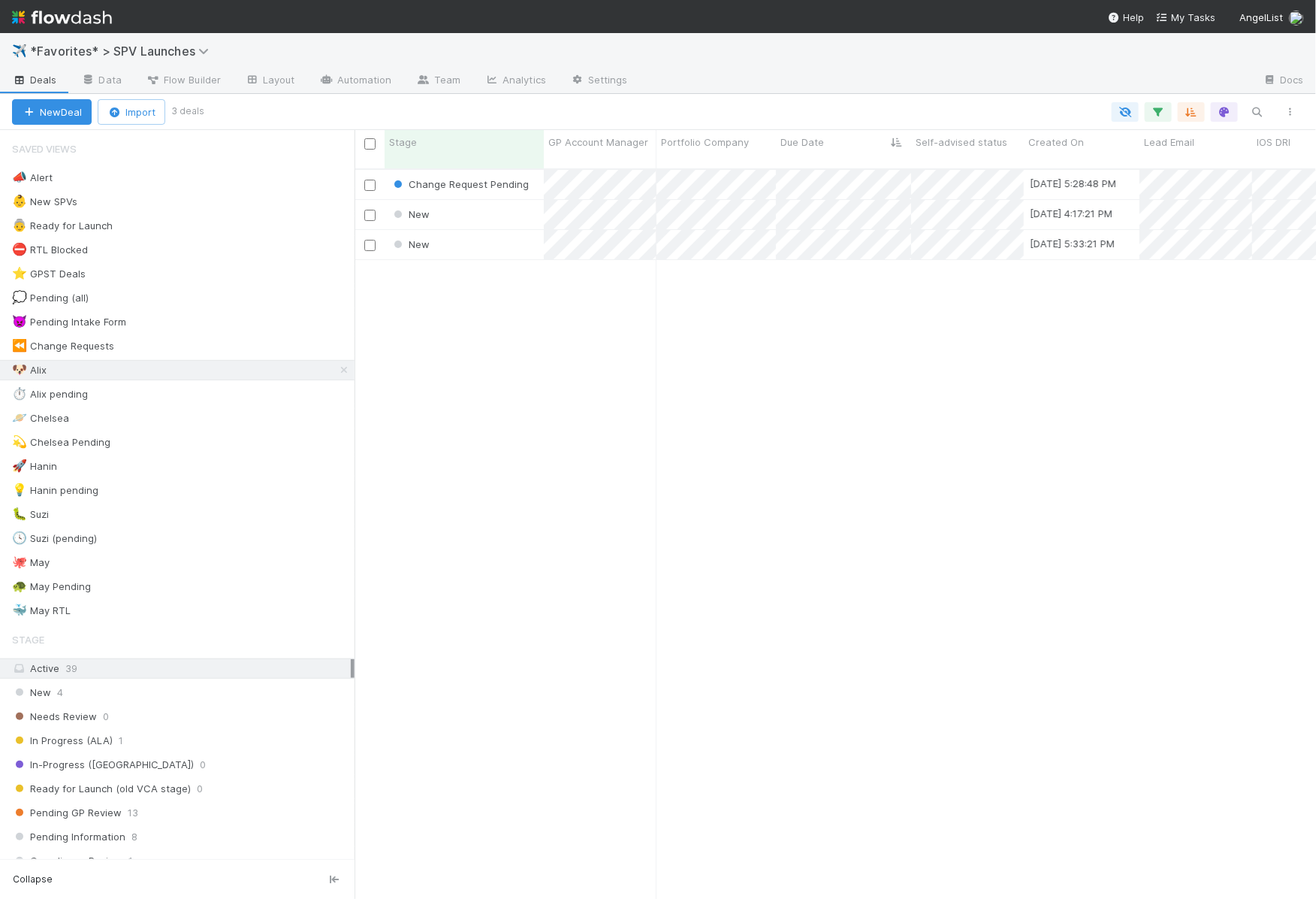
scroll to position [0, 1]
click at [128, 54] on span "*Favorites* > SPV Launches" at bounding box center [122, 51] width 186 height 15
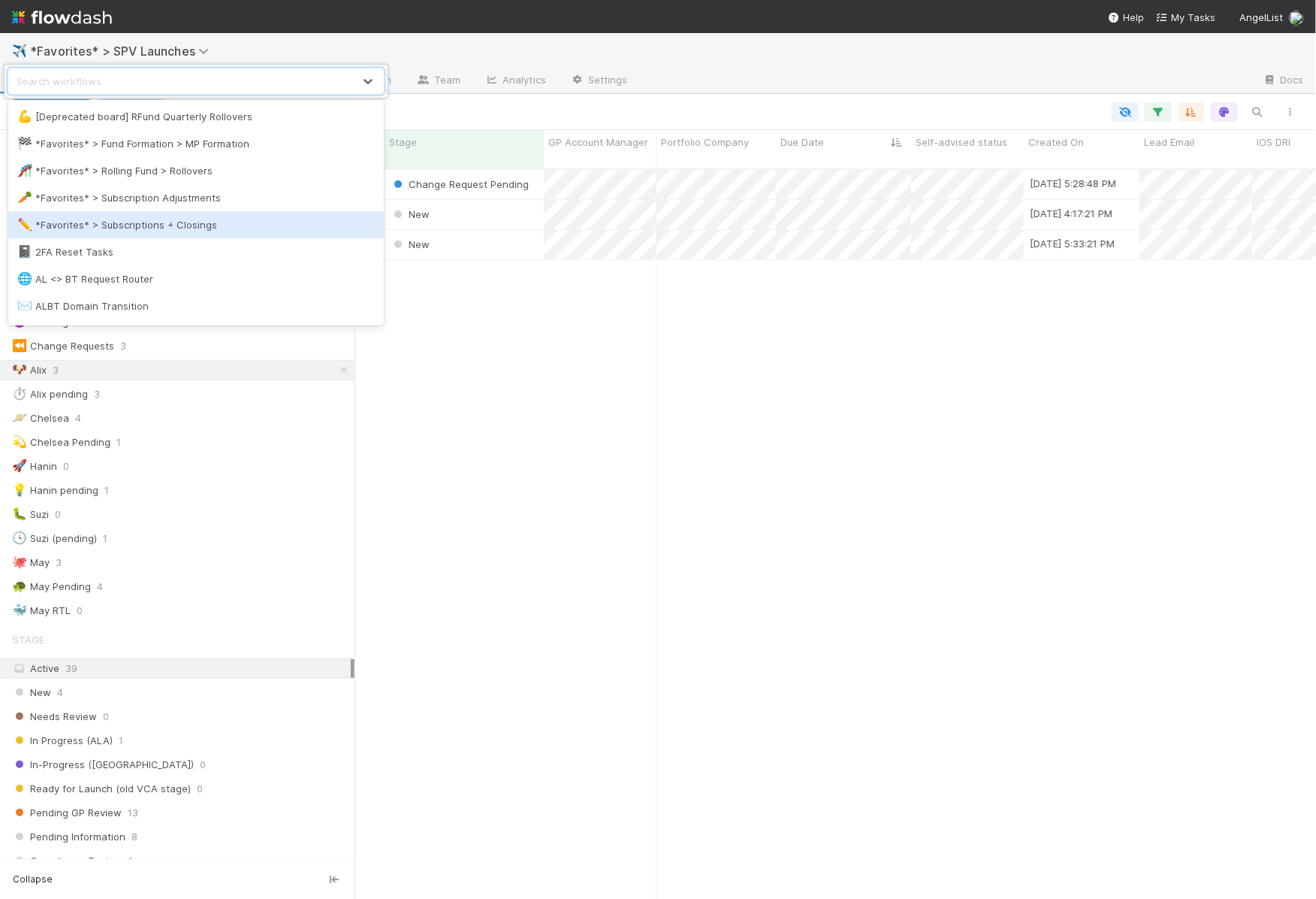
click at [120, 225] on div "✏️ *Favorites* > Subscriptions + Closings" at bounding box center [196, 225] width 358 height 15
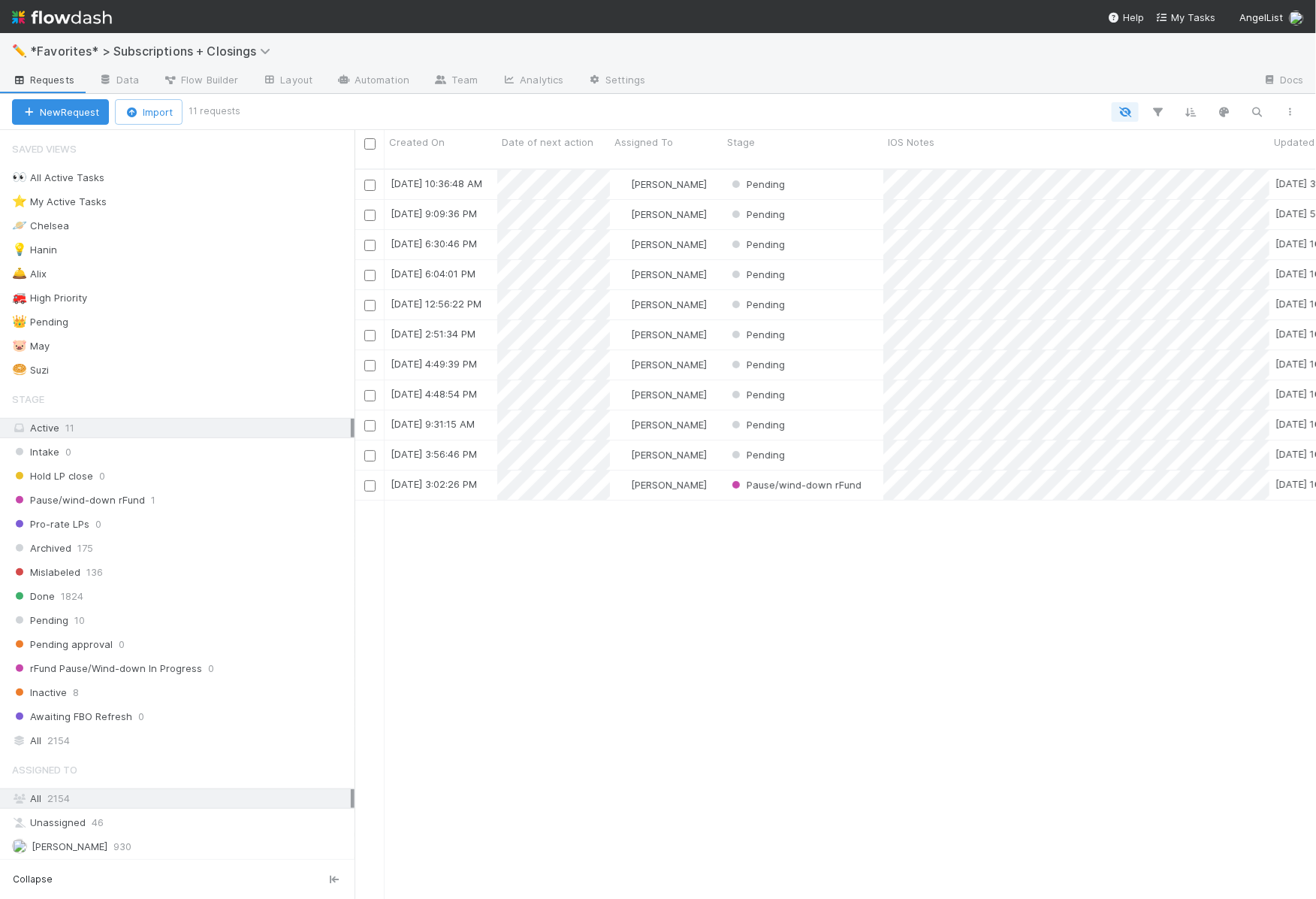
scroll to position [742, 962]
click at [107, 260] on div "👀 All Active Tasks 9 ⭐ My Active Tasks 7 🪐 Chelsea 2 💡 Hanin 1 🛎️ Alix 7 🚒 High…" at bounding box center [177, 274] width 354 height 213
click at [107, 268] on div "🛎️ Alix 7" at bounding box center [183, 273] width 342 height 19
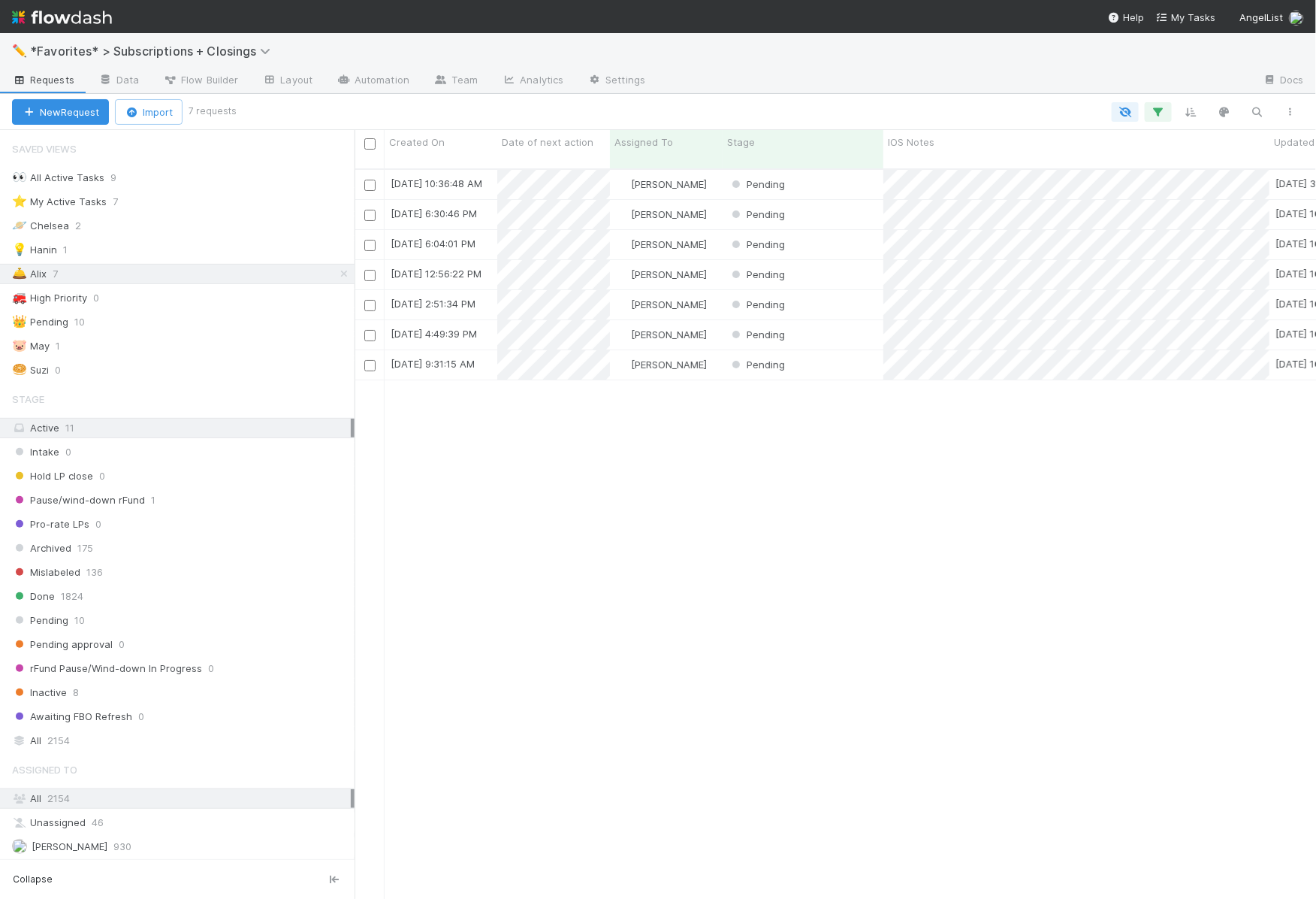
scroll to position [742, 962]
click at [143, 45] on span "*Favorites* > Subscriptions + Closings" at bounding box center [154, 51] width 248 height 15
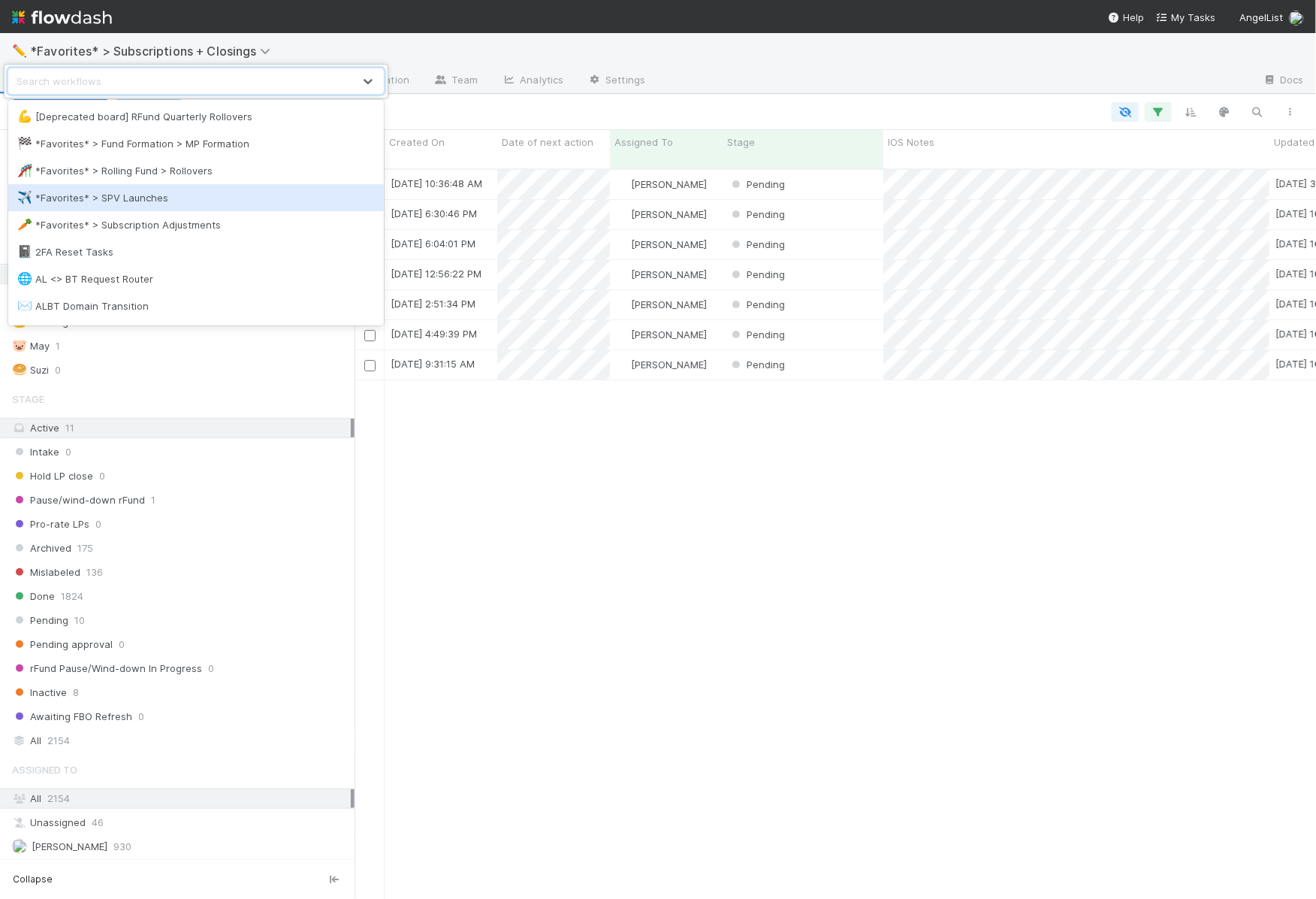
click at [129, 222] on div "🥕 *Favorites* > Subscription Adjustments" at bounding box center [196, 225] width 358 height 15
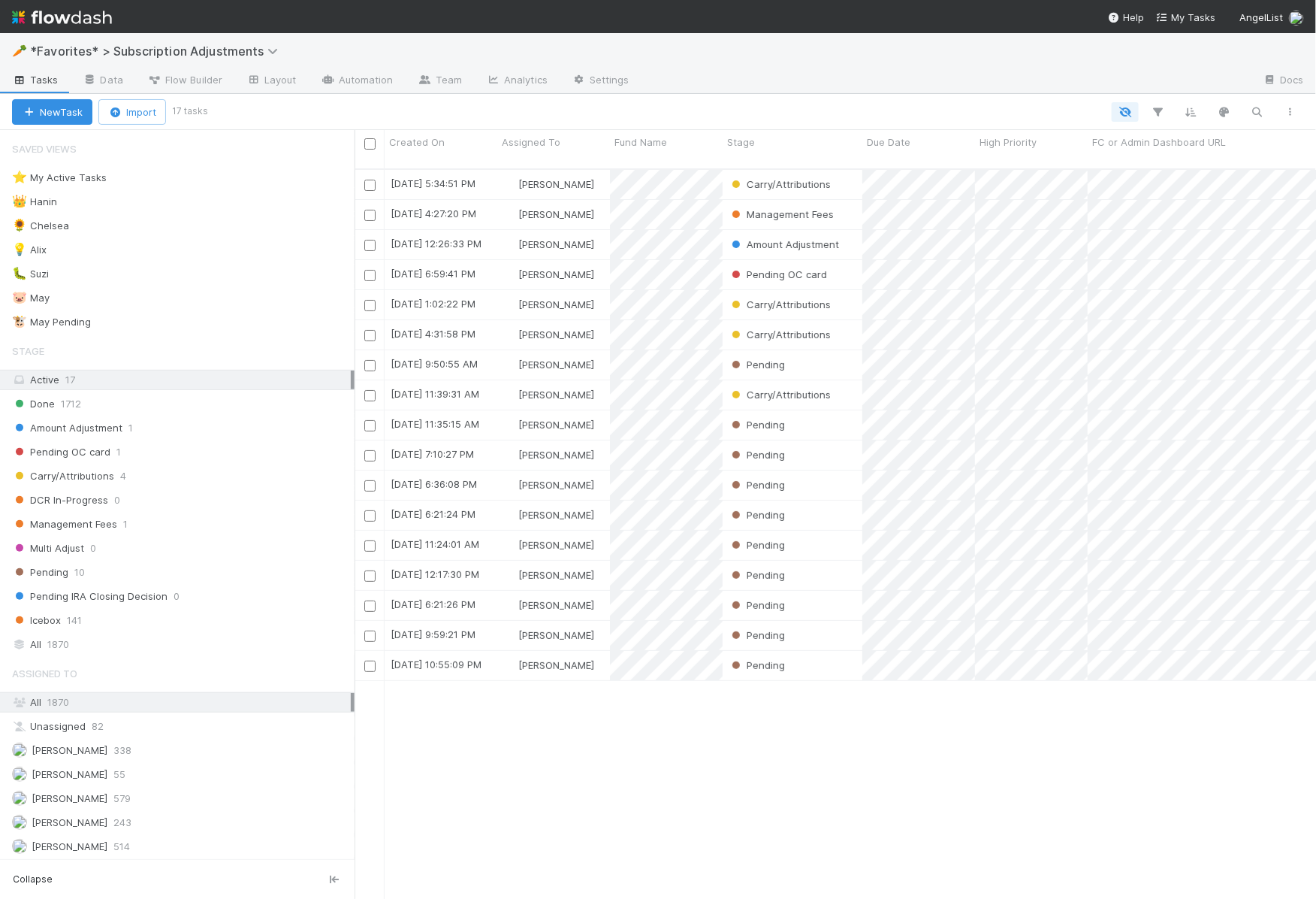
scroll to position [742, 962]
click at [122, 240] on div "💡 Alix 5" at bounding box center [183, 250] width 342 height 19
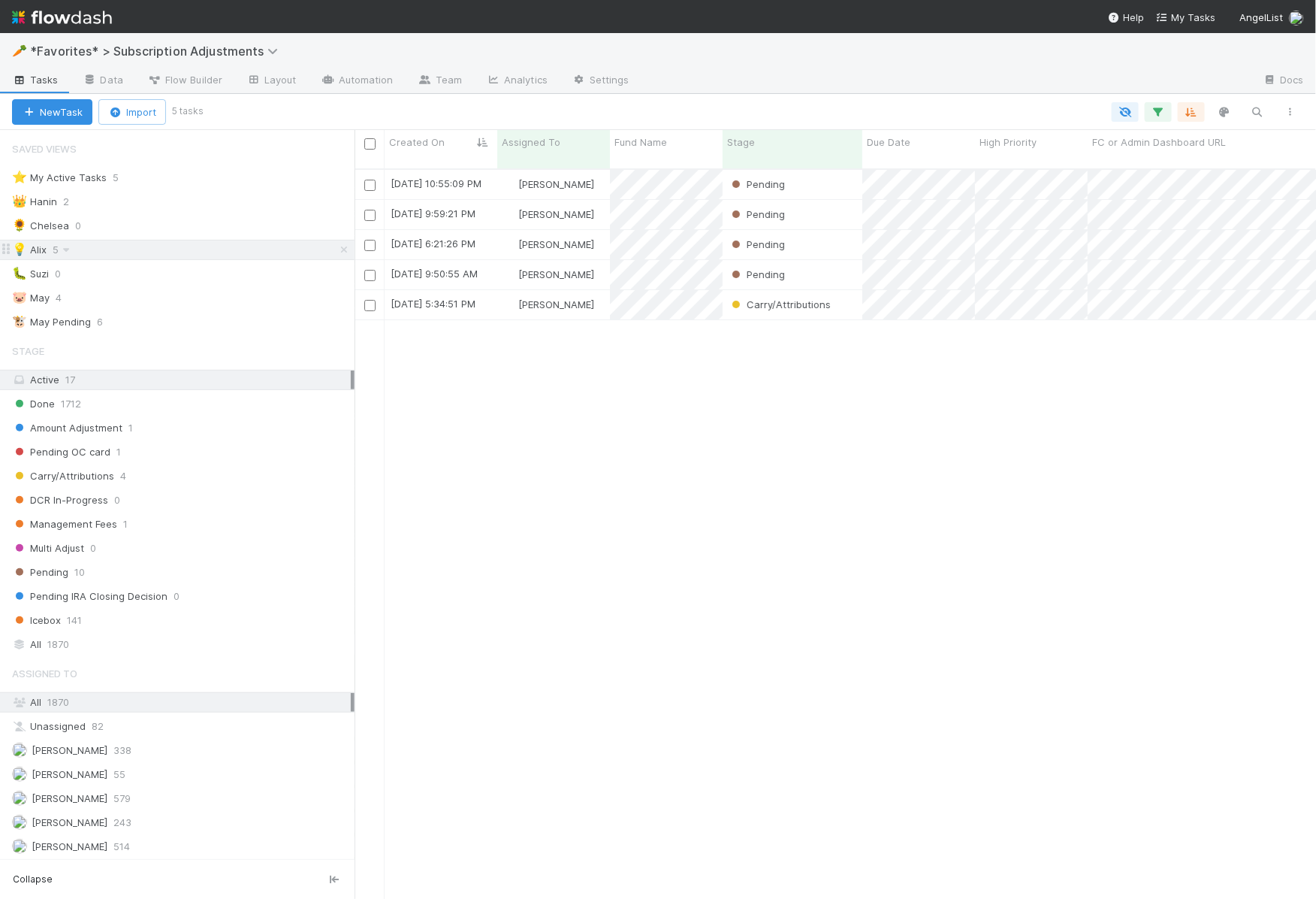
scroll to position [742, 962]
click at [600, 299] on div "[PERSON_NAME]" at bounding box center [554, 305] width 113 height 29
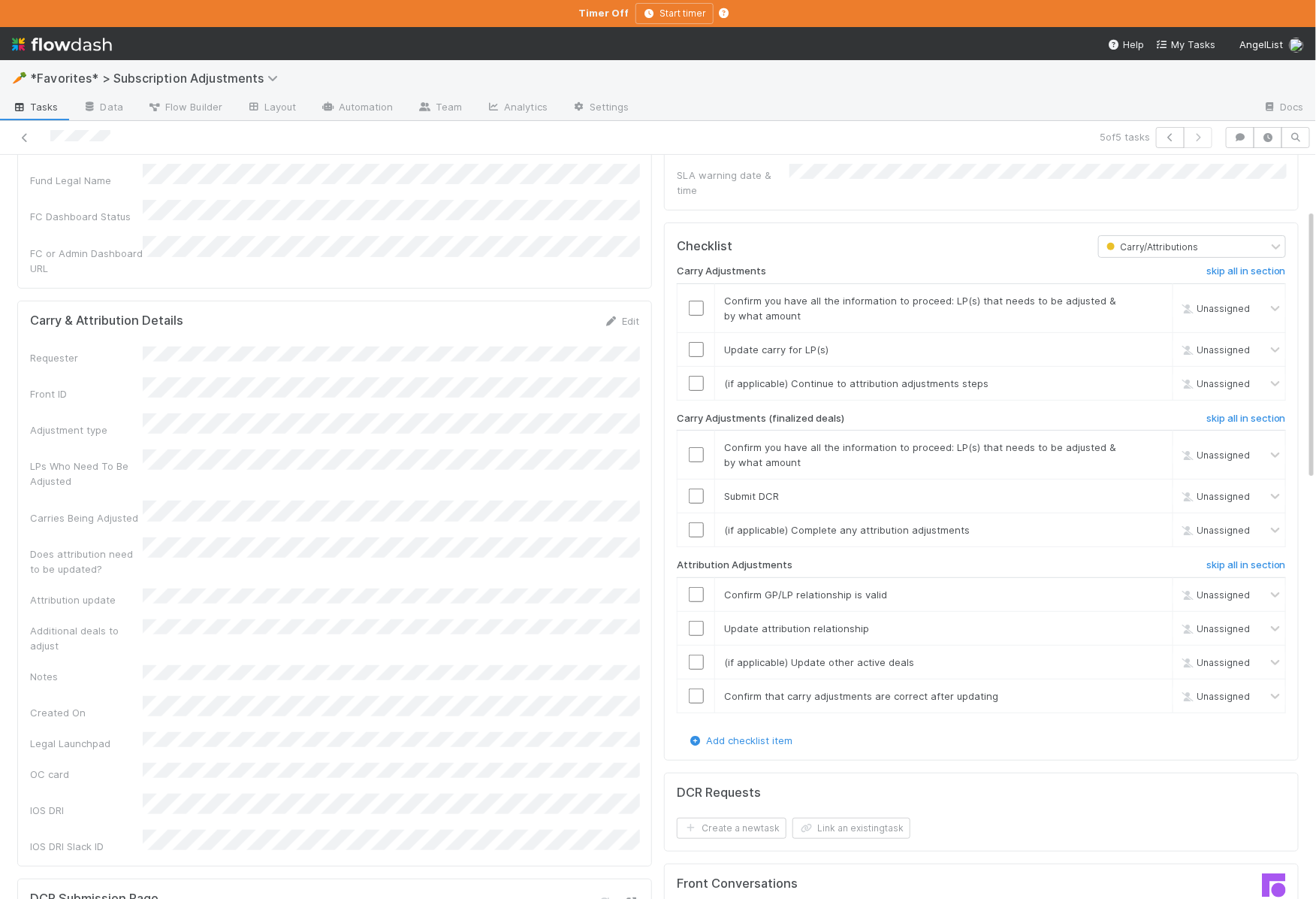
scroll to position [164, 0]
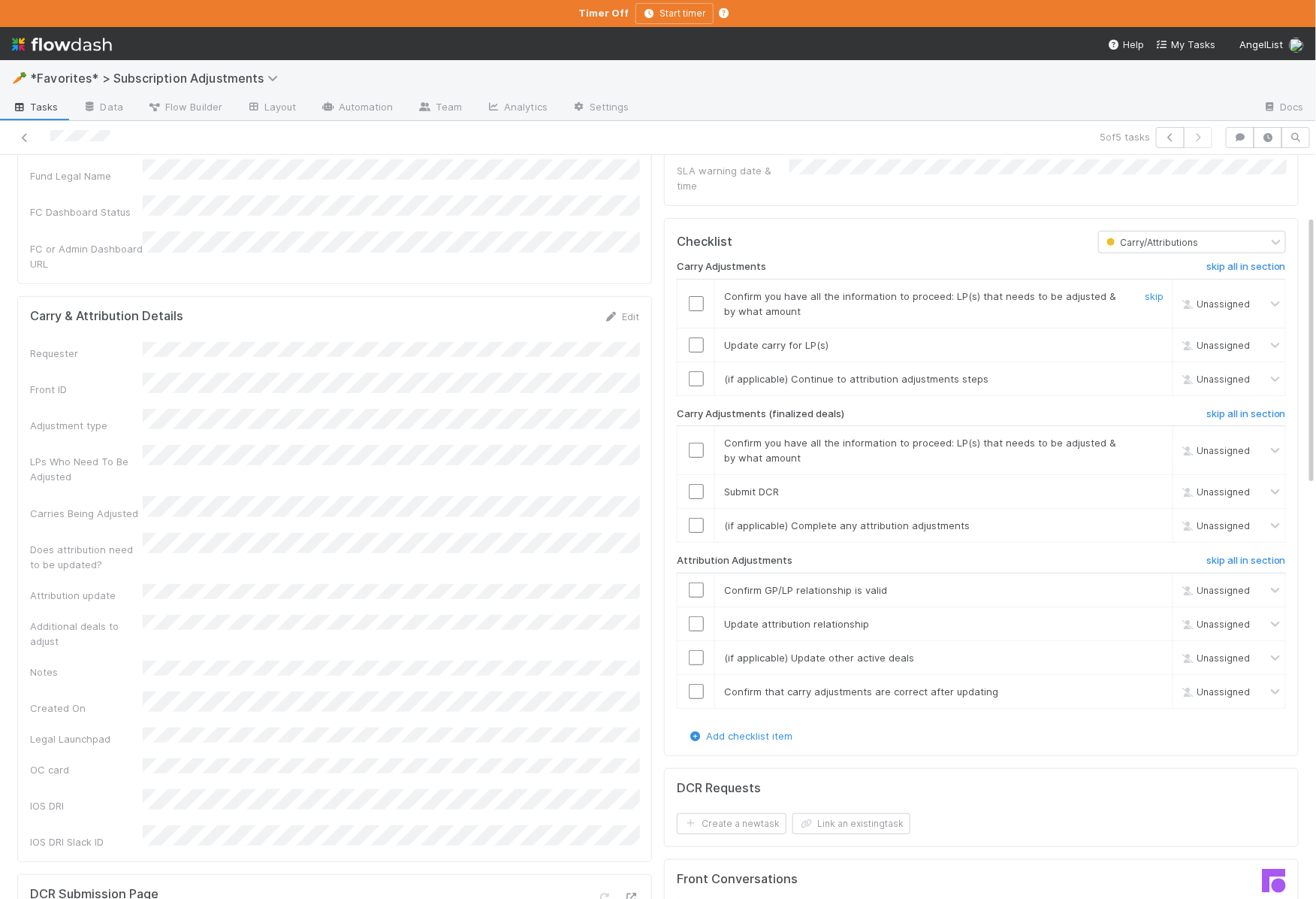
click at [700, 296] on input "checkbox" at bounding box center [697, 304] width 15 height 15
click at [700, 338] on input "checkbox" at bounding box center [697, 345] width 15 height 15
click at [698, 371] on input "checkbox" at bounding box center [697, 379] width 15 height 15
click at [1221, 408] on h6 "skip all in section" at bounding box center [1246, 414] width 80 height 12
click at [691, 582] on input "checkbox" at bounding box center [697, 590] width 15 height 15
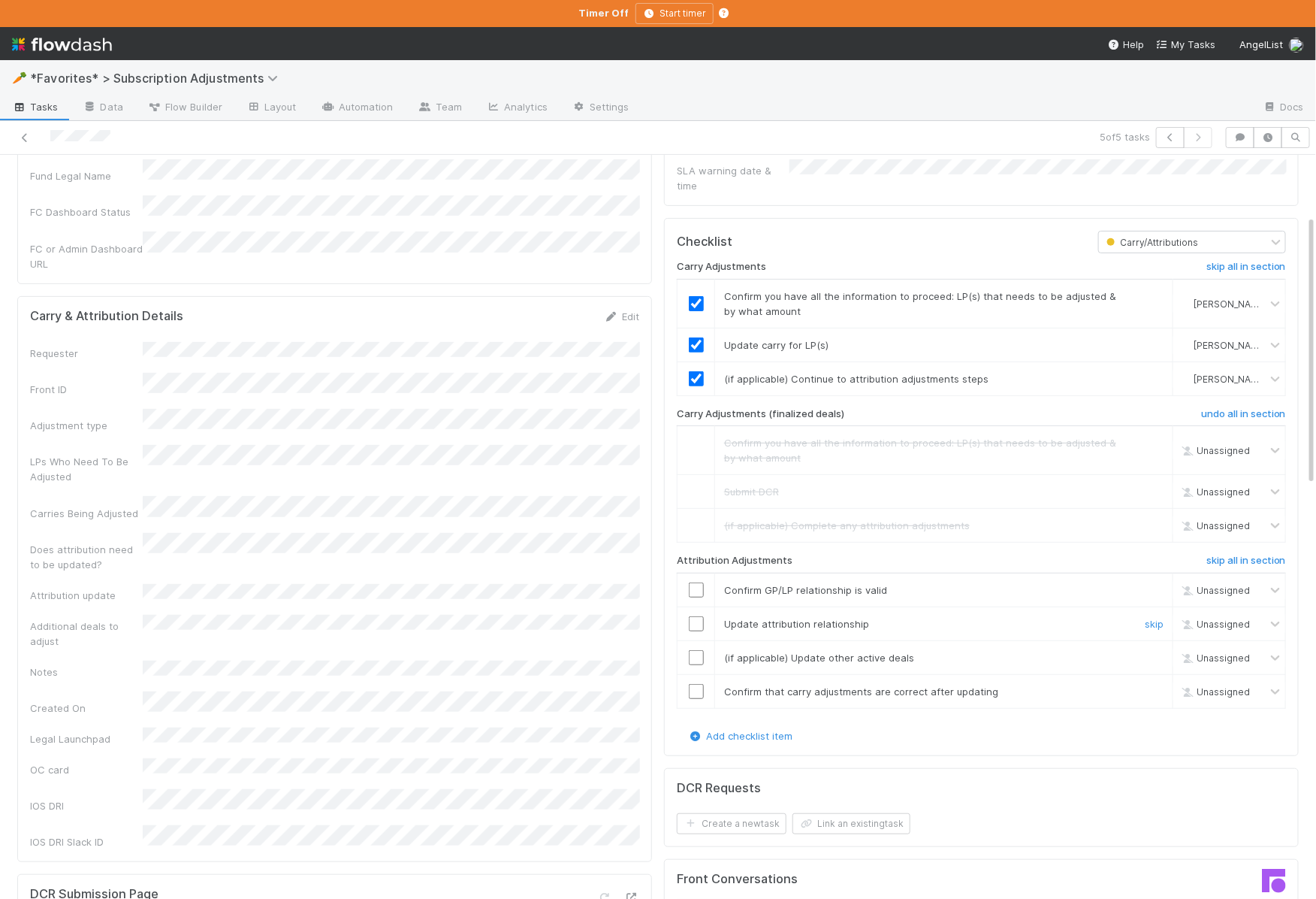
click at [693, 616] on input "checkbox" at bounding box center [697, 624] width 15 height 15
click at [1151, 652] on link "skip" at bounding box center [1154, 658] width 19 height 12
click at [698, 680] on td at bounding box center [696, 691] width 38 height 34
click at [696, 684] on input "checkbox" at bounding box center [697, 691] width 15 height 15
click at [695, 582] on input "checkbox" at bounding box center [697, 590] width 15 height 15
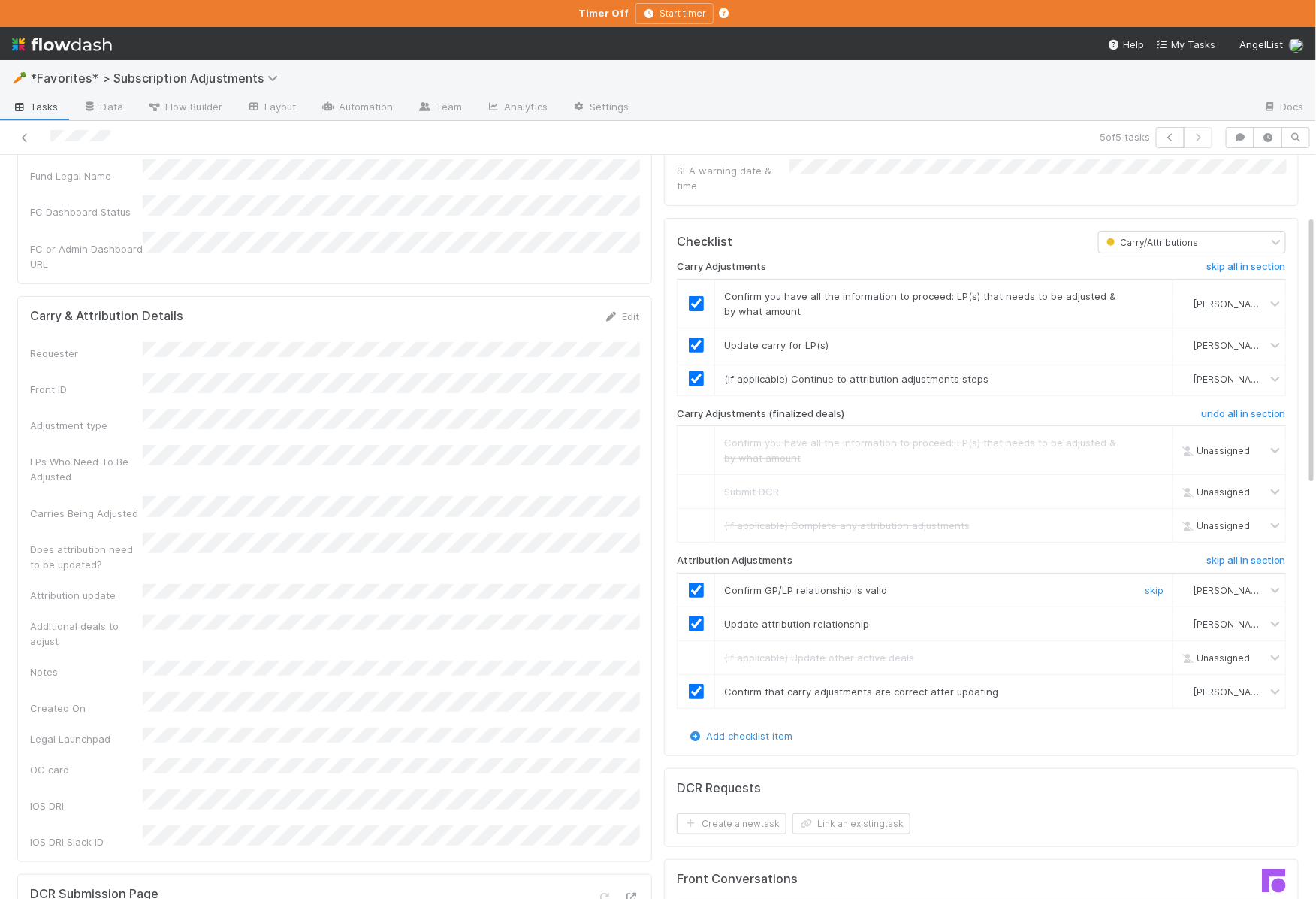
scroll to position [0, 0]
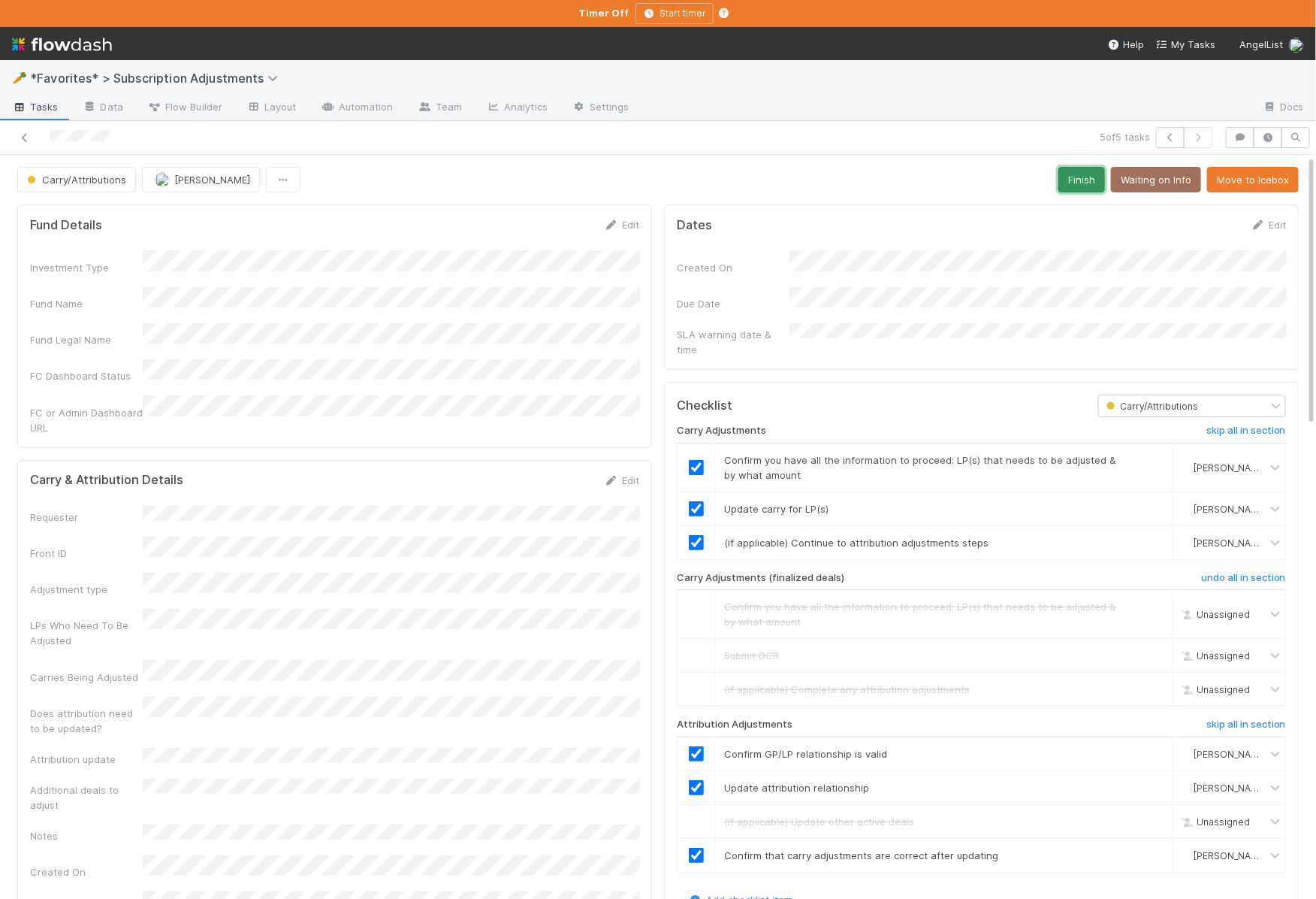
click at [1078, 179] on button "Finish" at bounding box center [1082, 179] width 47 height 25
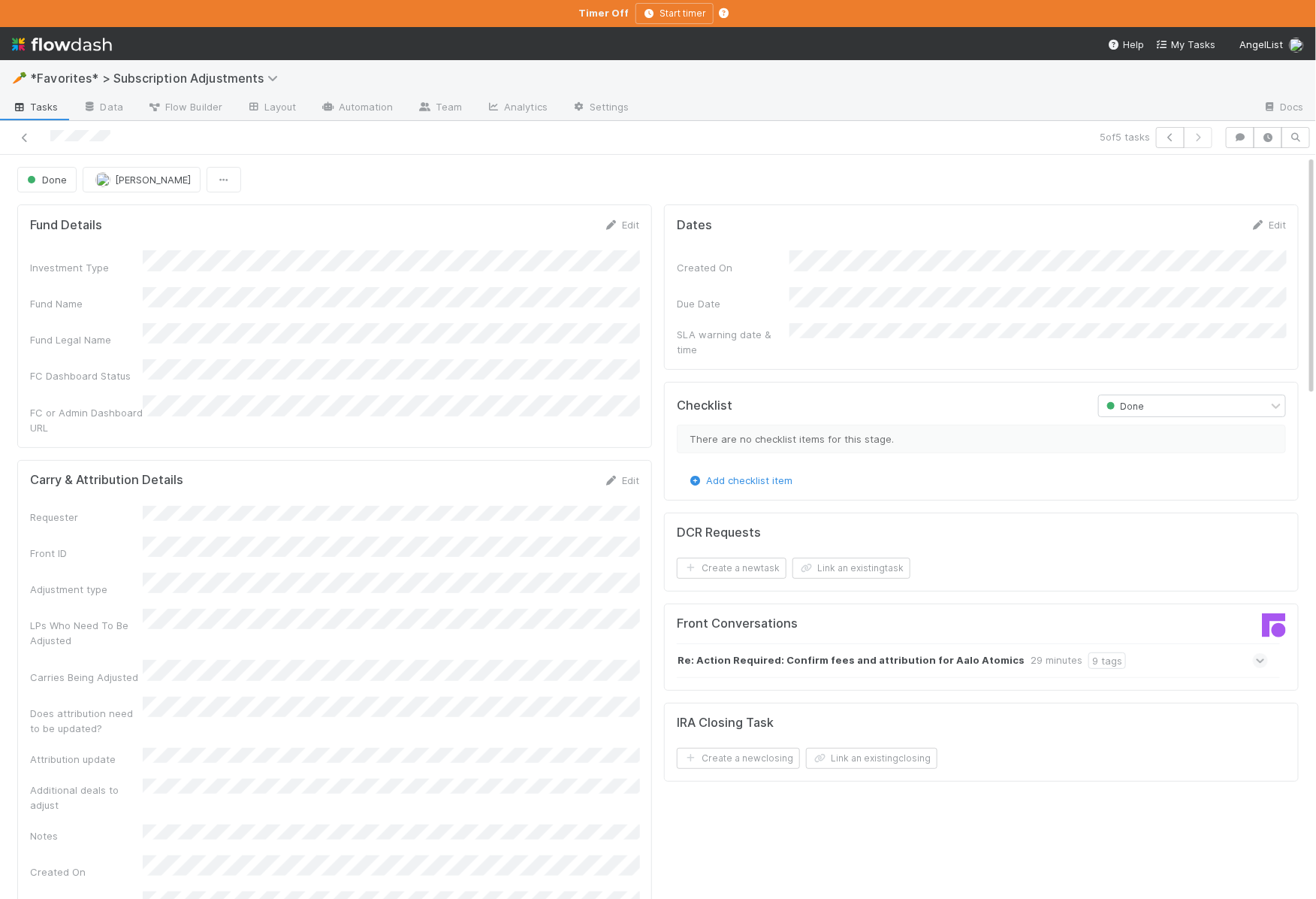
click at [49, 112] on span "Tasks" at bounding box center [35, 107] width 47 height 15
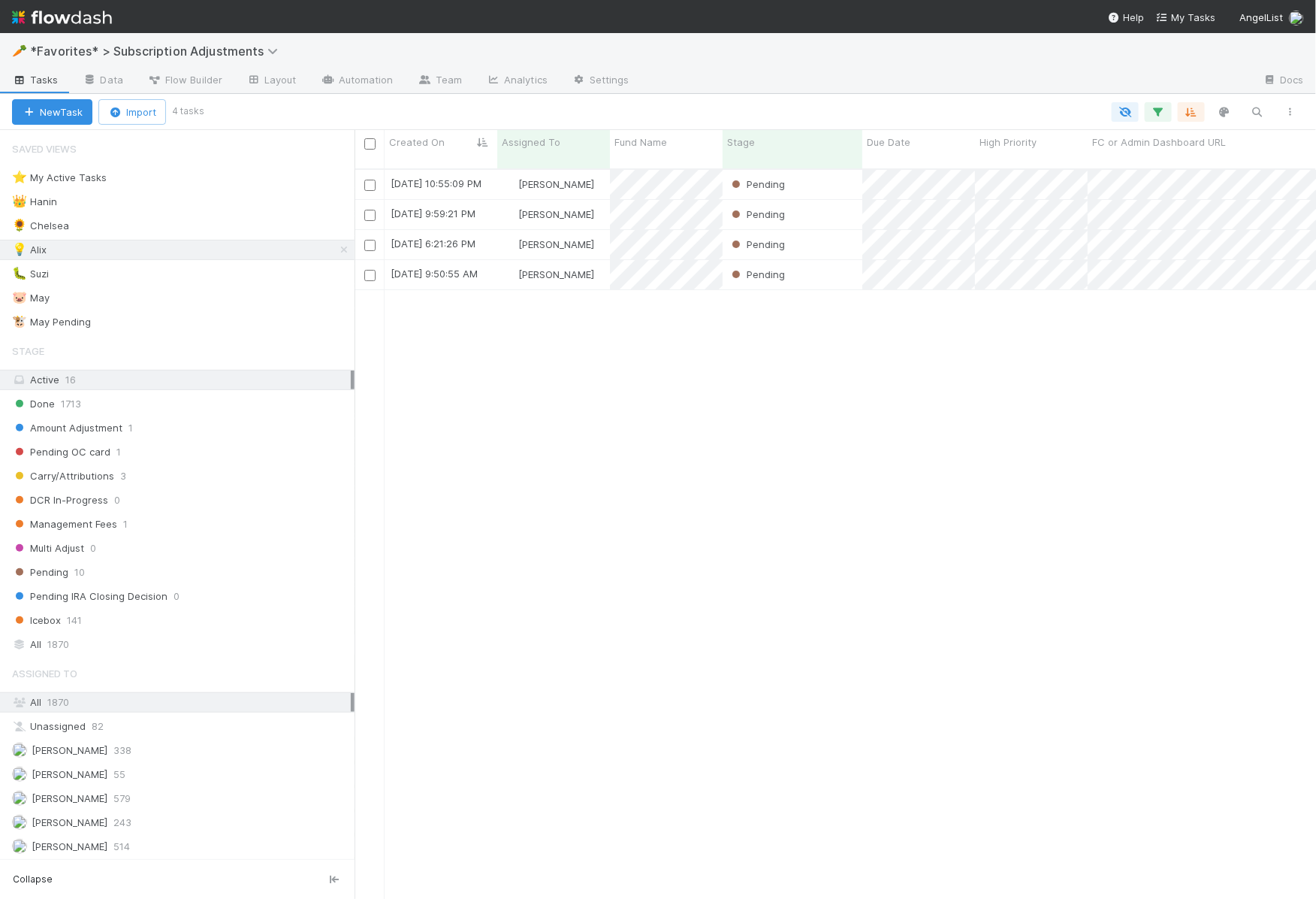
scroll to position [742, 962]
click at [208, 47] on span "*Favorites* > Subscription Adjustments" at bounding box center [158, 51] width 256 height 15
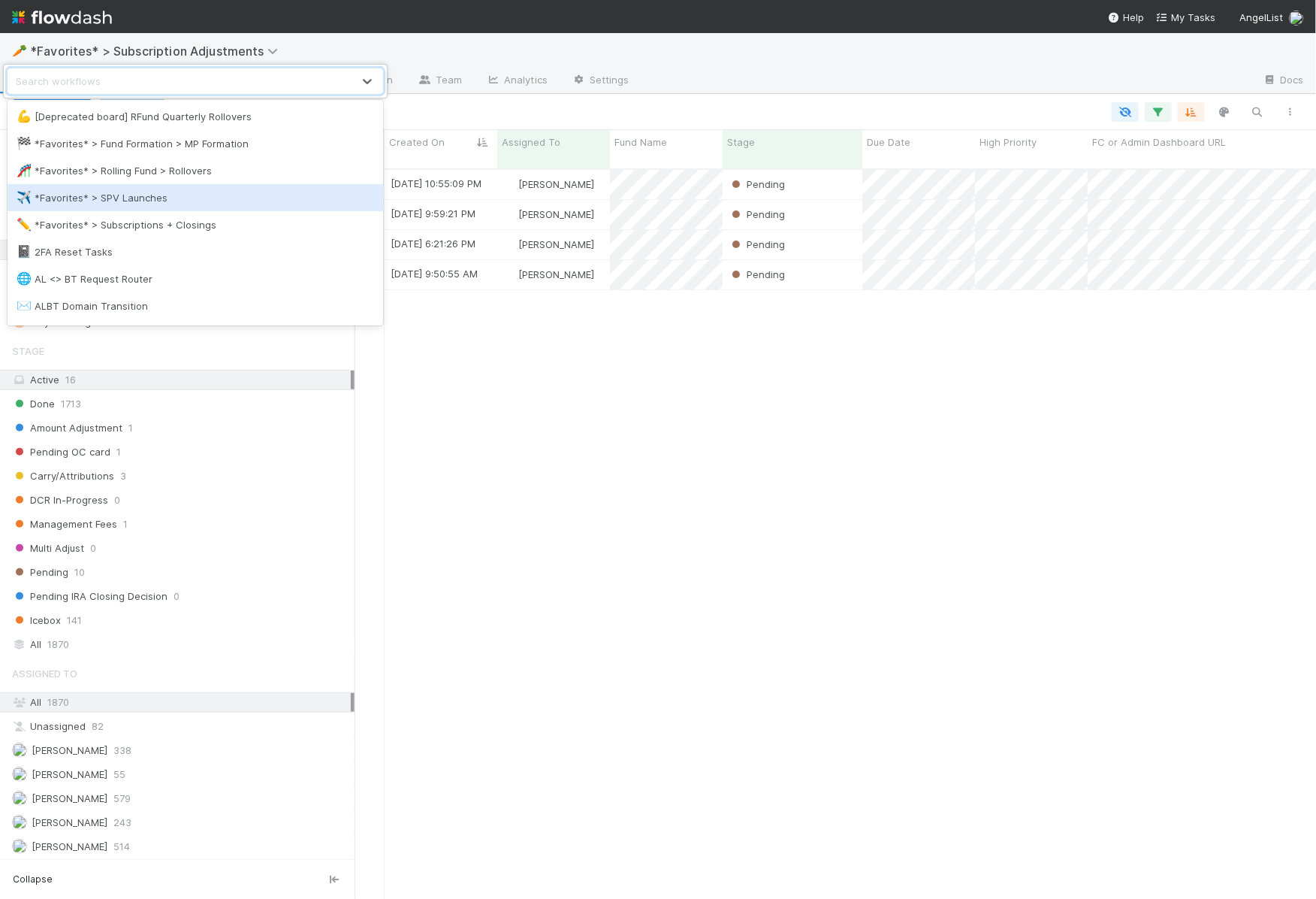
click at [146, 200] on div "✈️ *Favorites* > SPV Launches" at bounding box center [195, 198] width 358 height 15
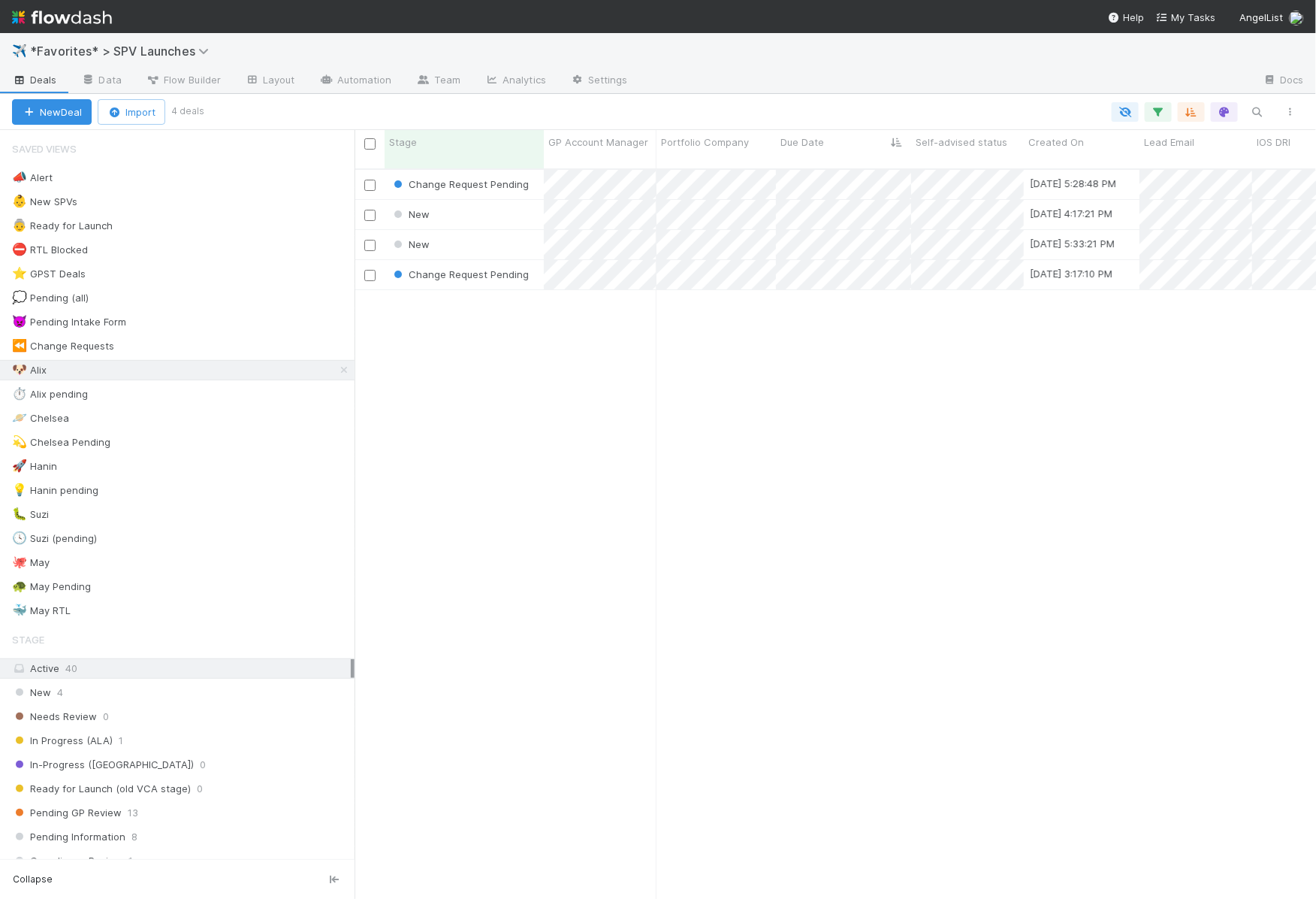
scroll to position [742, 962]
click at [161, 388] on div "⏱️ Alix pending" at bounding box center [183, 394] width 342 height 19
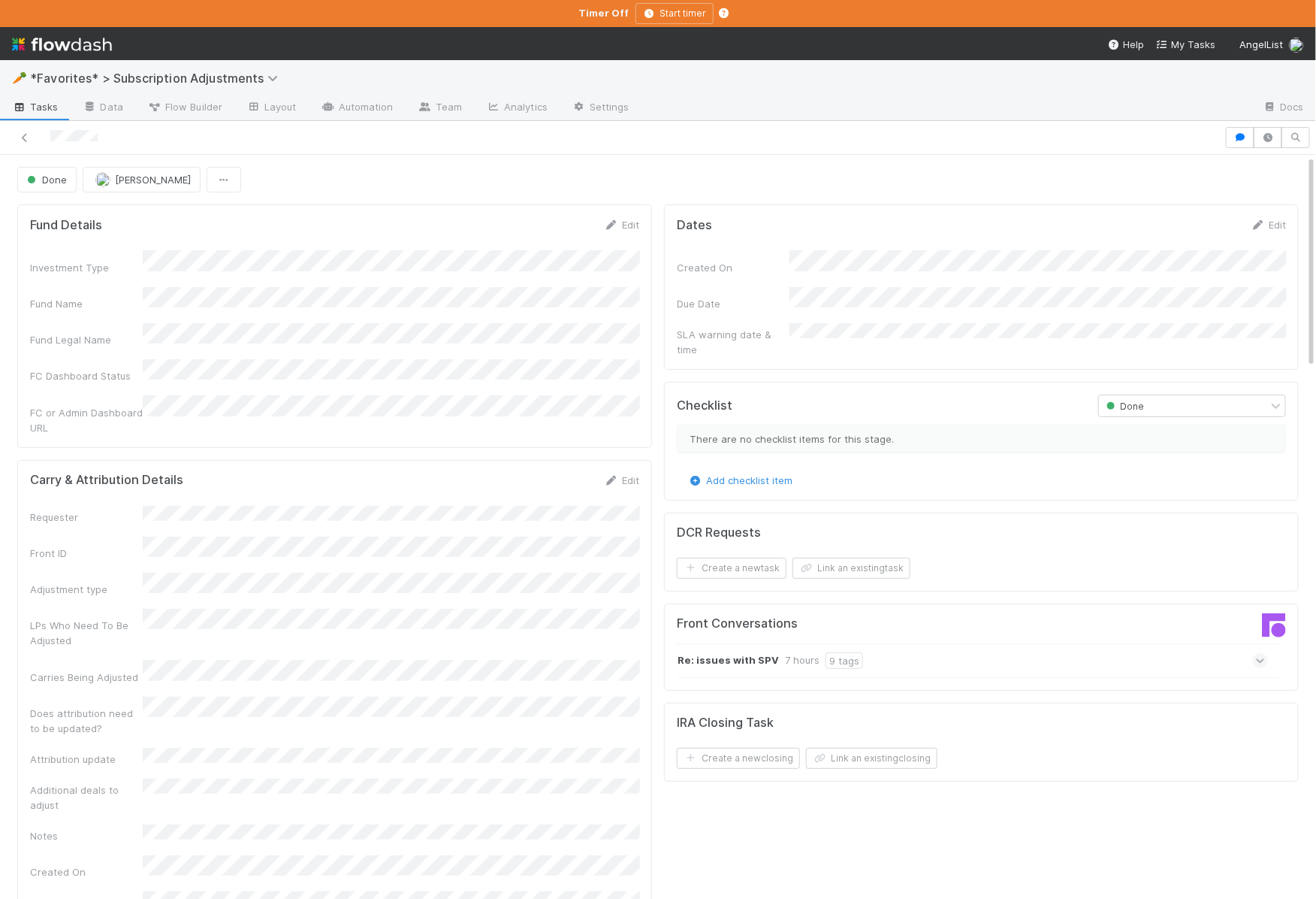
click at [1248, 133] on icon "button" at bounding box center [1240, 138] width 15 height 9
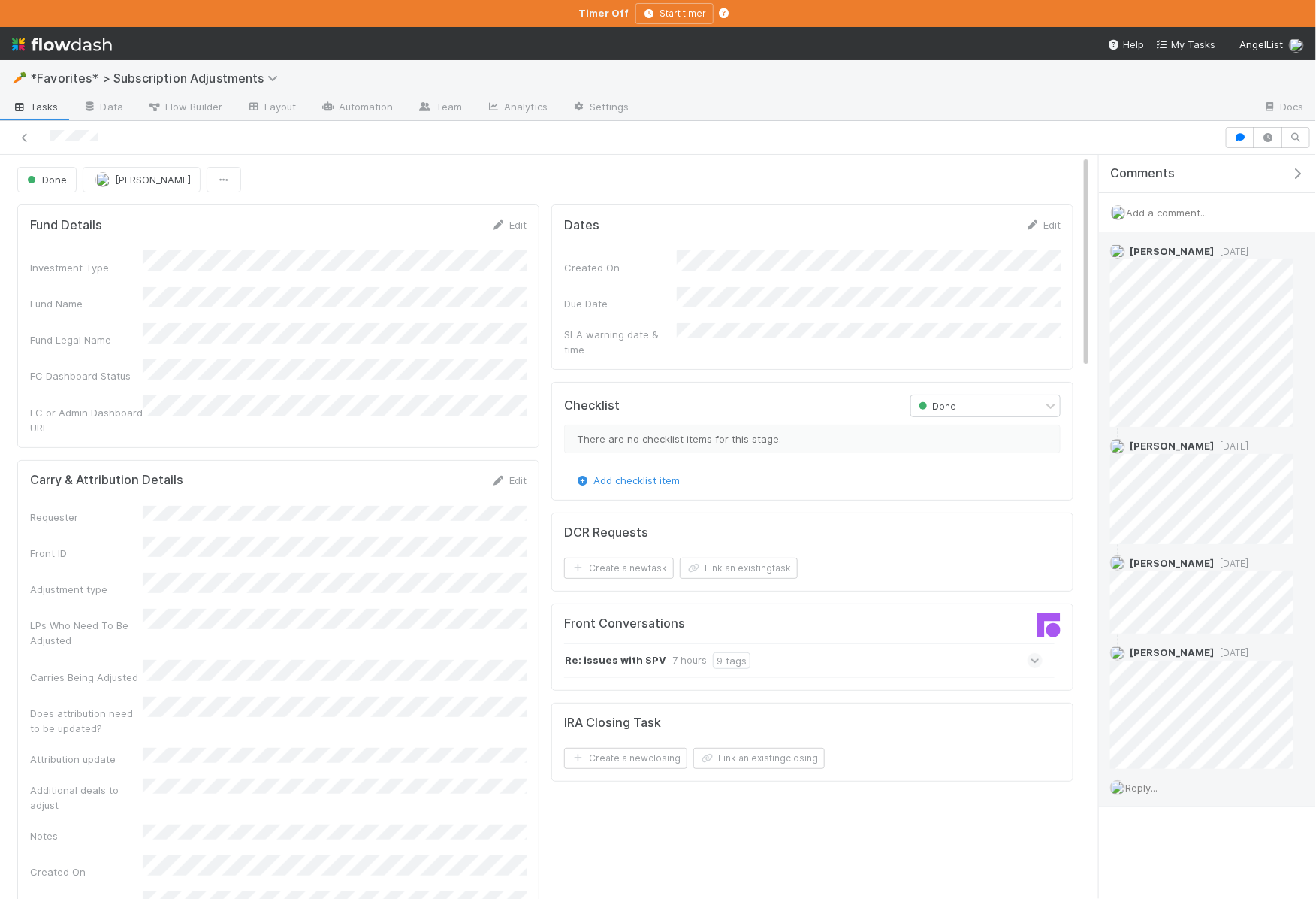
click at [1144, 776] on div "Reply..." at bounding box center [1201, 787] width 206 height 38
click at [1148, 788] on span "Reply..." at bounding box center [1141, 787] width 32 height 12
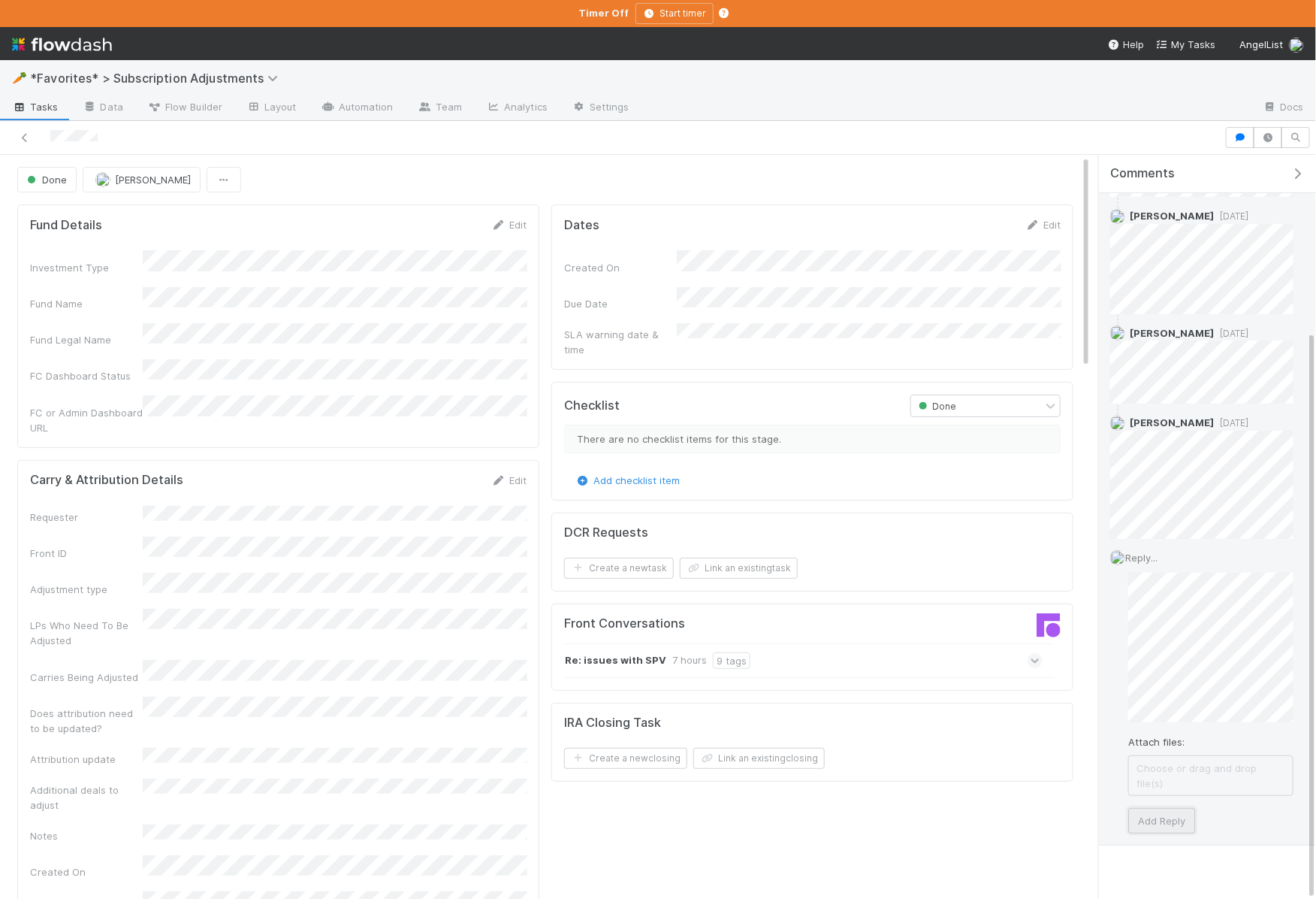
click at [1157, 808] on button "Add Reply" at bounding box center [1161, 820] width 67 height 25
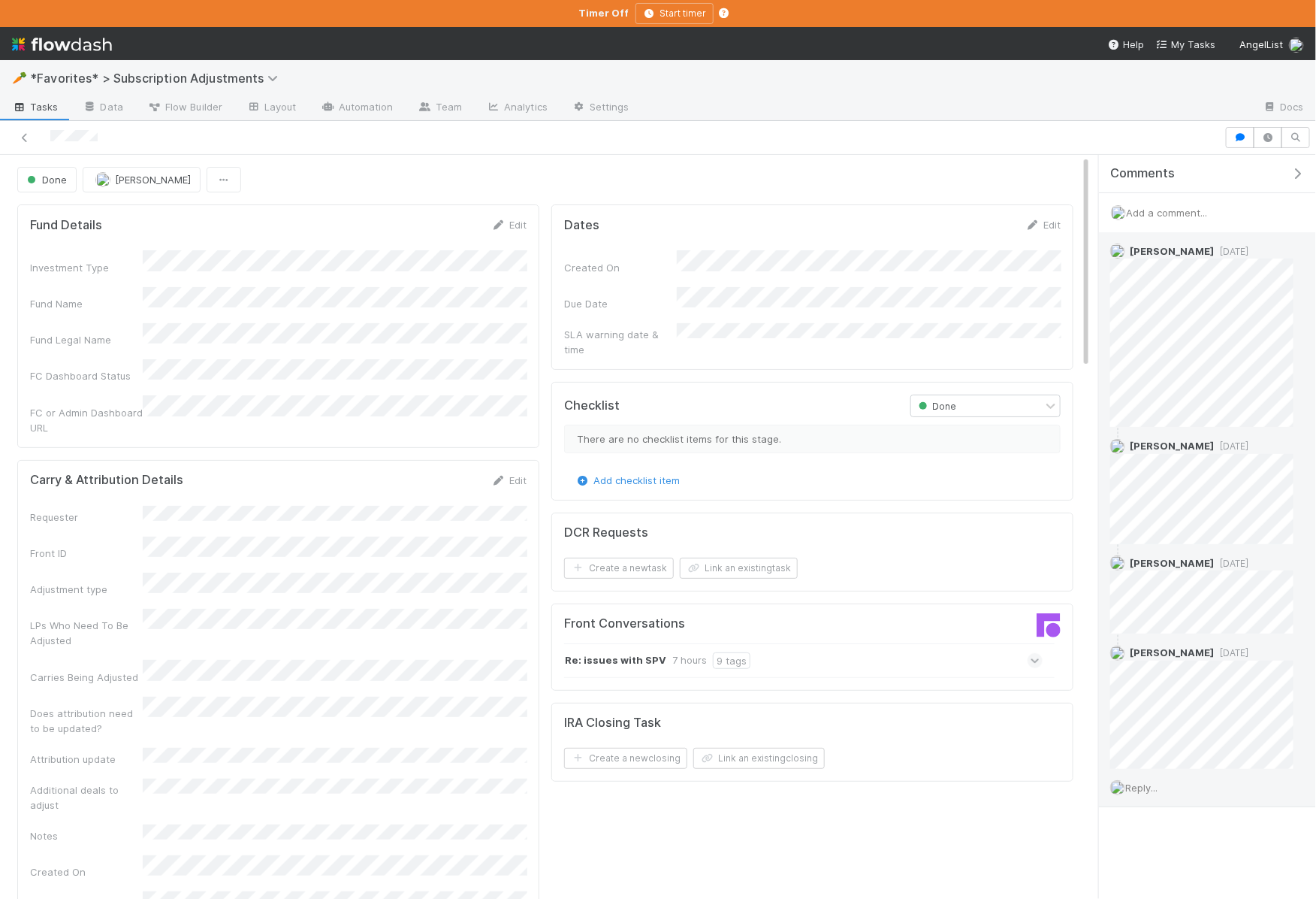
scroll to position [0, 0]
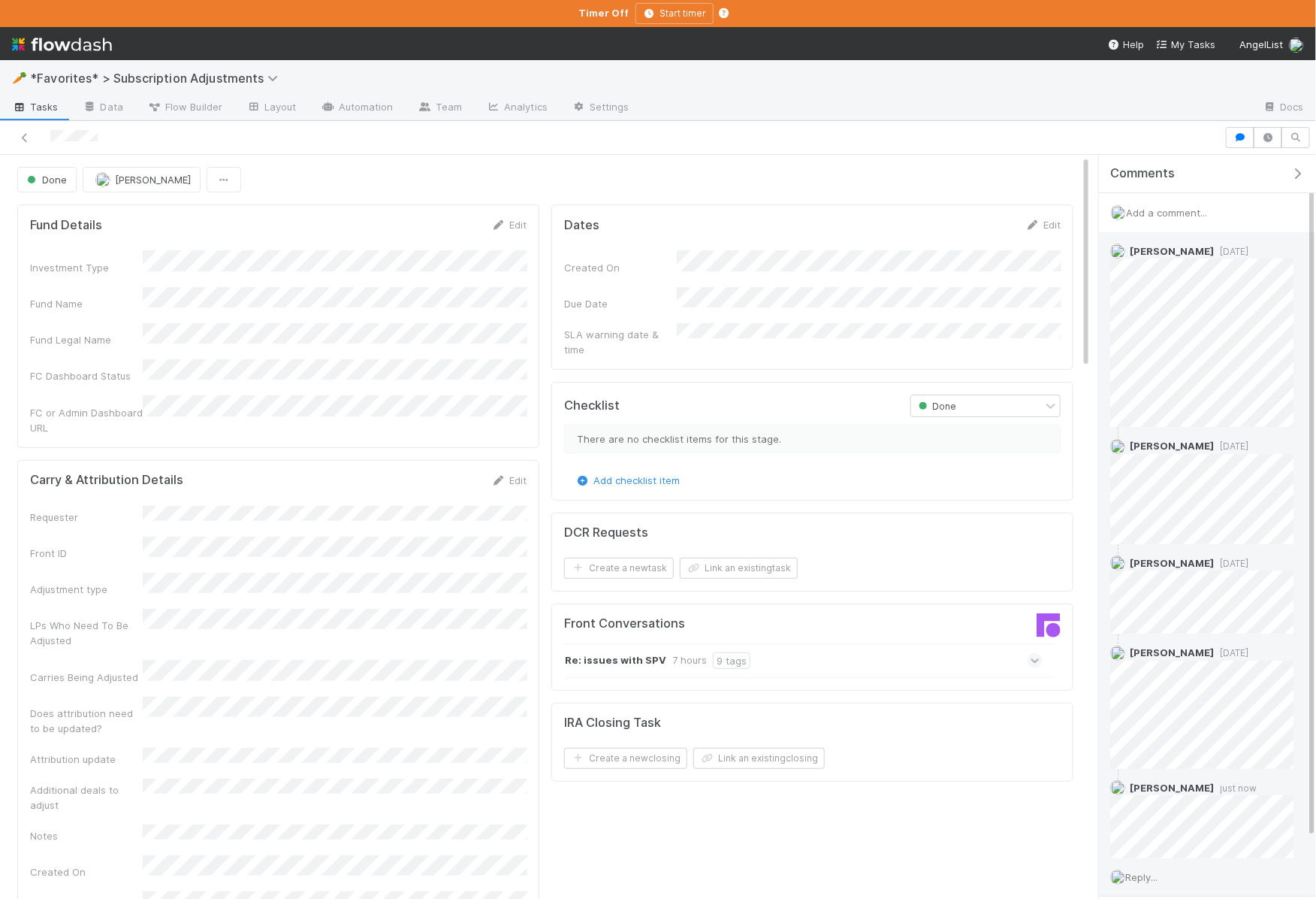
click at [1106, 136] on div at bounding box center [612, 137] width 1213 height 21
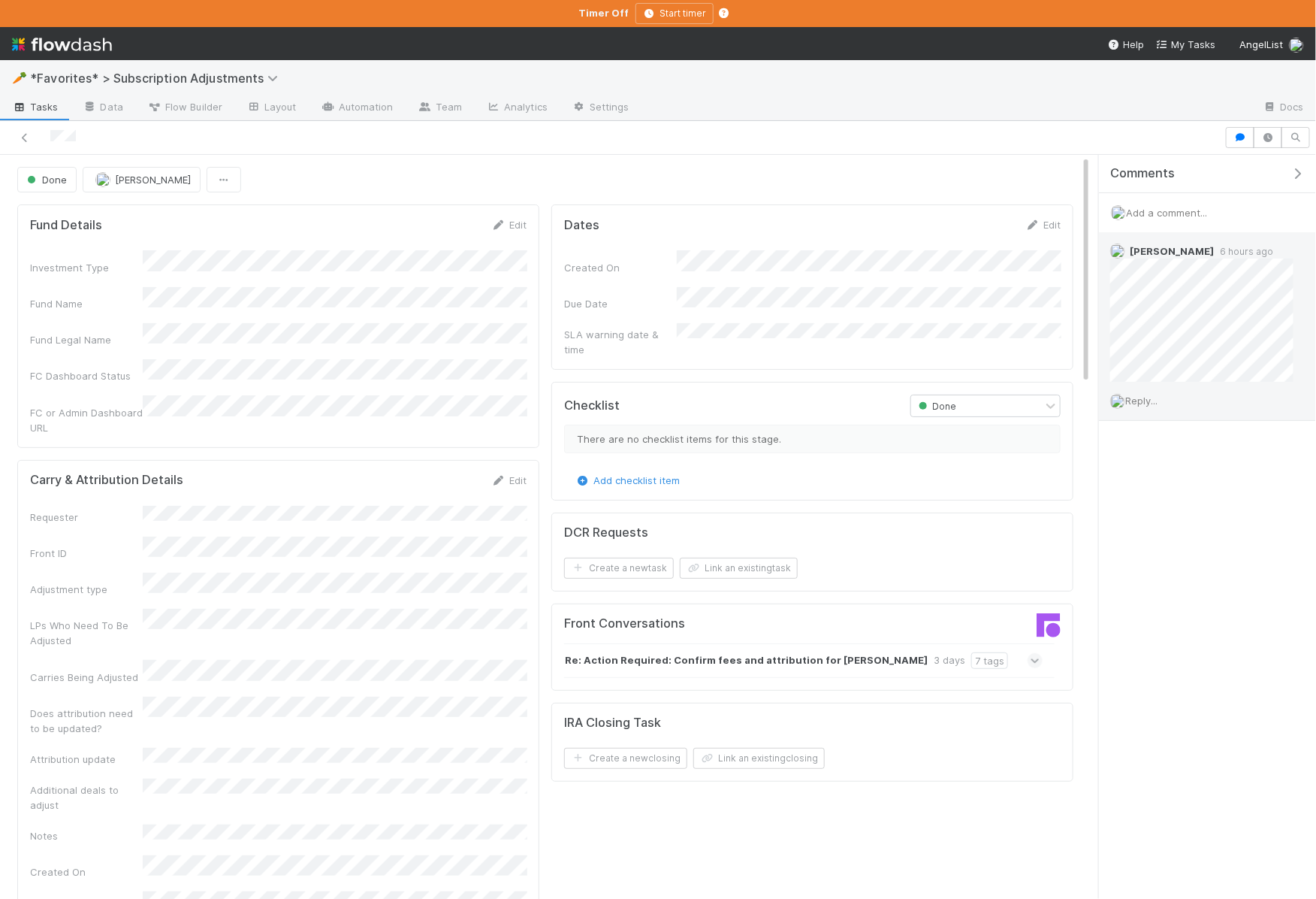
click at [1156, 394] on span "Reply..." at bounding box center [1141, 400] width 32 height 12
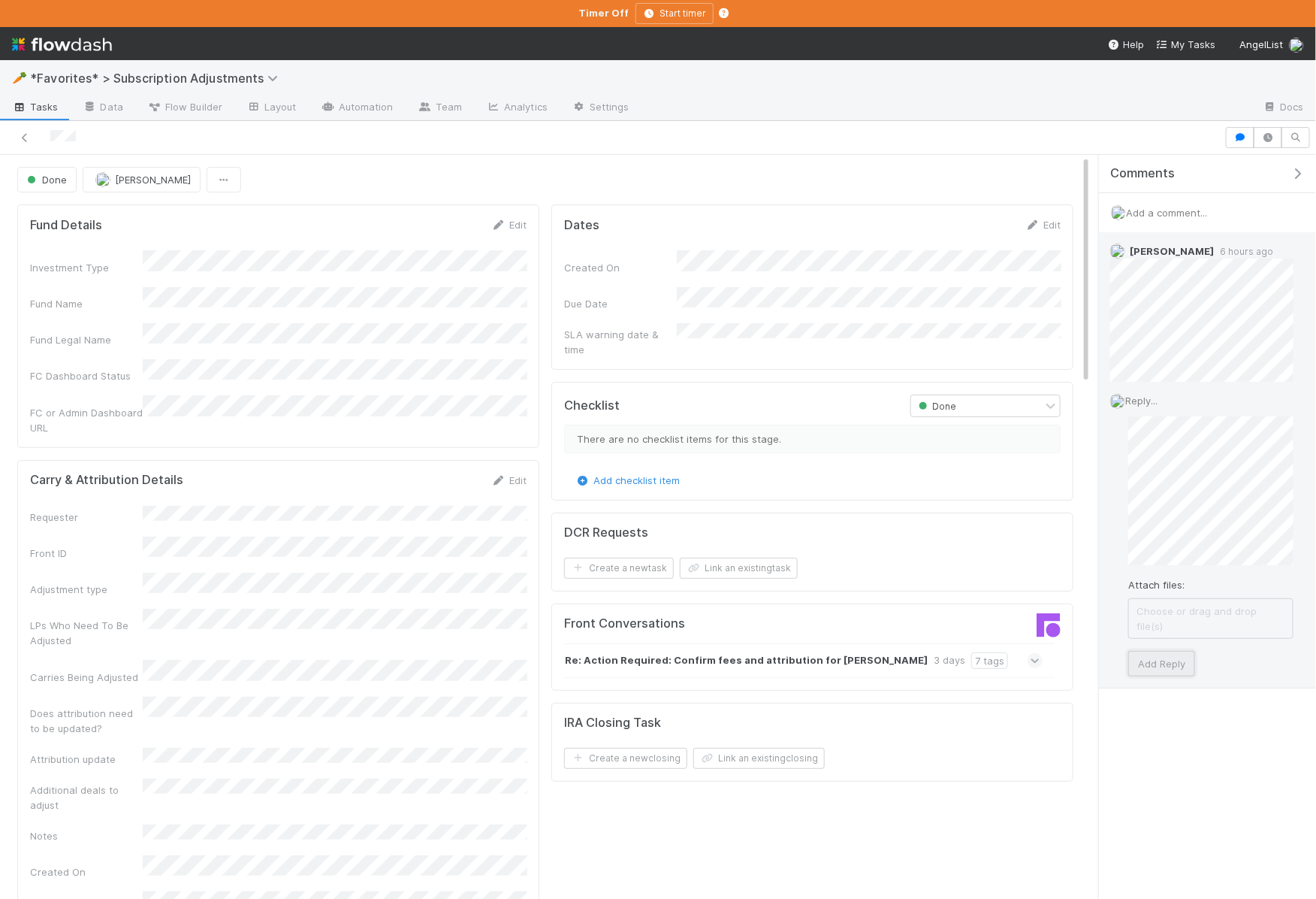
click at [1160, 651] on button "Add Reply" at bounding box center [1161, 663] width 67 height 25
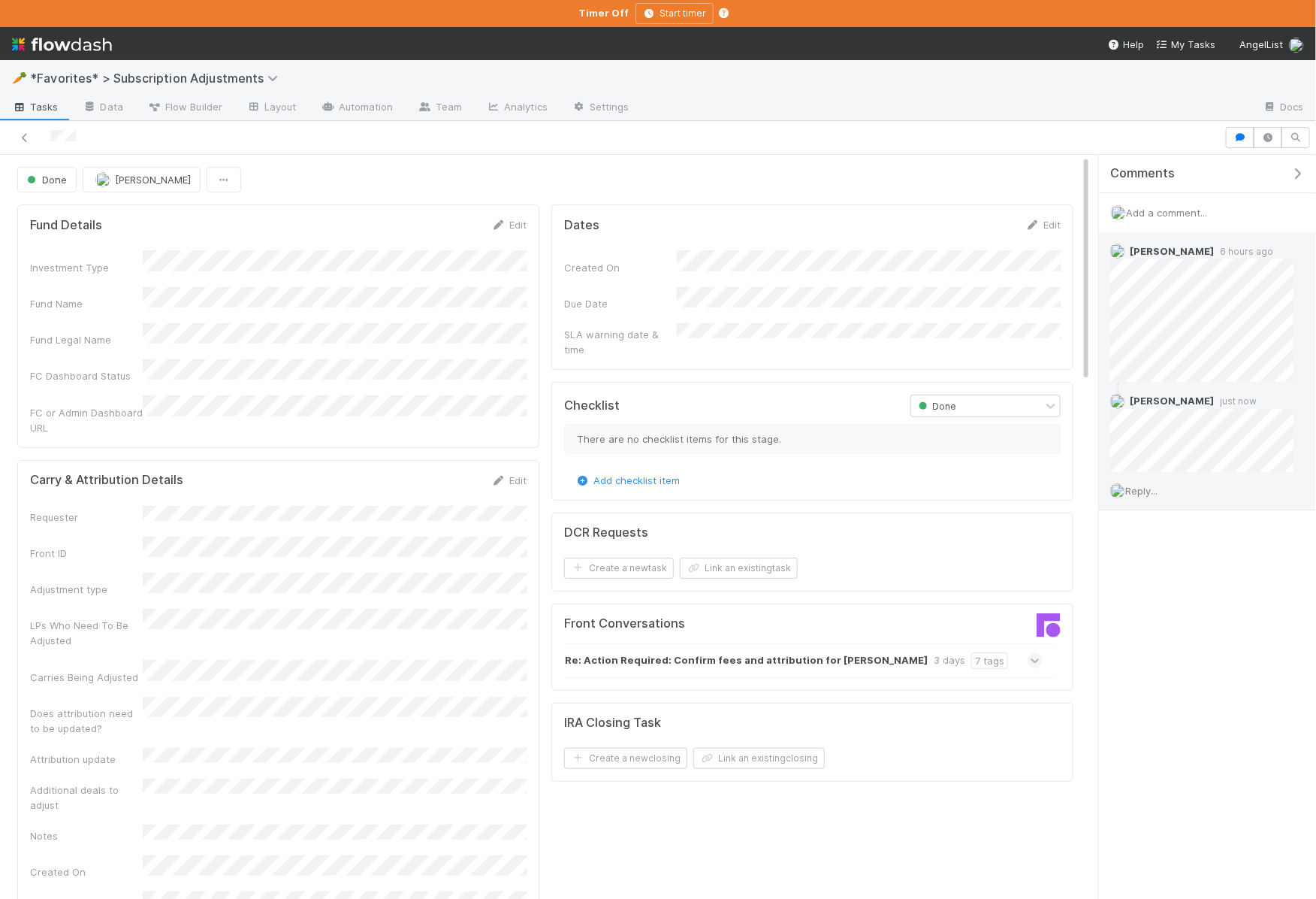
click at [1115, 788] on div "Comments Add a comment... Archit Dhar 6 hours ago Alix Hashagen just now Reply.…" at bounding box center [1207, 527] width 217 height 745
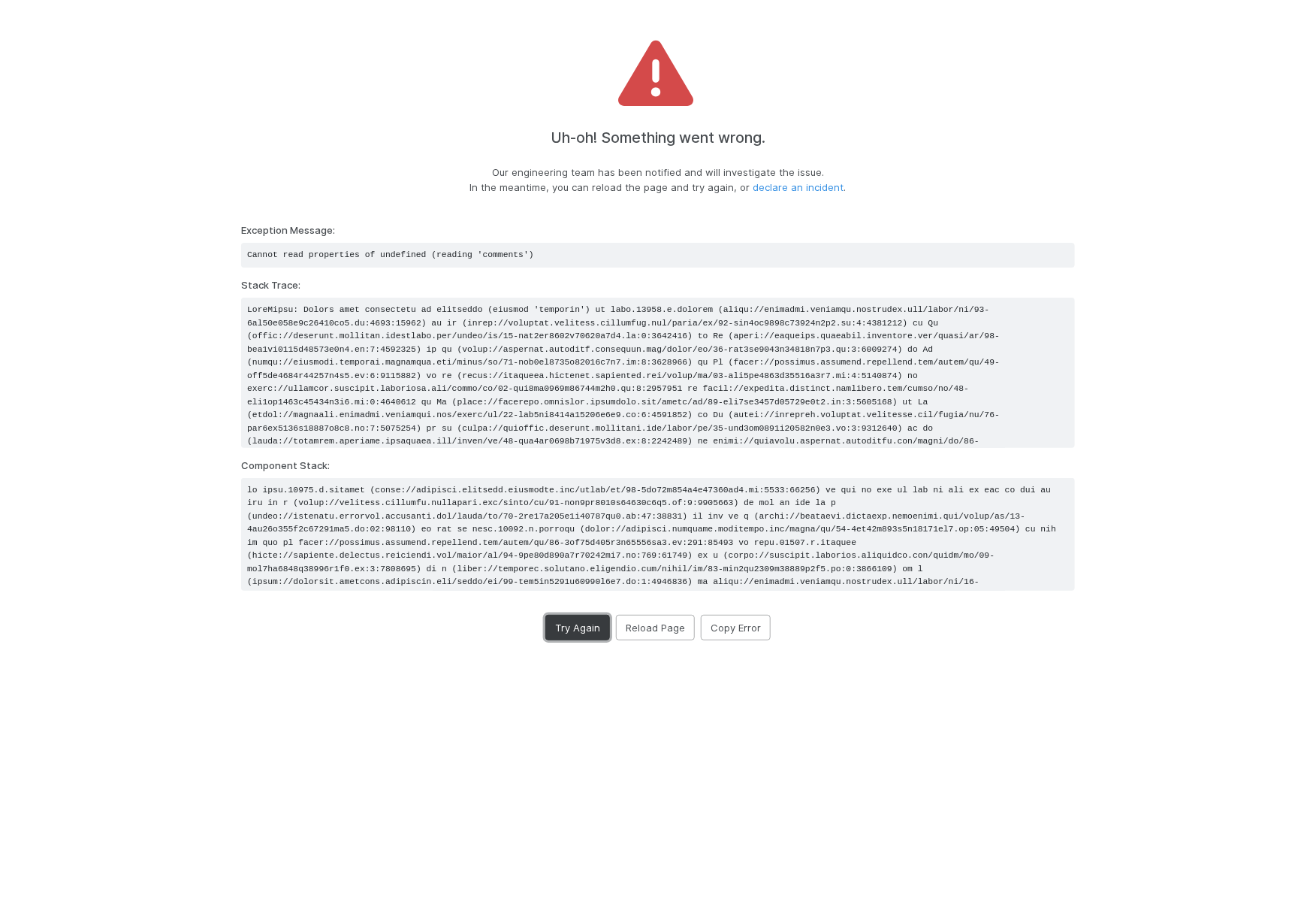
click at [599, 638] on button "Try Again" at bounding box center [577, 627] width 64 height 25
click at [651, 619] on button "Reload Page" at bounding box center [655, 627] width 79 height 25
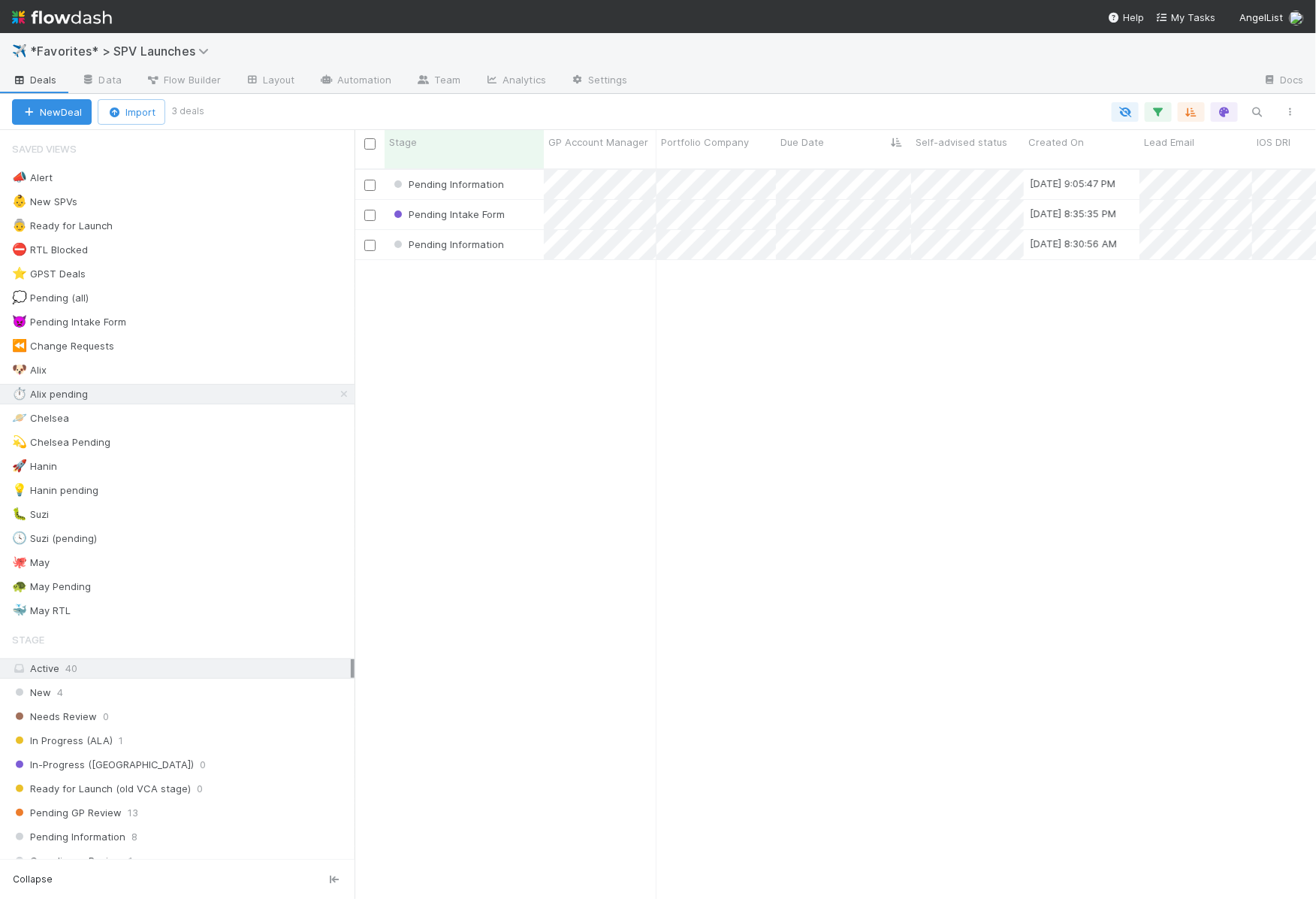
scroll to position [742, 962]
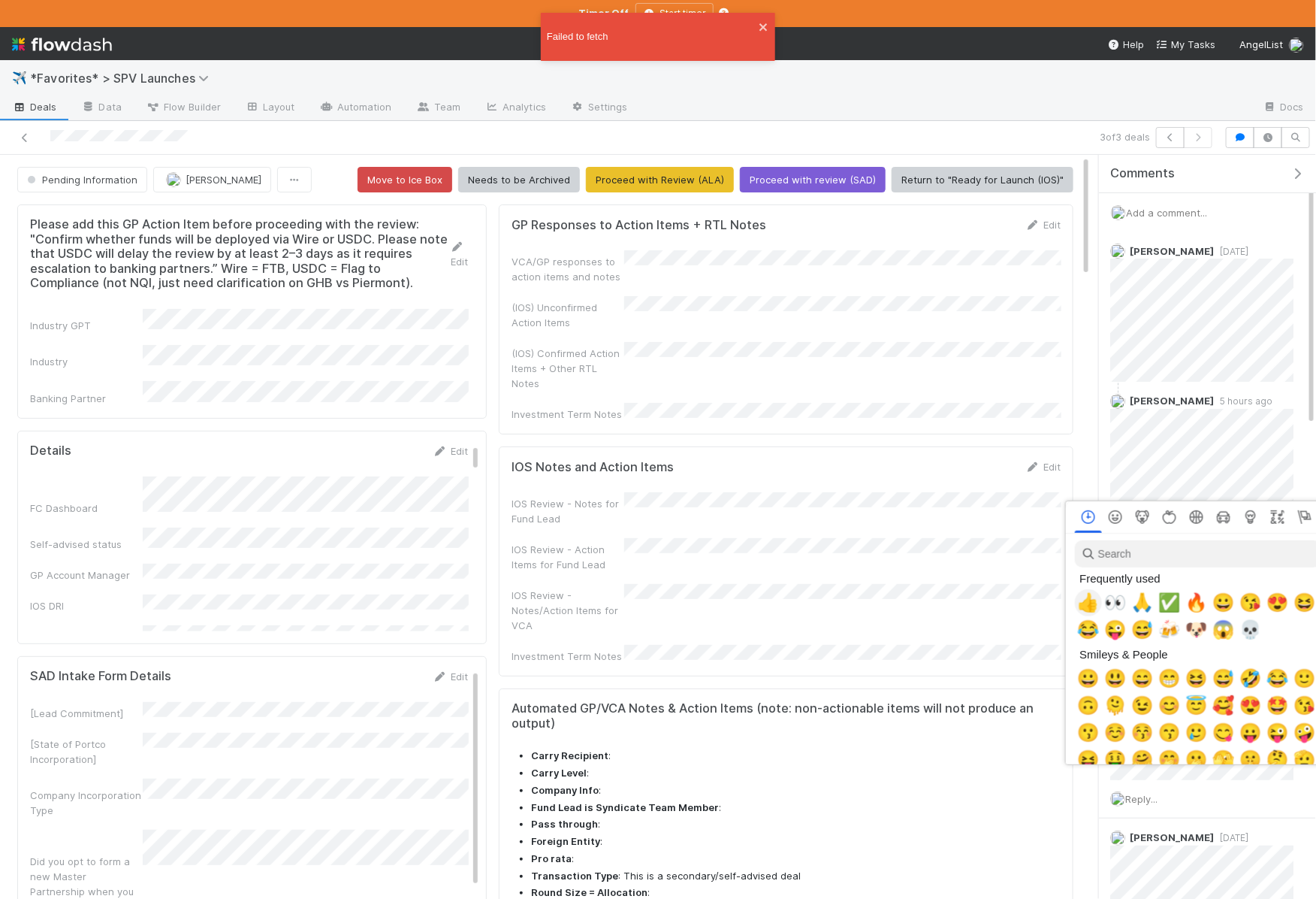
click at [1092, 610] on span "👍" at bounding box center [1088, 602] width 22 height 21
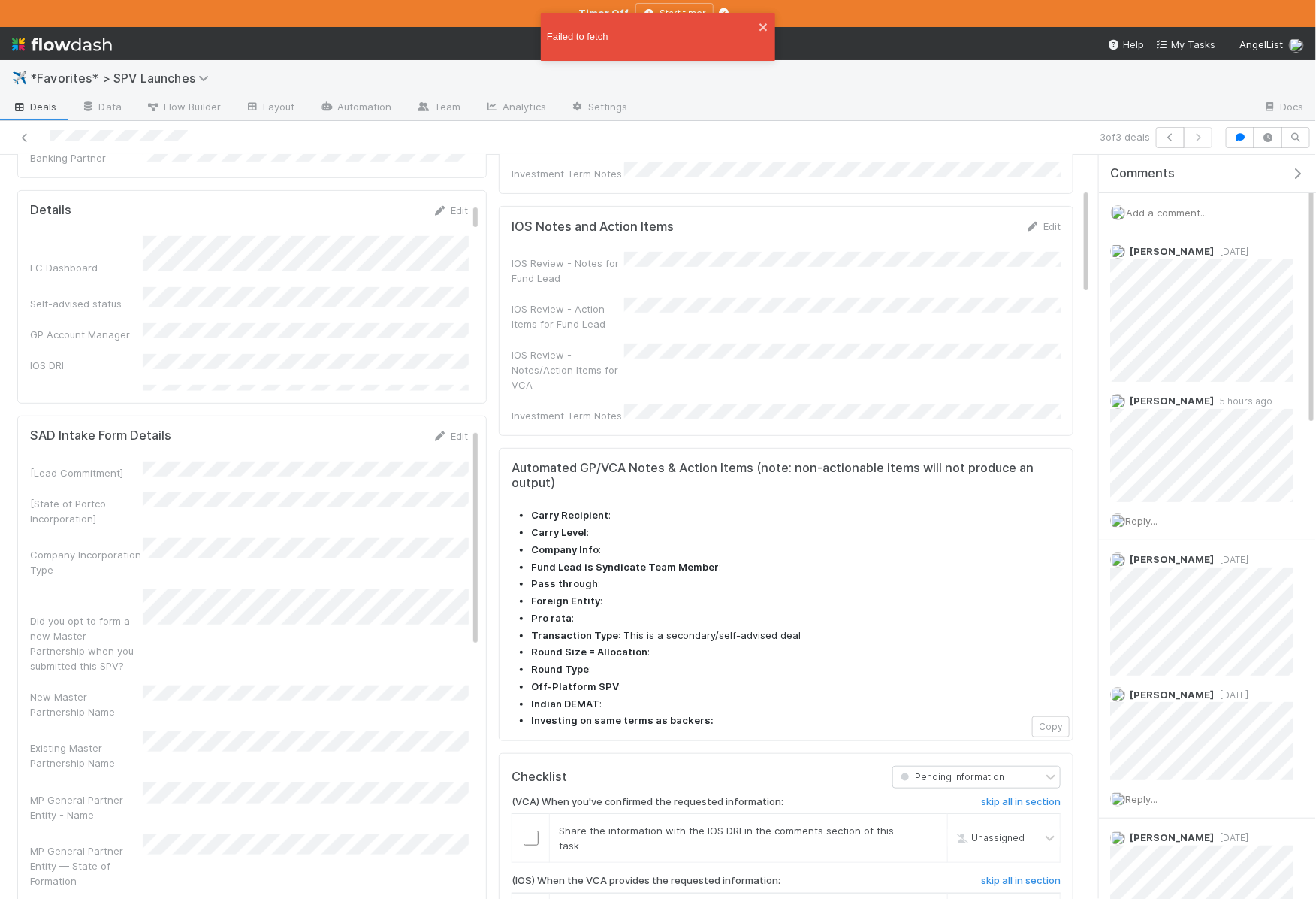
scroll to position [270, 0]
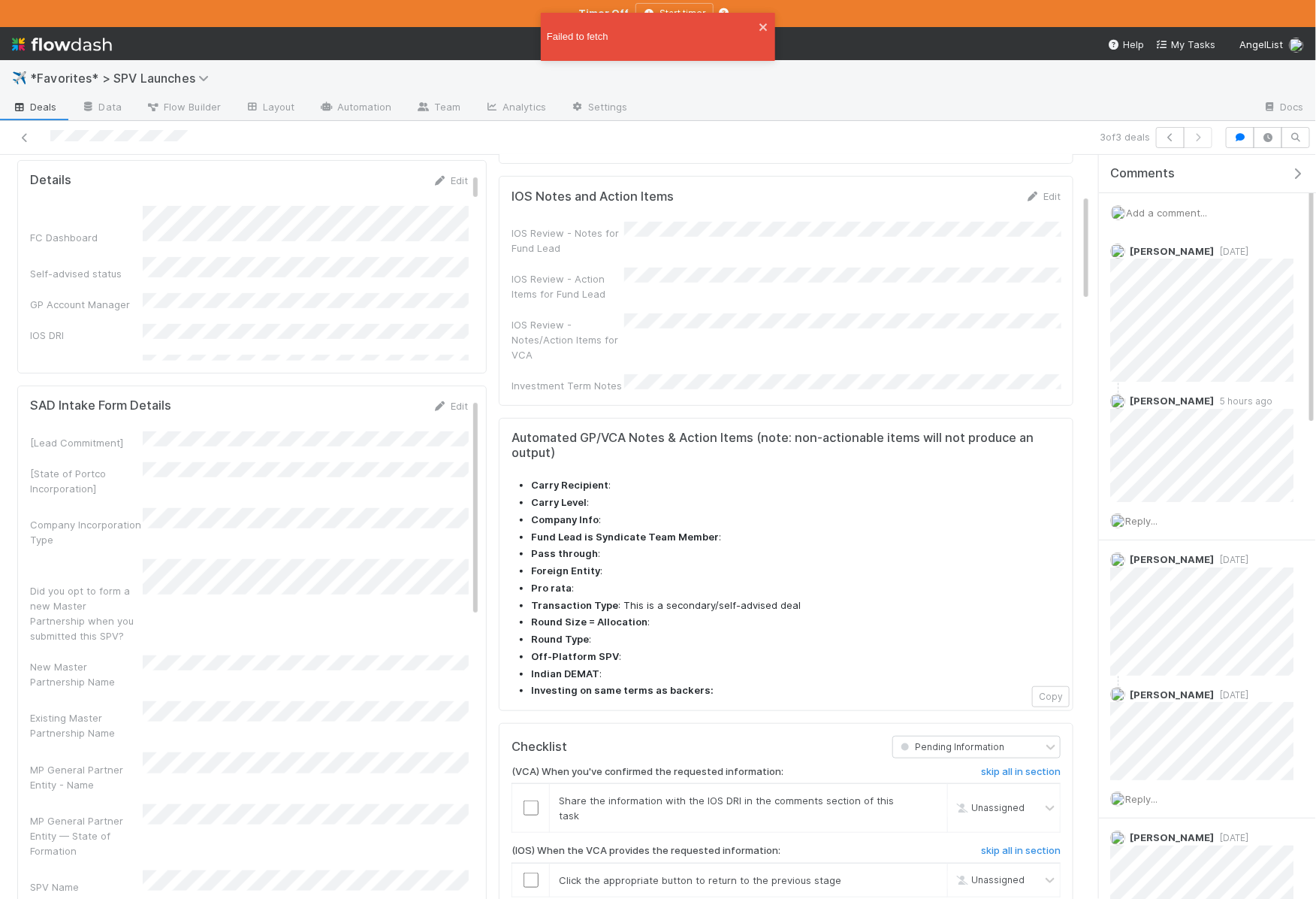
click at [237, 564] on div "Did you opt to form a new Master Partnership when you submitted this SPV?" at bounding box center [249, 601] width 438 height 84
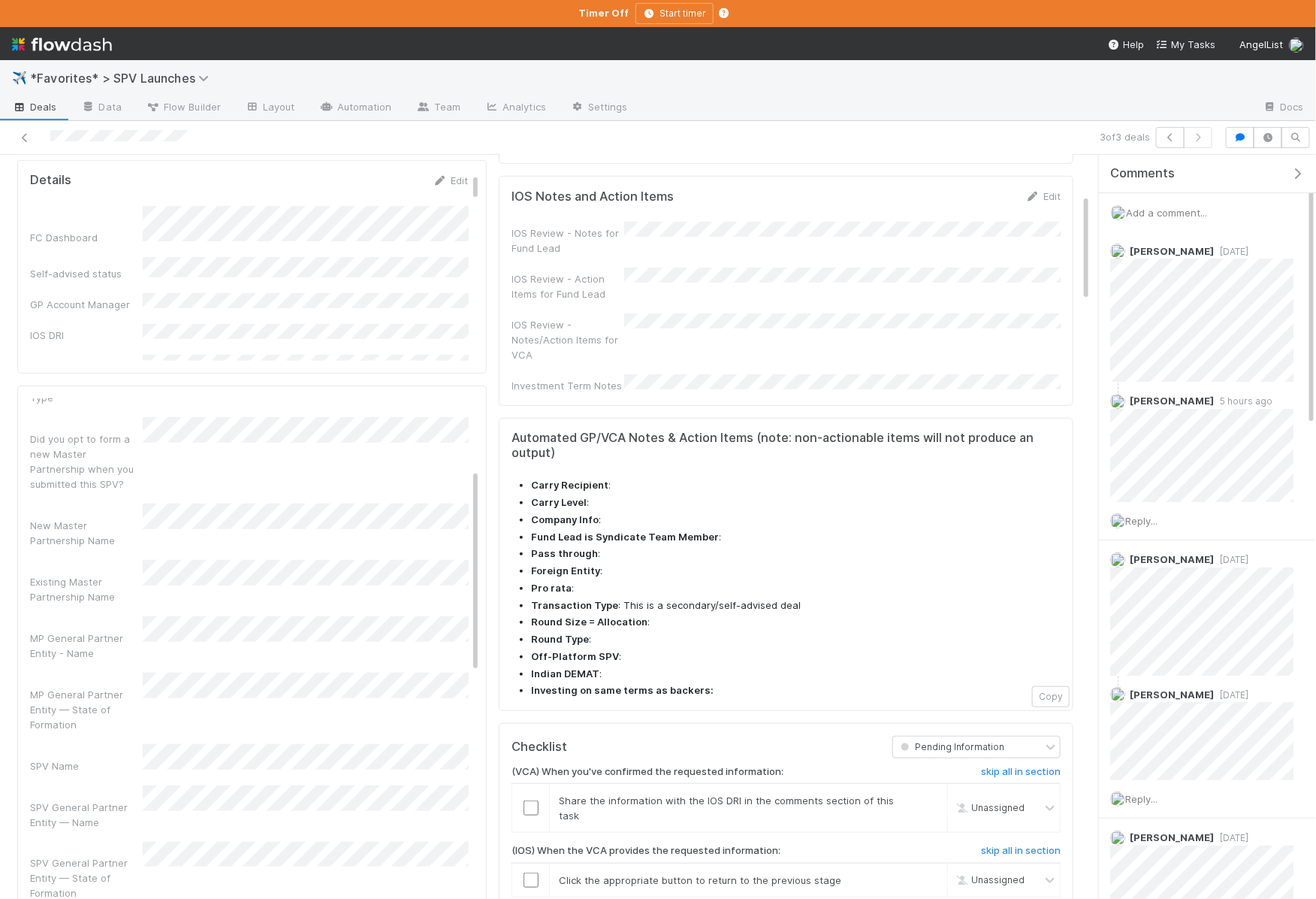
scroll to position [182, 0]
click at [483, 674] on div "SAD Intake Form Details Save Cancel [Lead Commitment] [State of Portco Incorpor…" at bounding box center [252, 661] width 469 height 551
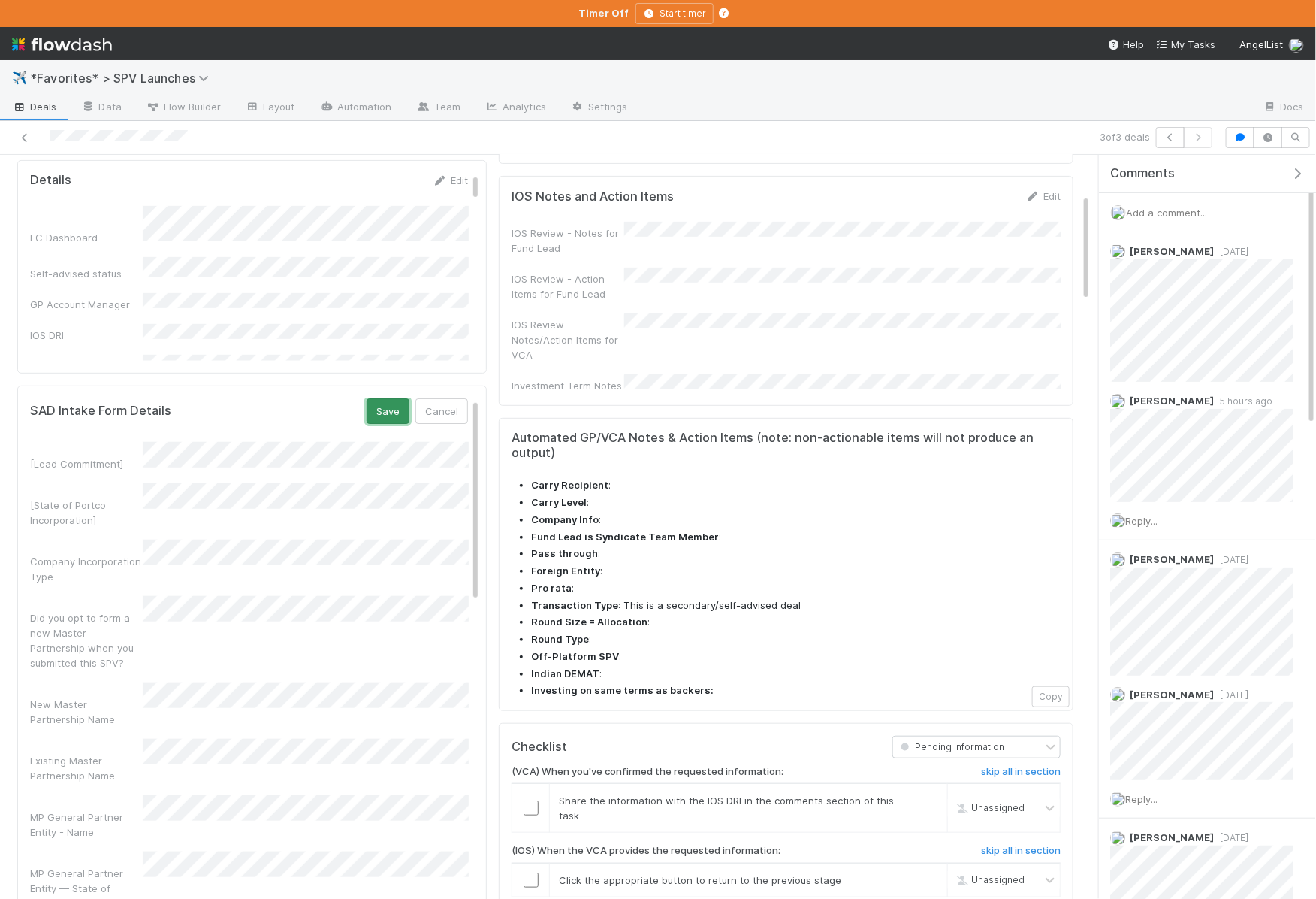
click at [398, 398] on button "Save" at bounding box center [388, 410] width 43 height 25
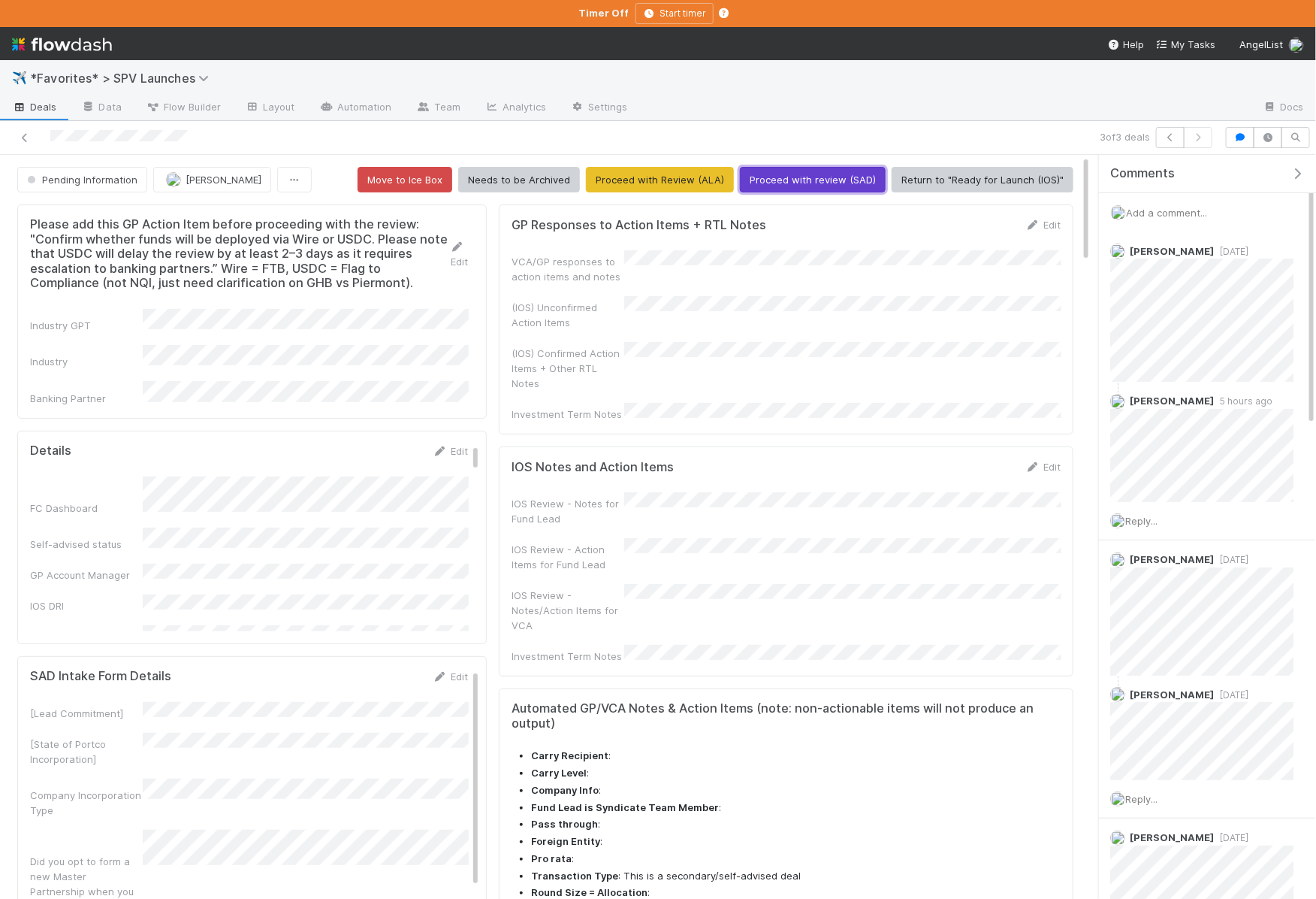
click at [829, 181] on button "Proceed with review (SAD)" at bounding box center [812, 179] width 145 height 25
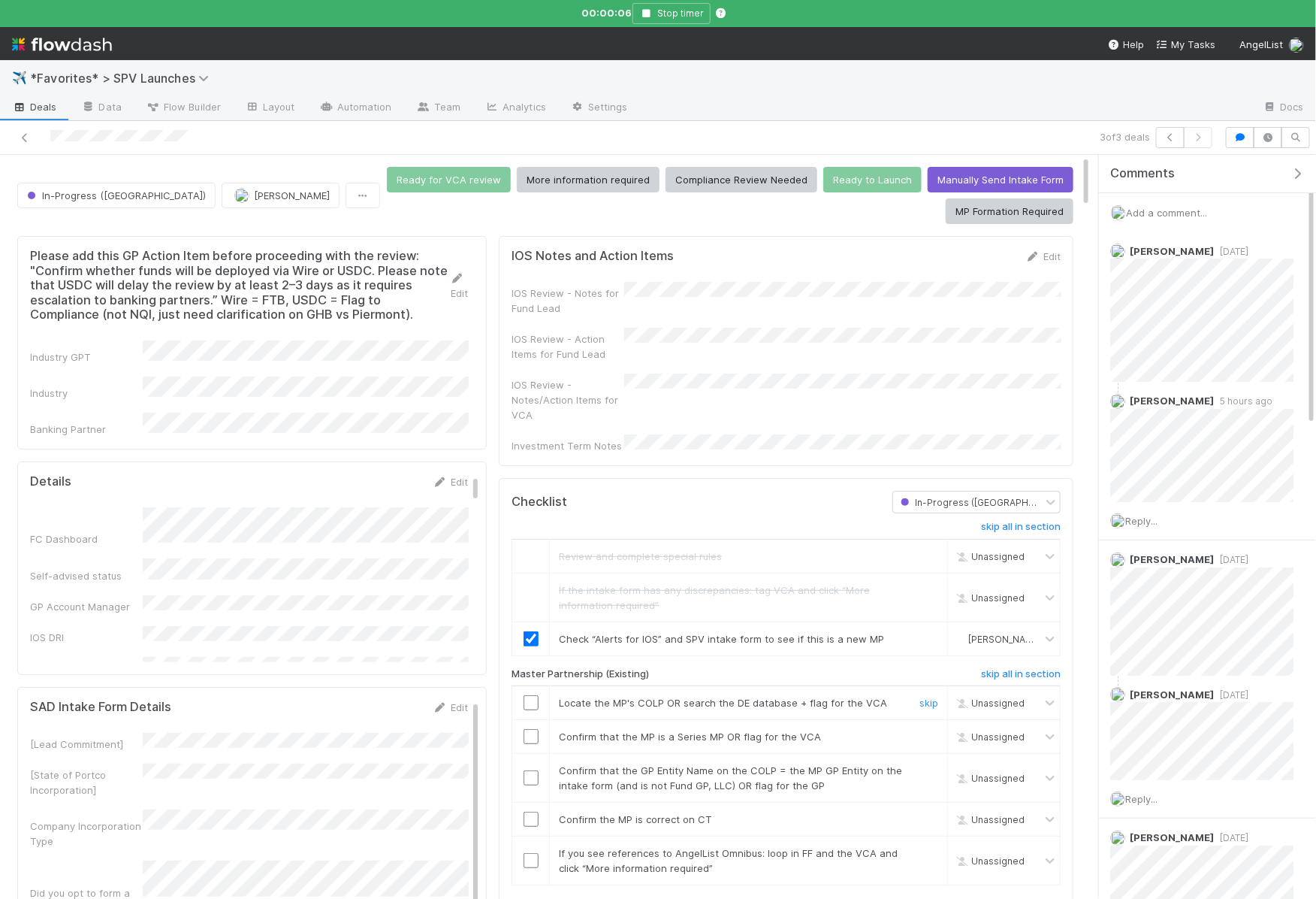
click at [532, 695] on input "checkbox" at bounding box center [531, 703] width 15 height 15
click at [531, 729] on input "checkbox" at bounding box center [531, 737] width 15 height 15
click at [531, 770] on input "checkbox" at bounding box center [531, 778] width 15 height 15
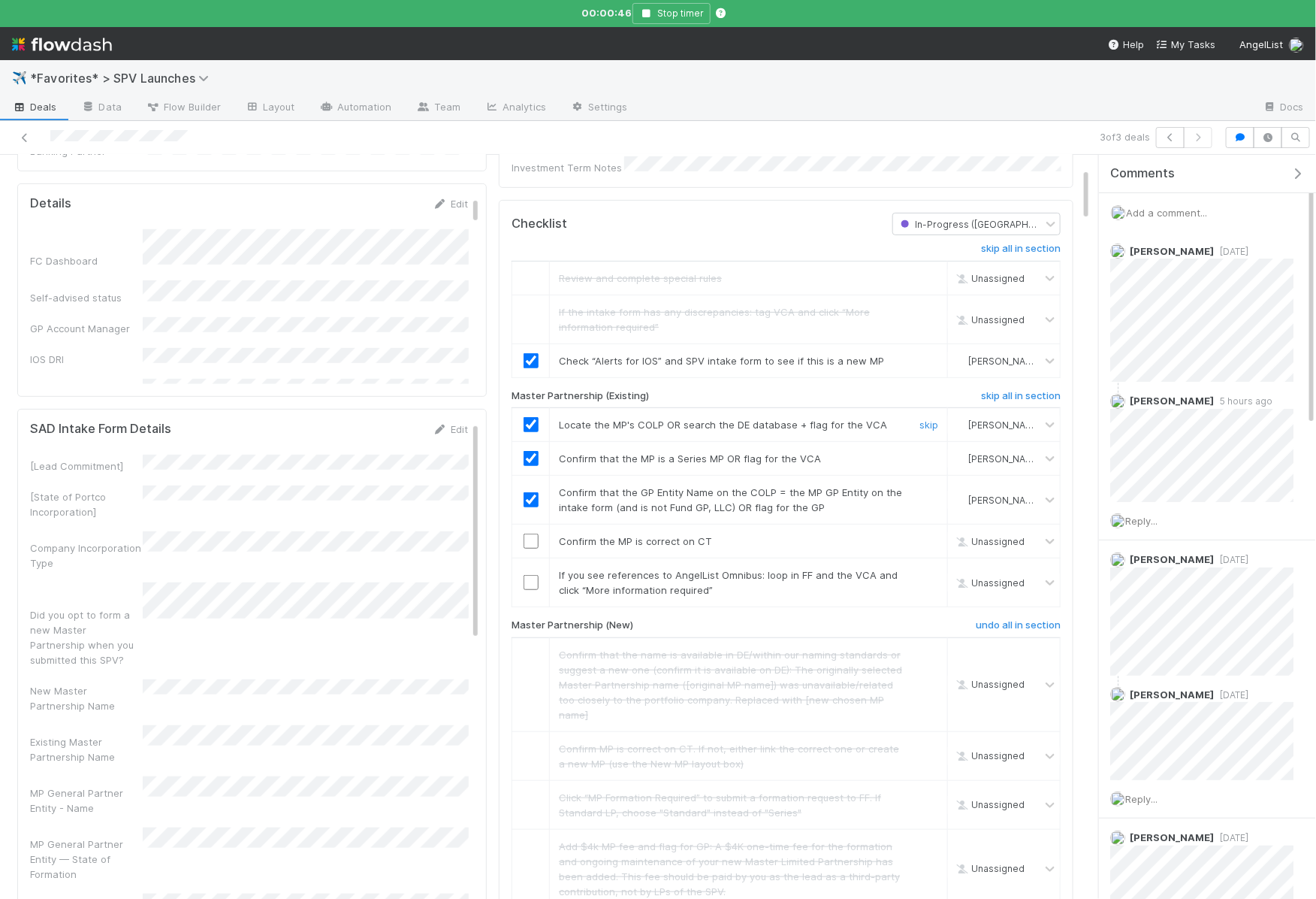
scroll to position [299, 0]
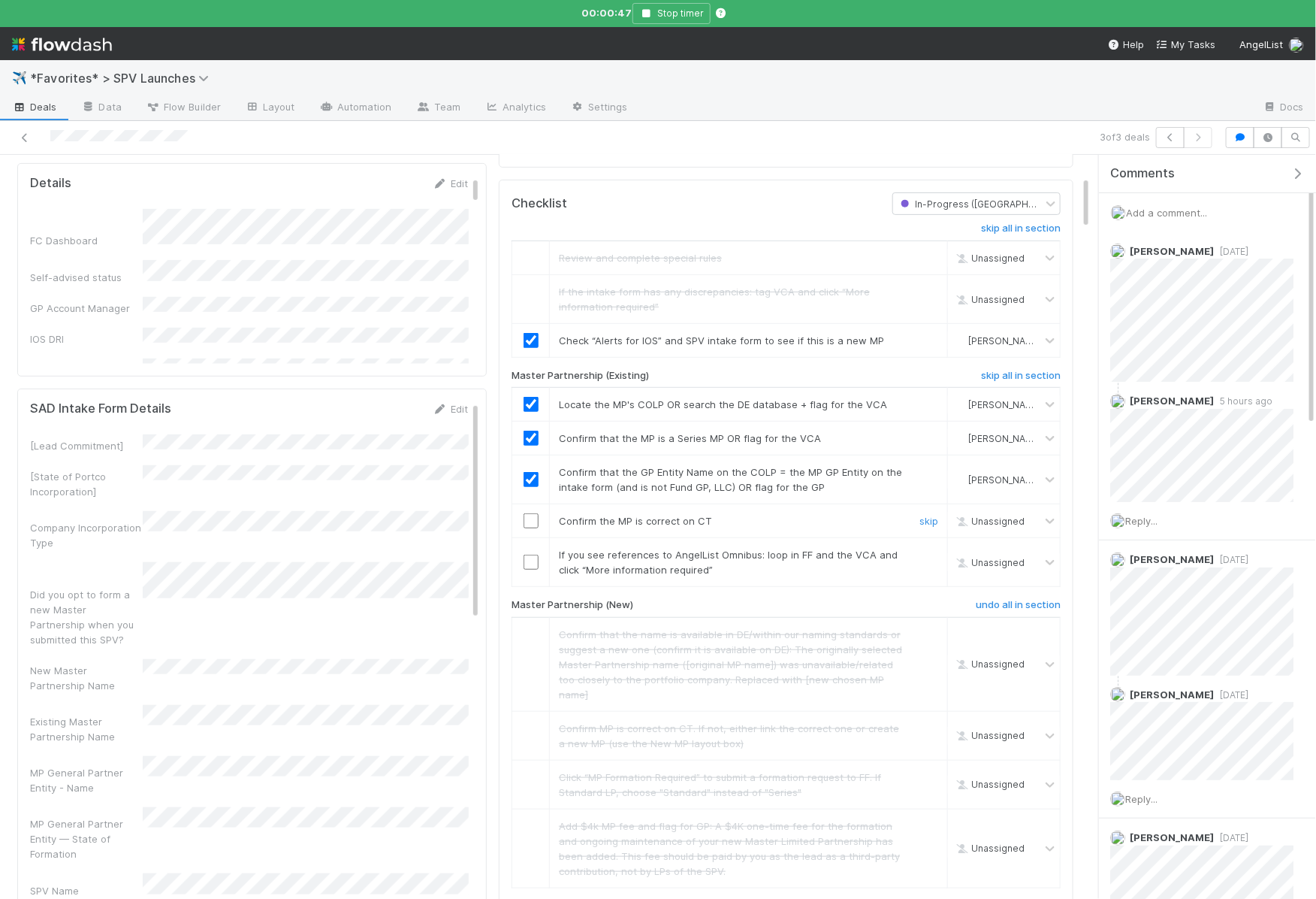
click at [531, 513] on input "checkbox" at bounding box center [531, 521] width 15 height 15
click at [926, 548] on link "skip" at bounding box center [929, 554] width 19 height 12
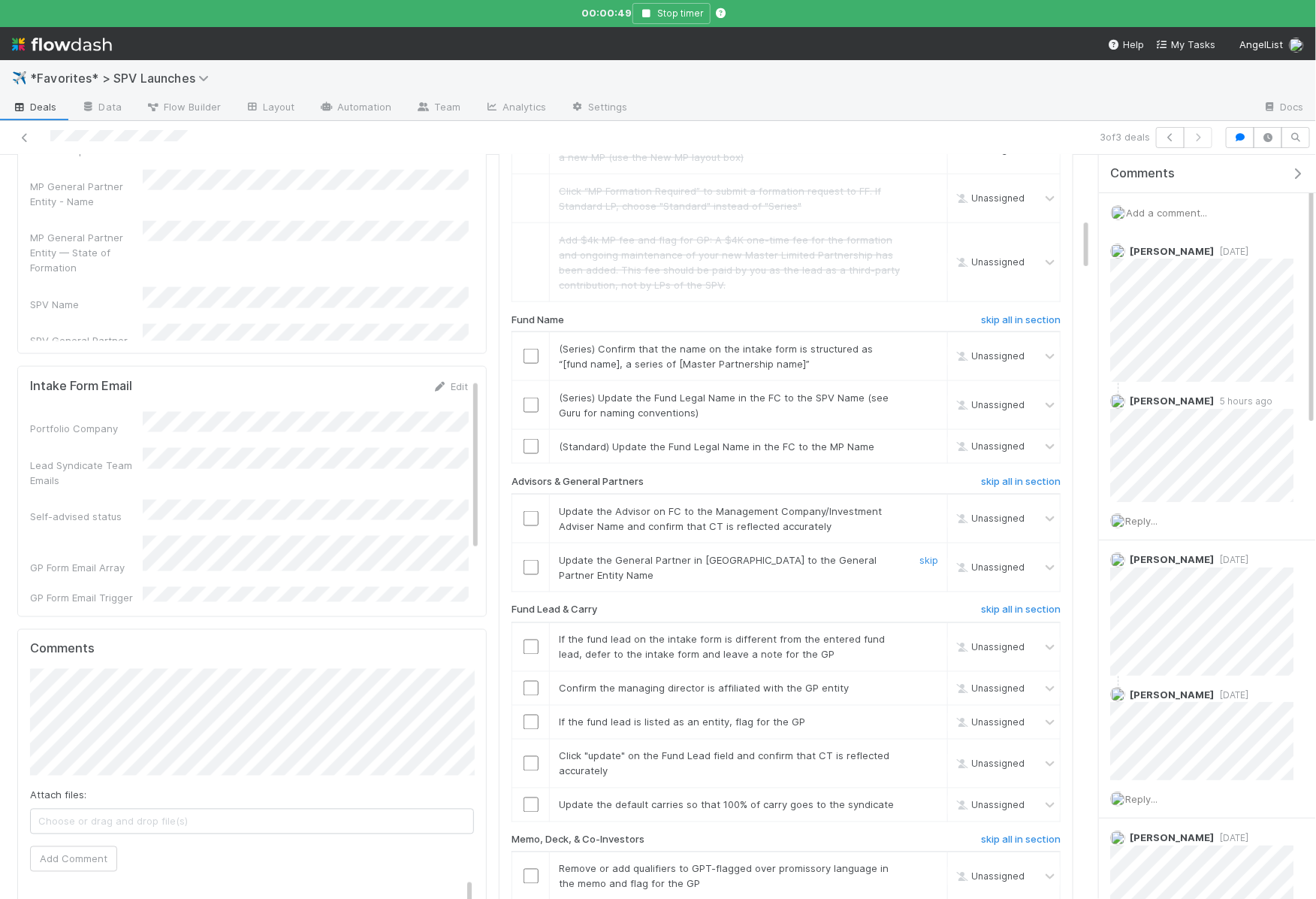
scroll to position [891, 0]
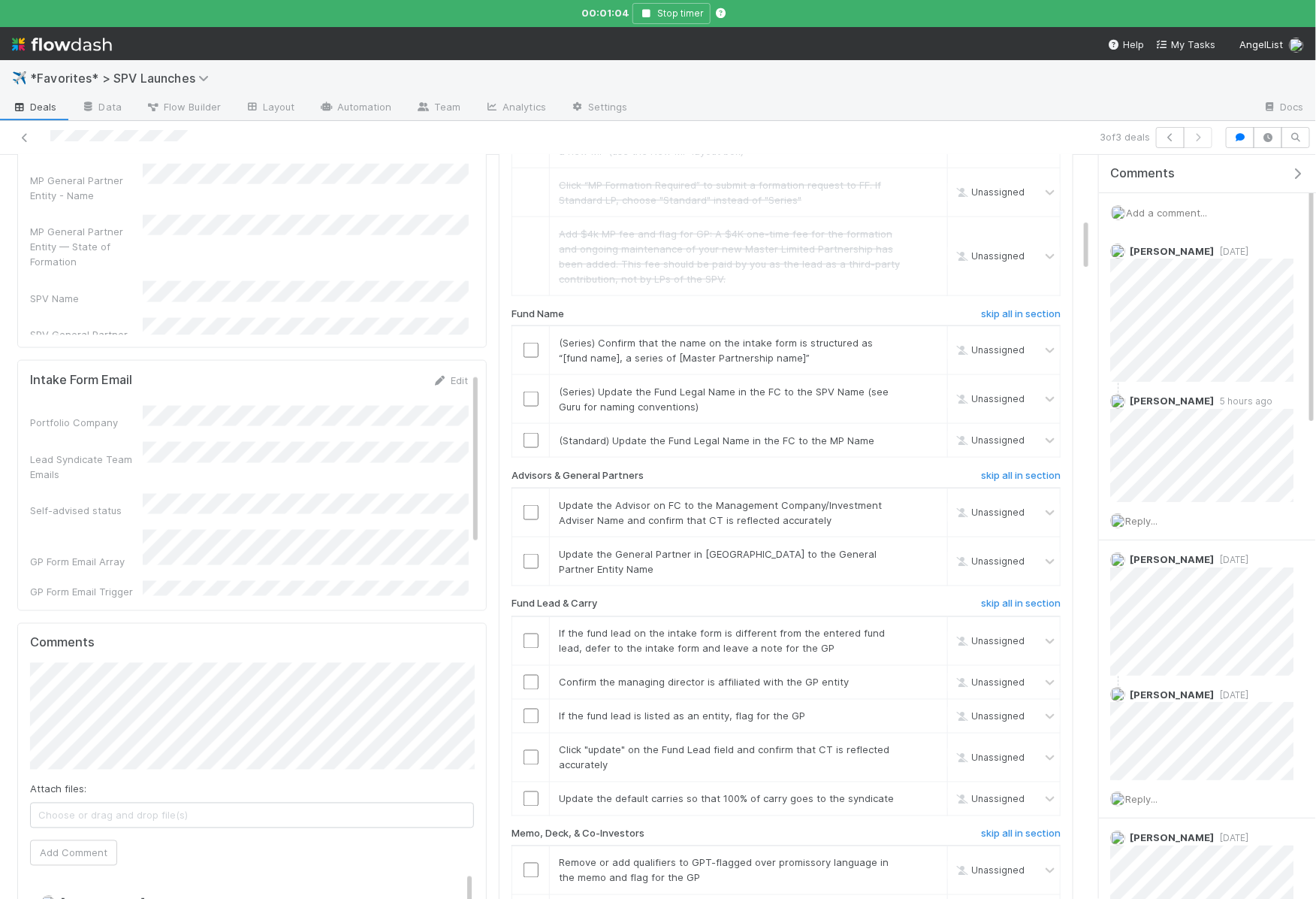
click at [245, 227] on div "[Lead Commitment] [State of Portco Incorporation] Company Incorporation Type Di…" at bounding box center [249, 546] width 438 height 1408
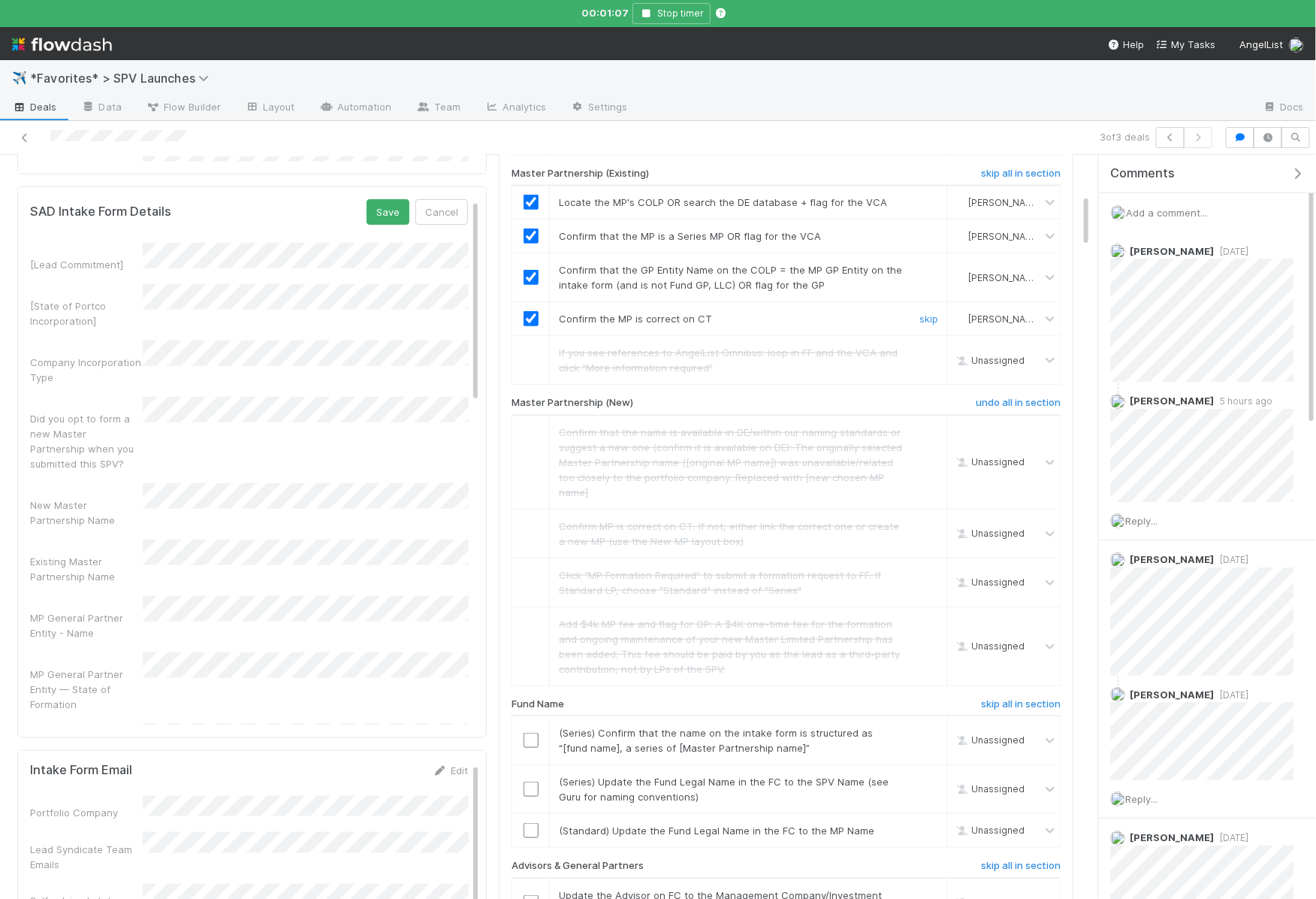
scroll to position [226, 0]
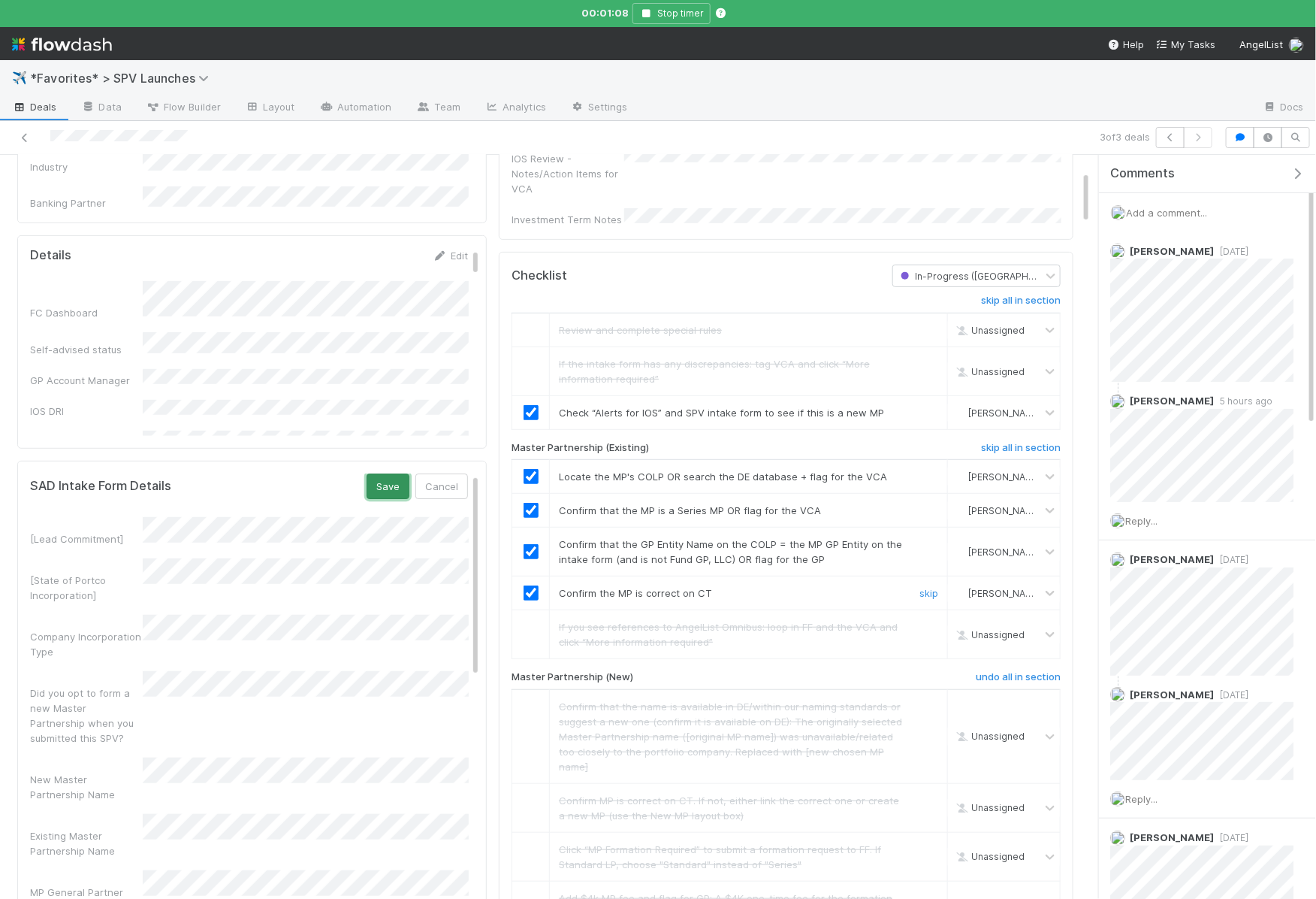
click at [391, 476] on button "Save" at bounding box center [388, 485] width 43 height 25
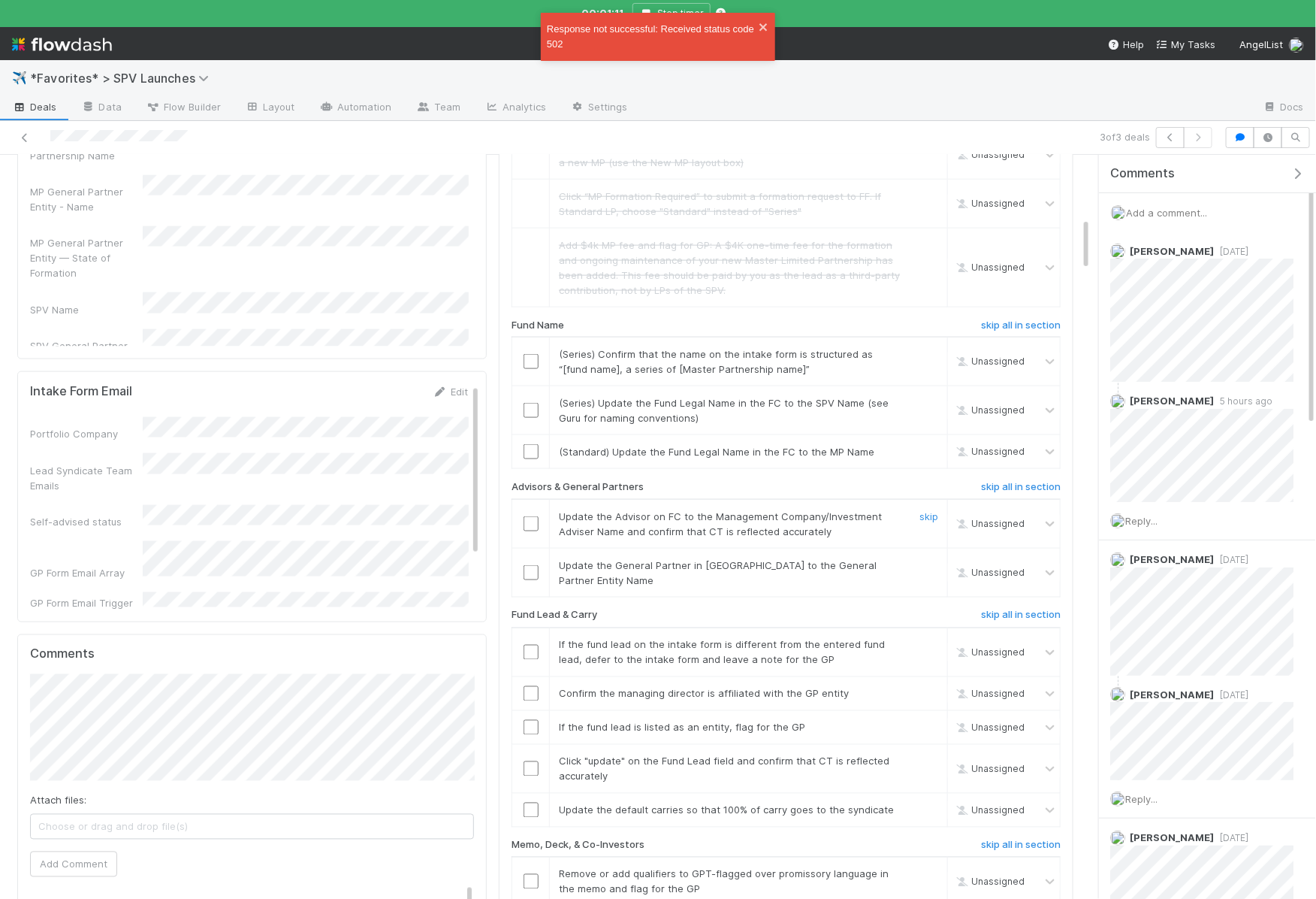
scroll to position [881, 0]
click at [592, 336] on td "(Series) Confirm that the name on the intake form is structured as “[fund name]…" at bounding box center [749, 360] width 398 height 49
click at [532, 351] on input "checkbox" at bounding box center [531, 359] width 15 height 15
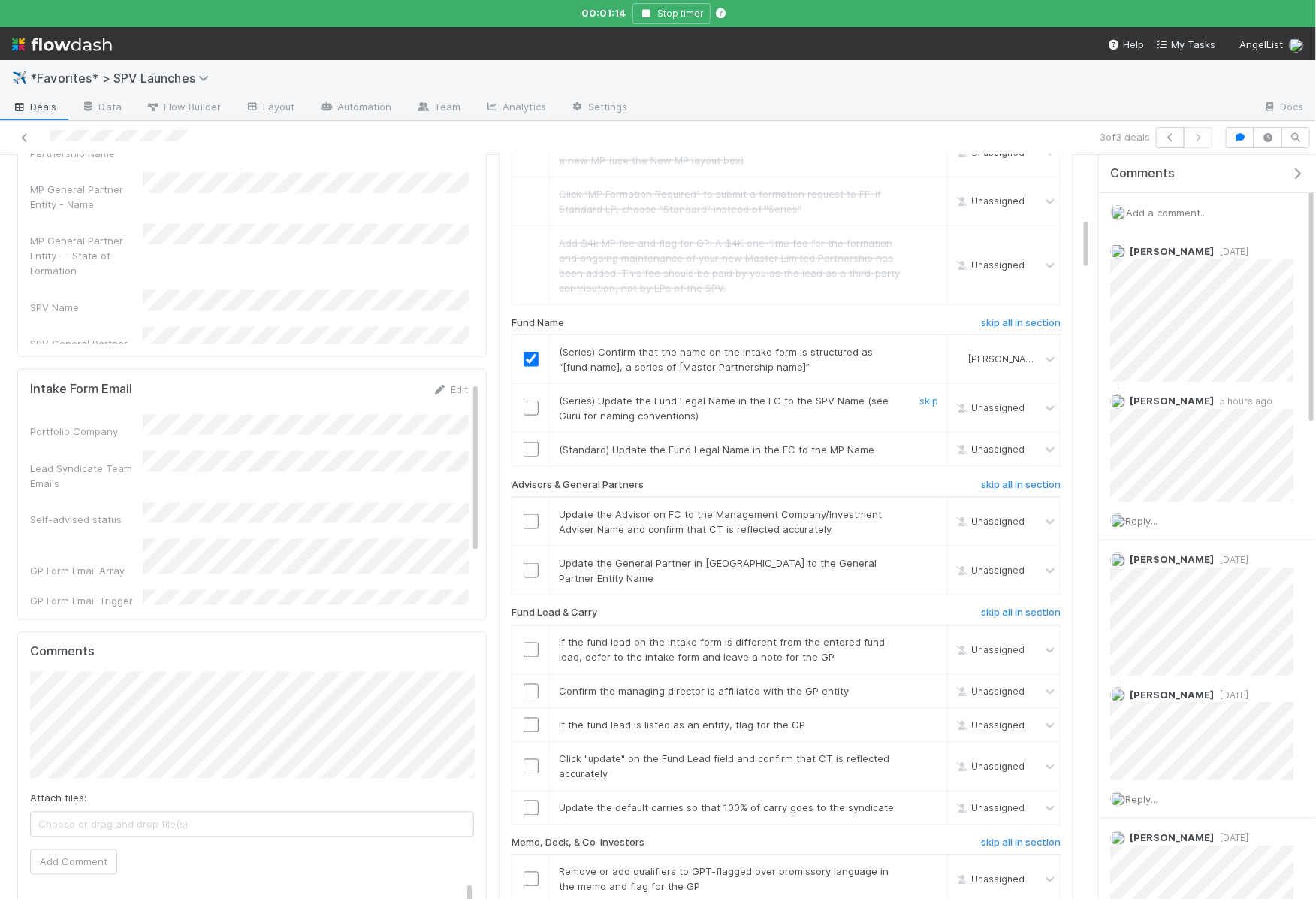
click at [535, 400] on input "checkbox" at bounding box center [531, 408] width 15 height 15
click at [929, 443] on link "skip" at bounding box center [929, 450] width 19 height 12
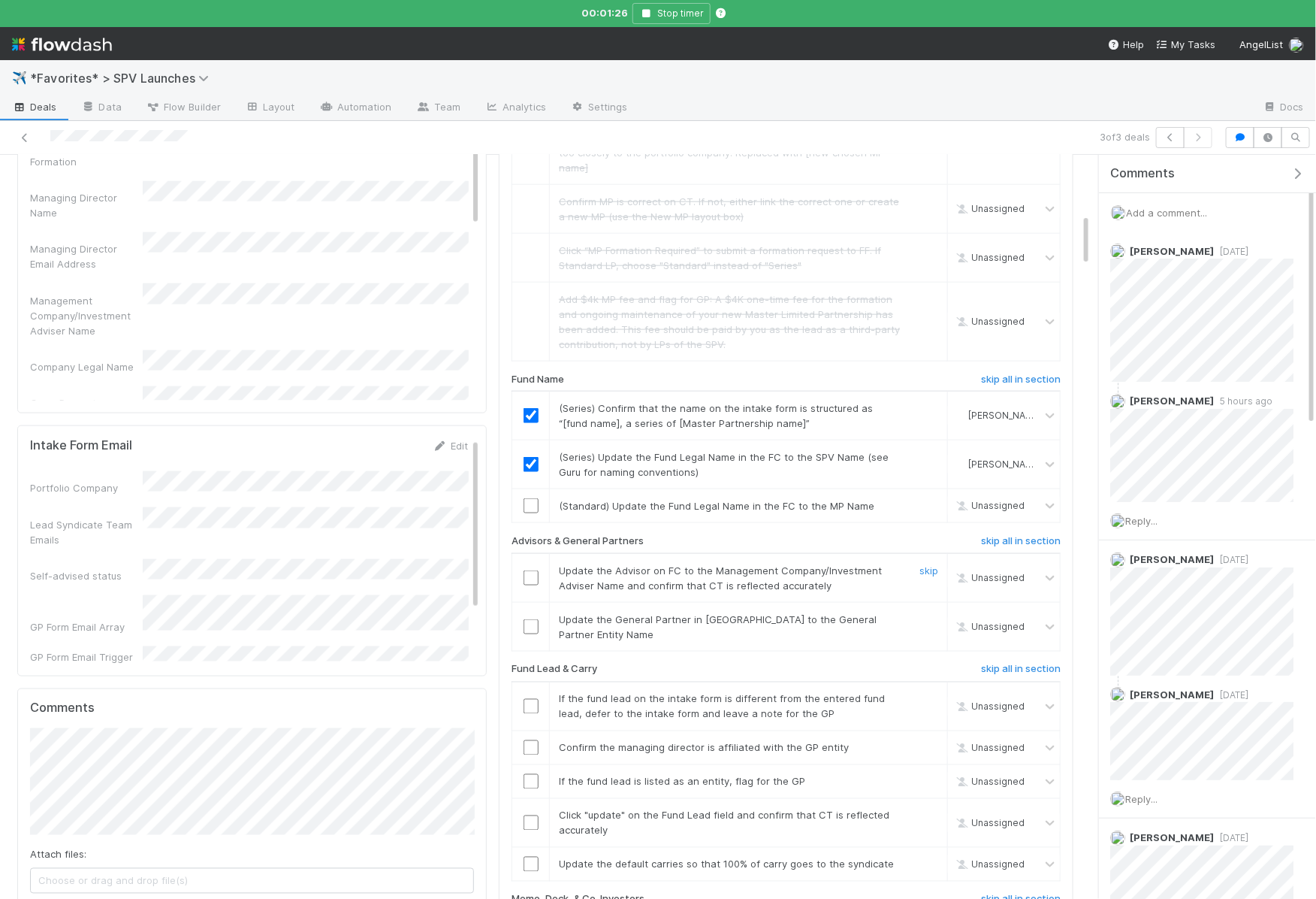
scroll to position [822, 0]
click at [623, 555] on td "Update the Advisor on FC to the Management Company/Investment Adviser Name and …" at bounding box center [749, 580] width 398 height 49
click at [533, 573] on input "checkbox" at bounding box center [531, 580] width 15 height 15
click at [532, 621] on input "checkbox" at bounding box center [531, 629] width 15 height 15
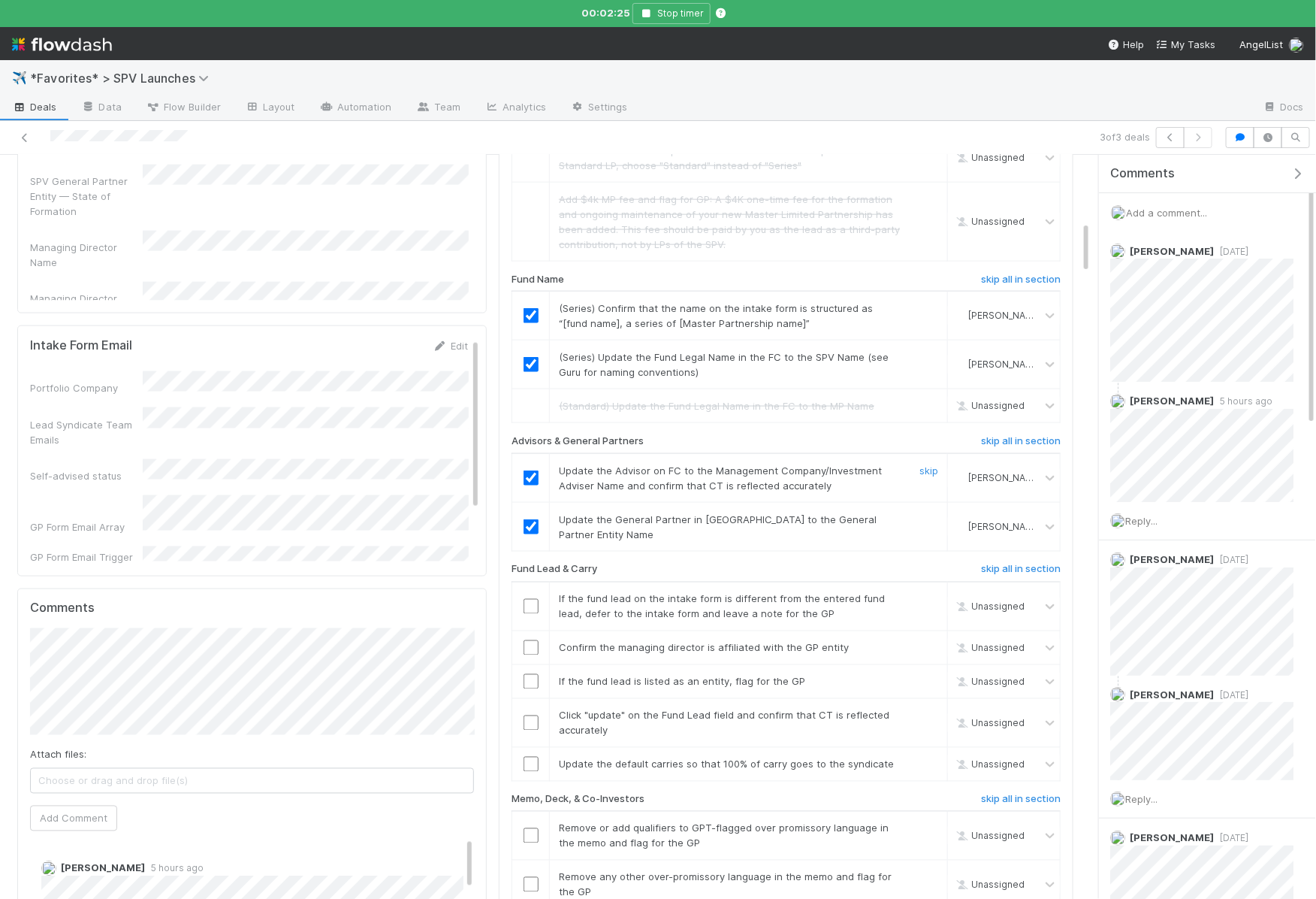
scroll to position [945, 0]
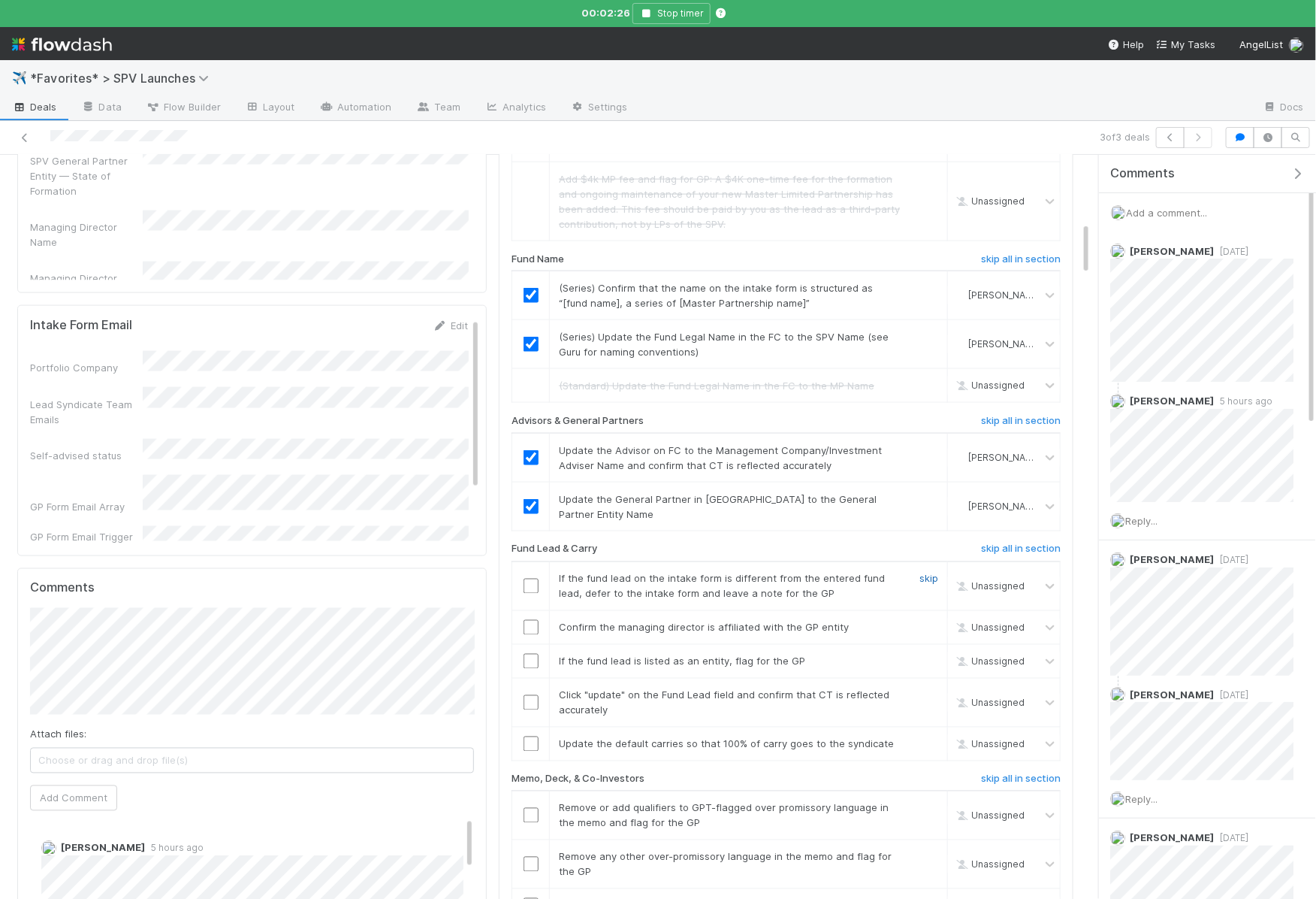
click at [937, 573] on link "skip" at bounding box center [929, 579] width 19 height 12
click at [534, 619] on input "checkbox" at bounding box center [531, 627] width 15 height 15
click at [930, 655] on link "skip" at bounding box center [929, 662] width 19 height 12
click at [525, 695] on input "checkbox" at bounding box center [531, 703] width 15 height 15
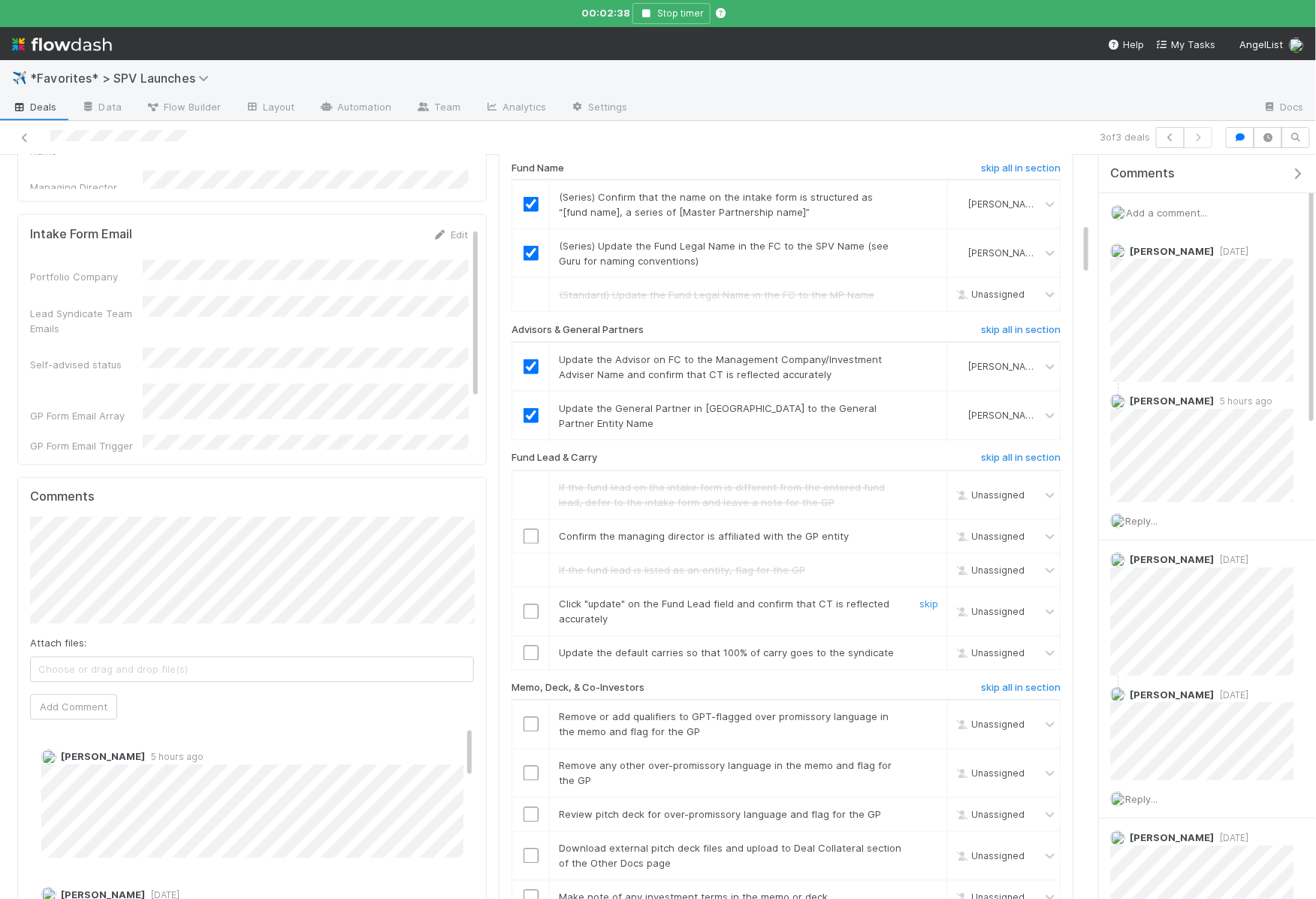
scroll to position [1056, 0]
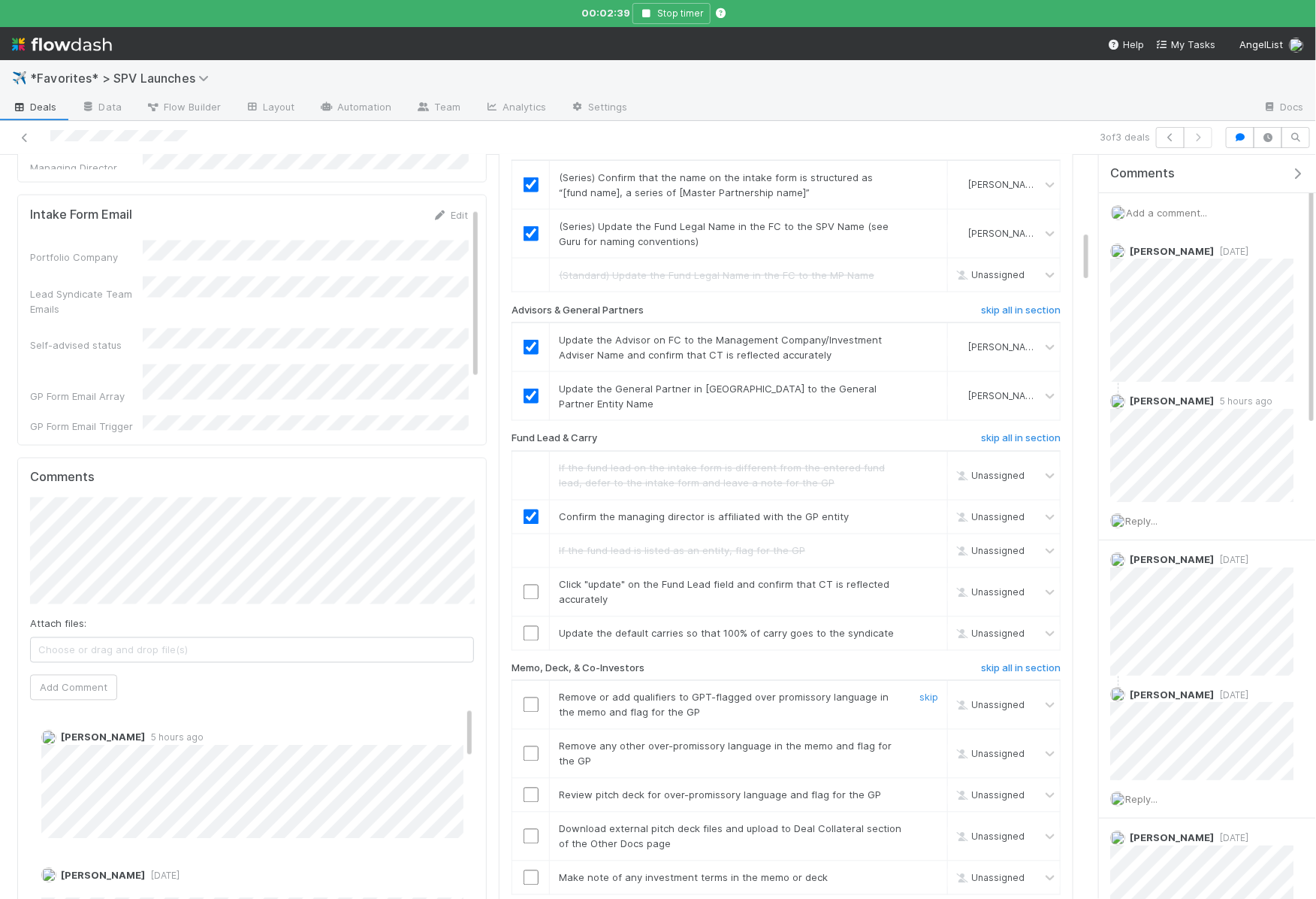
checkbox input "true"
click at [594, 567] on td "Click "update" on the Fund Lead field and confirm that CT is reflected accurate…" at bounding box center [749, 592] width 398 height 49
checkbox input "true"
click at [534, 626] on input "checkbox" at bounding box center [531, 633] width 15 height 15
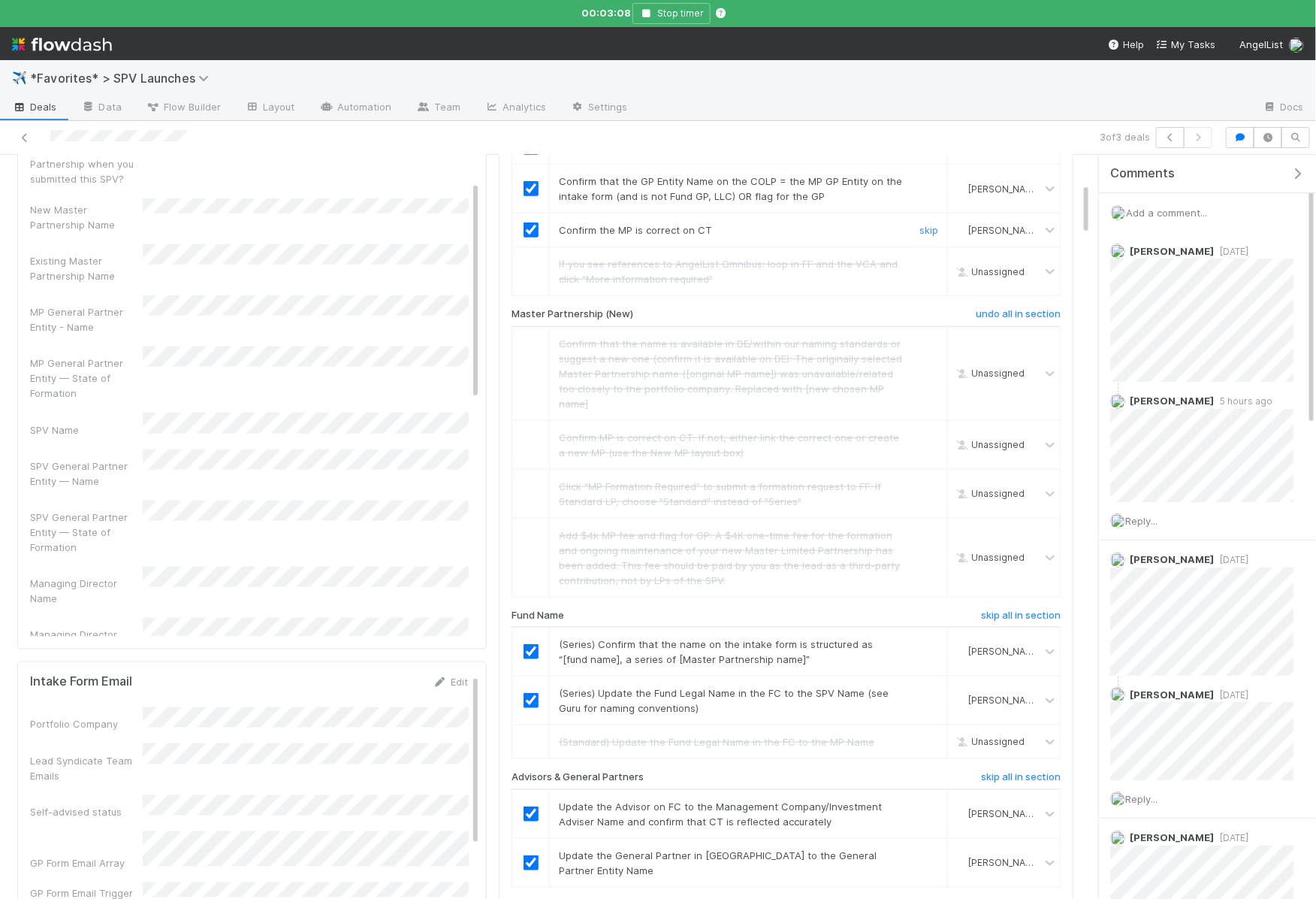
scroll to position [0, 0]
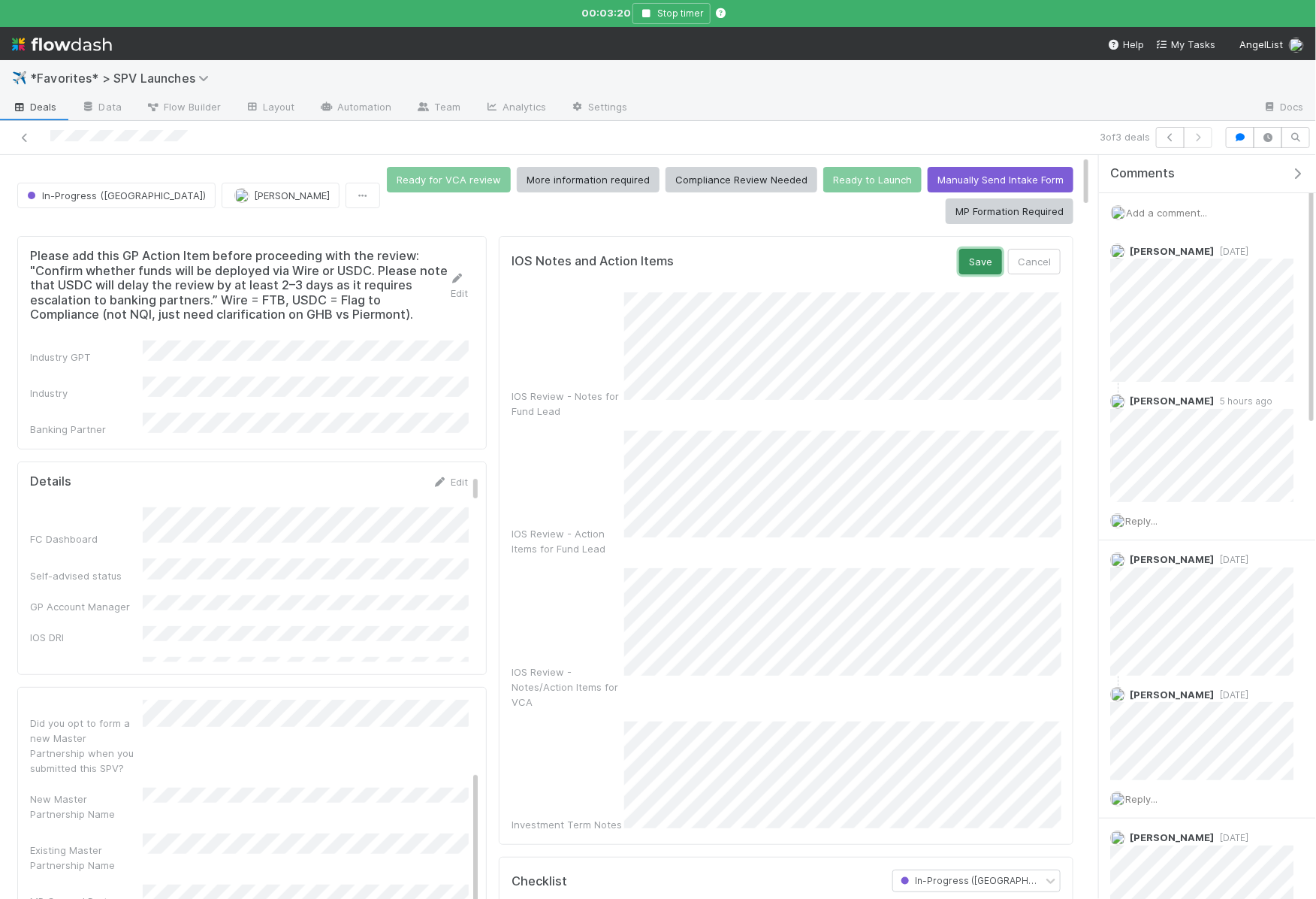
click at [975, 258] on button "Save" at bounding box center [981, 261] width 43 height 25
click at [979, 260] on button "Save" at bounding box center [981, 261] width 43 height 25
click at [984, 253] on button "Save" at bounding box center [981, 261] width 43 height 25
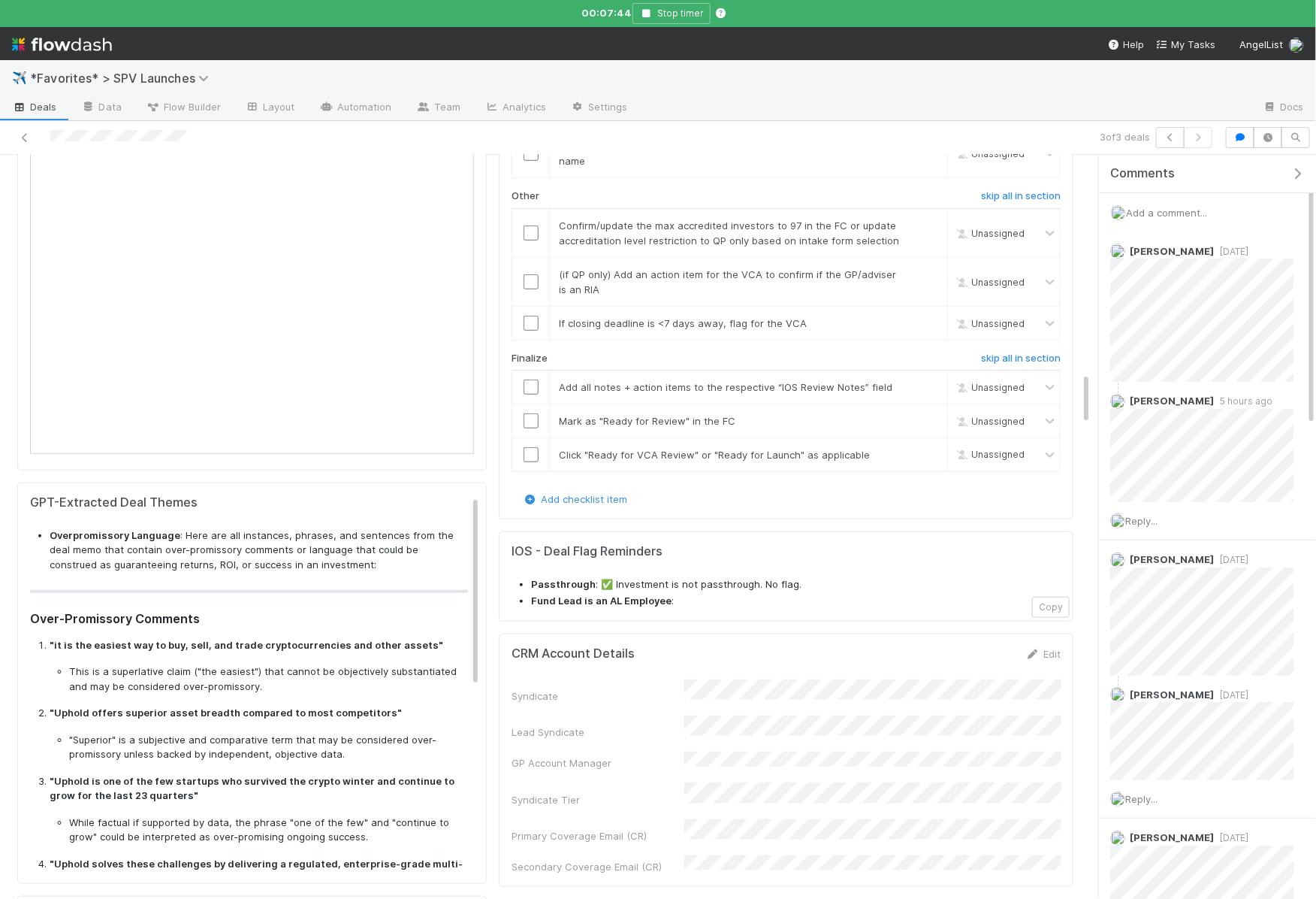
scroll to position [3078, 0]
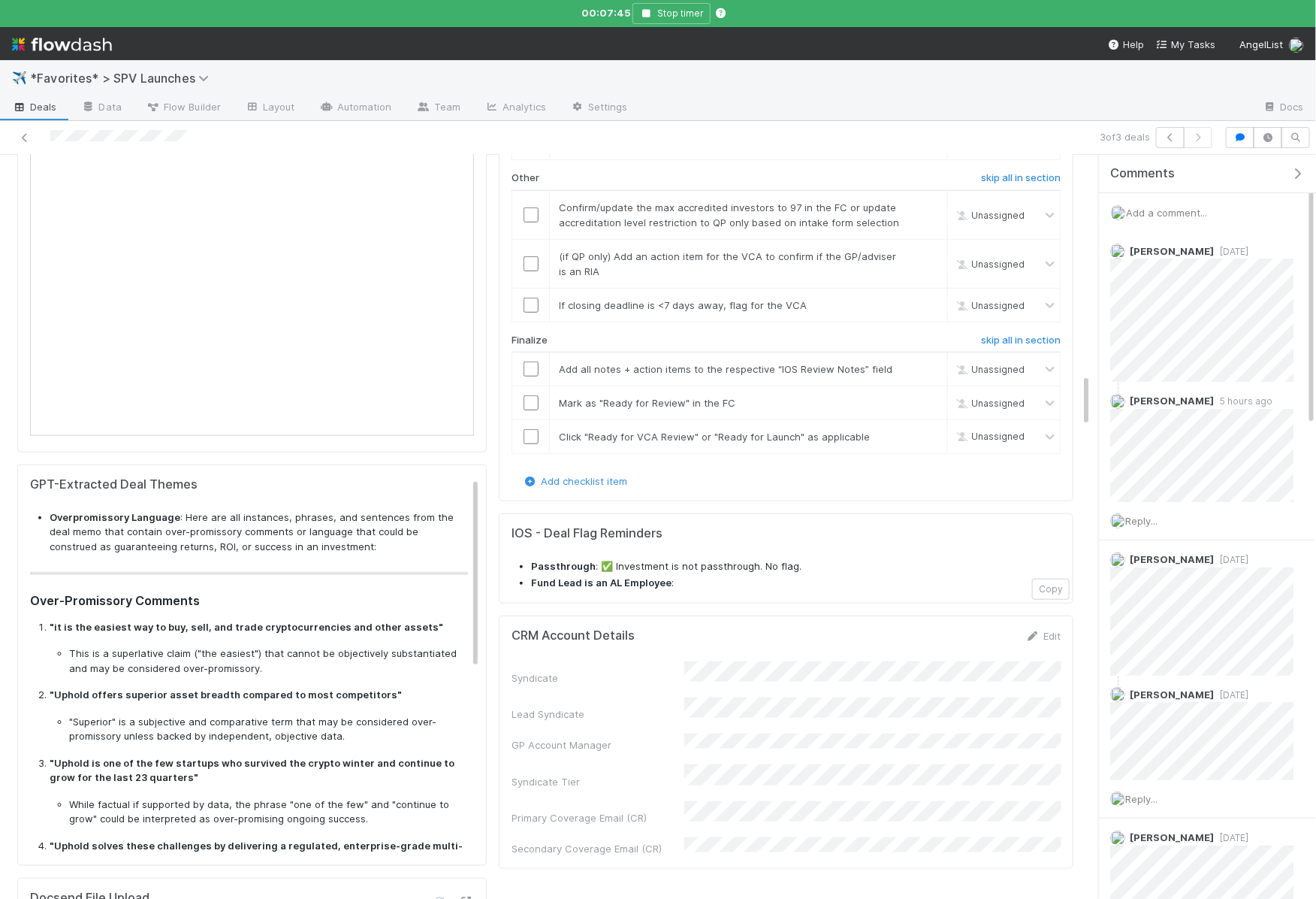
click at [368, 646] on li "This is a superlative claim ("the easiest") that cannot be objectively substant…" at bounding box center [268, 661] width 399 height 29
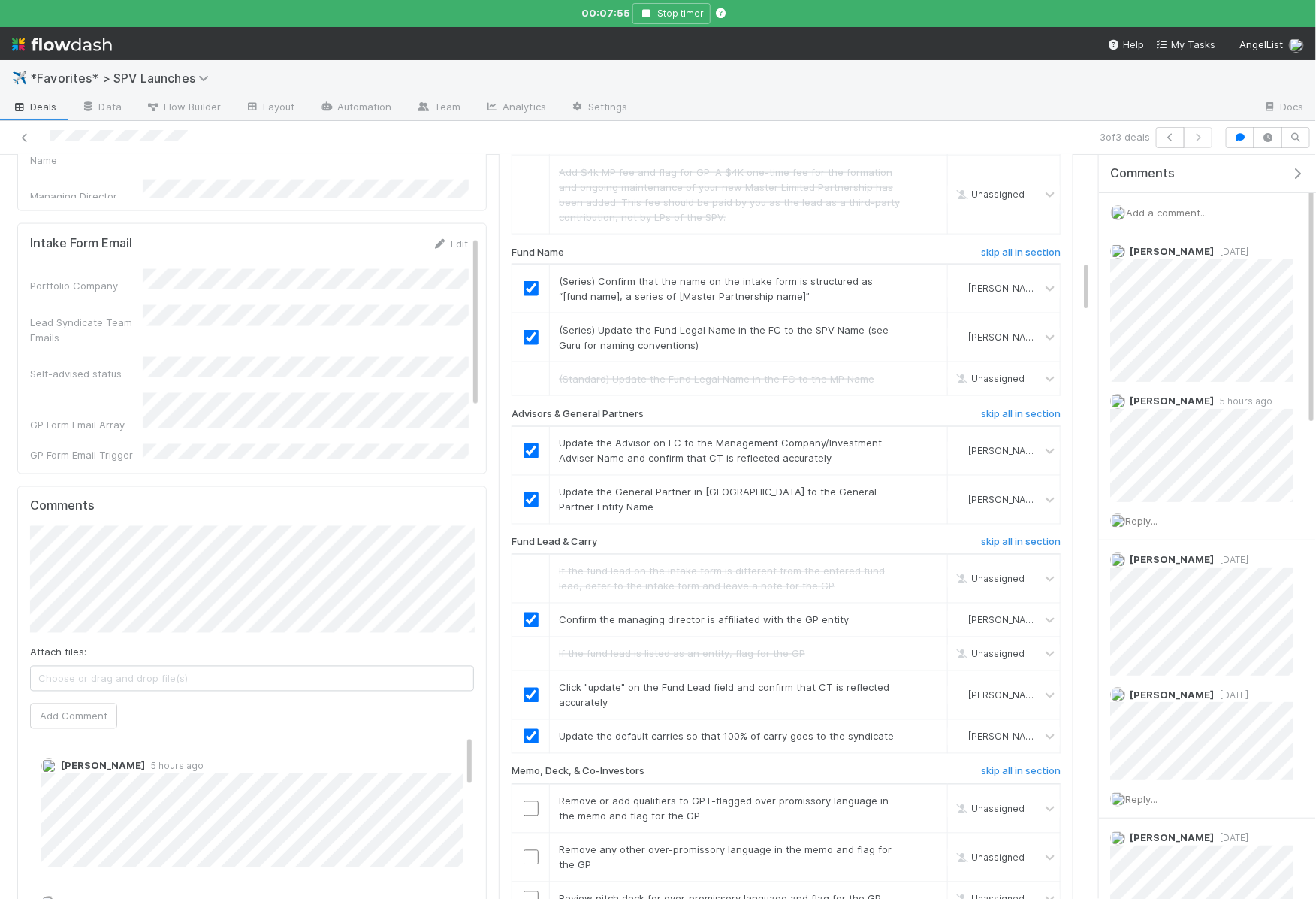
scroll to position [0, 0]
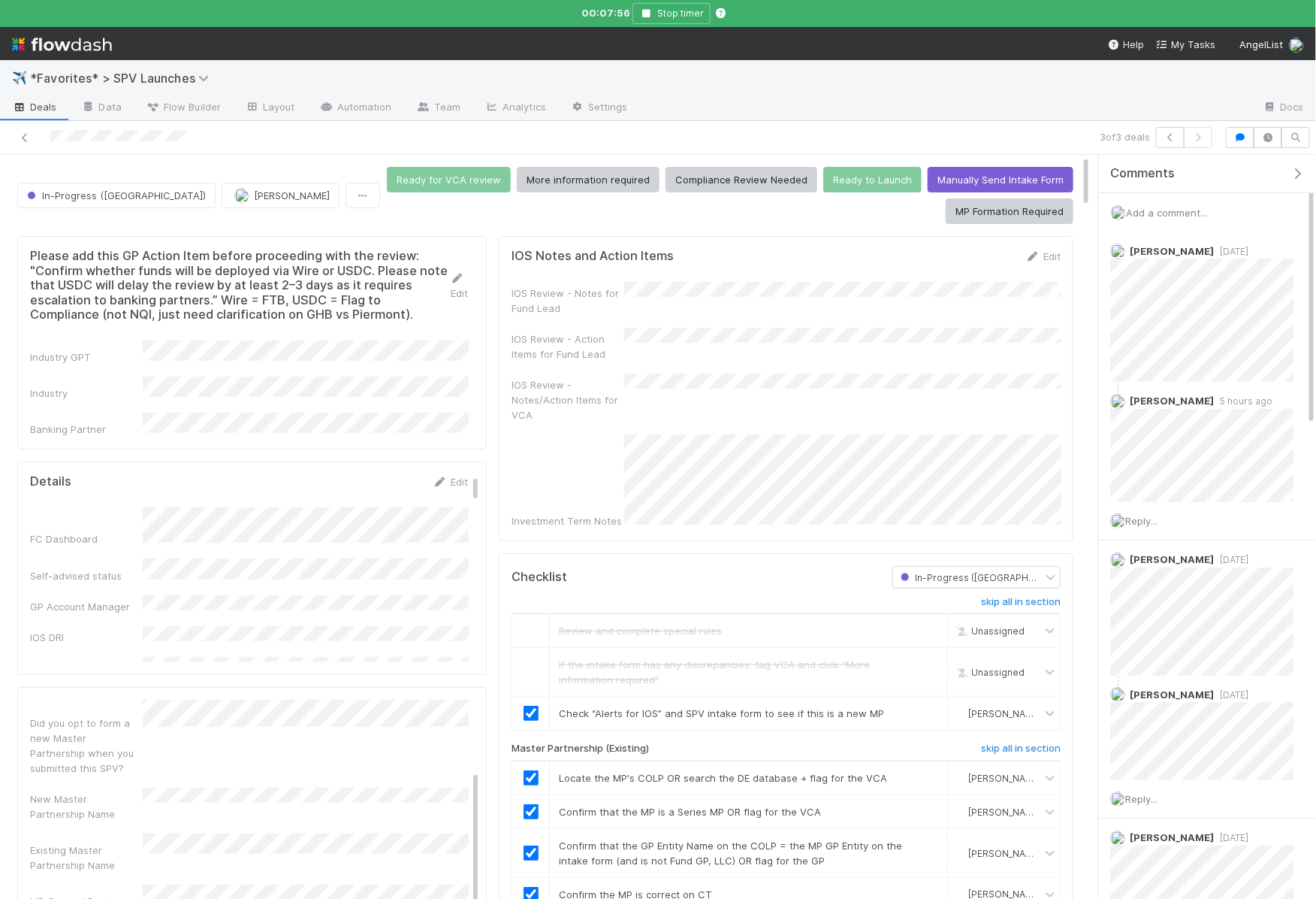
click at [614, 437] on div "Investment Term Notes" at bounding box center [785, 481] width 549 height 94
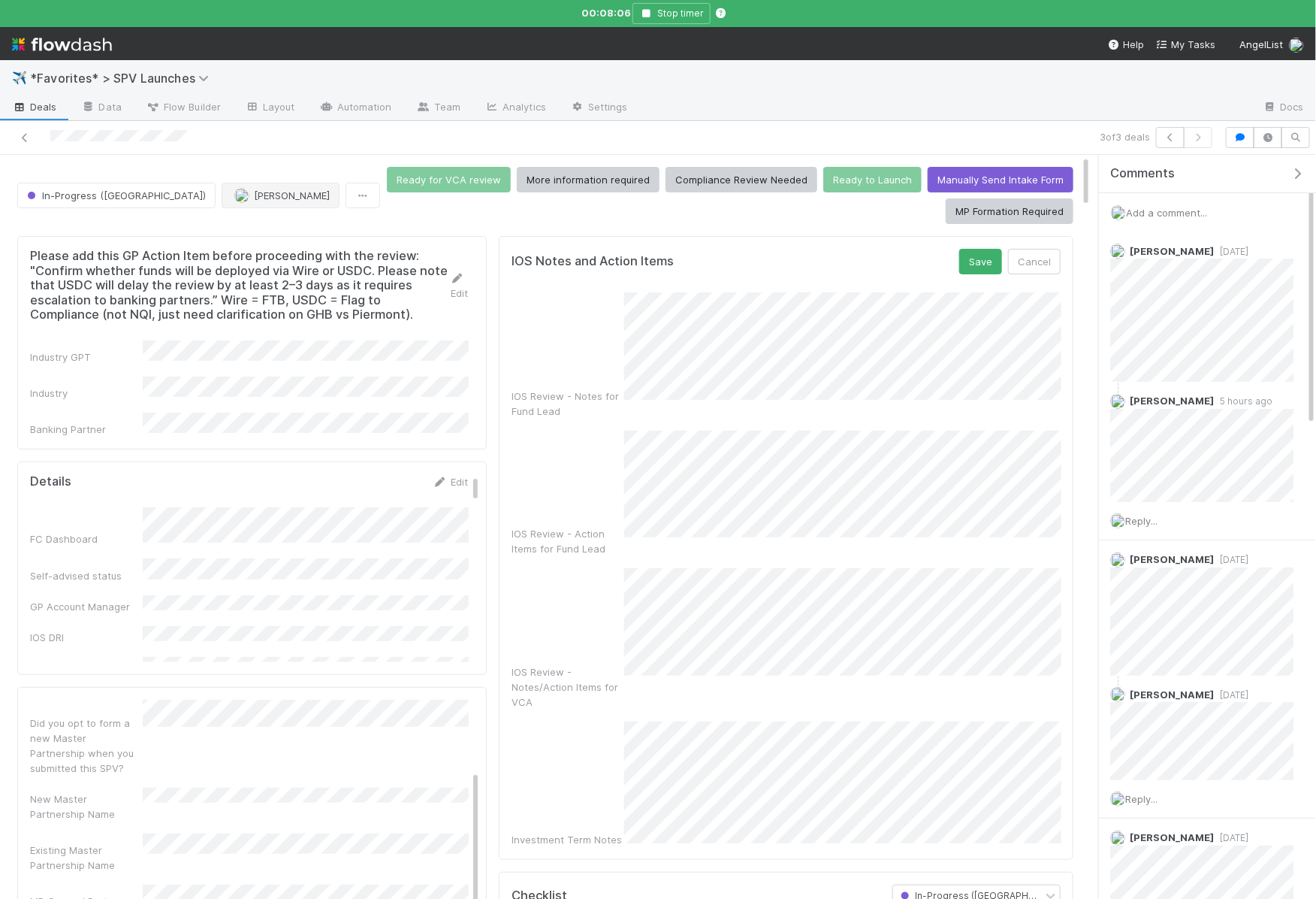
scroll to position [297, 0]
click at [975, 260] on button "Save" at bounding box center [981, 261] width 43 height 25
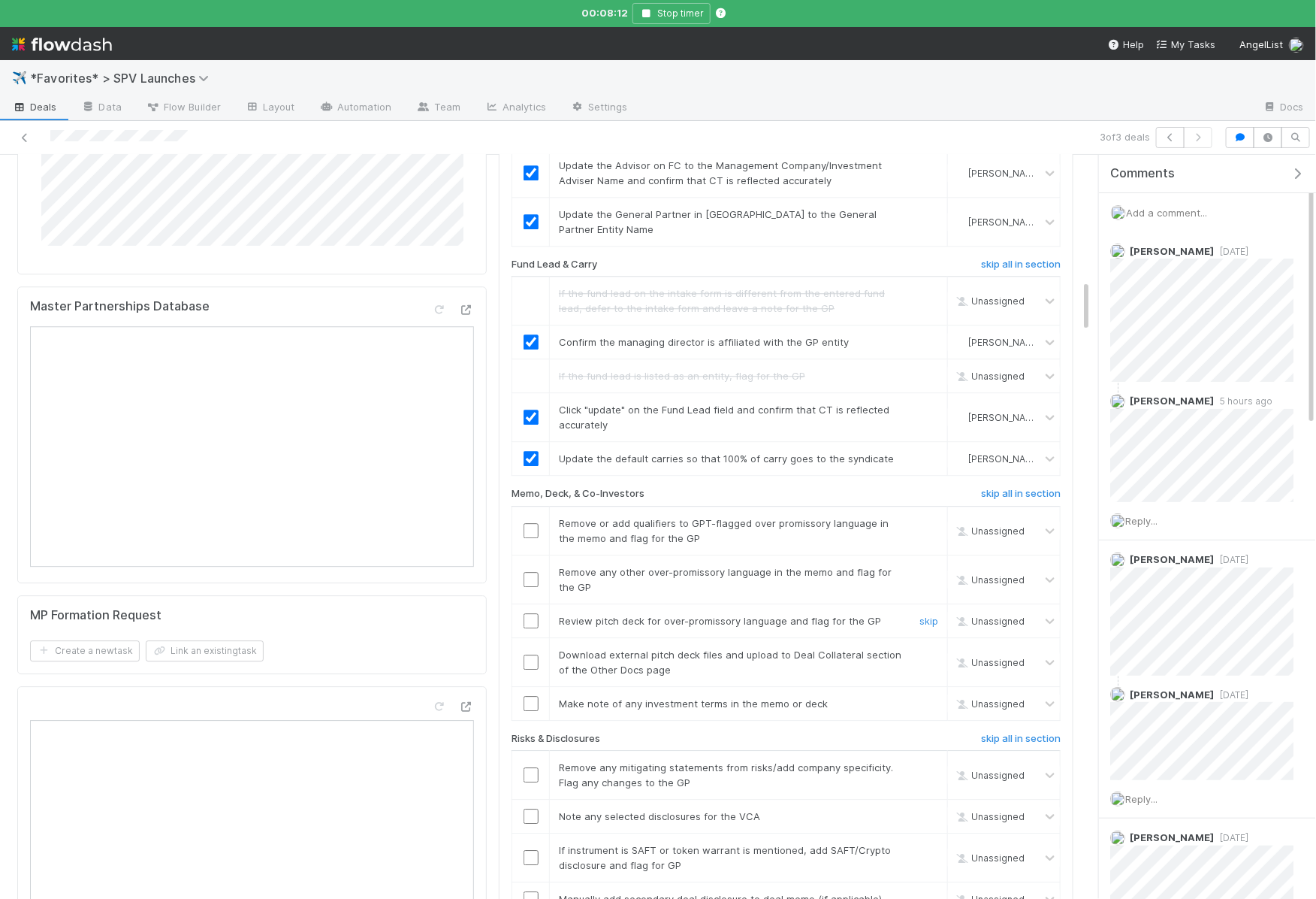
scroll to position [1802, 0]
click at [533, 522] on input "checkbox" at bounding box center [531, 530] width 15 height 15
click at [925, 565] on link "skip" at bounding box center [929, 571] width 19 height 12
click at [925, 614] on link "skip" at bounding box center [929, 620] width 19 height 12
click at [924, 648] on link "skip" at bounding box center [929, 654] width 19 height 12
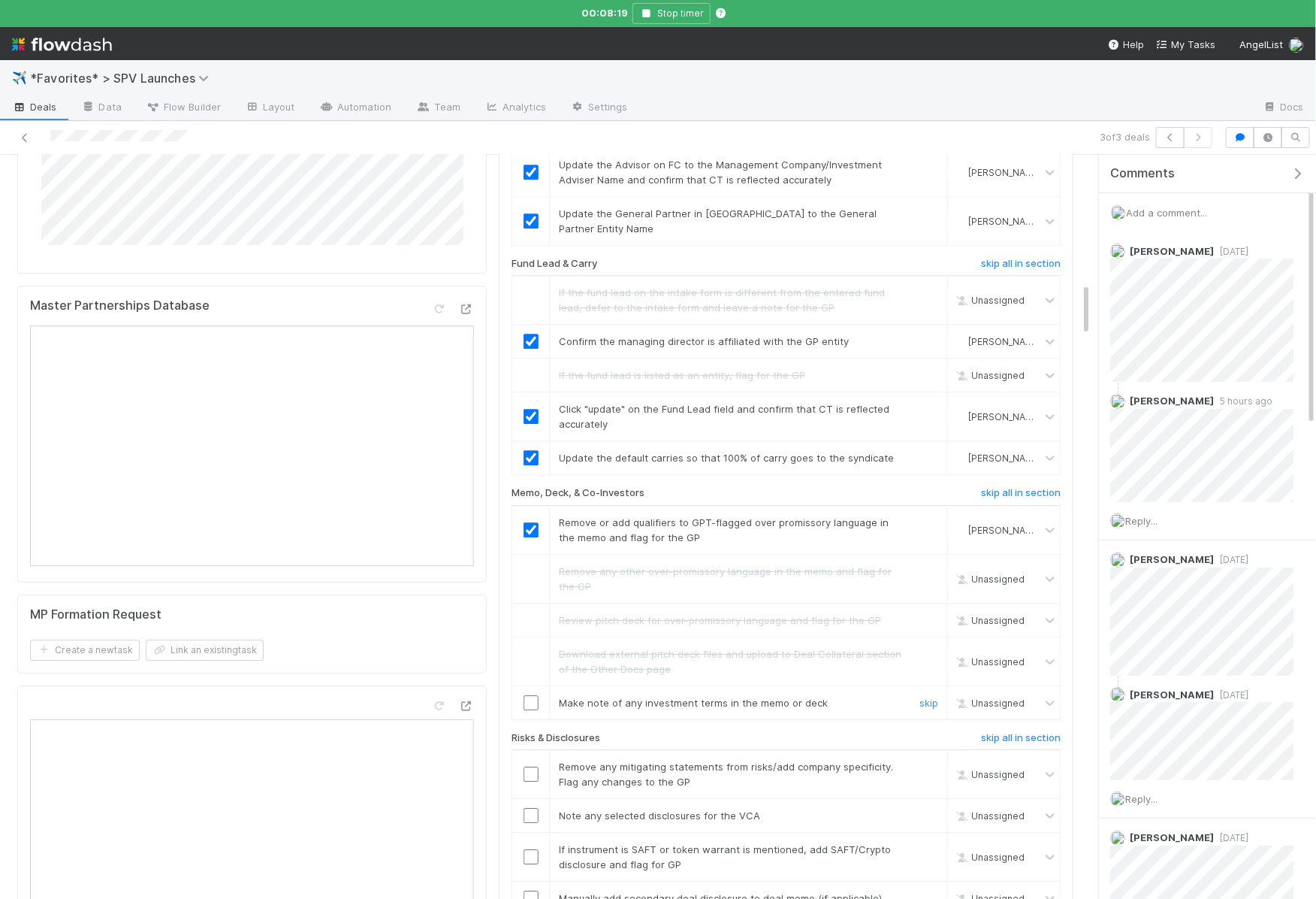
click at [532, 695] on input "checkbox" at bounding box center [531, 703] width 15 height 15
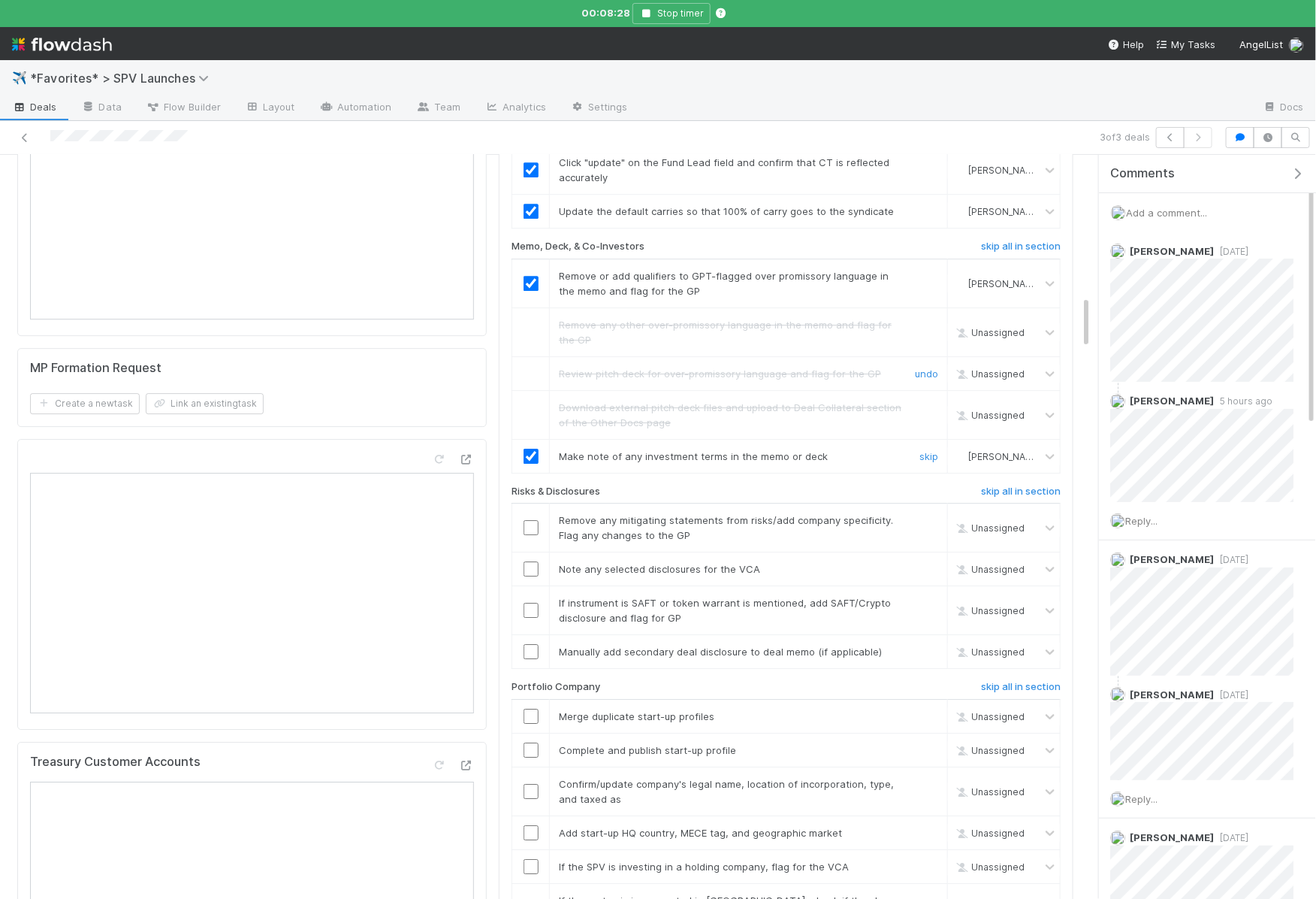
scroll to position [2068, 0]
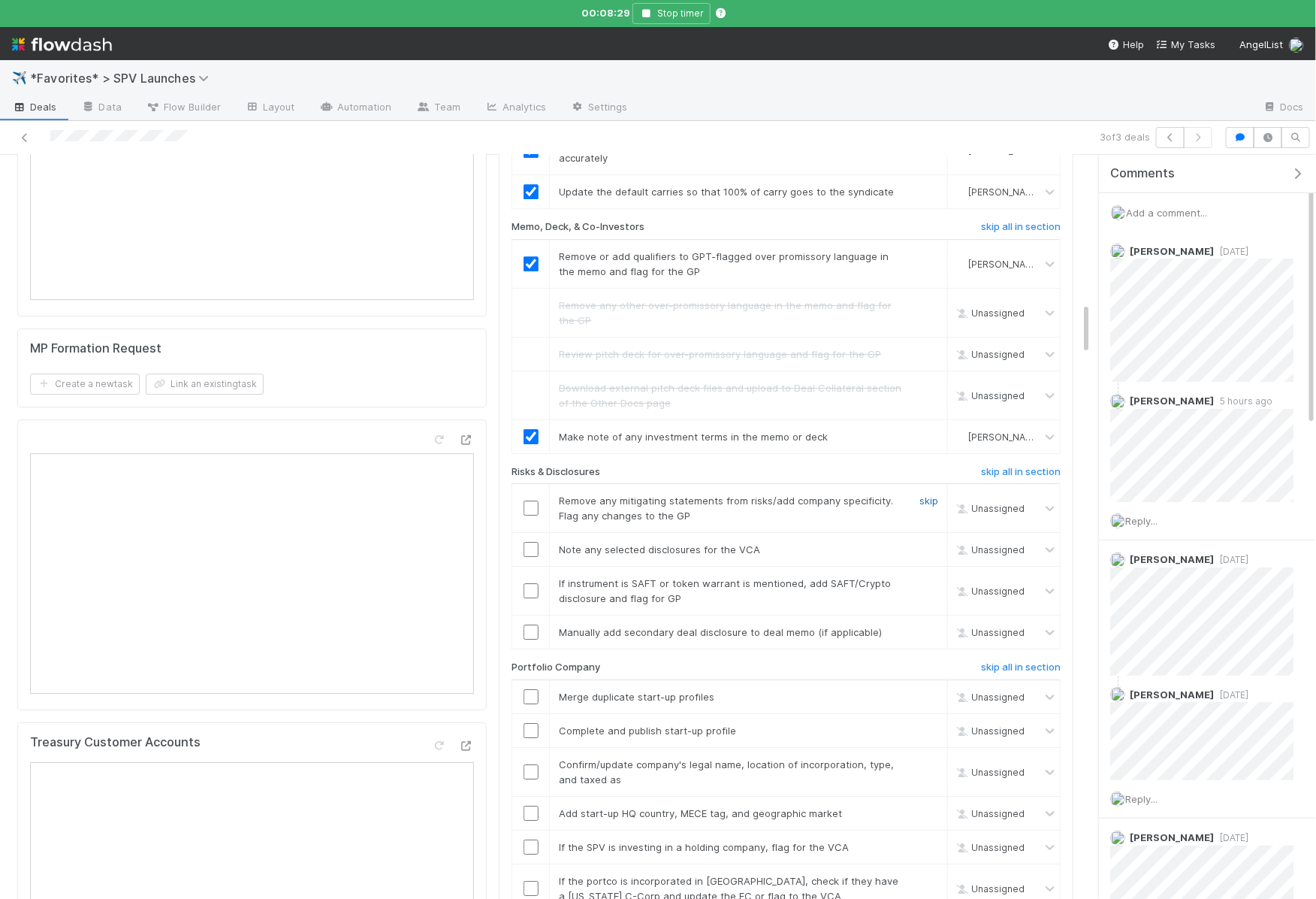
click at [932, 495] on link "skip" at bounding box center [929, 501] width 19 height 12
click at [929, 543] on link "skip" at bounding box center [929, 549] width 19 height 12
click at [934, 577] on link "skip" at bounding box center [929, 584] width 19 height 12
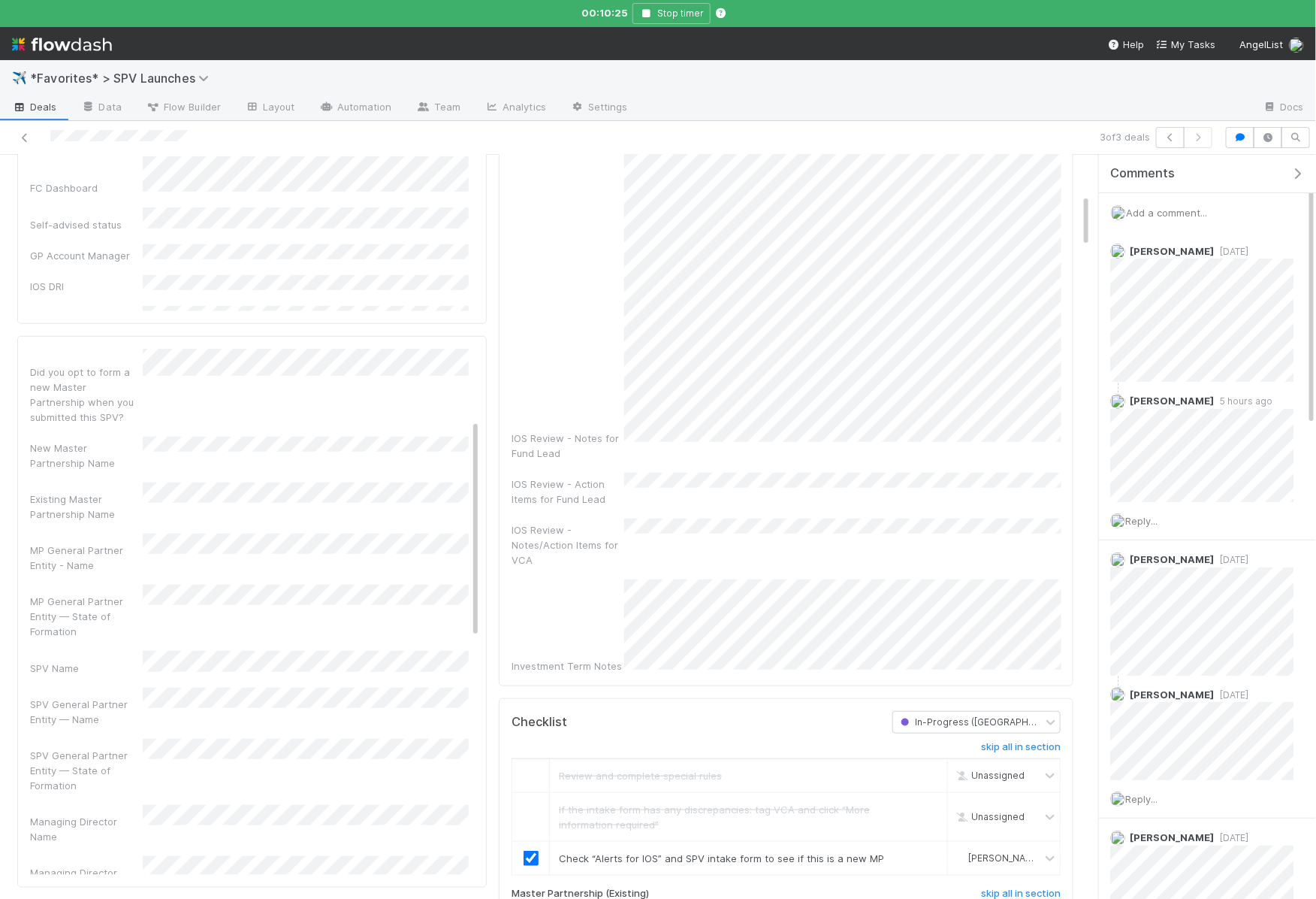
scroll to position [0, 0]
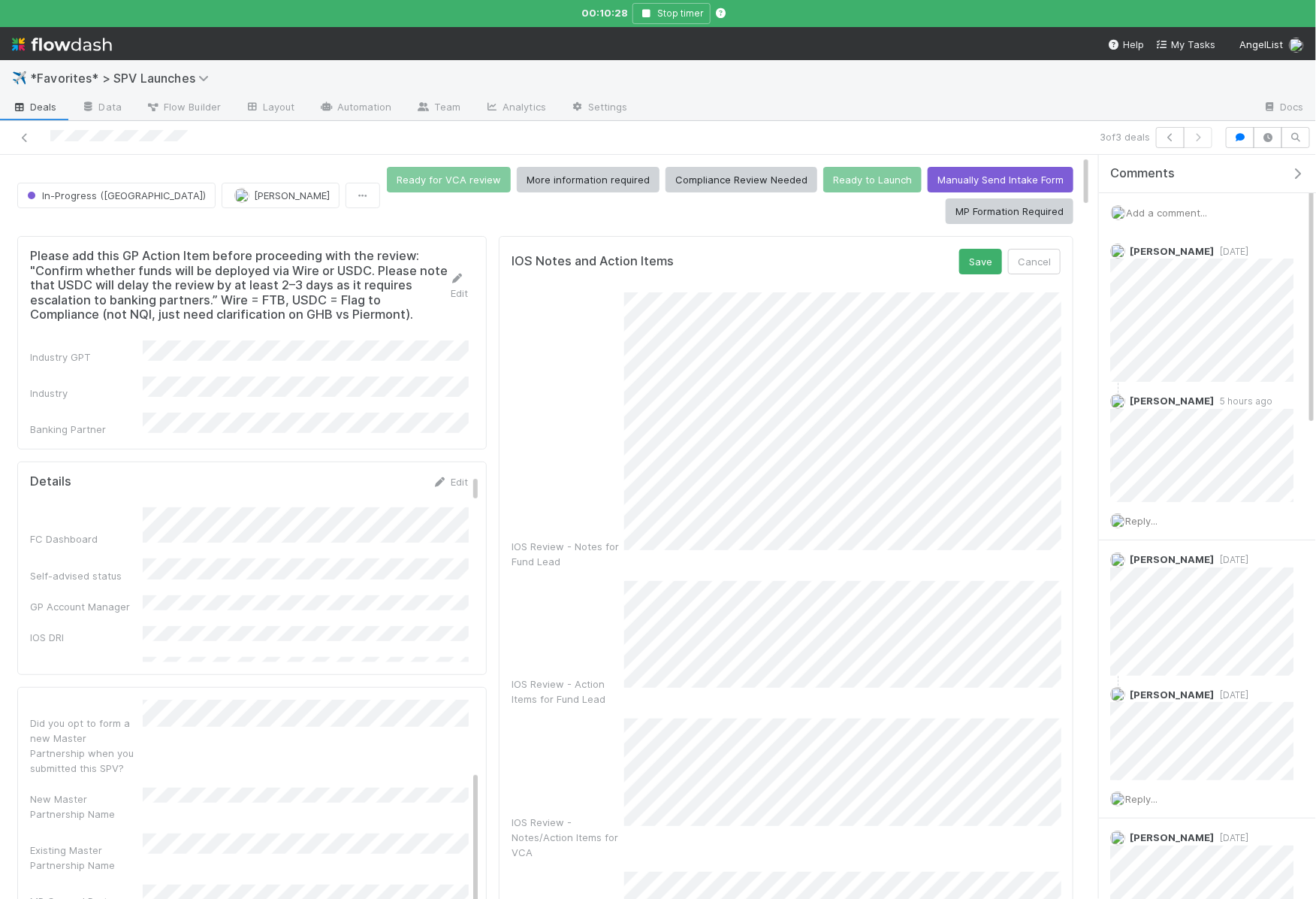
click at [1009, 255] on div "Save Cancel" at bounding box center [1010, 261] width 101 height 25
click at [985, 260] on button "Save" at bounding box center [981, 261] width 43 height 25
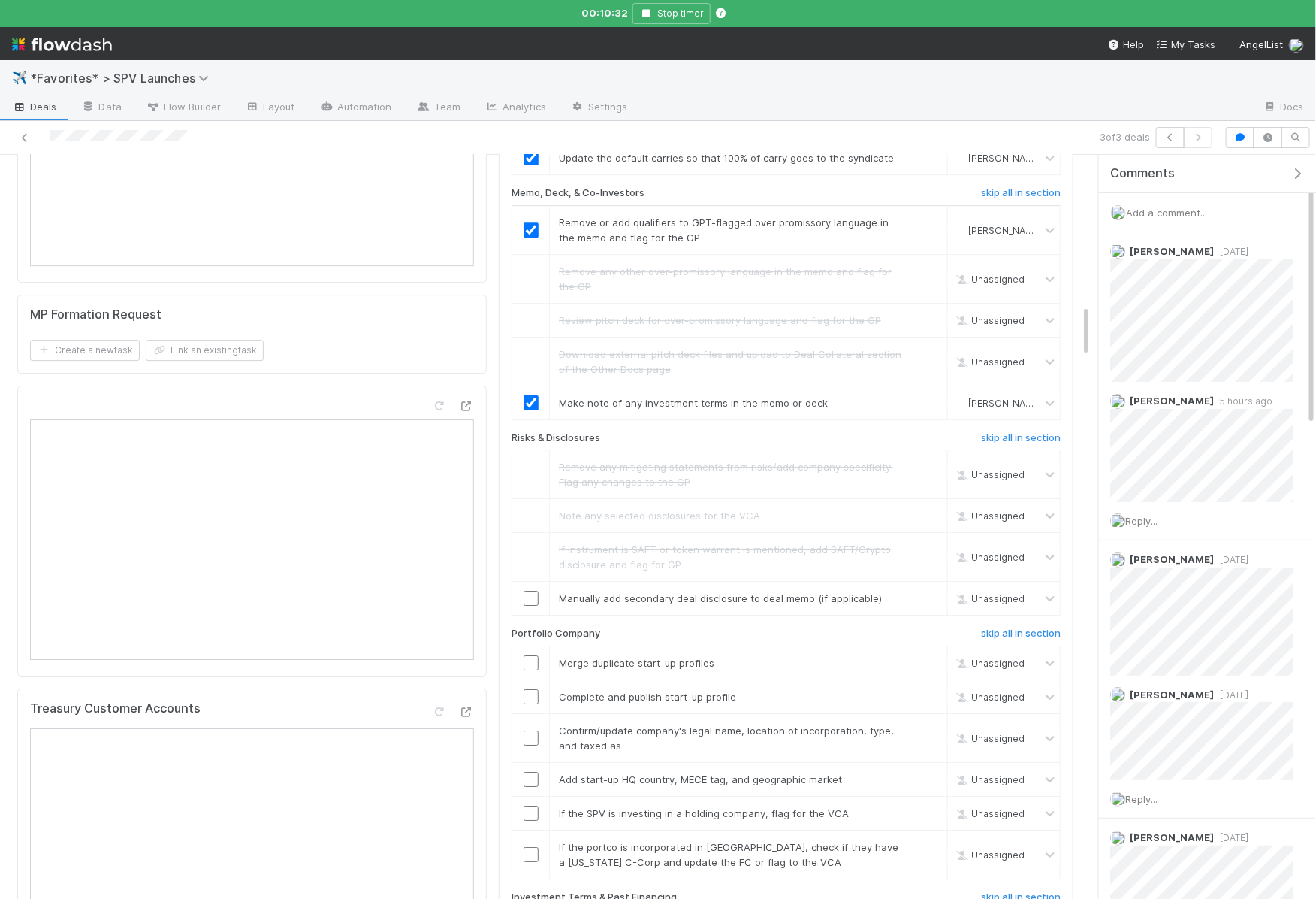
scroll to position [2120, 0]
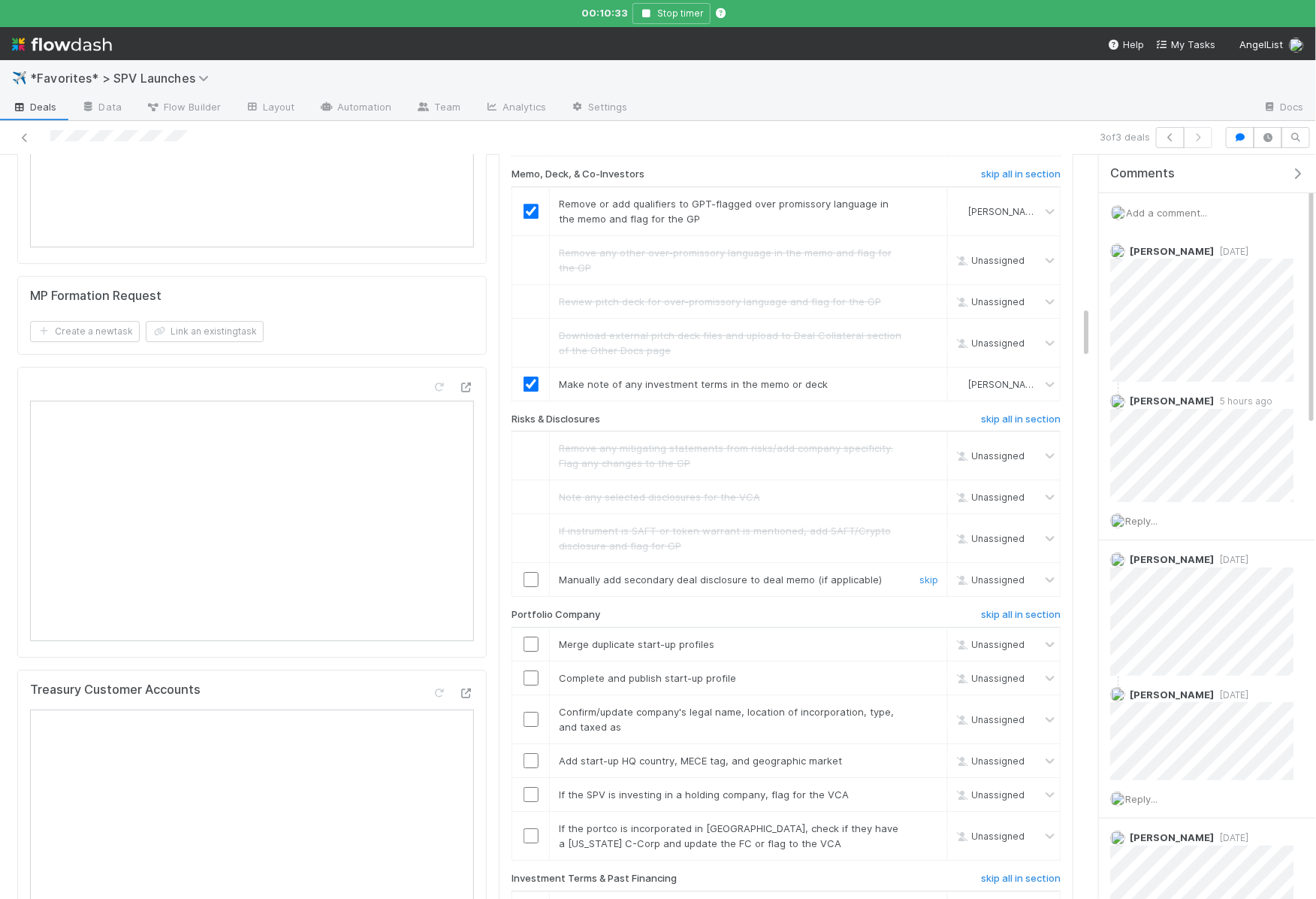
click at [534, 572] on input "checkbox" at bounding box center [531, 580] width 15 height 15
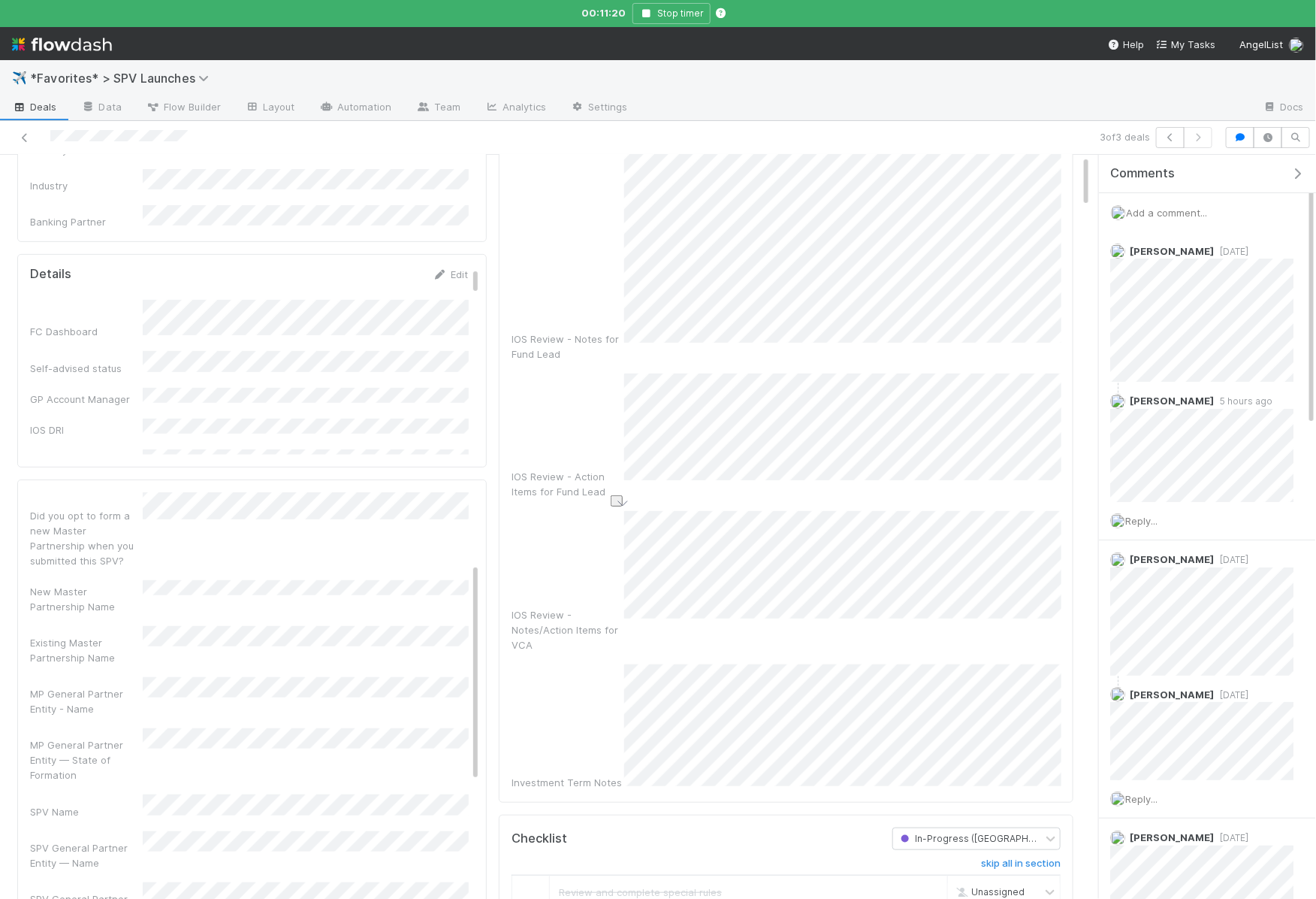
scroll to position [0, 0]
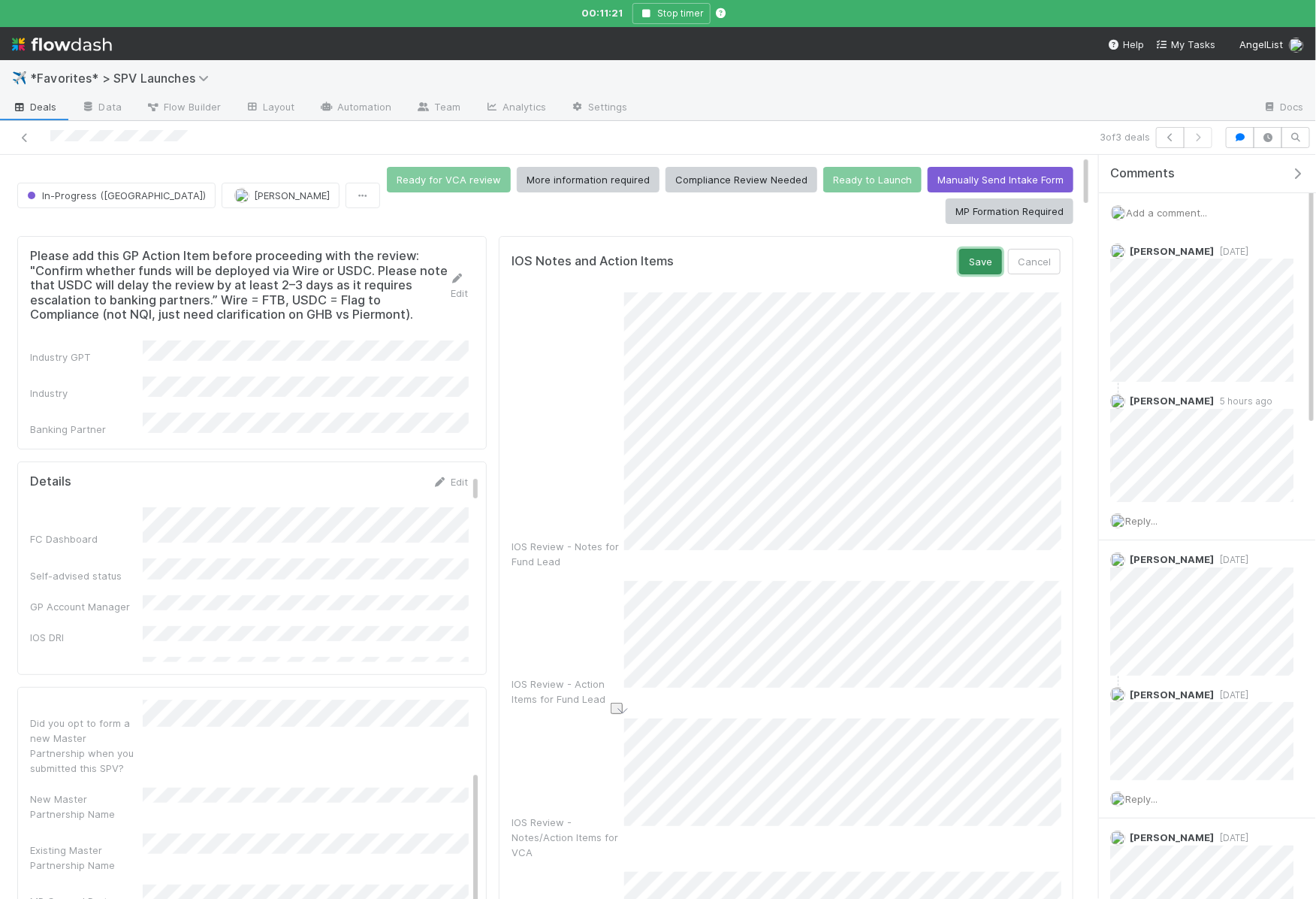
click at [980, 253] on button "Save" at bounding box center [981, 261] width 43 height 25
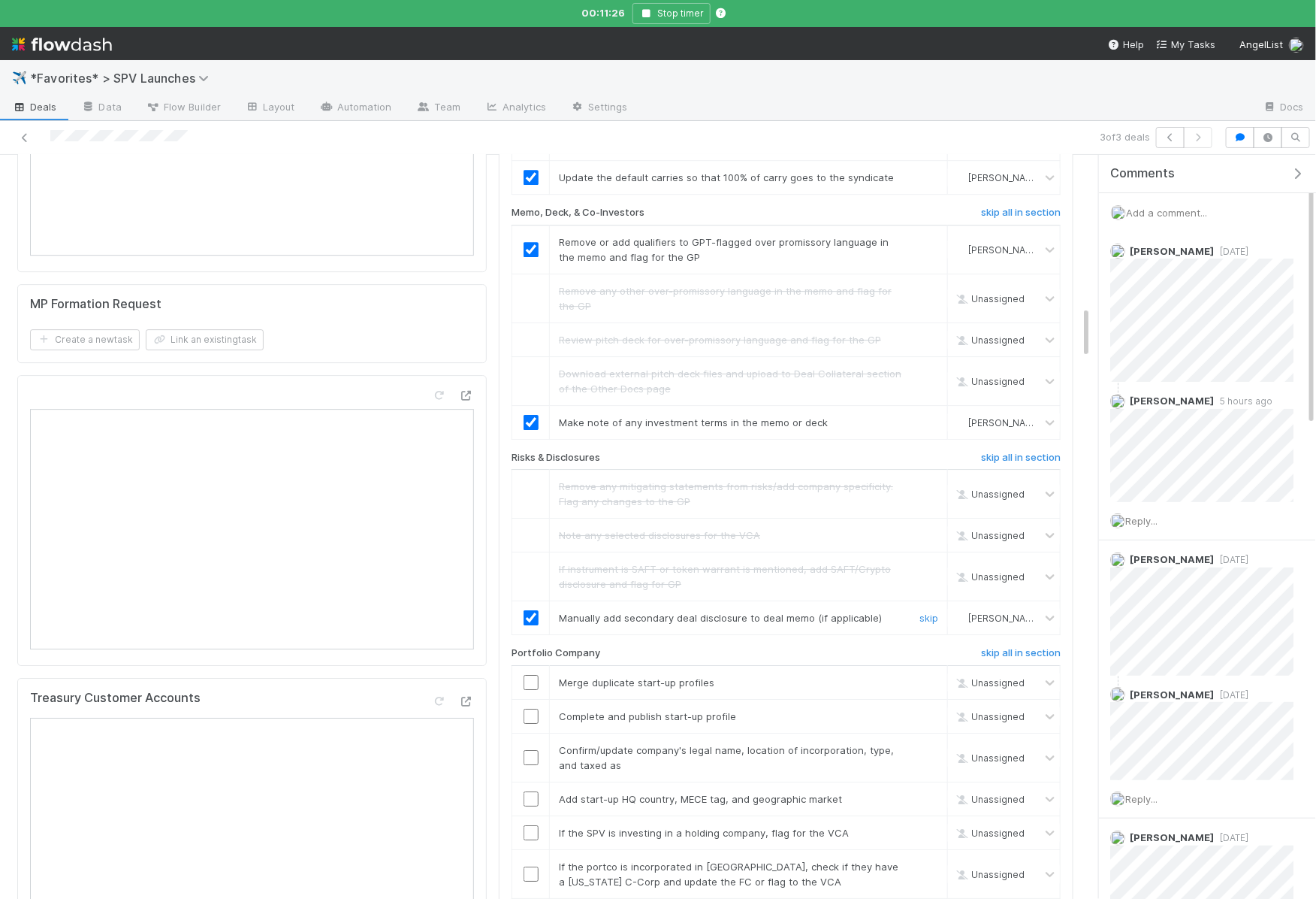
scroll to position [2123, 0]
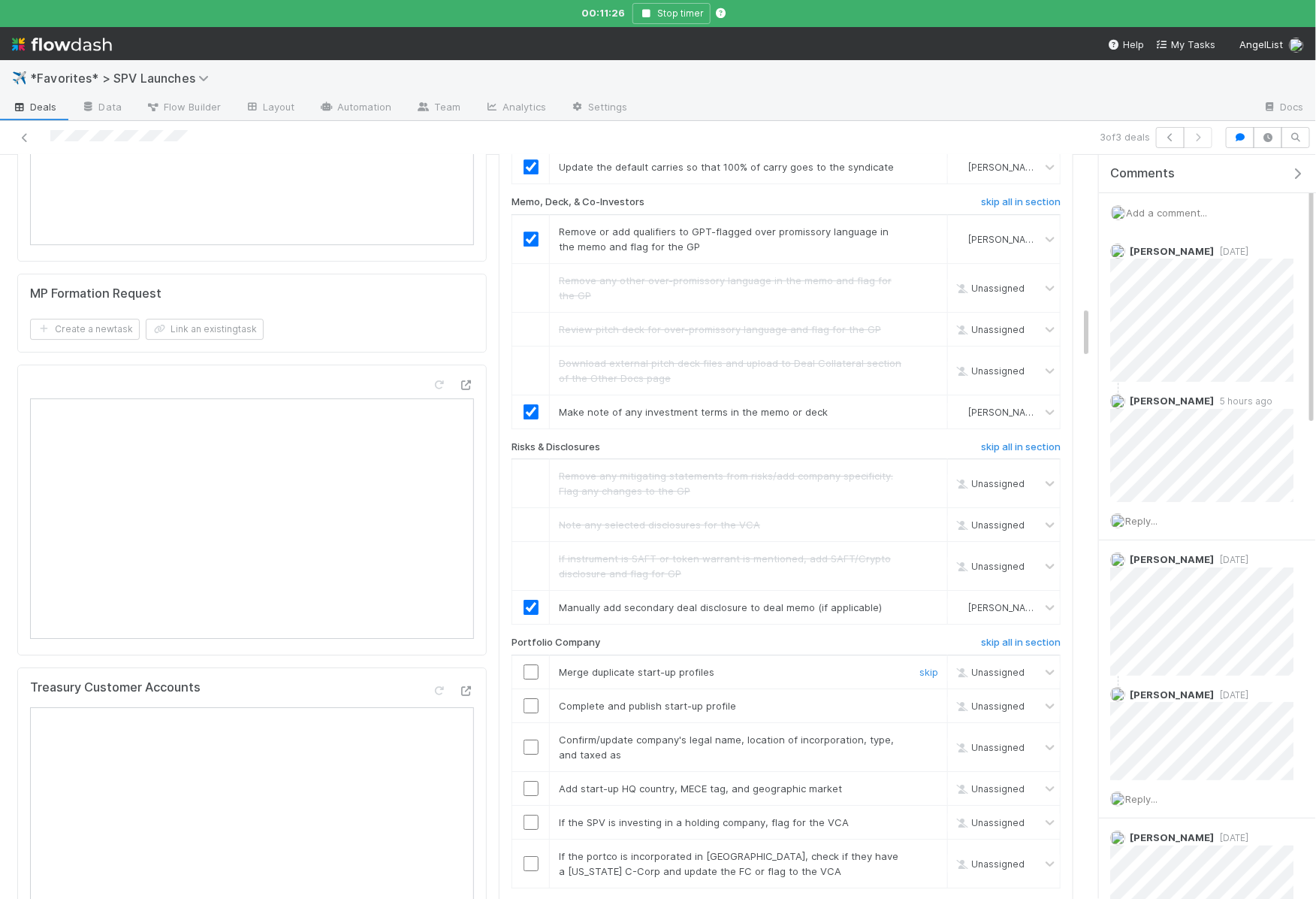
click at [525, 664] on input "checkbox" at bounding box center [531, 672] width 15 height 15
click at [938, 699] on link "skip" at bounding box center [929, 705] width 19 height 12
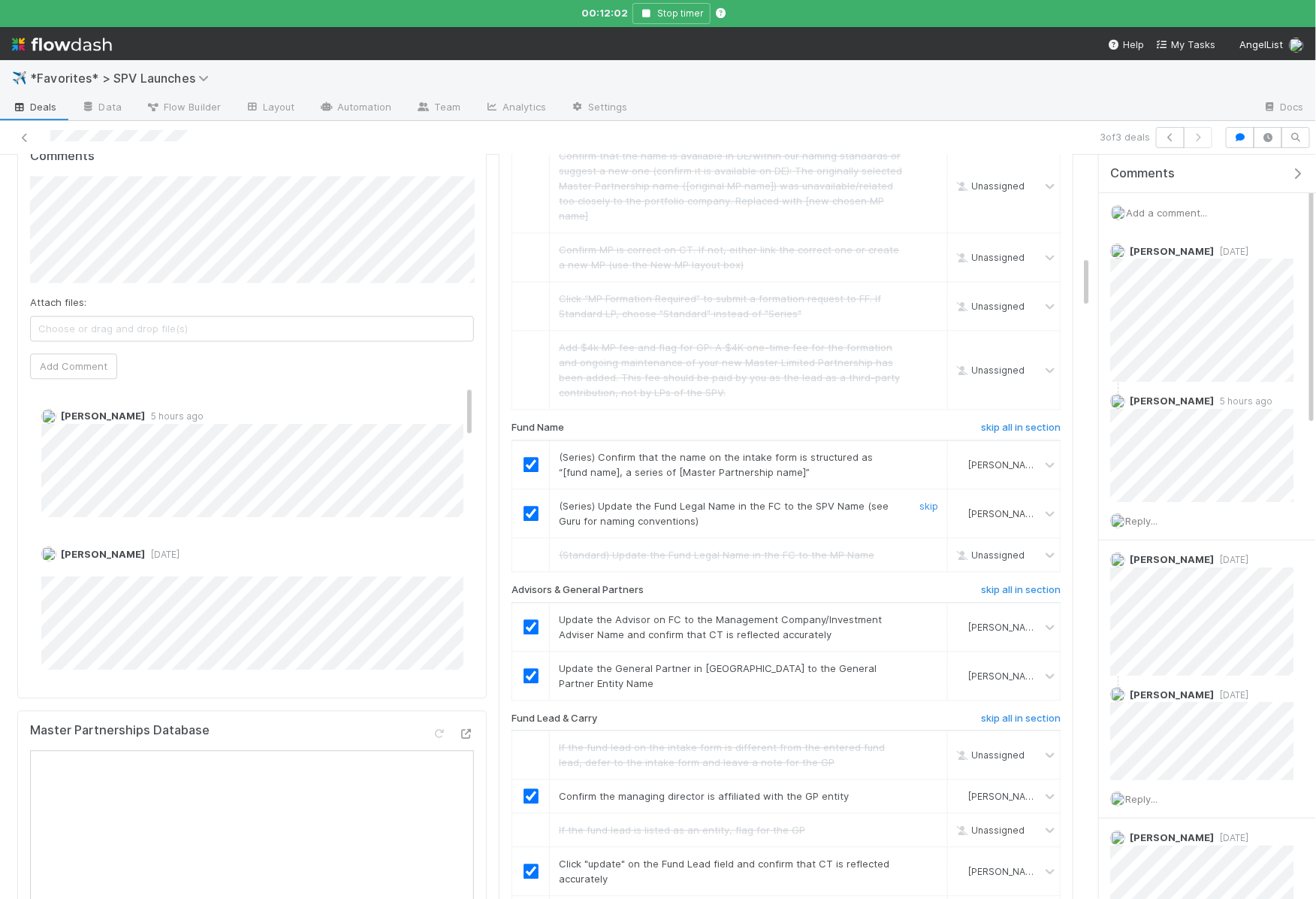
checkbox input "true"
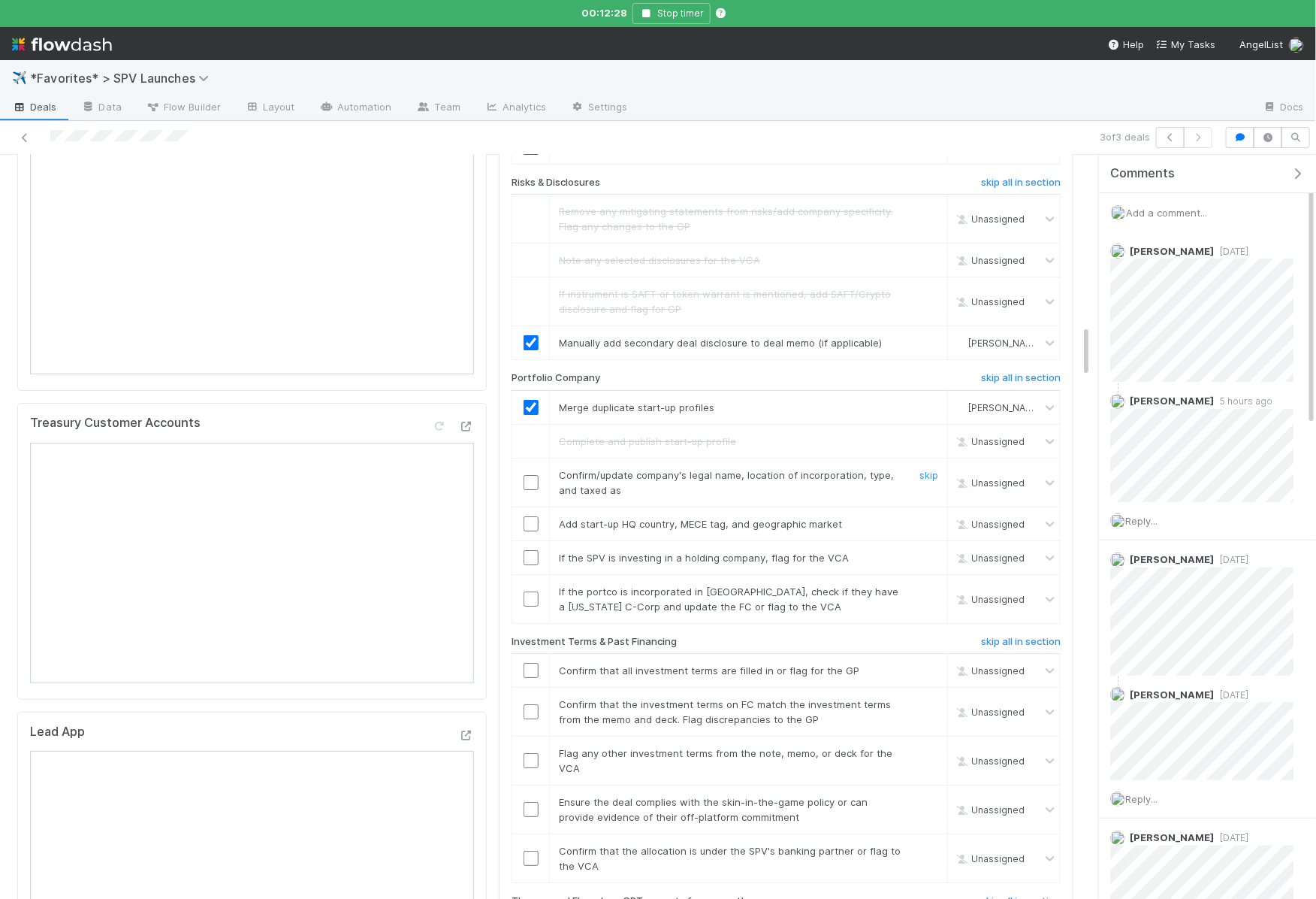
scroll to position [2389, 0]
click at [929, 465] on div "skip" at bounding box center [926, 479] width 45 height 30
click at [936, 466] on link "skip" at bounding box center [929, 472] width 19 height 12
click at [531, 514] on input "checkbox" at bounding box center [531, 521] width 15 height 15
click at [928, 549] on link "skip" at bounding box center [929, 555] width 19 height 12
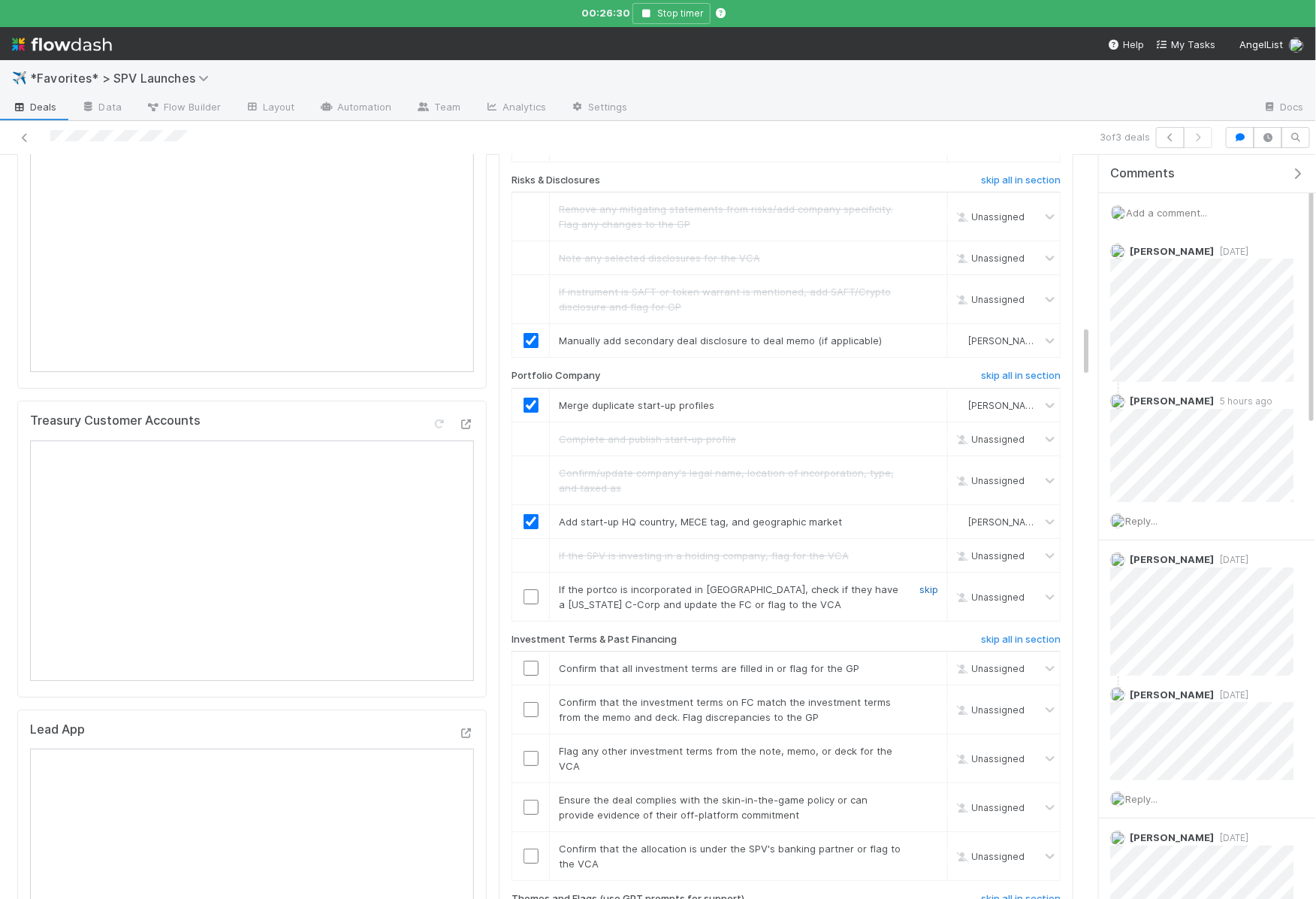
click at [927, 583] on link "skip" at bounding box center [929, 589] width 19 height 12
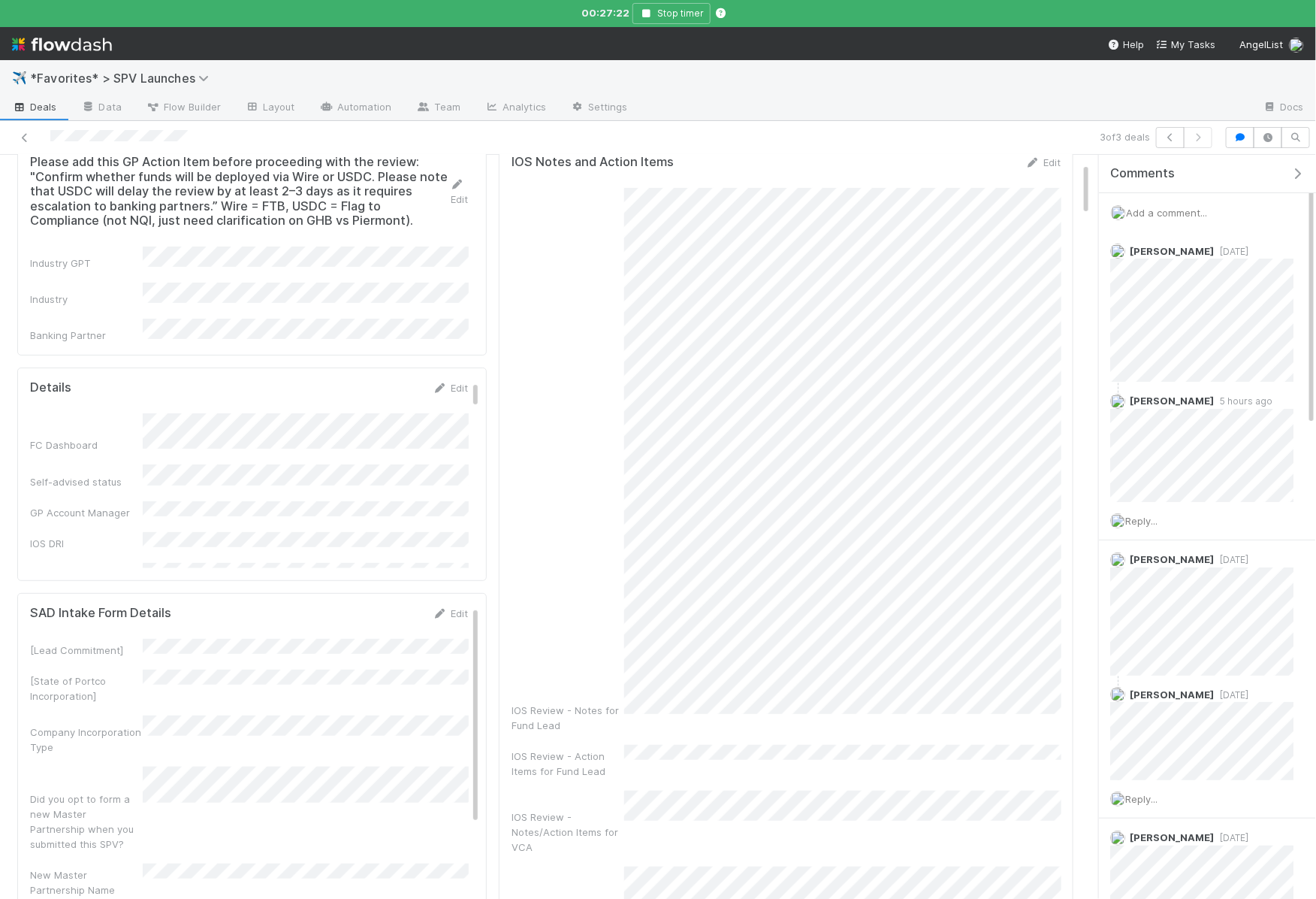
scroll to position [156, 0]
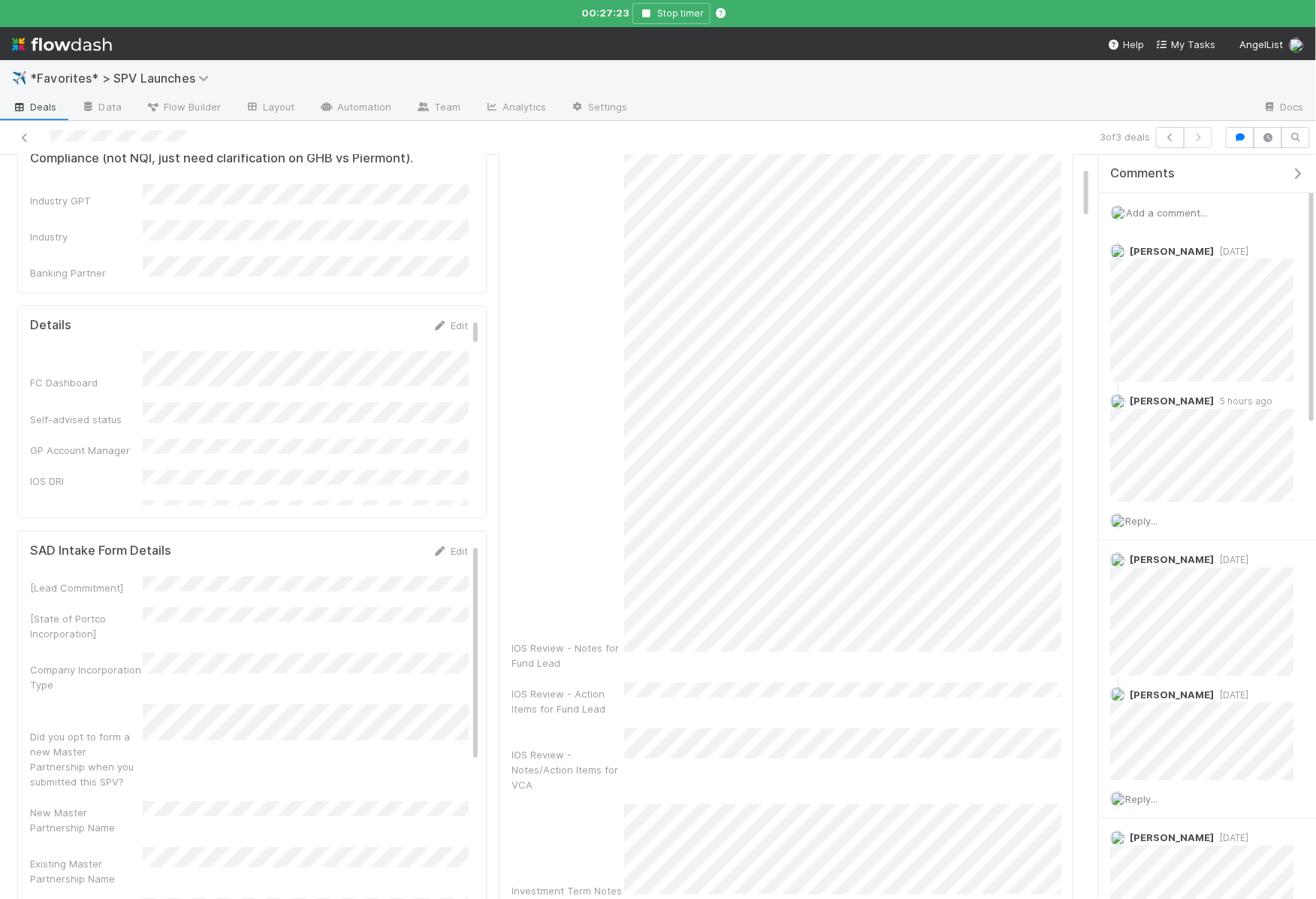
click at [608, 686] on div "IOS Review - Action Items for Fund Lead" at bounding box center [567, 701] width 113 height 30
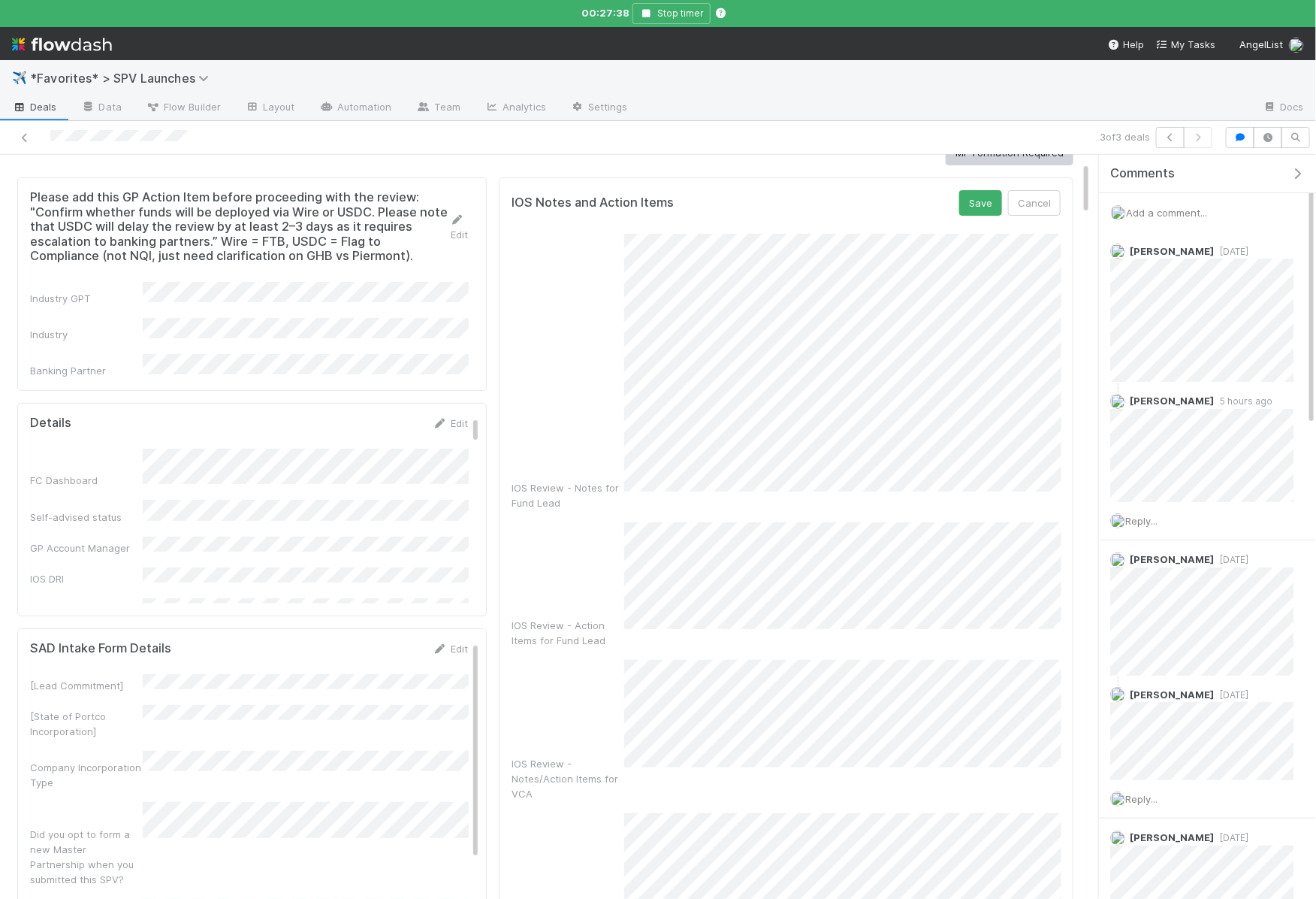
scroll to position [20, 0]
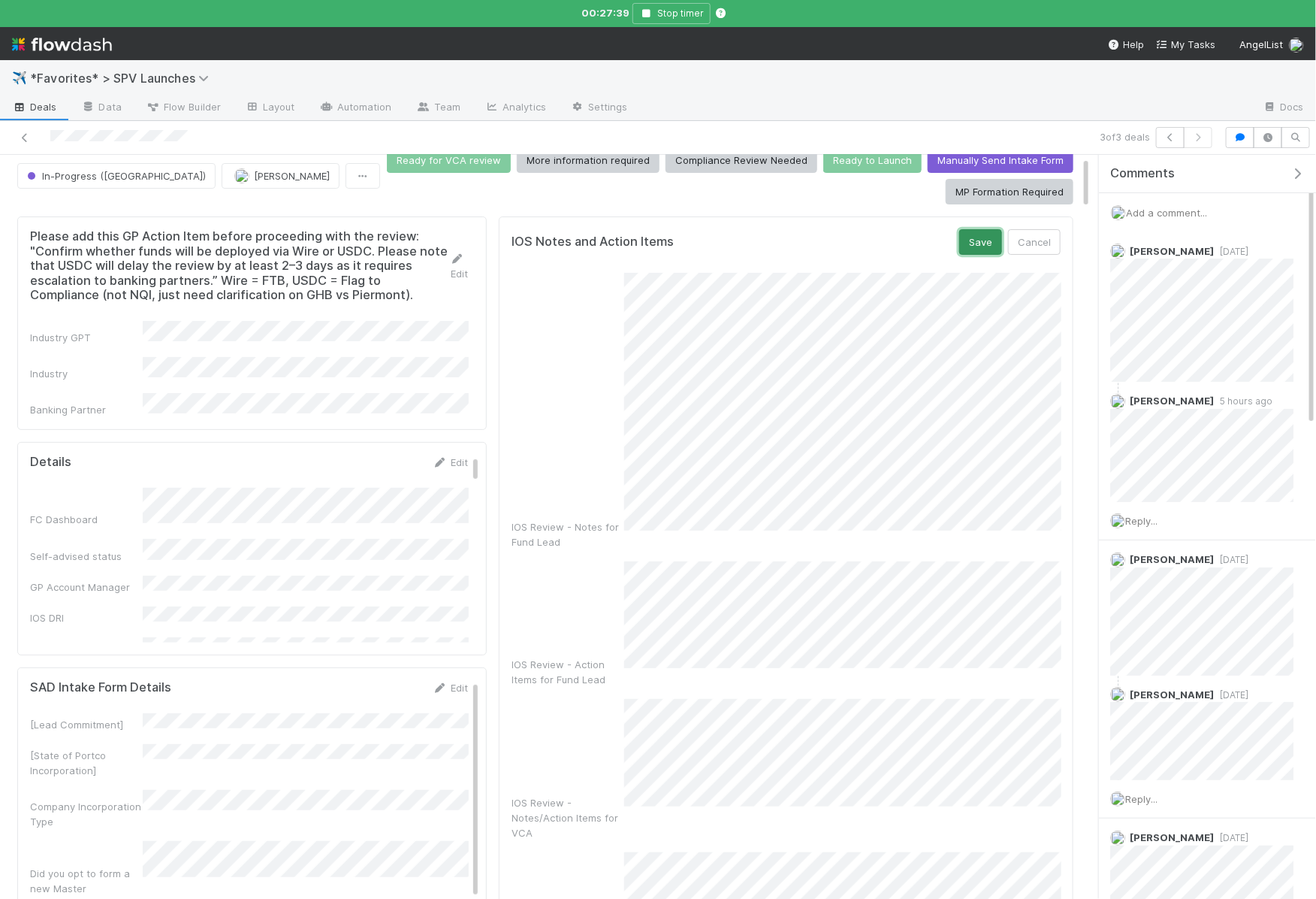
click at [971, 241] on button "Save" at bounding box center [981, 241] width 43 height 25
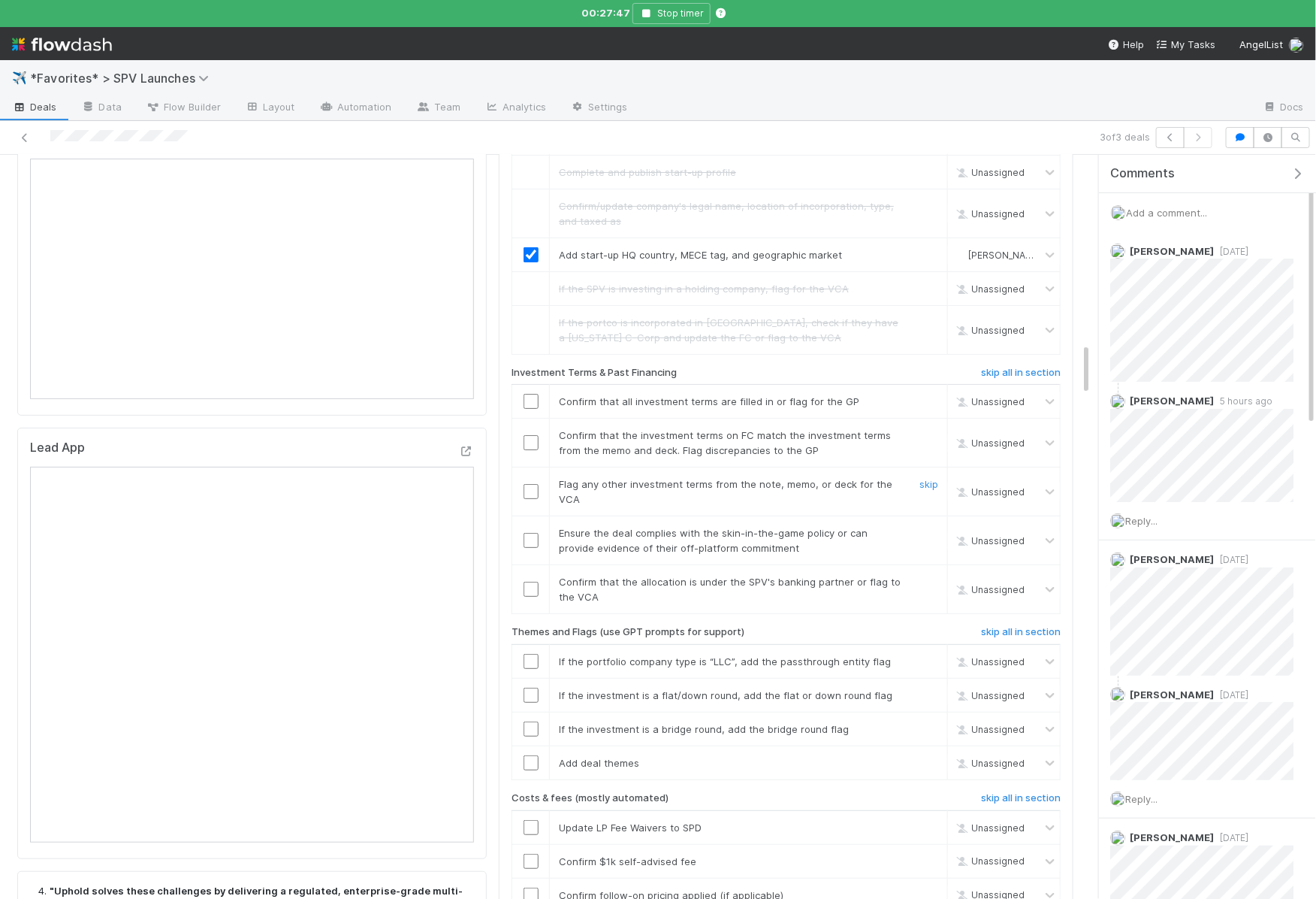
scroll to position [2626, 0]
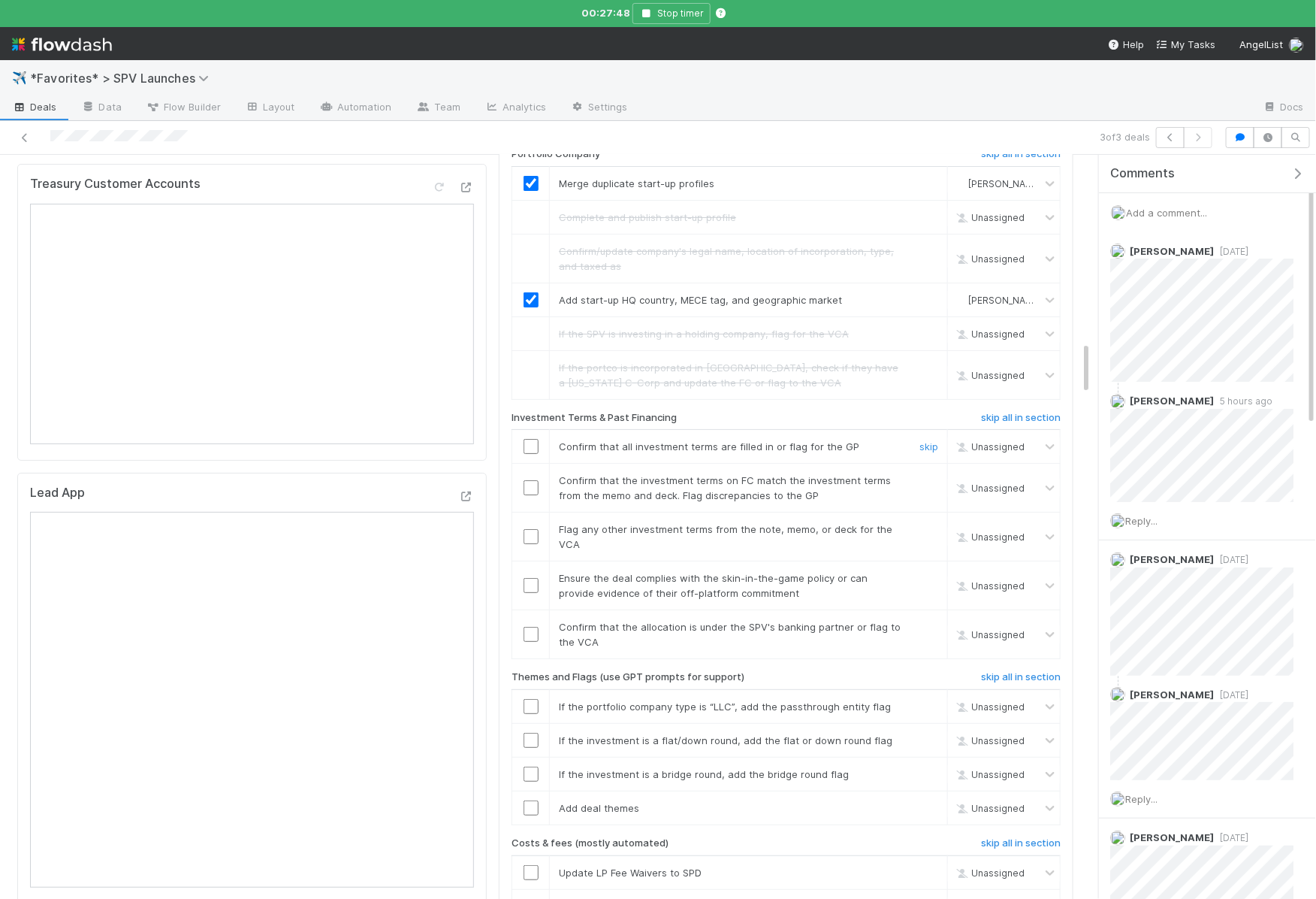
click at [531, 439] on input "checkbox" at bounding box center [531, 446] width 15 height 15
click at [531, 480] on input "checkbox" at bounding box center [531, 488] width 15 height 15
click at [925, 523] on link "skip" at bounding box center [929, 529] width 19 height 12
click at [530, 578] on input "checkbox" at bounding box center [531, 586] width 15 height 15
click at [531, 626] on input "checkbox" at bounding box center [531, 634] width 15 height 15
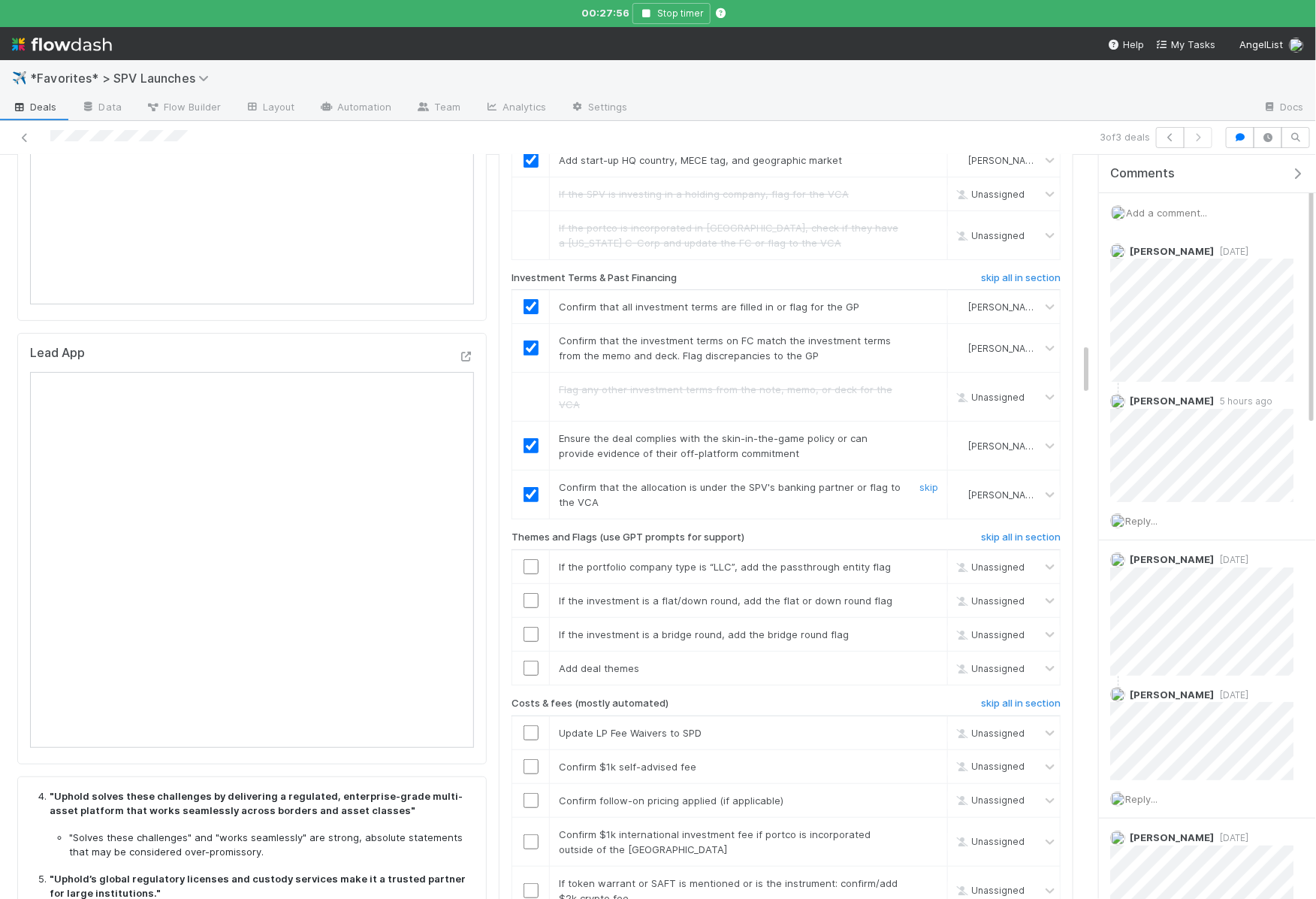
scroll to position [2790, 0]
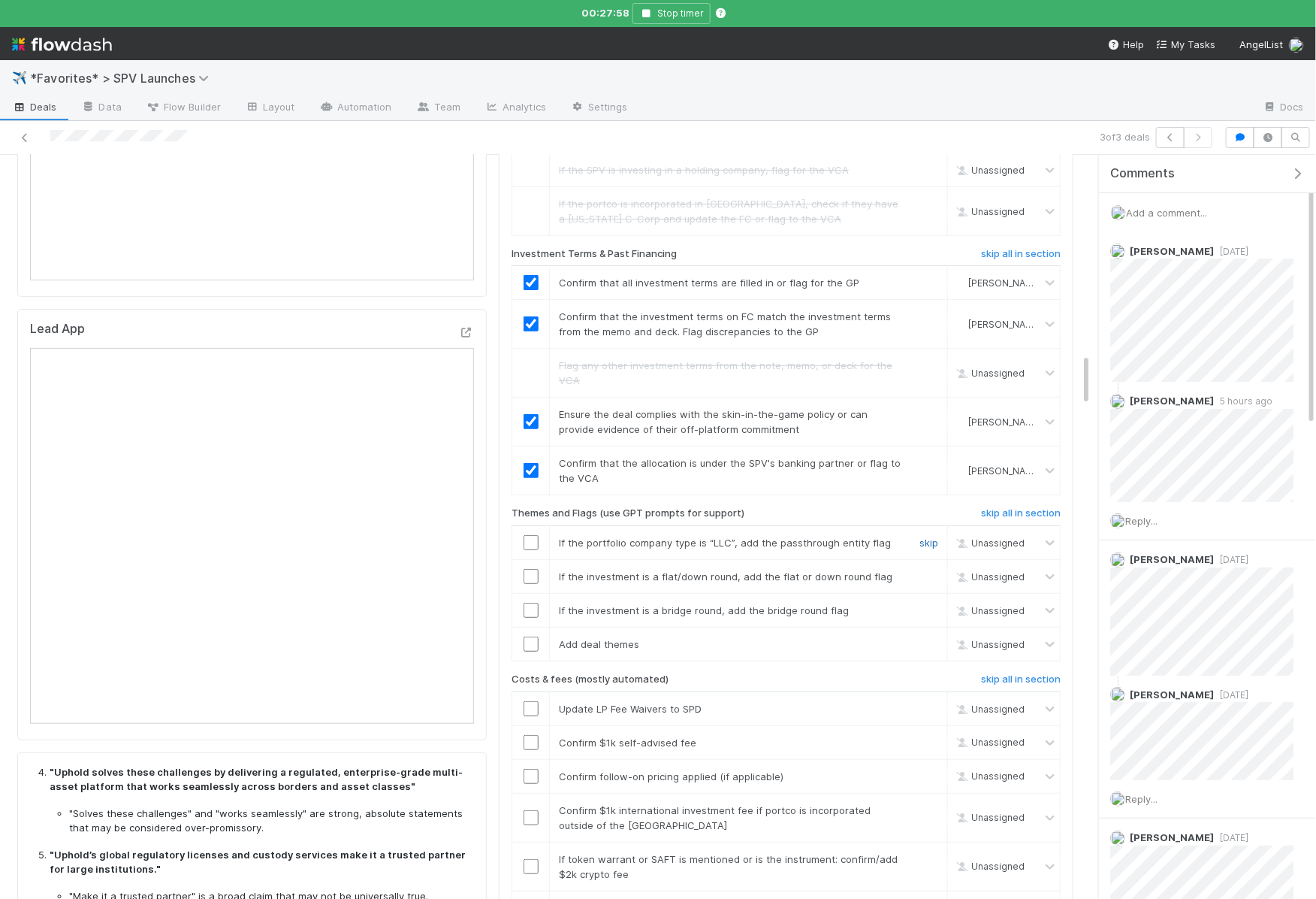
click at [926, 537] on link "skip" at bounding box center [929, 543] width 19 height 12
click at [926, 570] on link "skip" at bounding box center [929, 577] width 19 height 12
click at [926, 604] on link "skip" at bounding box center [929, 610] width 19 height 12
click at [532, 636] on input "checkbox" at bounding box center [531, 644] width 15 height 15
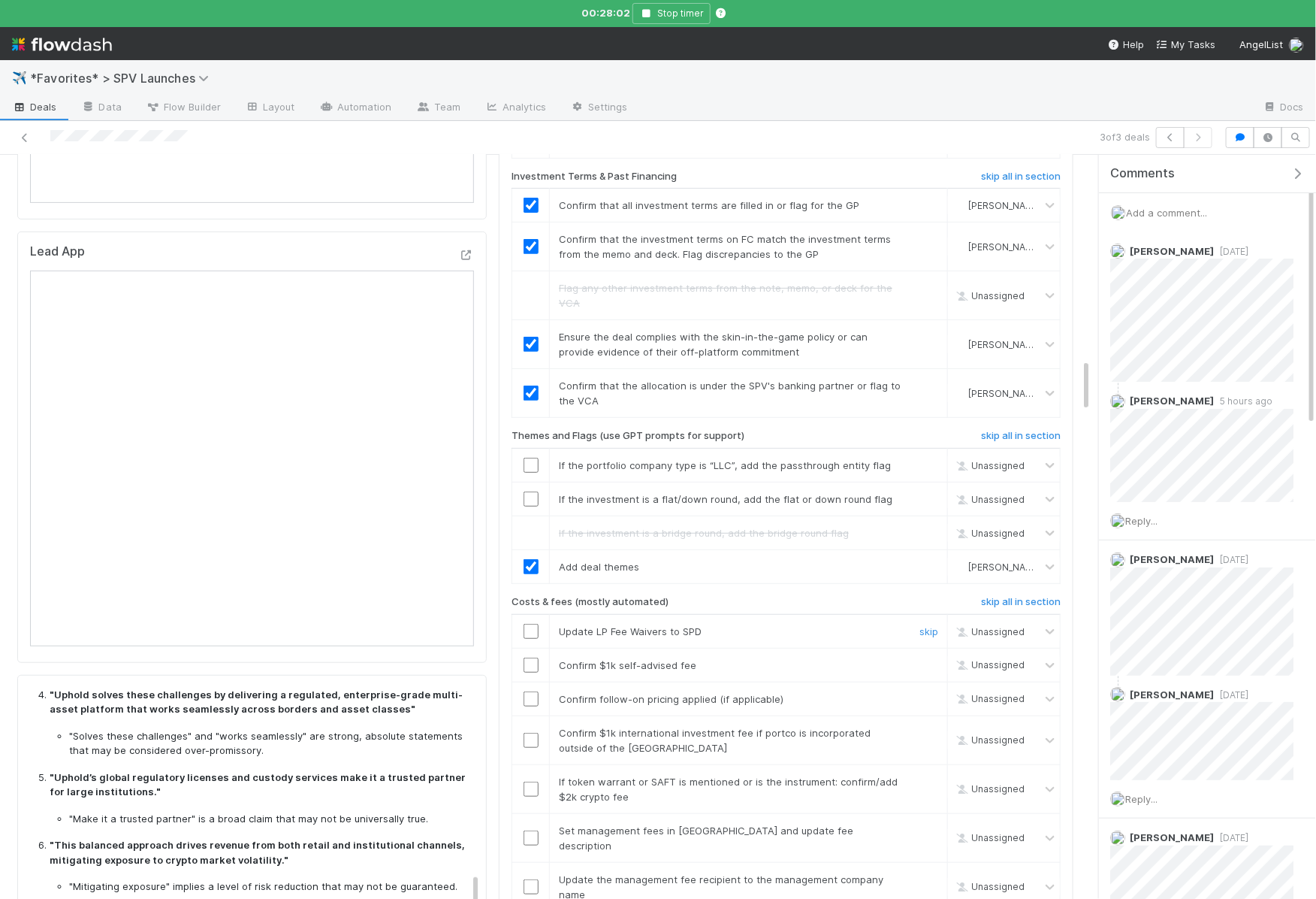
scroll to position [2885, 0]
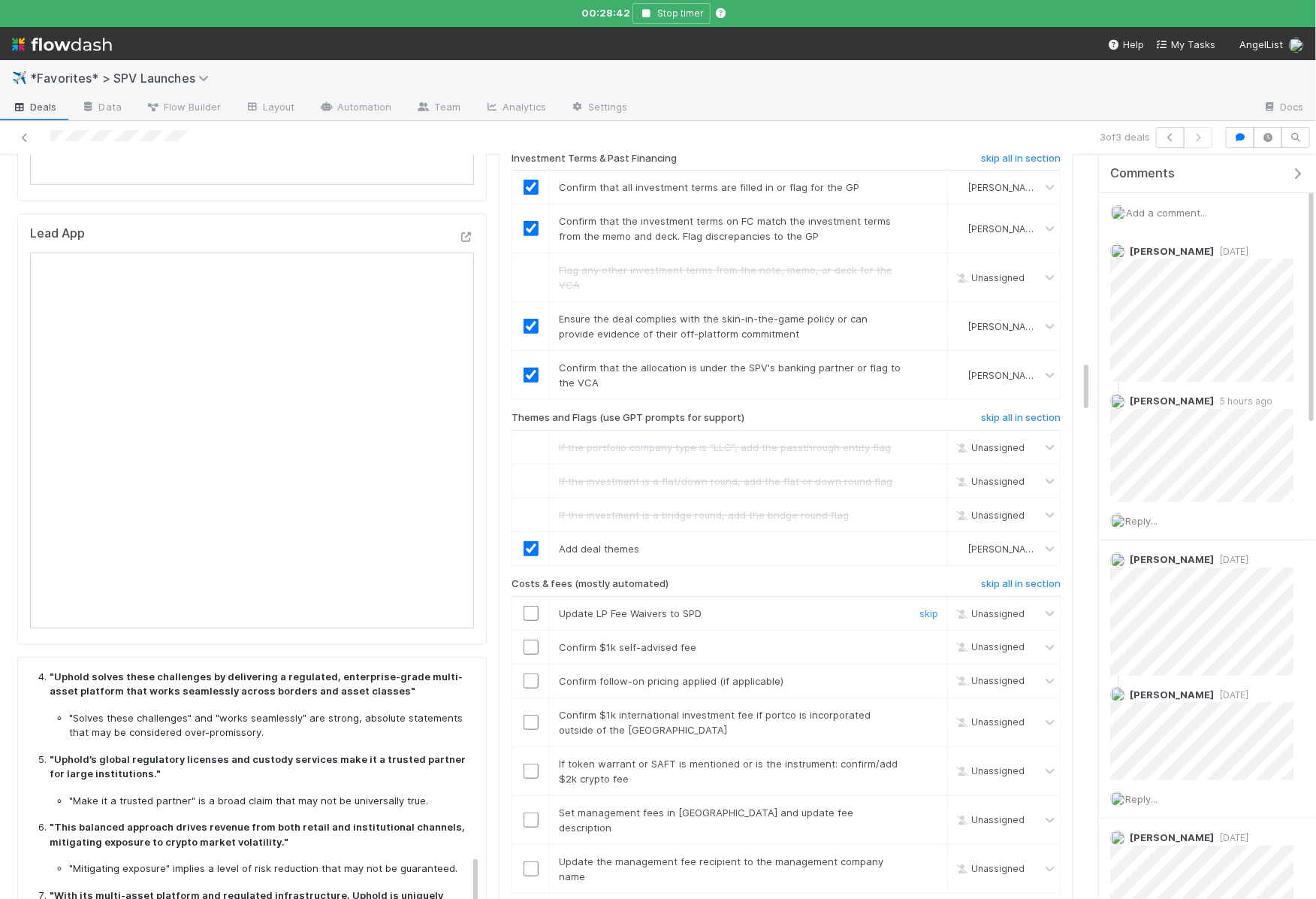
click at [531, 606] on input "checkbox" at bounding box center [531, 613] width 15 height 15
click at [531, 639] on input "checkbox" at bounding box center [531, 647] width 15 height 15
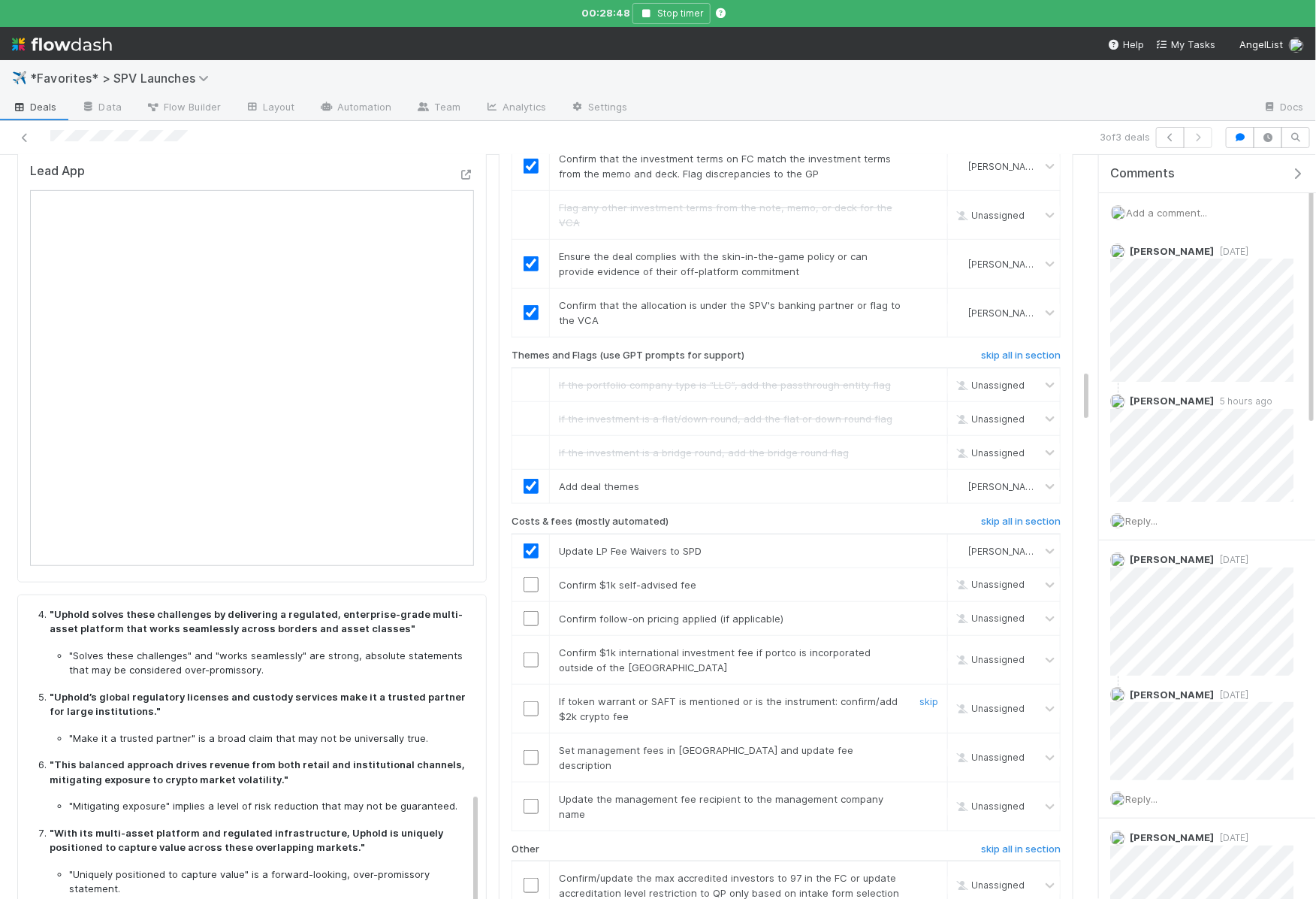
scroll to position [3021, 0]
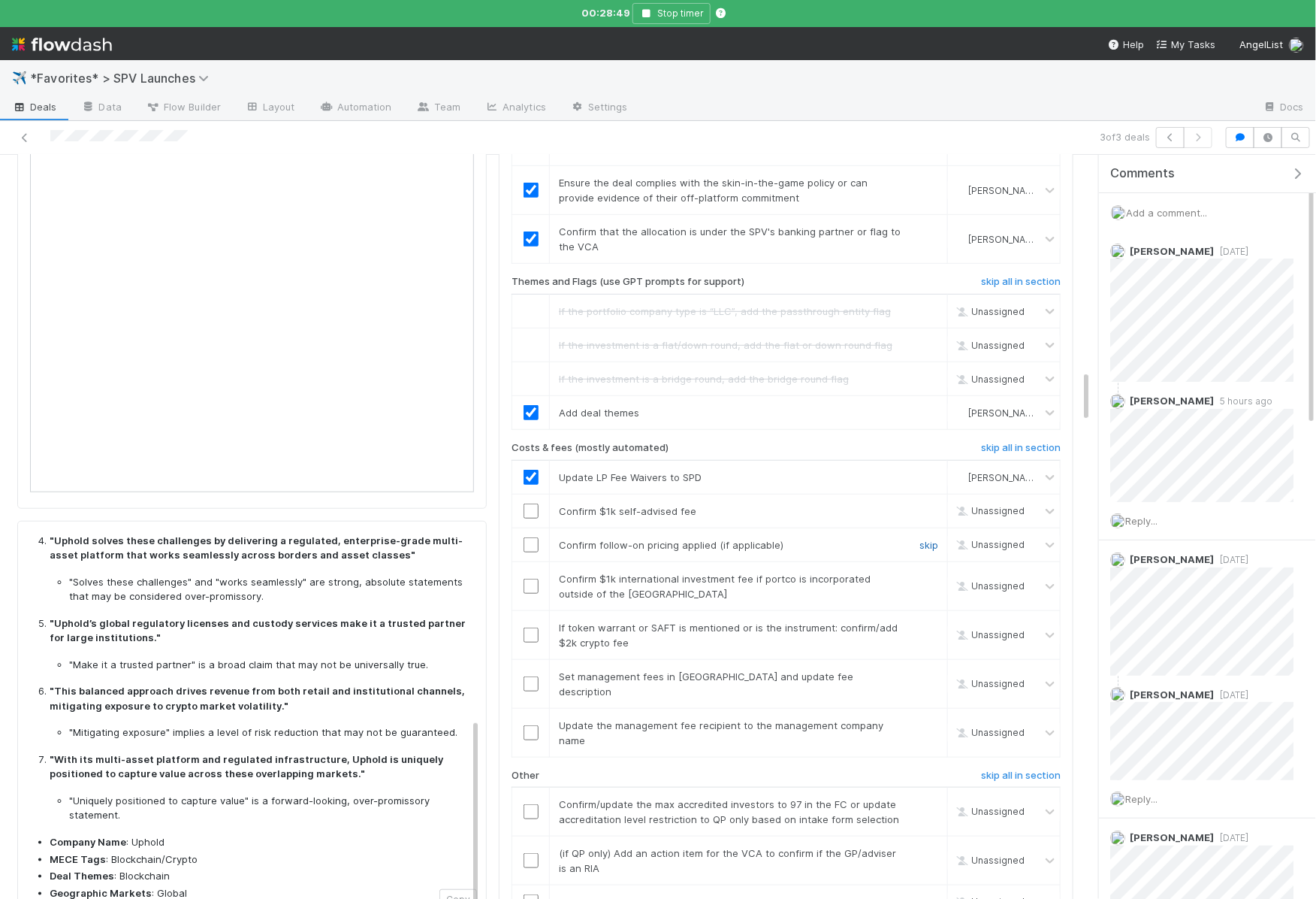
click at [939, 539] on link "skip" at bounding box center [929, 545] width 19 height 12
click at [933, 573] on link "skip" at bounding box center [929, 579] width 19 height 12
click at [929, 621] on link "skip" at bounding box center [929, 627] width 19 height 12
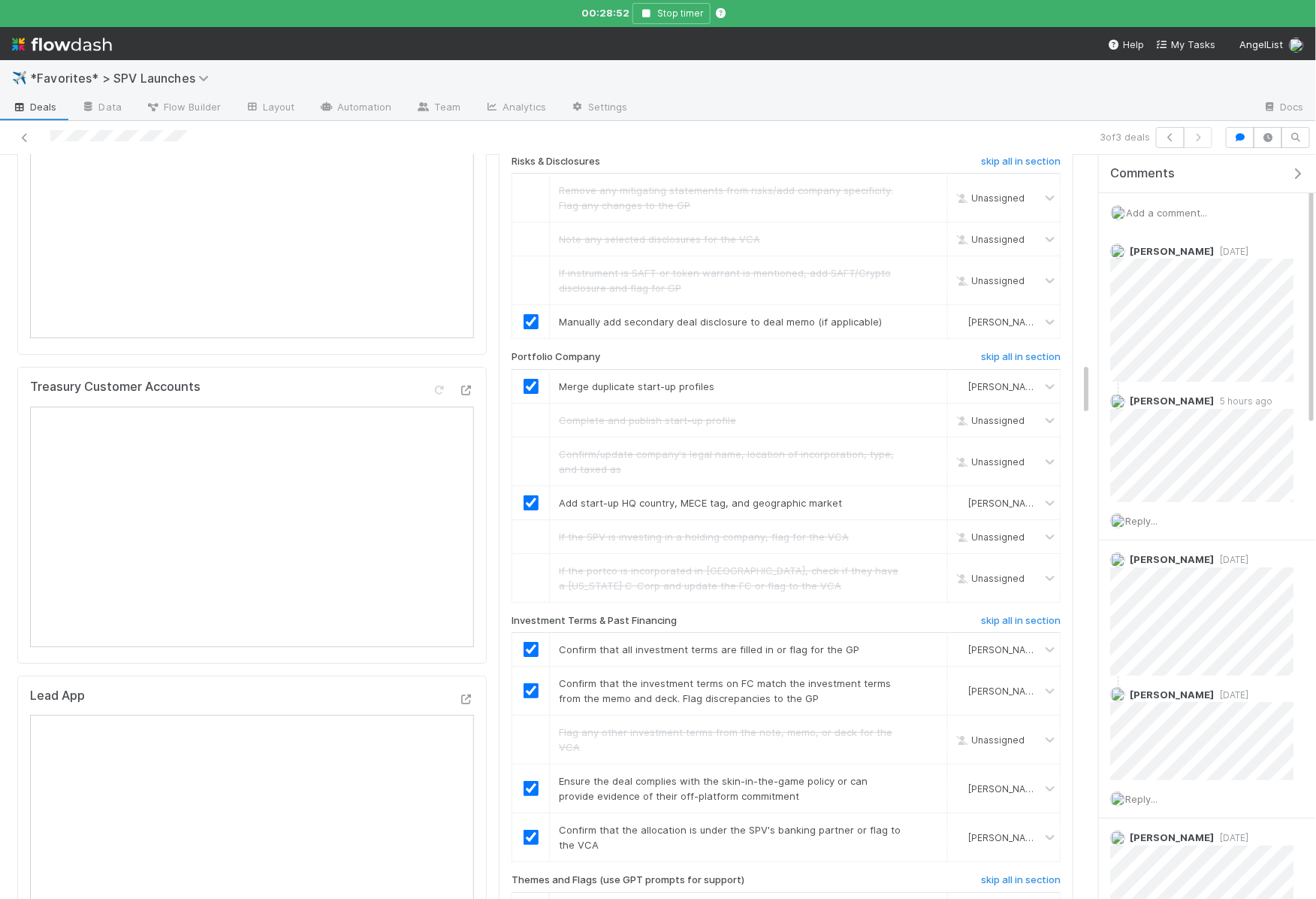
checkbox input "true"
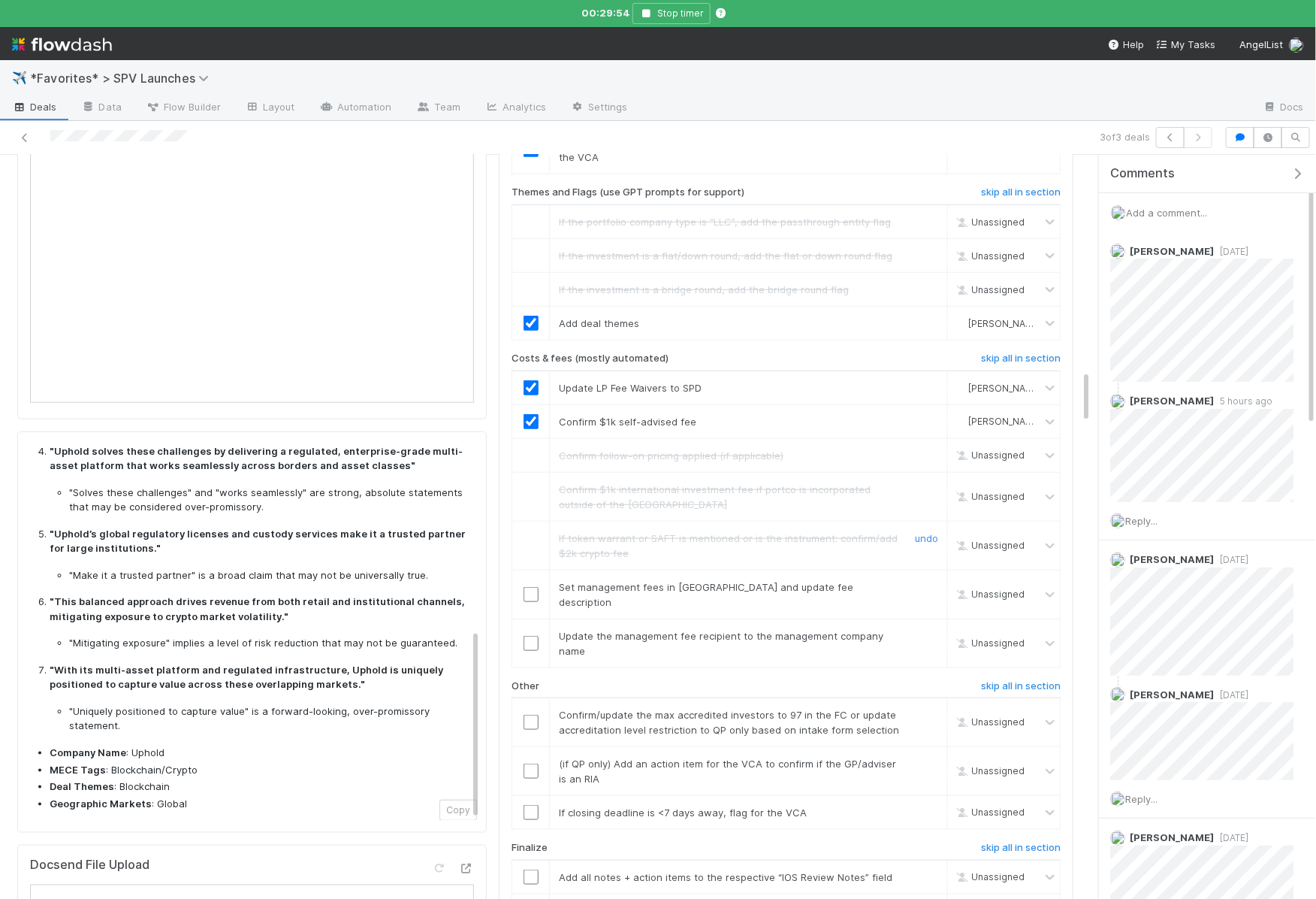
scroll to position [3135, 0]
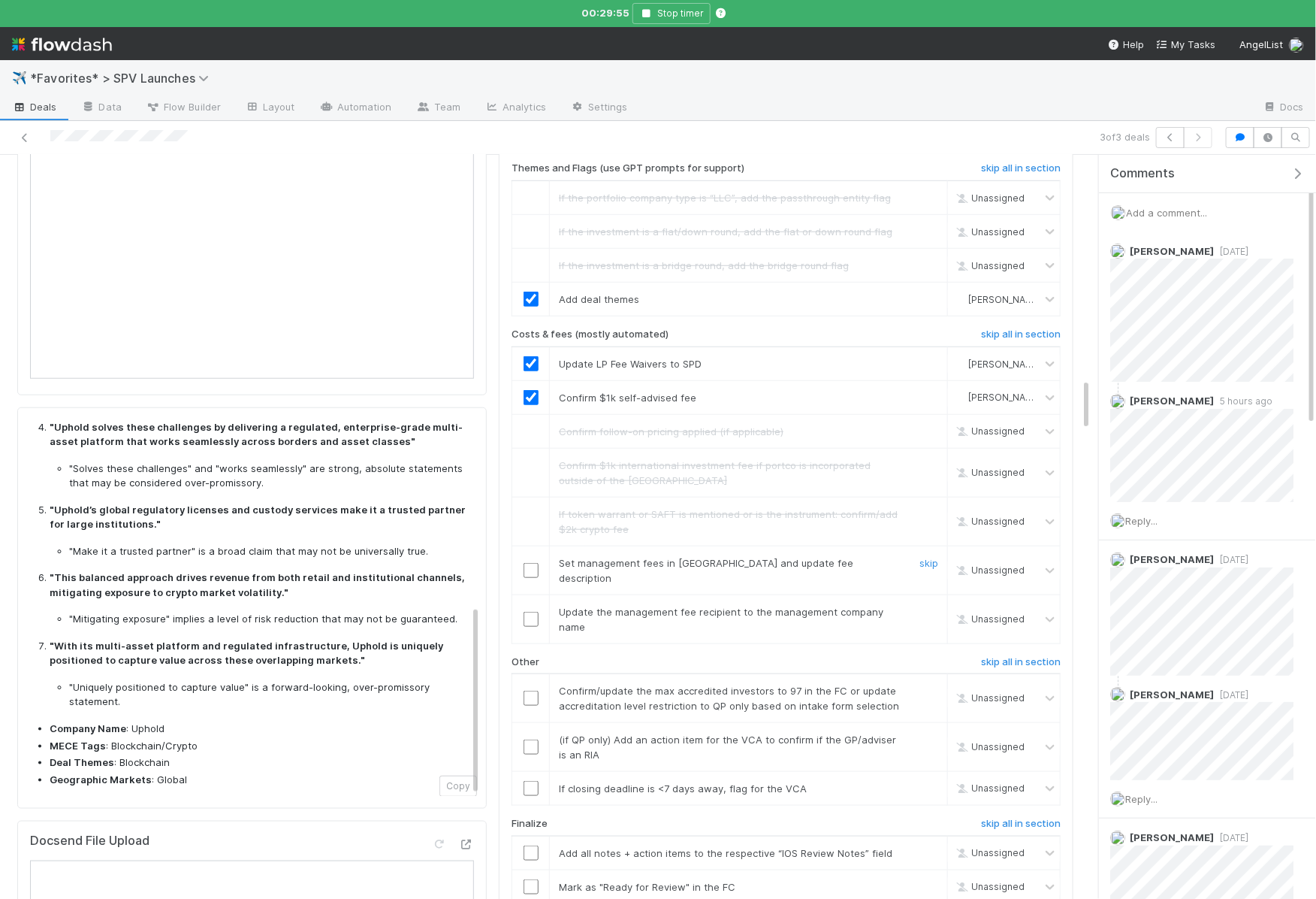
click at [601, 557] on span "Set management fees in [GEOGRAPHIC_DATA] and update fee description" at bounding box center [706, 570] width 295 height 27
click at [534, 563] on input "checkbox" at bounding box center [531, 570] width 15 height 15
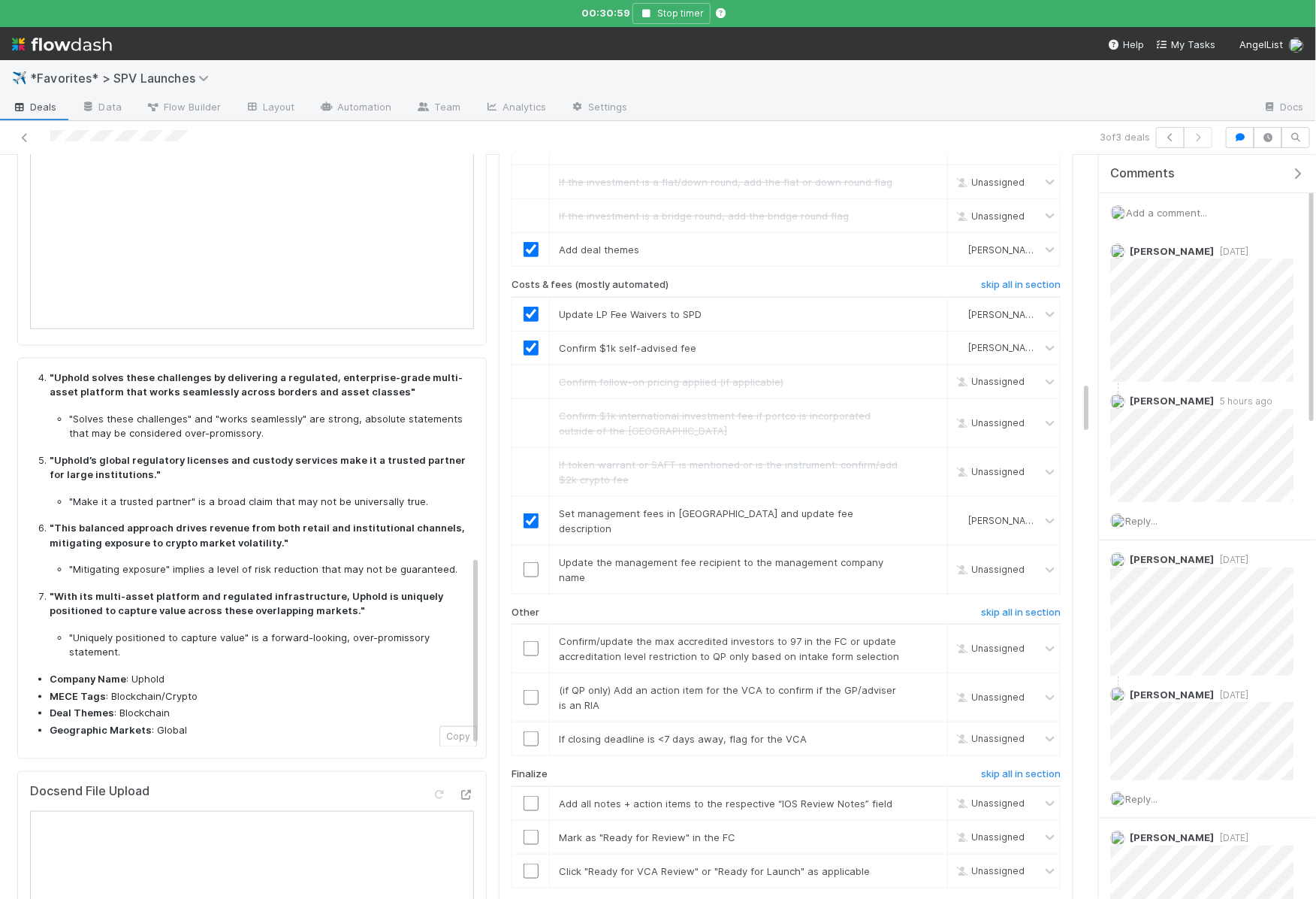
scroll to position [3195, 0]
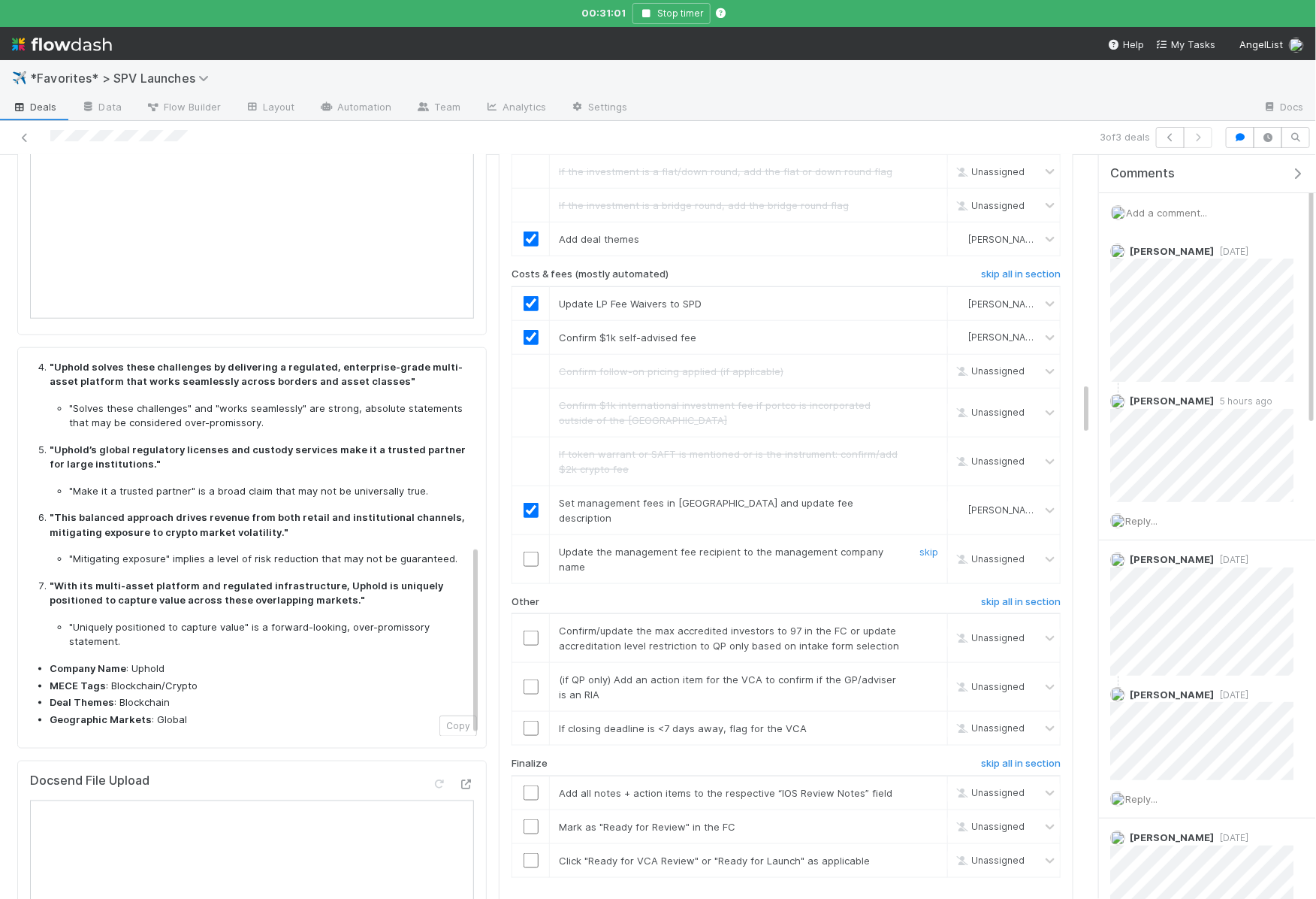
click at [536, 551] on input "checkbox" at bounding box center [531, 559] width 15 height 15
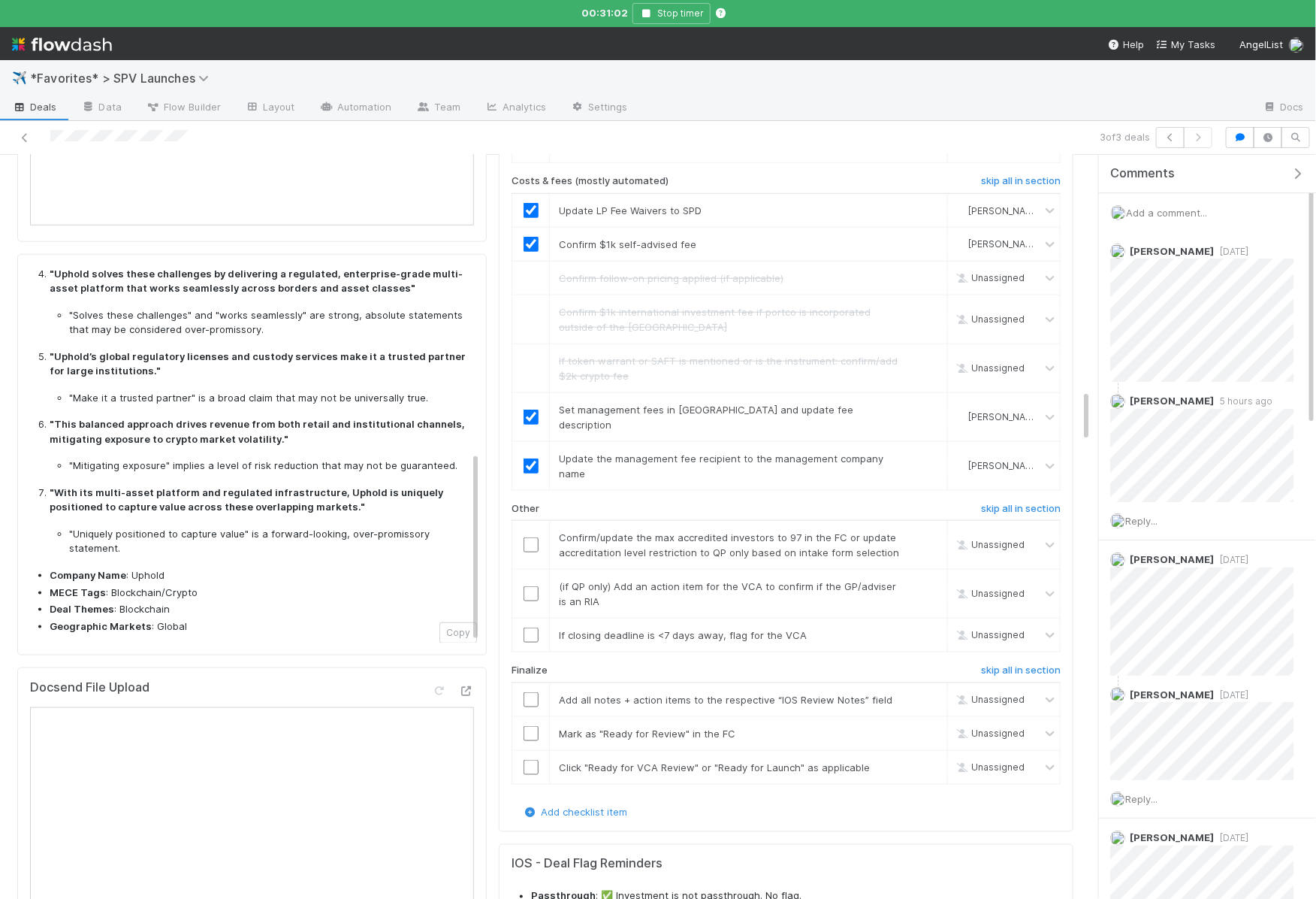
scroll to position [3296, 0]
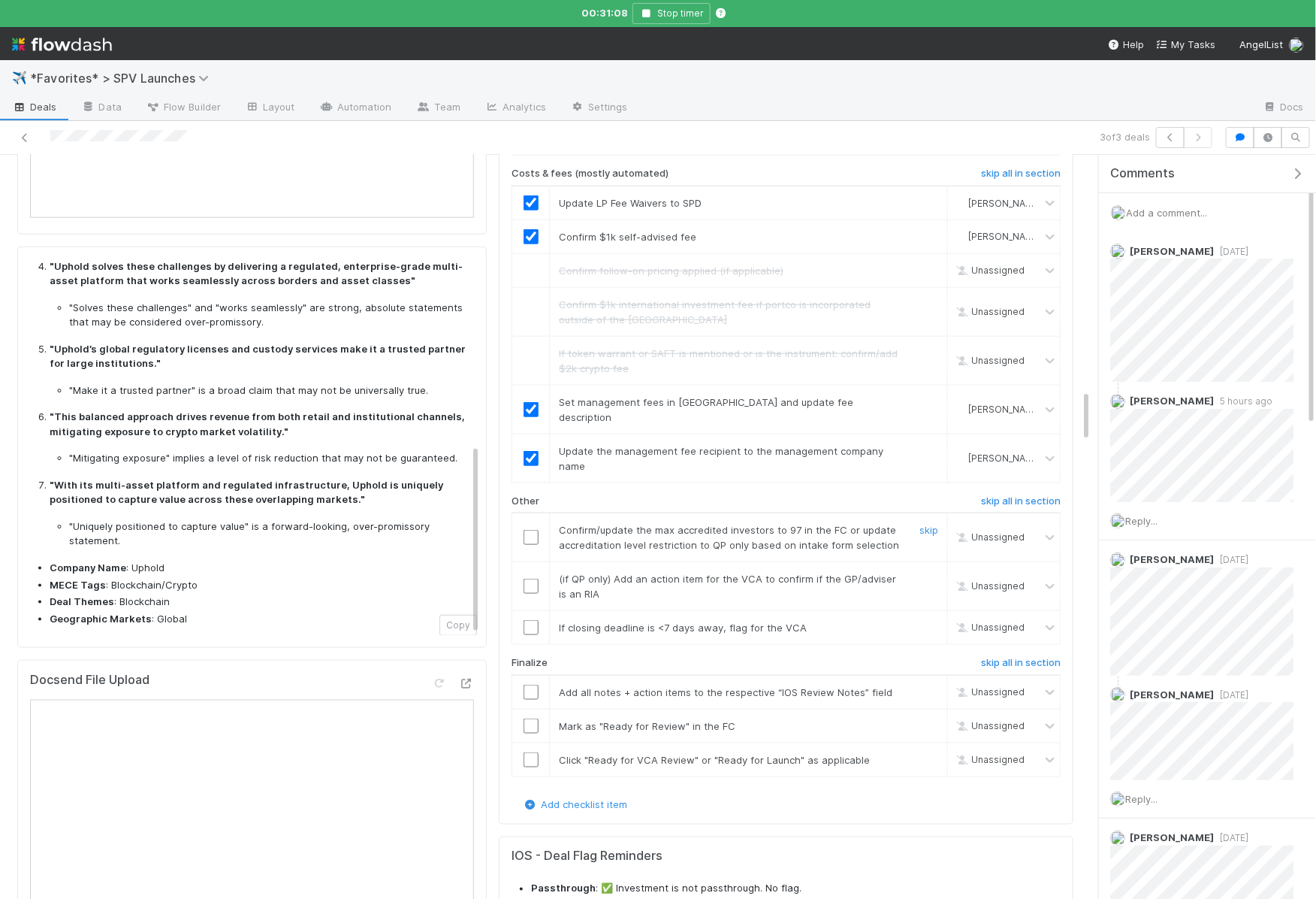
click at [535, 530] on input "checkbox" at bounding box center [531, 538] width 15 height 15
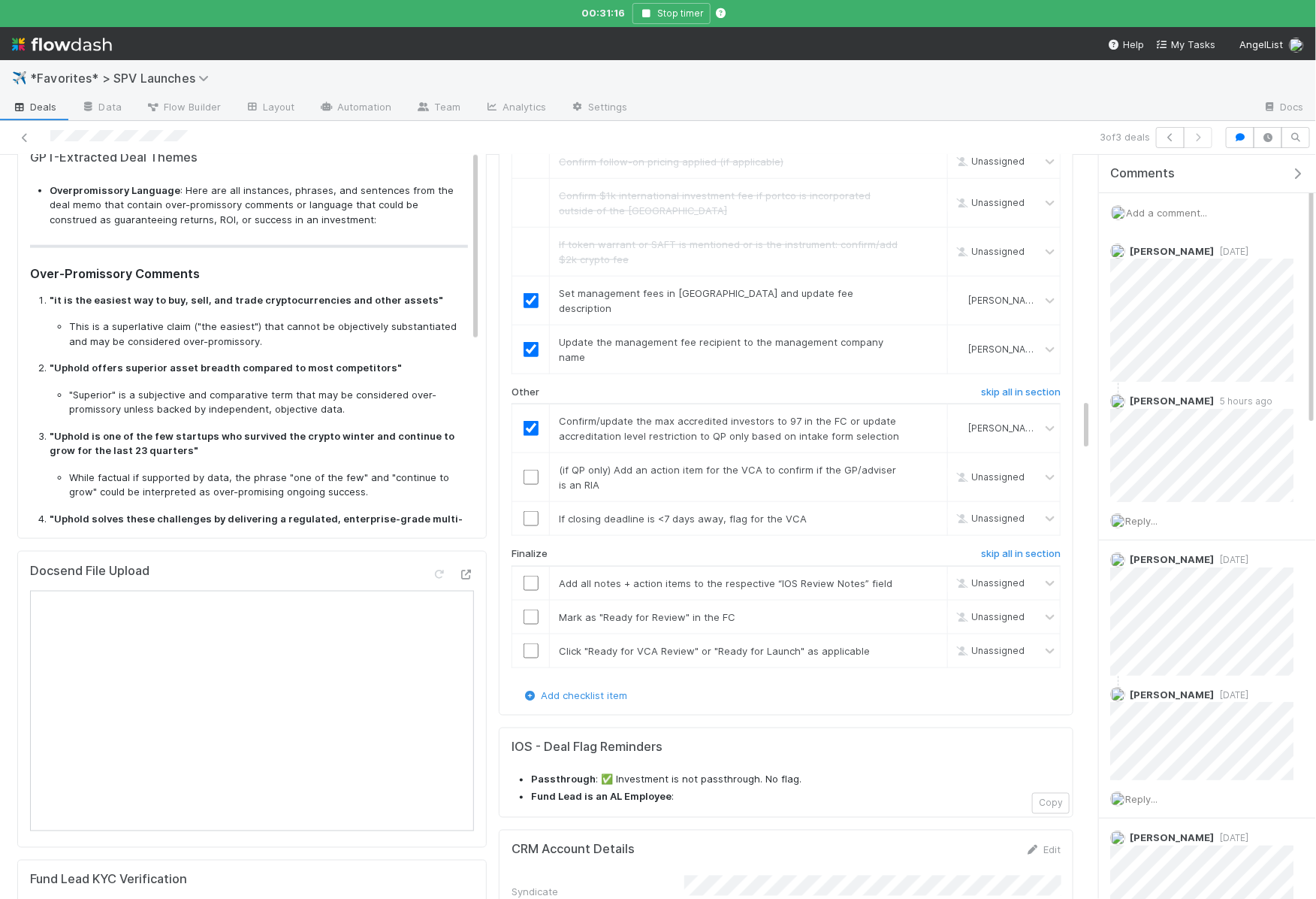
scroll to position [3378, 0]
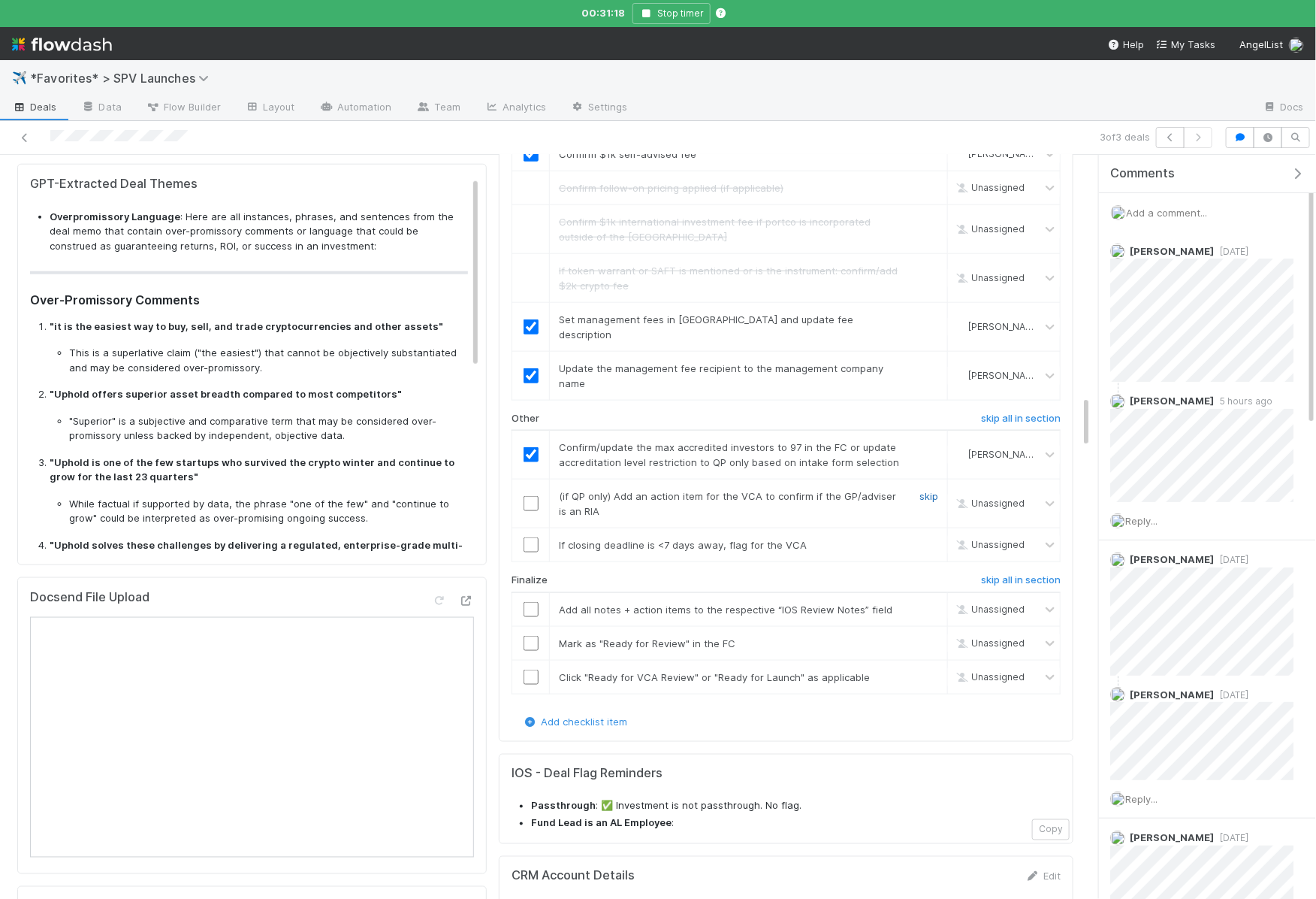
click at [926, 490] on link "skip" at bounding box center [929, 496] width 19 height 12
click at [929, 539] on link "skip" at bounding box center [929, 545] width 19 height 12
click at [533, 602] on input "checkbox" at bounding box center [531, 610] width 15 height 15
click at [533, 636] on input "checkbox" at bounding box center [531, 643] width 15 height 15
click at [533, 669] on input "checkbox" at bounding box center [531, 677] width 15 height 15
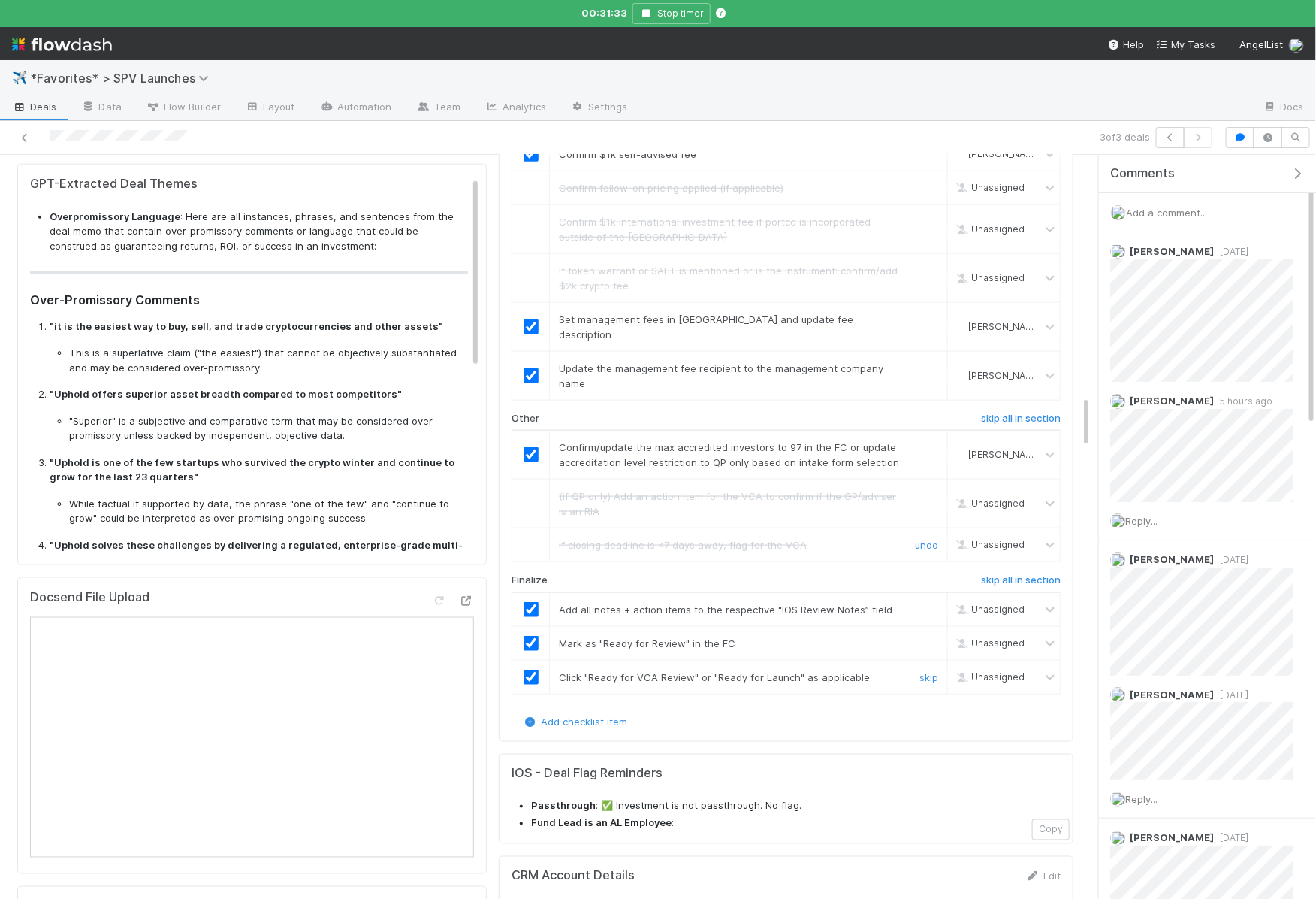
checkbox input "true"
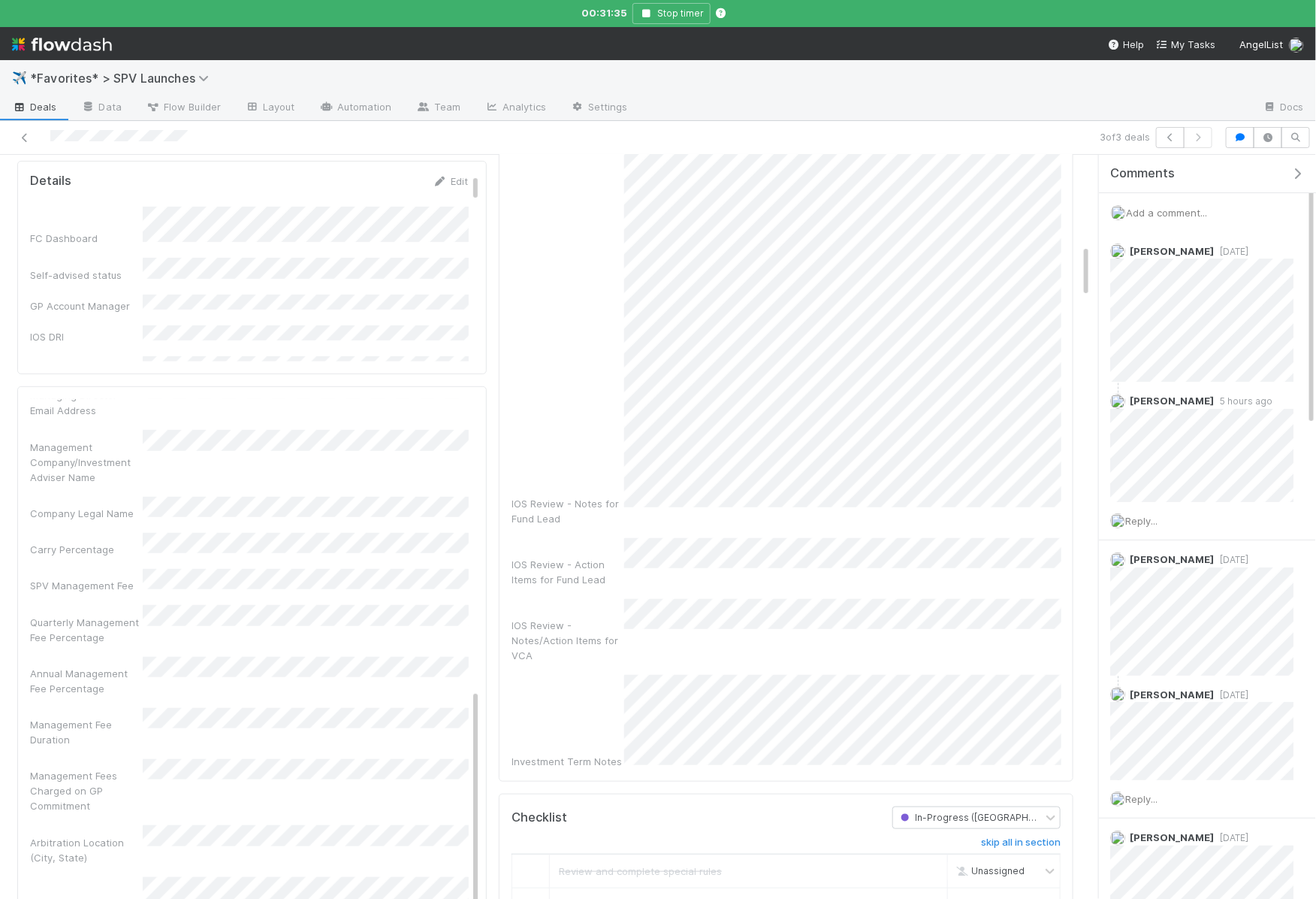
scroll to position [0, 0]
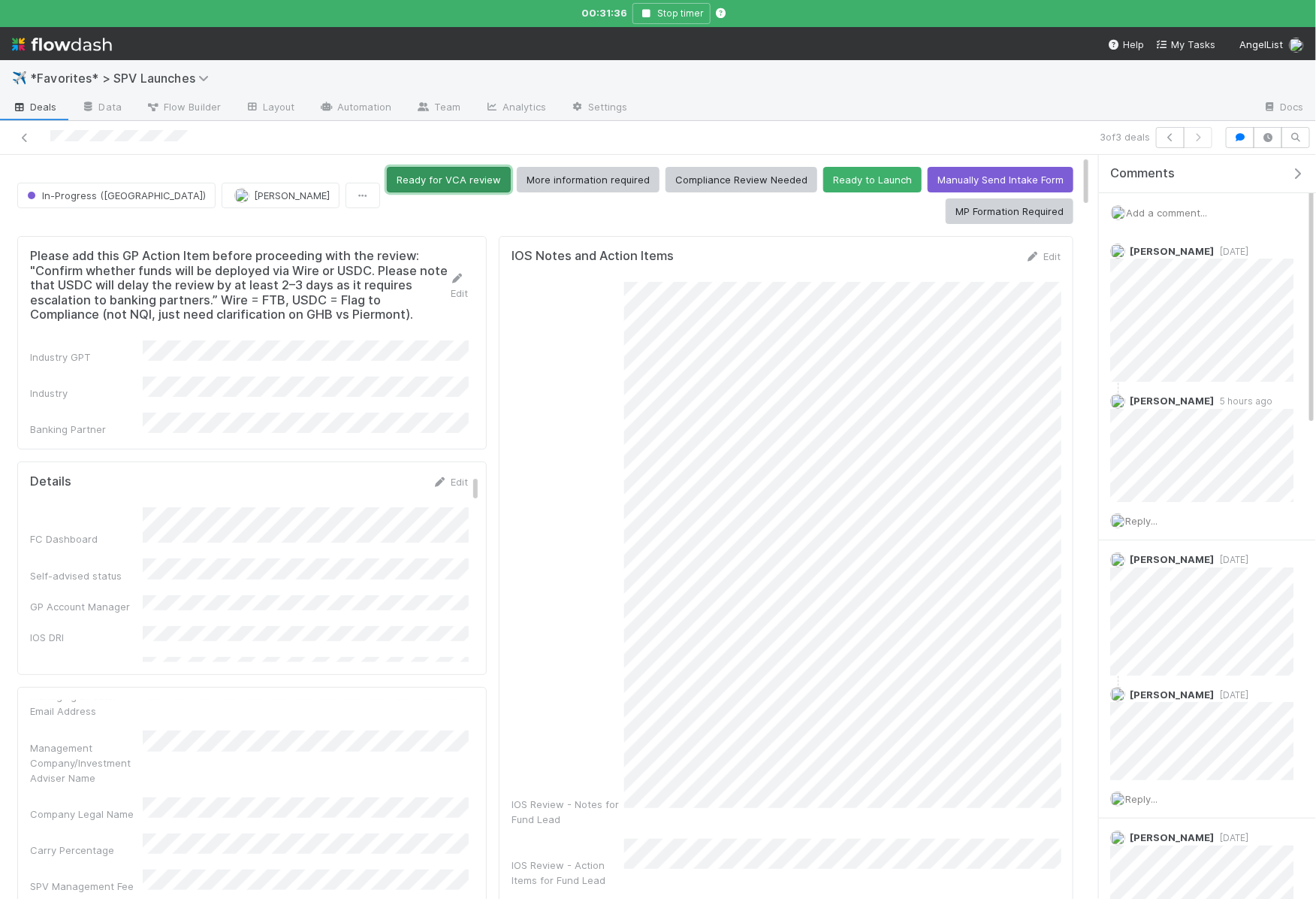
click at [485, 175] on button "Ready for VCA review" at bounding box center [449, 179] width 124 height 25
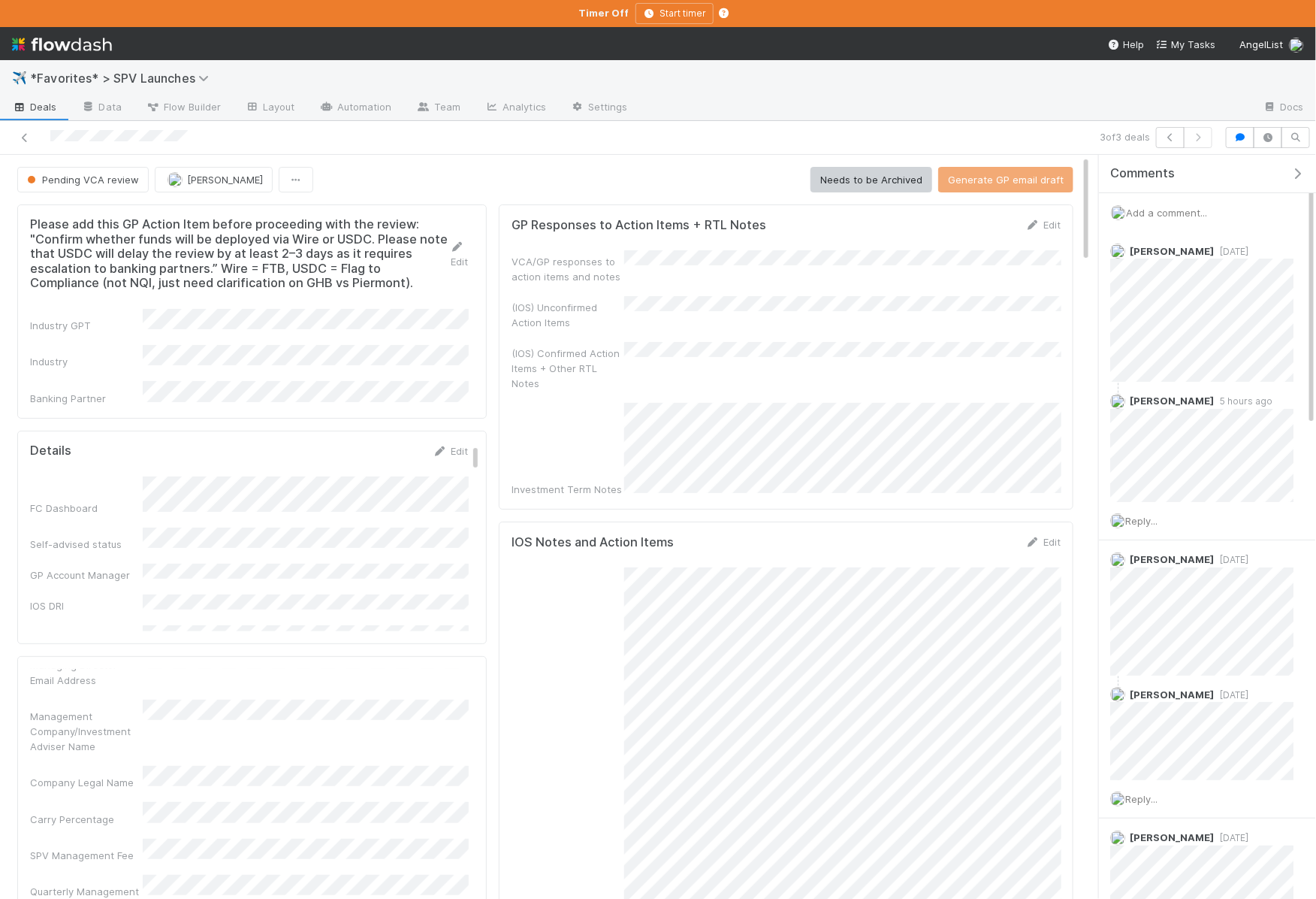
click at [51, 108] on span "Deals" at bounding box center [34, 107] width 45 height 15
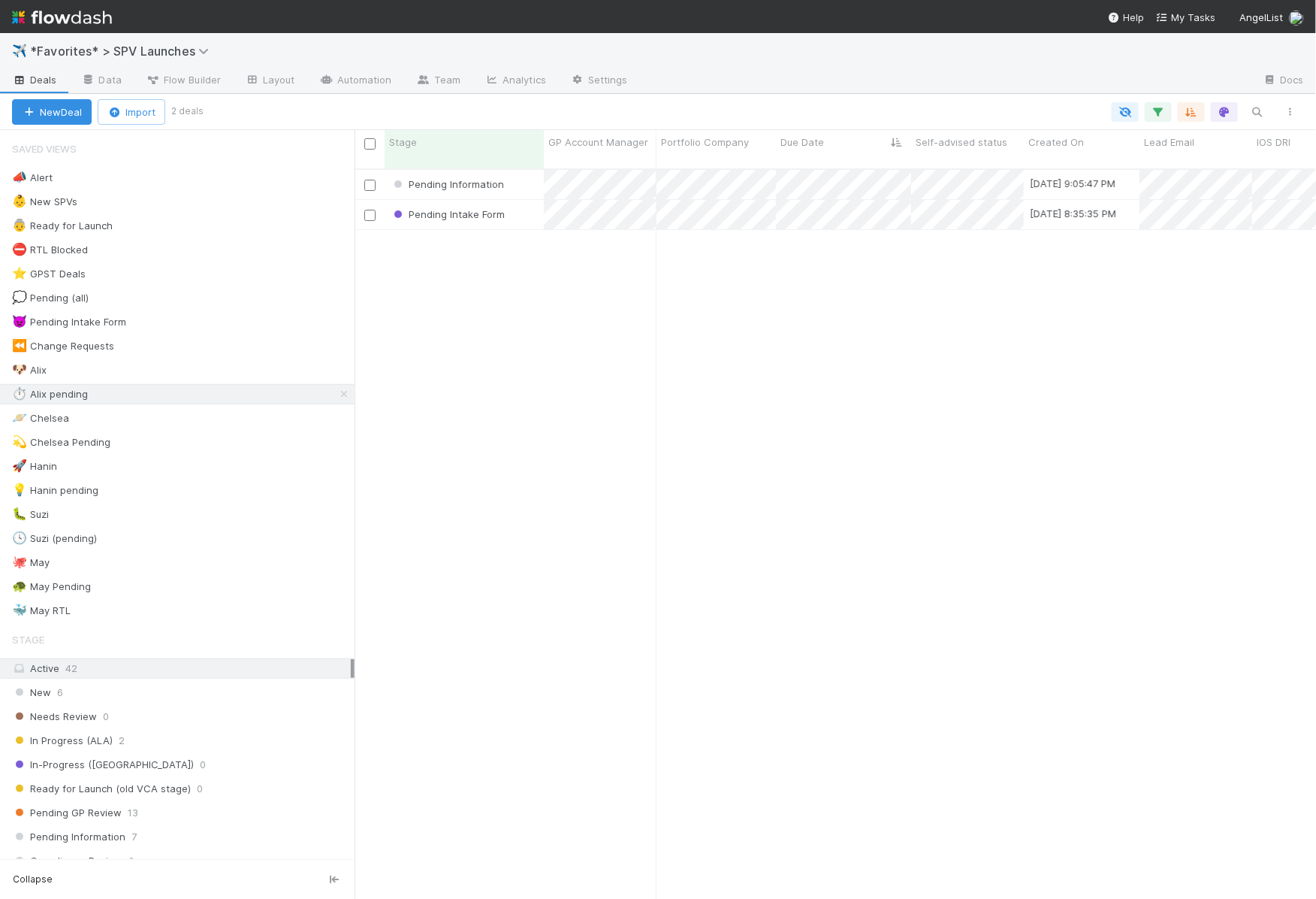
scroll to position [742, 962]
click at [543, 708] on div "Pending Information [DATE] 9:05:47 PM [PERSON_NAME] 0 0 0 0 0 0 0 0 0 0 0 Pendi…" at bounding box center [835, 541] width 962 height 741
click at [237, 365] on div "🐶 Alix 5" at bounding box center [183, 370] width 342 height 19
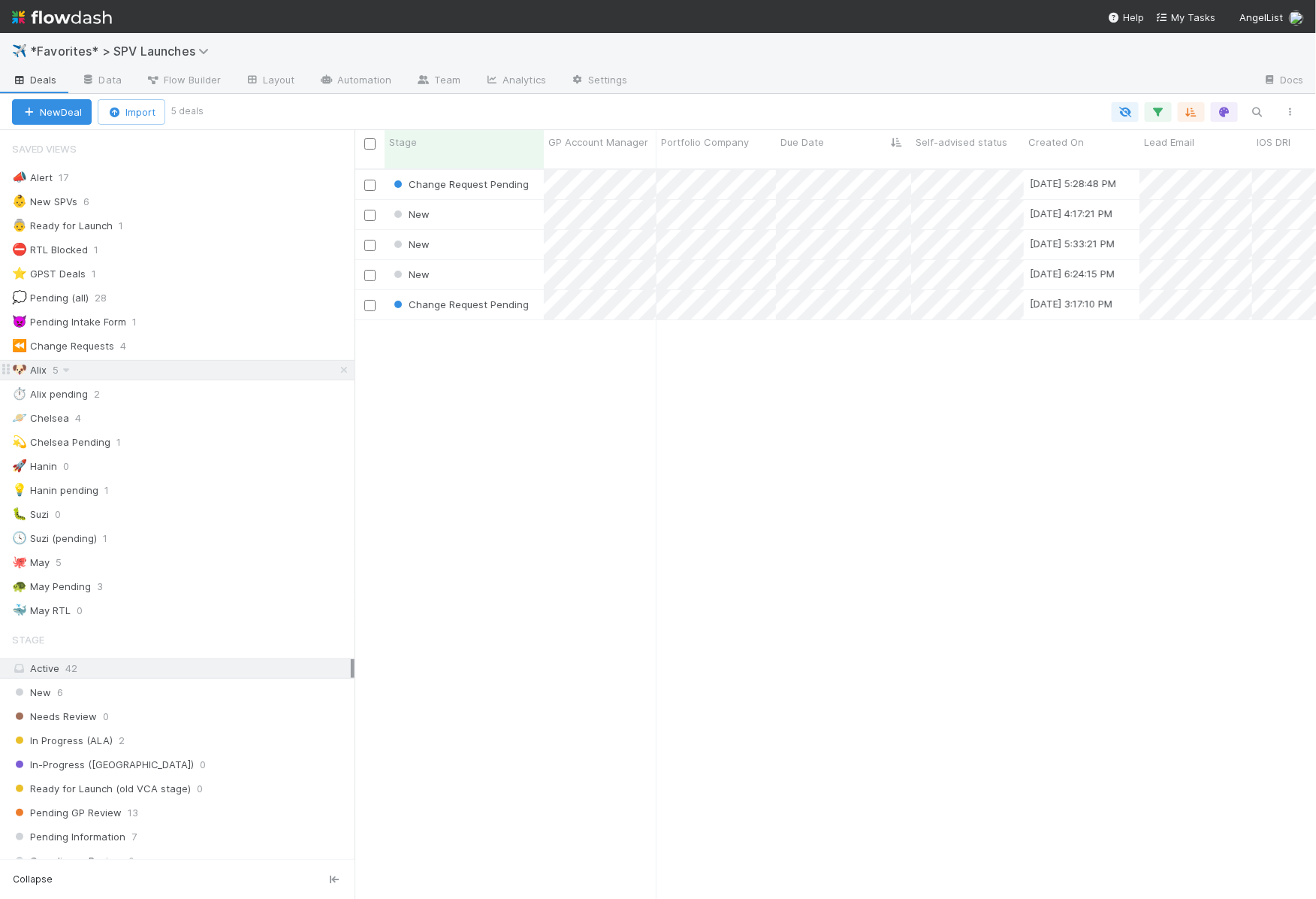
scroll to position [742, 962]
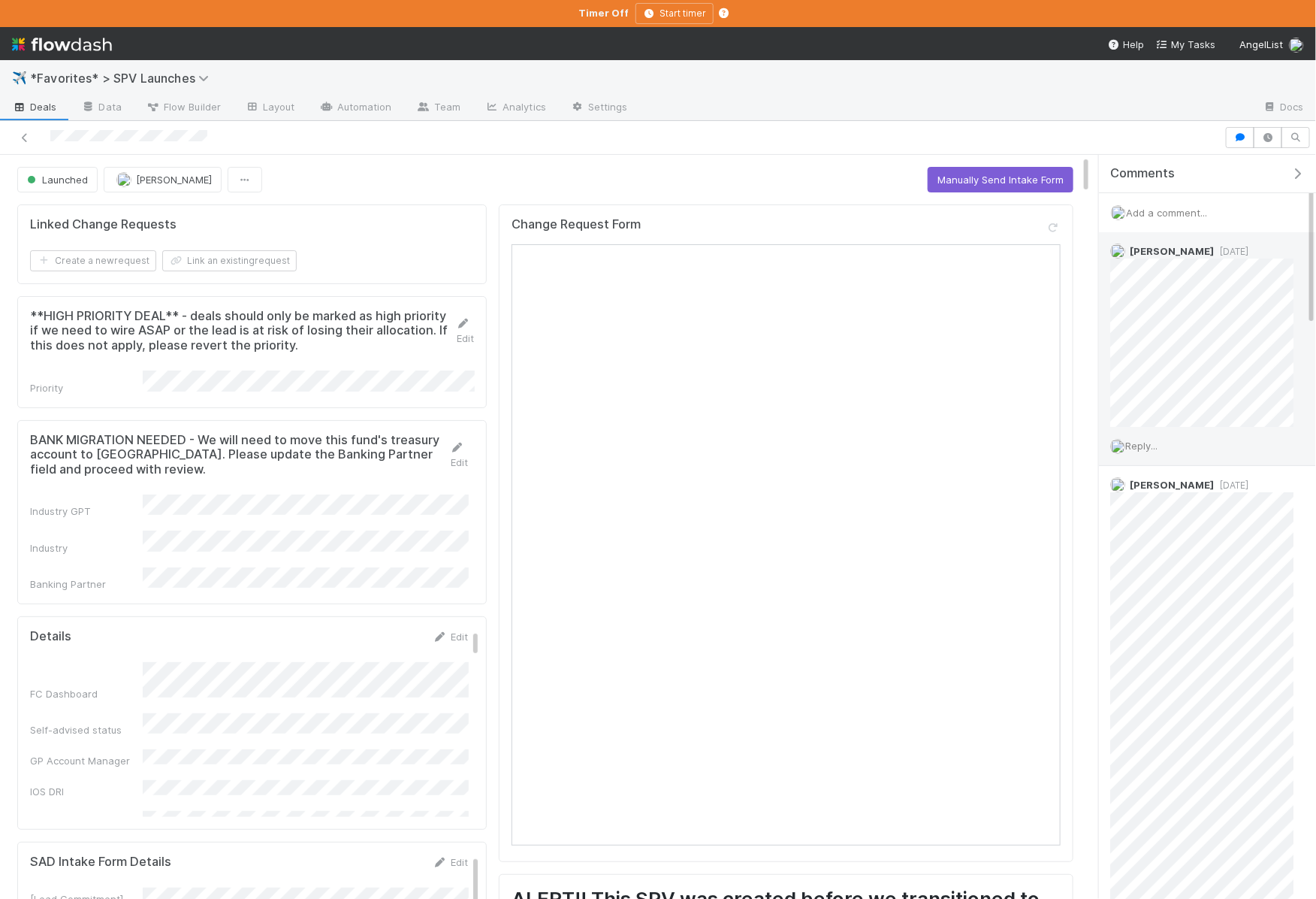
click at [1154, 443] on span "Reply..." at bounding box center [1141, 446] width 32 height 12
click at [1169, 699] on button "Add Reply" at bounding box center [1161, 708] width 67 height 25
